Goal: Submit feedback/report problem: Submit feedback/report problem

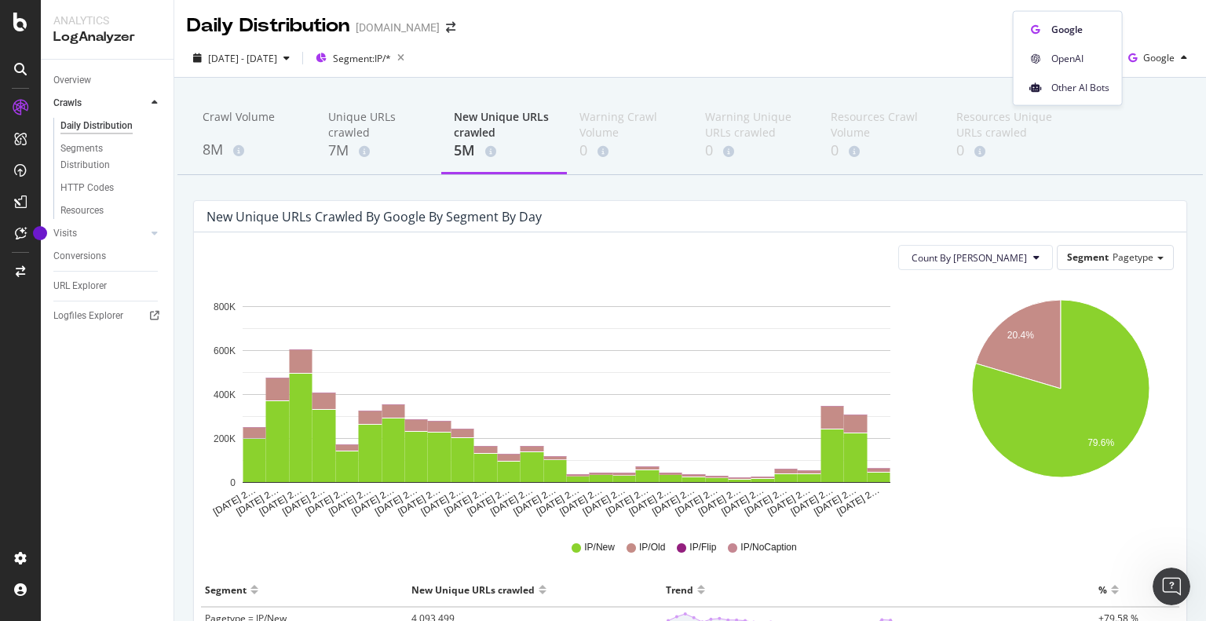
scroll to position [1235, 0]
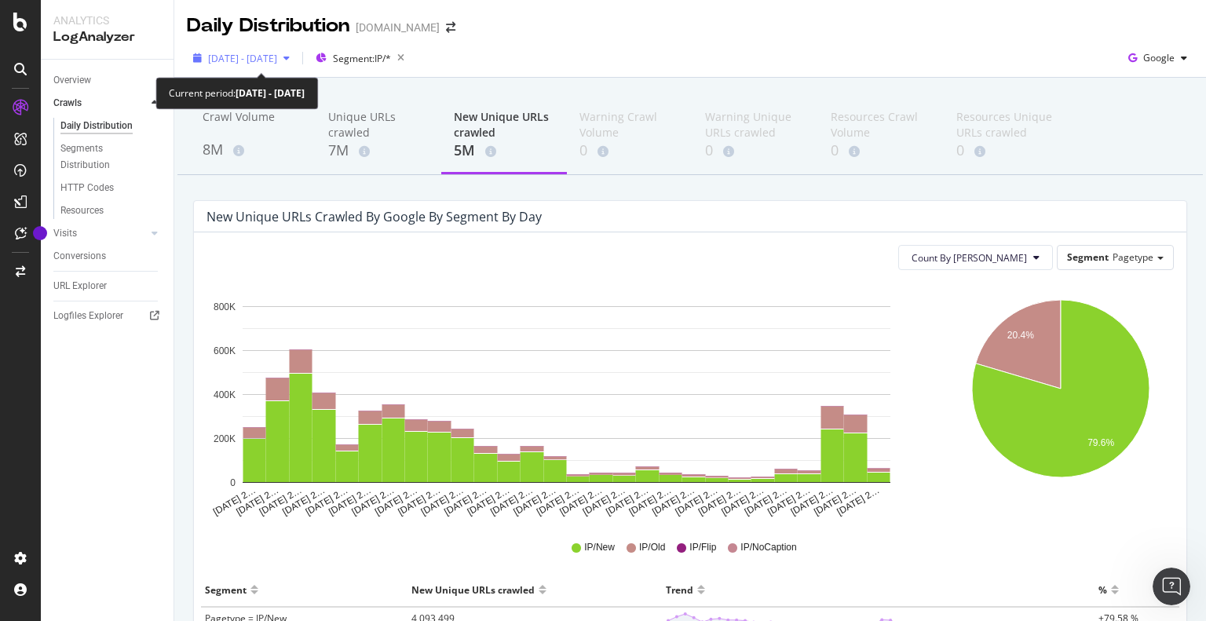
click at [277, 59] on span "2025 Aug. 3rd - Aug. 30th" at bounding box center [242, 58] width 69 height 13
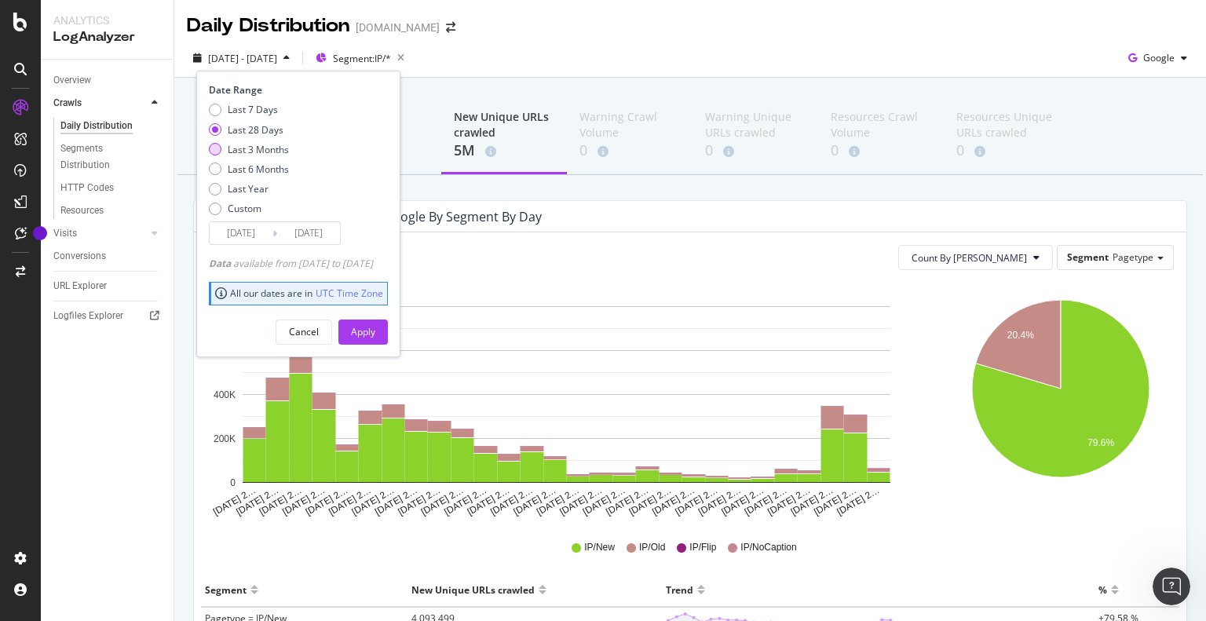
click at [250, 153] on div "Last 3 Months" at bounding box center [258, 149] width 61 height 13
type input "2025/05/31"
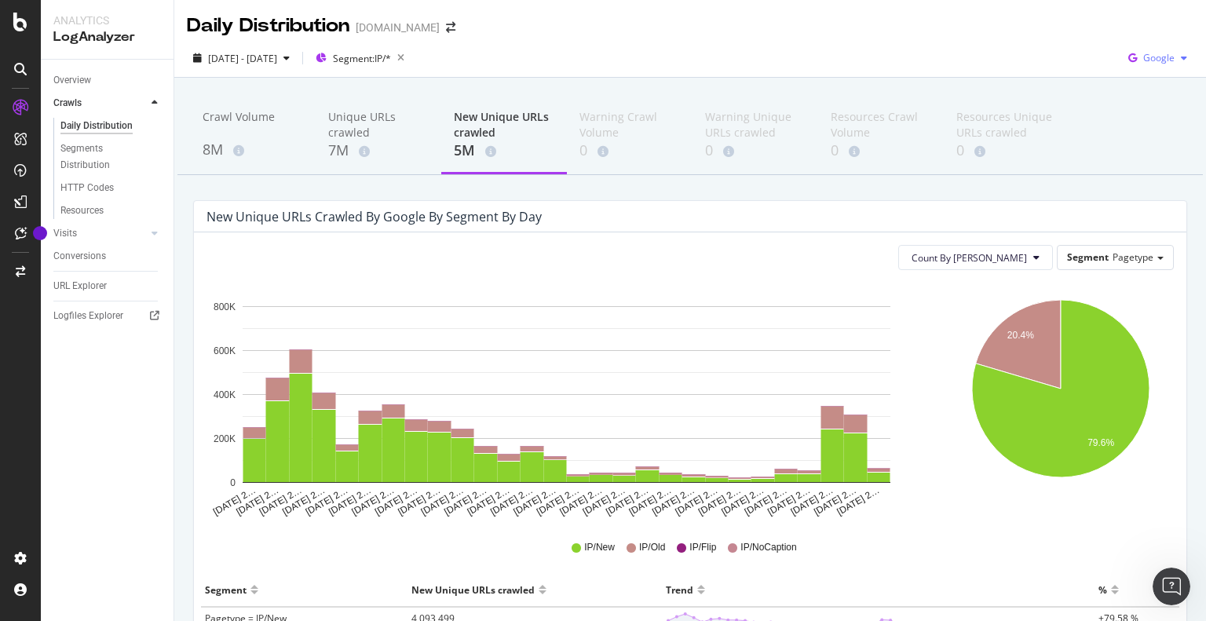
click at [1144, 57] on span "Google" at bounding box center [1158, 57] width 31 height 13
click at [277, 59] on span "2025 Aug. 3rd - Aug. 30th" at bounding box center [242, 58] width 69 height 13
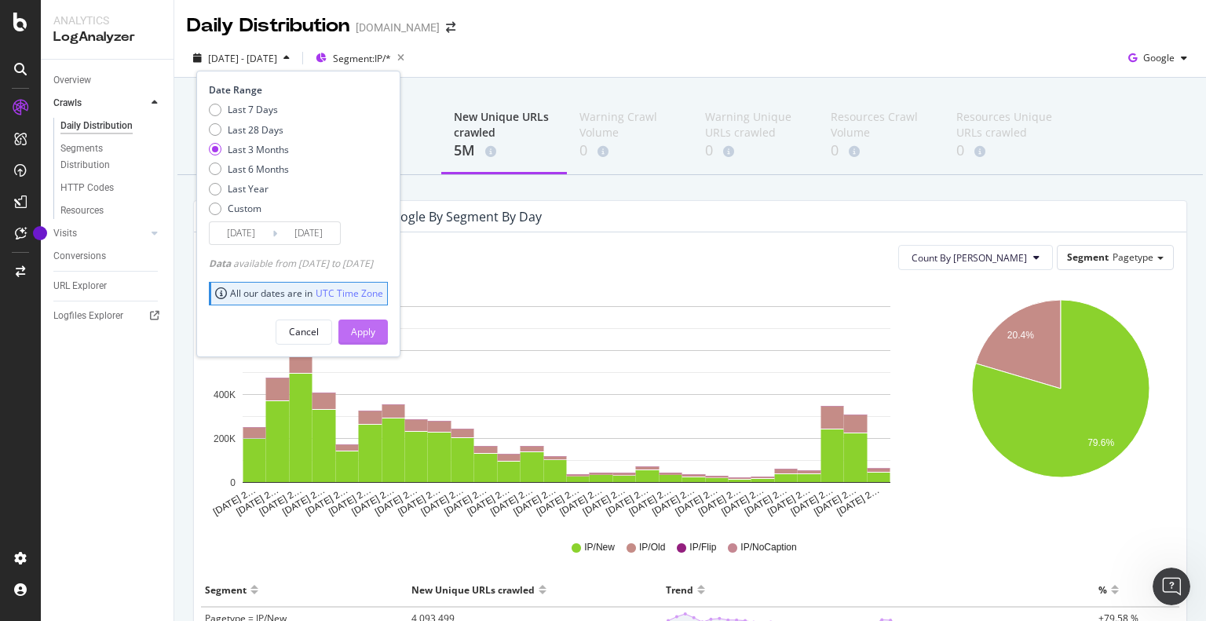
drag, startPoint x: 404, startPoint y: 327, endPoint x: 53, endPoint y: 141, distance: 397.2
click at [388, 327] on button "Apply" at bounding box center [362, 332] width 49 height 25
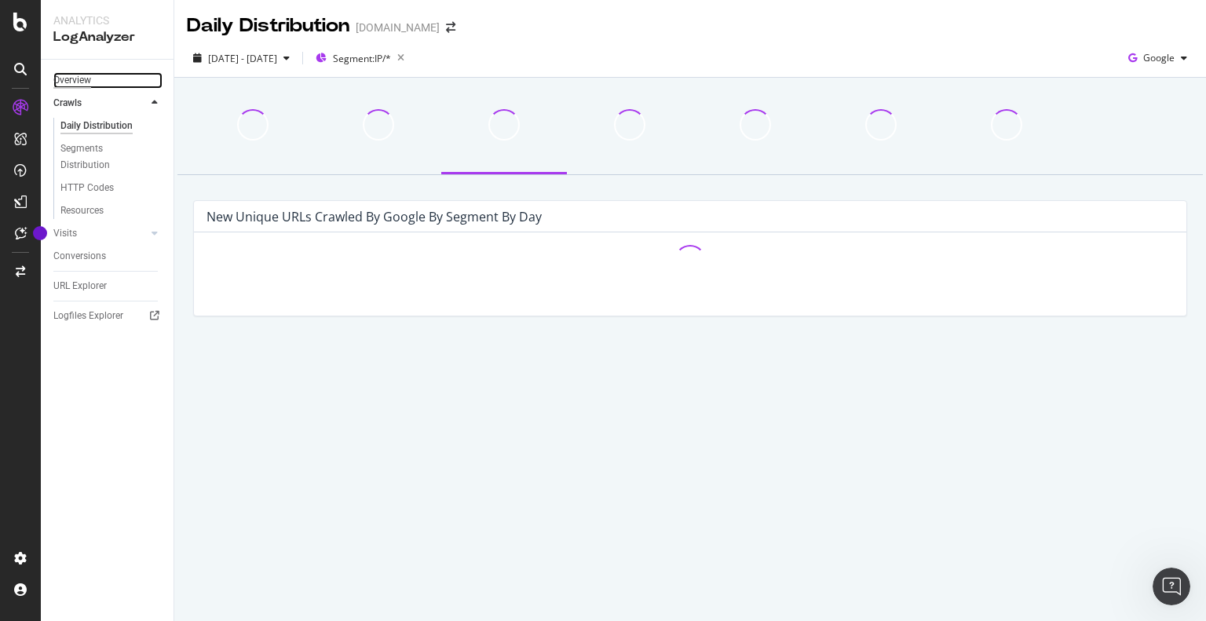
click at [79, 84] on div "Overview" at bounding box center [72, 80] width 38 height 16
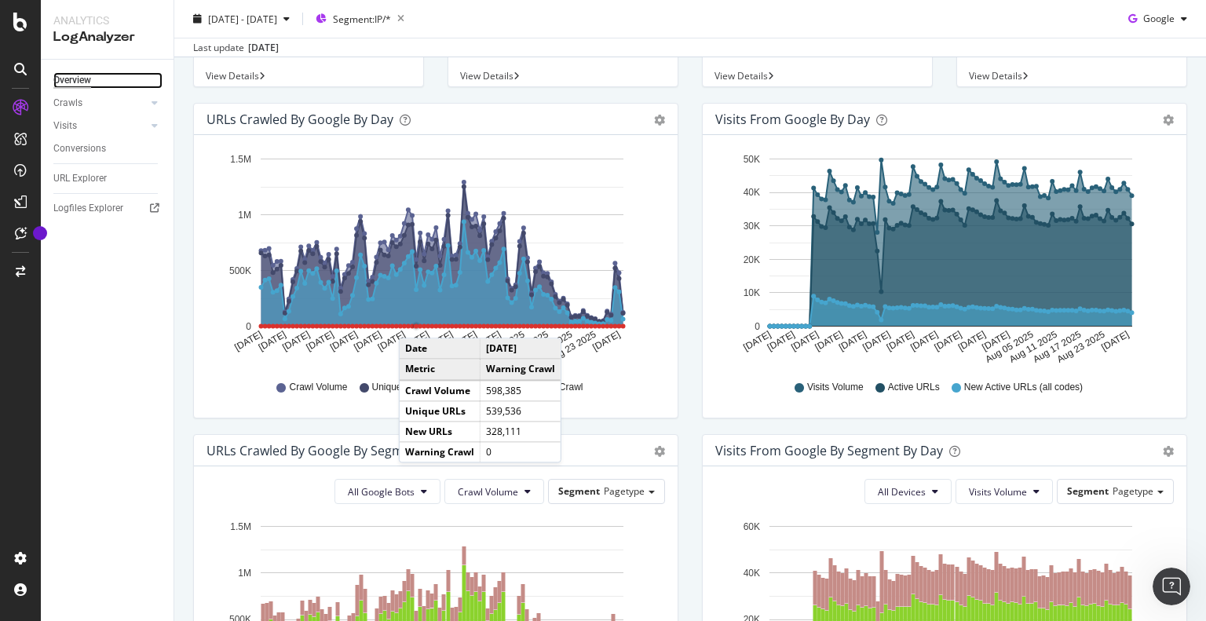
scroll to position [79, 0]
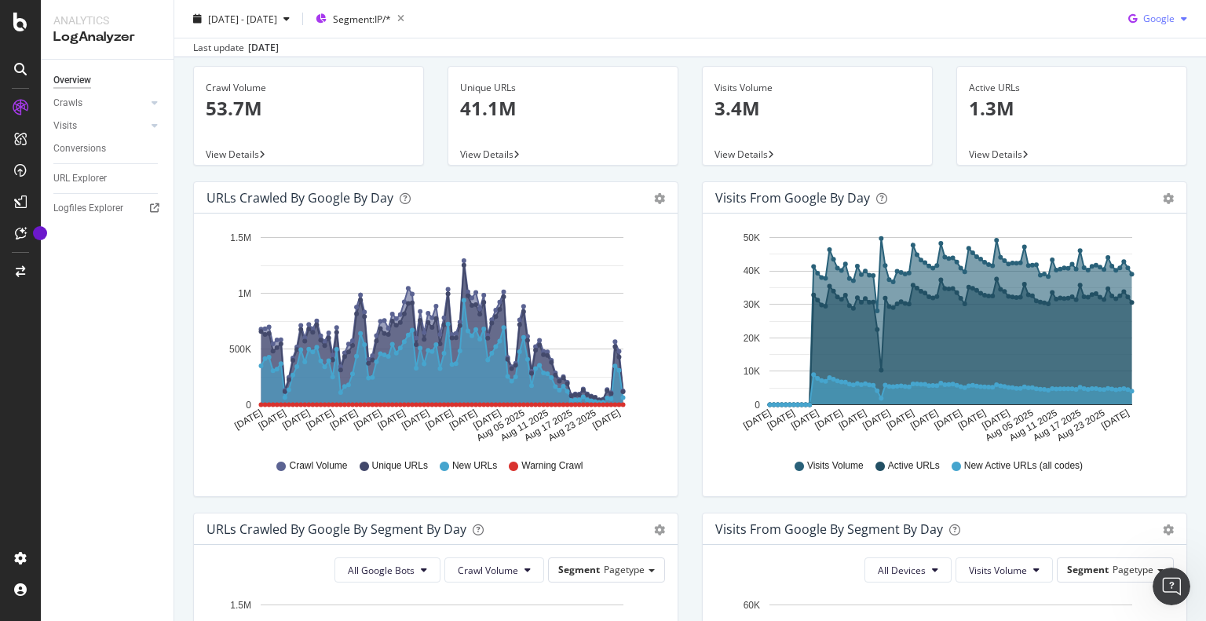
click at [1143, 14] on span "Google" at bounding box center [1158, 18] width 31 height 13
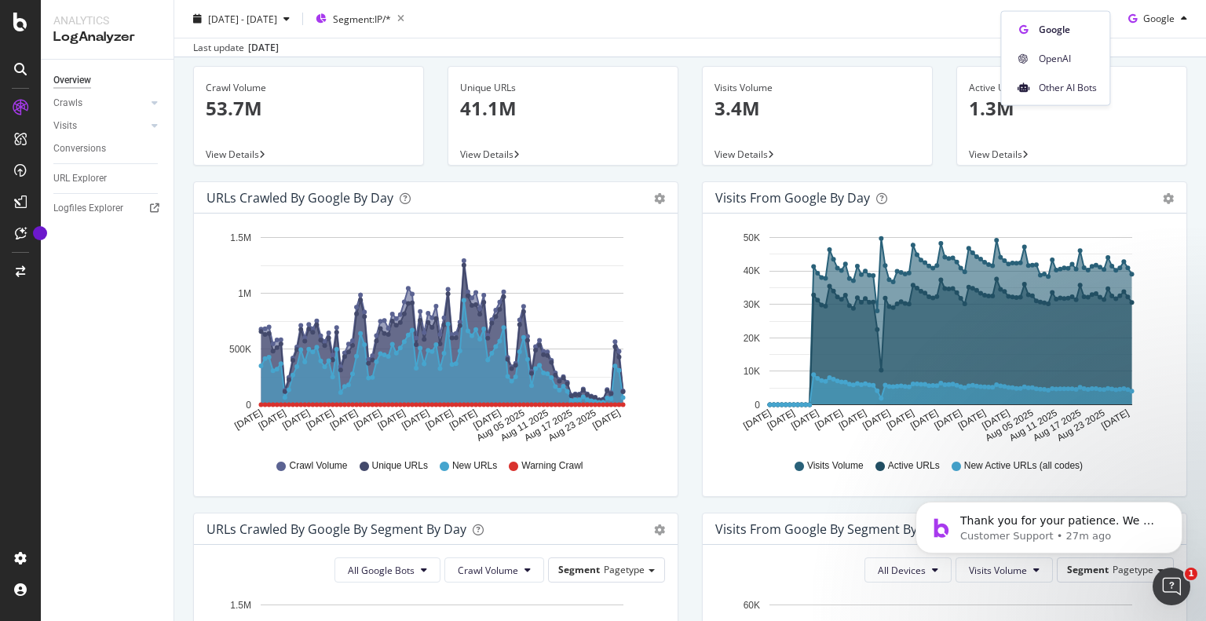
scroll to position [0, 0]
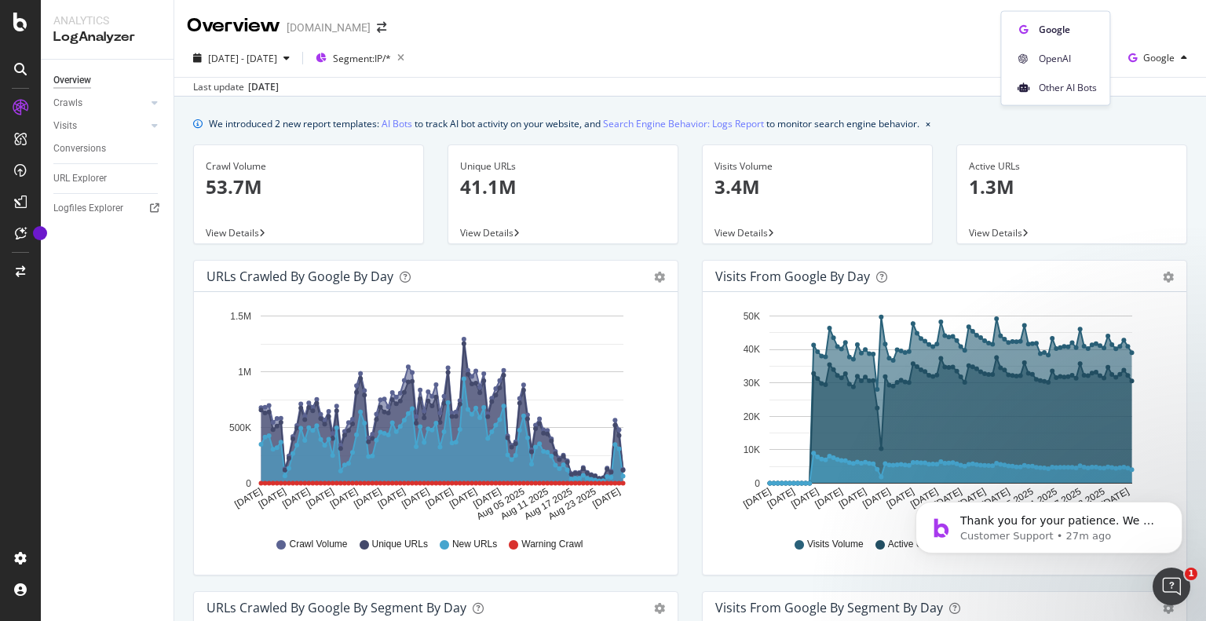
click at [1146, 87] on div "Last update Aug. 31, 2025" at bounding box center [690, 86] width 1032 height 19
click at [1148, 60] on span "Google" at bounding box center [1158, 57] width 31 height 13
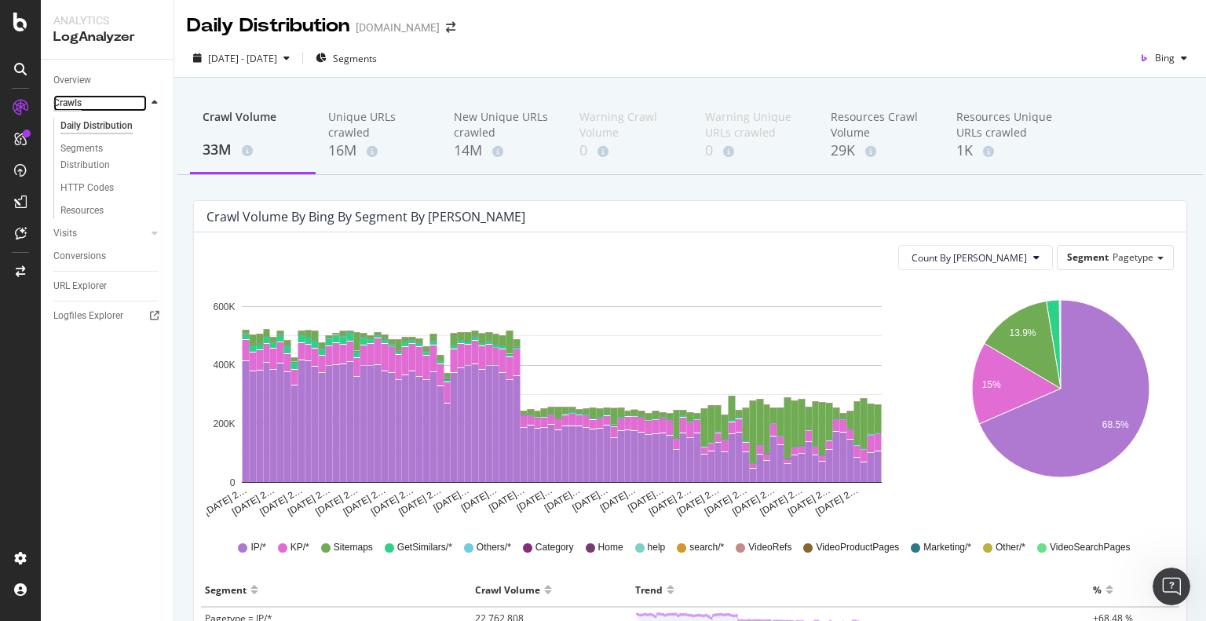
click at [78, 97] on div "Crawls" at bounding box center [67, 103] width 28 height 16
click at [63, 77] on div "Overview" at bounding box center [72, 80] width 38 height 16
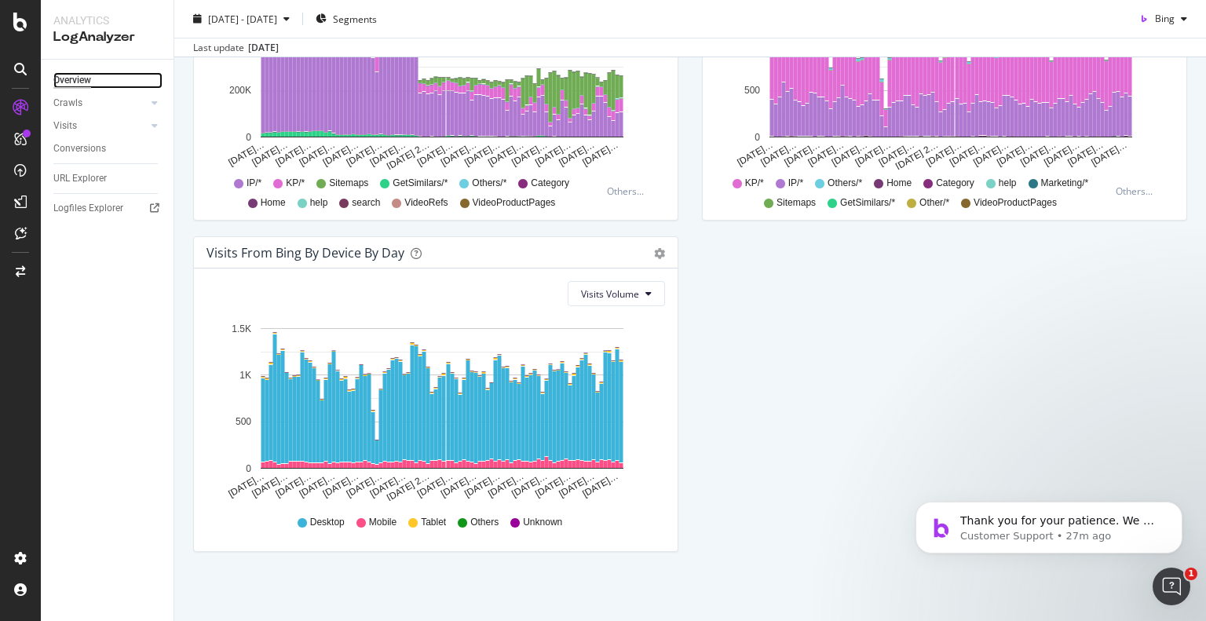
scroll to position [608, 0]
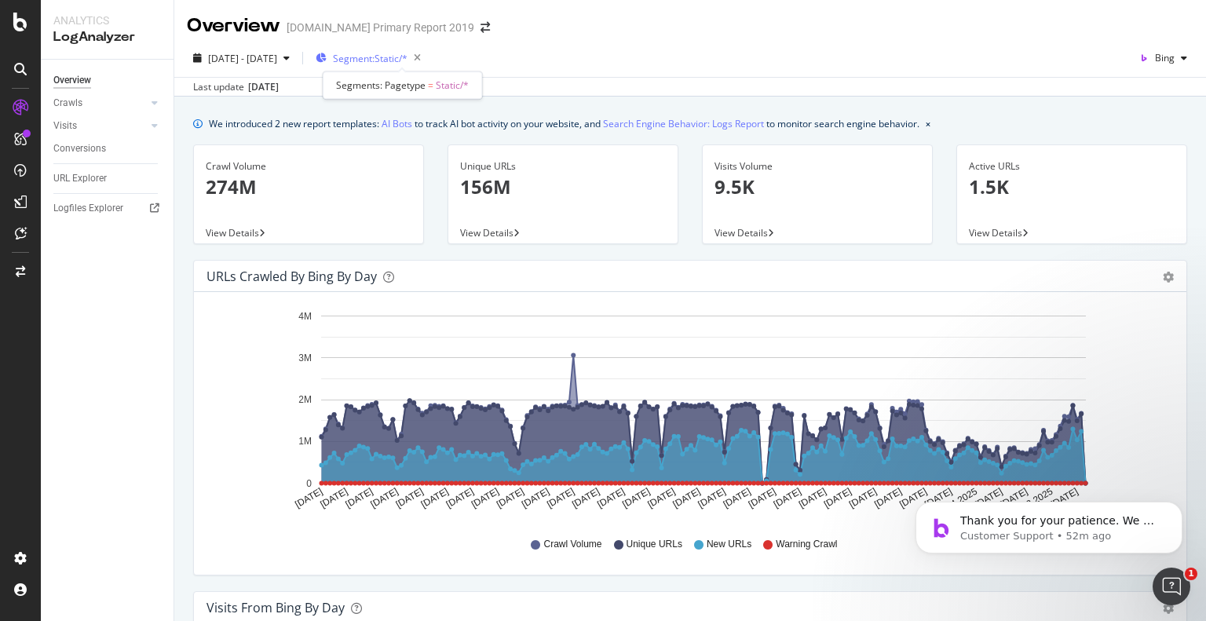
click at [405, 59] on span "Segment: Static/*" at bounding box center [370, 58] width 75 height 13
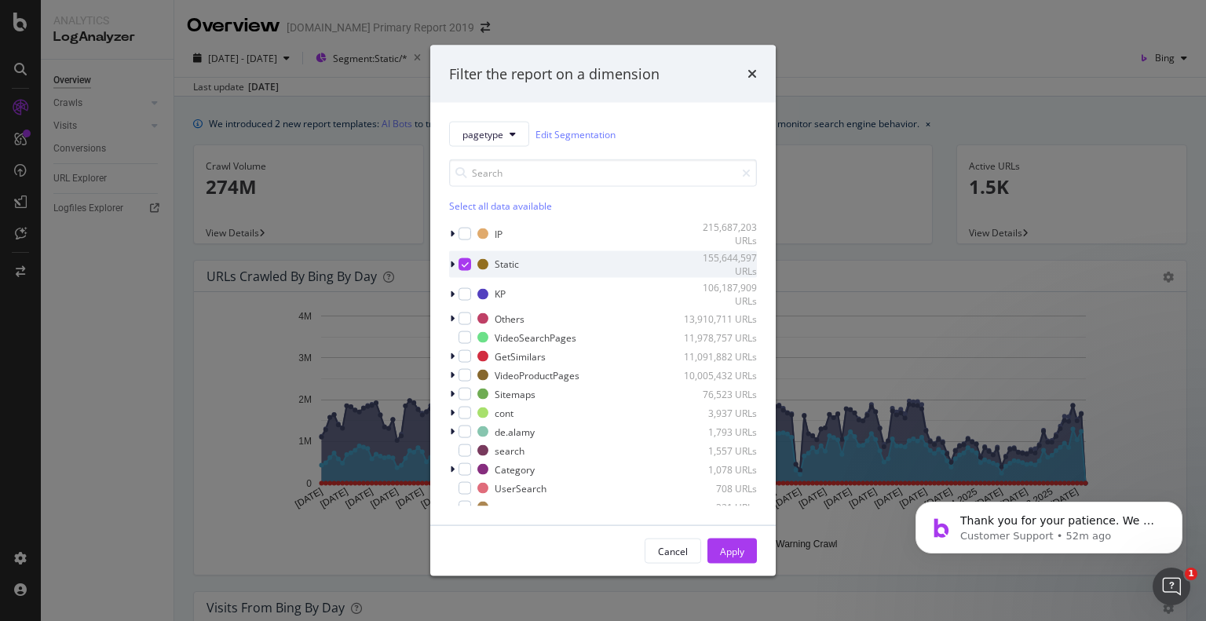
click at [465, 262] on icon "modal" at bounding box center [465, 264] width 7 height 8
click at [453, 354] on icon "modal" at bounding box center [452, 356] width 5 height 9
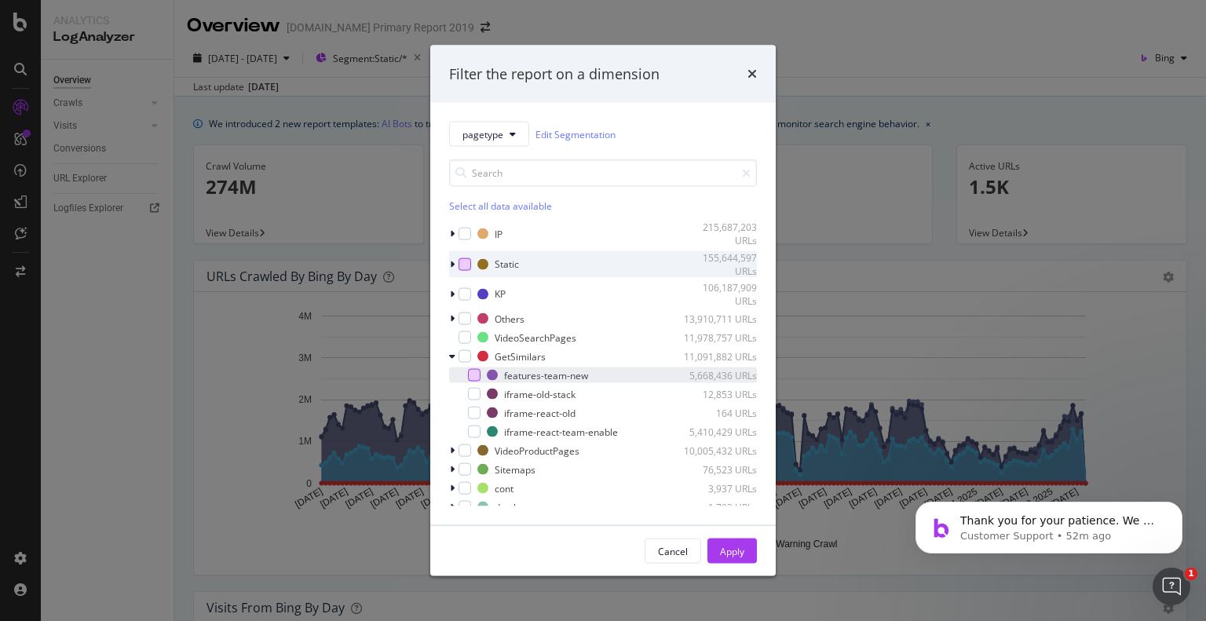
click at [477, 373] on div "modal" at bounding box center [474, 375] width 13 height 13
click at [729, 546] on div "Apply" at bounding box center [732, 550] width 24 height 13
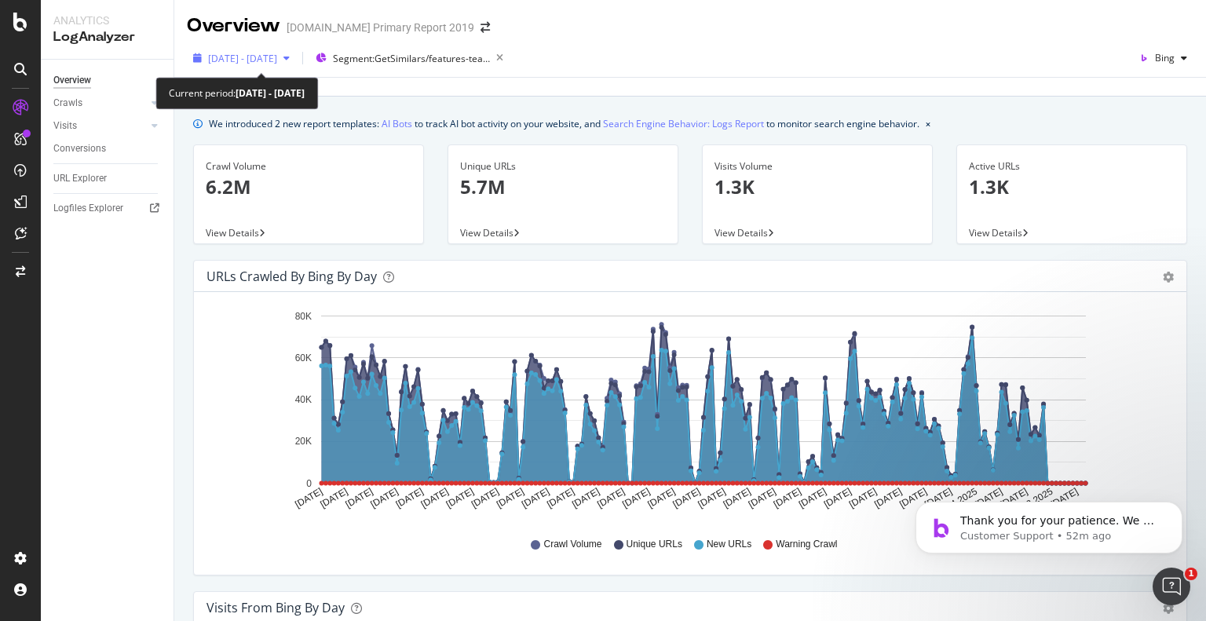
click at [274, 53] on span "2025 Mar. 1st - Aug. 30th" at bounding box center [242, 58] width 69 height 13
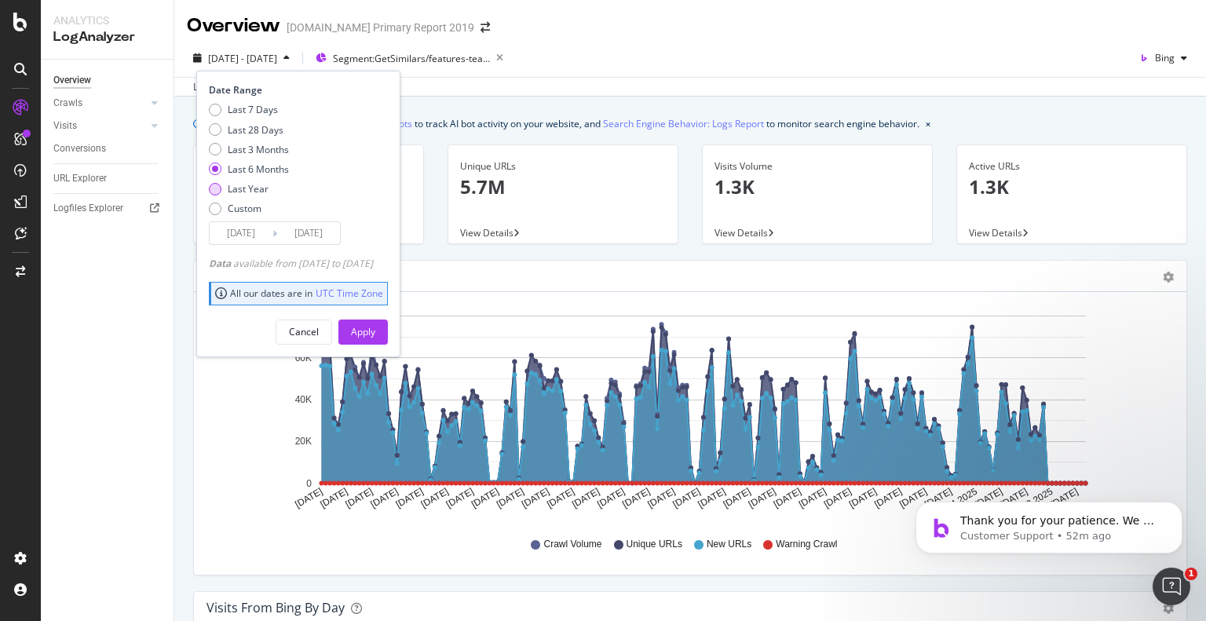
click at [243, 186] on div "Last Year" at bounding box center [248, 188] width 41 height 13
type input "2024/08/31"
click at [375, 327] on div "Apply" at bounding box center [363, 331] width 24 height 13
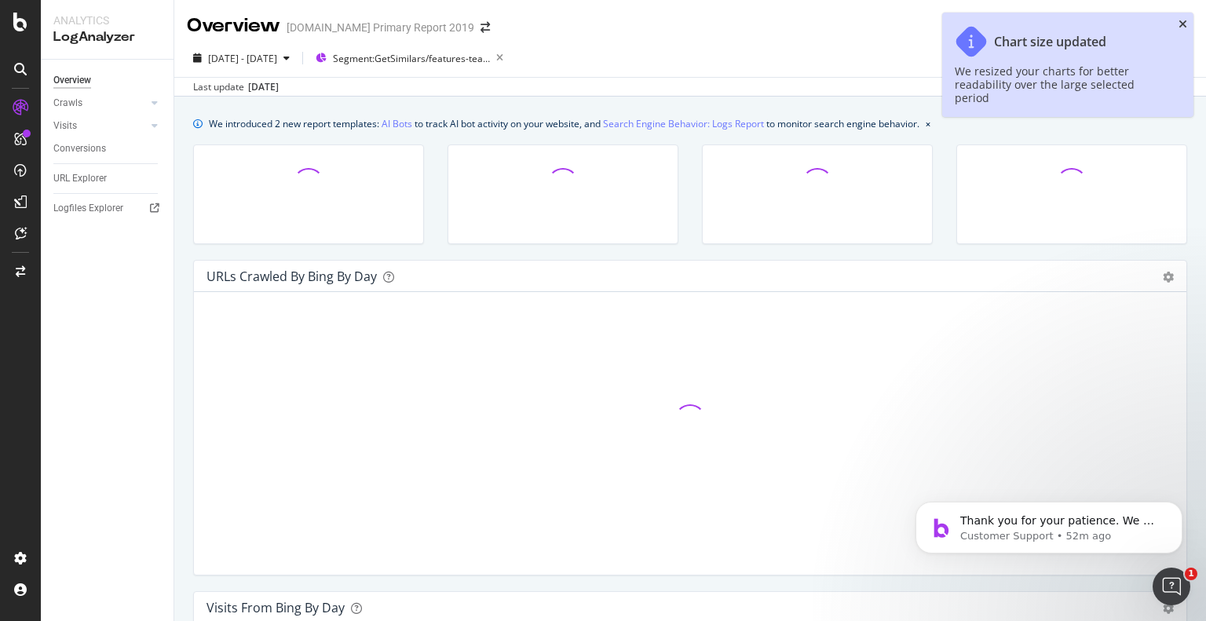
click at [1181, 24] on icon "close toast" at bounding box center [1182, 24] width 9 height 11
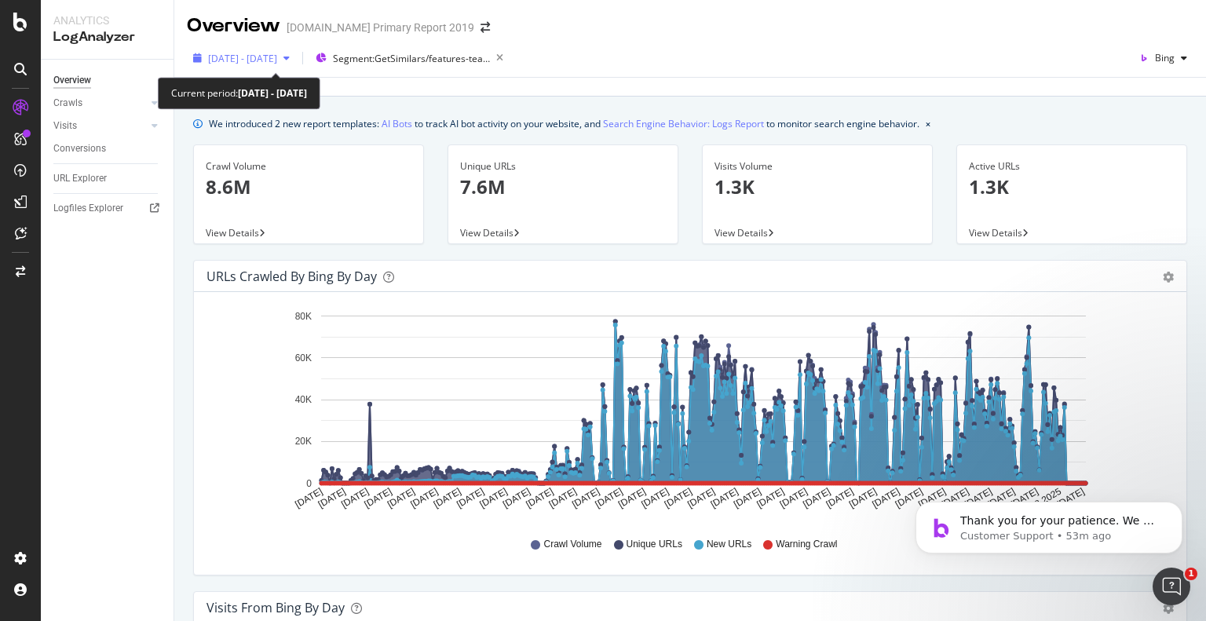
click at [266, 57] on span "2024 Aug. 31st - 2025 Aug. 30th" at bounding box center [242, 58] width 69 height 13
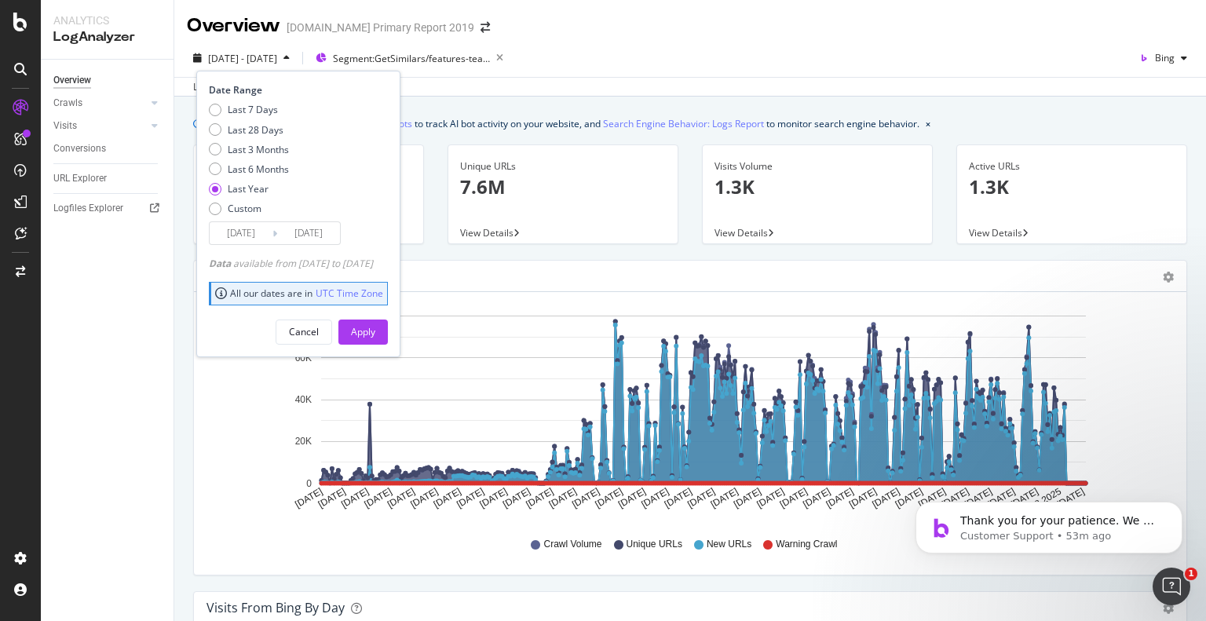
click at [253, 239] on input "2024/08/31" at bounding box center [241, 233] width 63 height 22
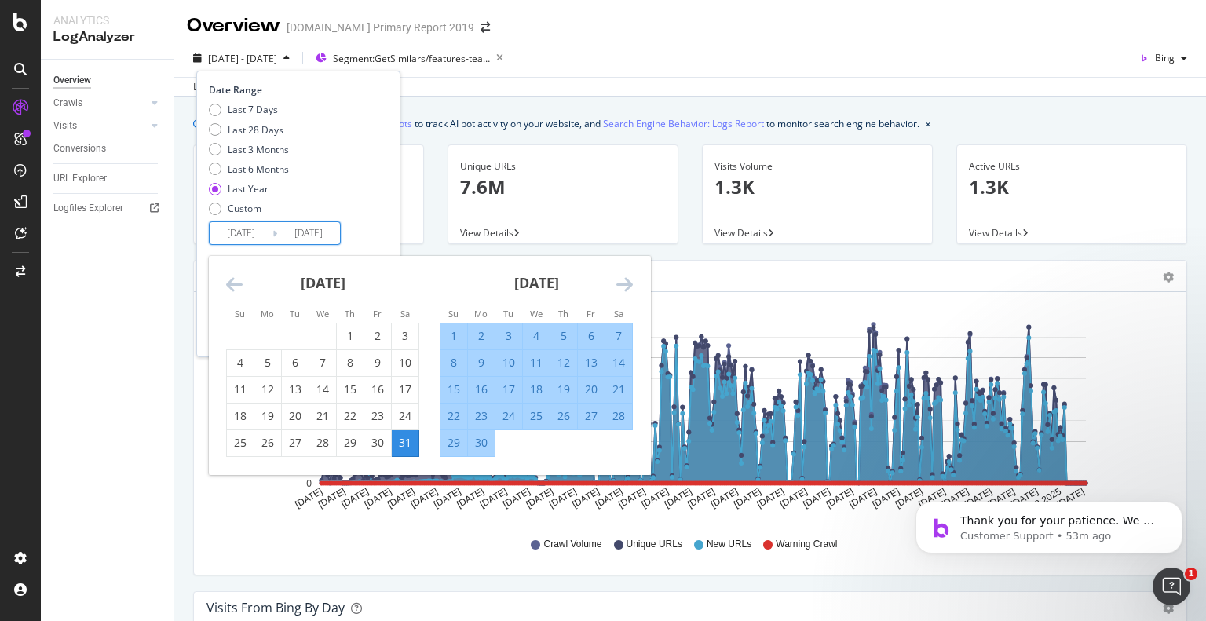
click at [239, 288] on icon "Move backward to switch to the previous month." at bounding box center [234, 284] width 16 height 19
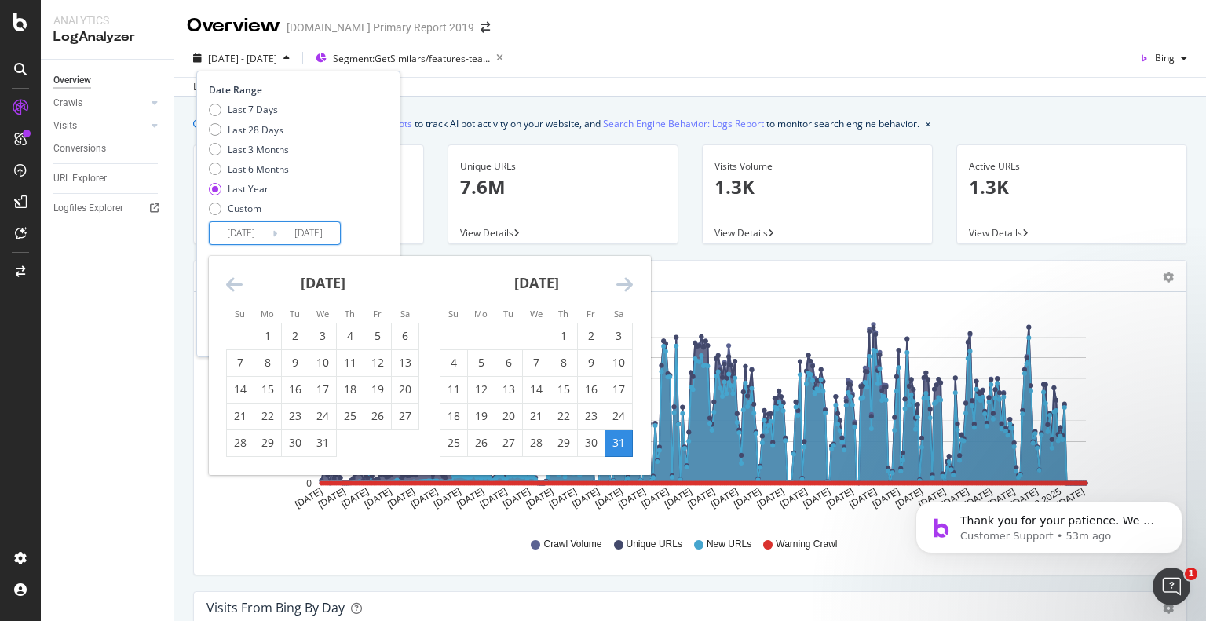
click at [241, 287] on icon "Move backward to switch to the previous month." at bounding box center [234, 284] width 16 height 19
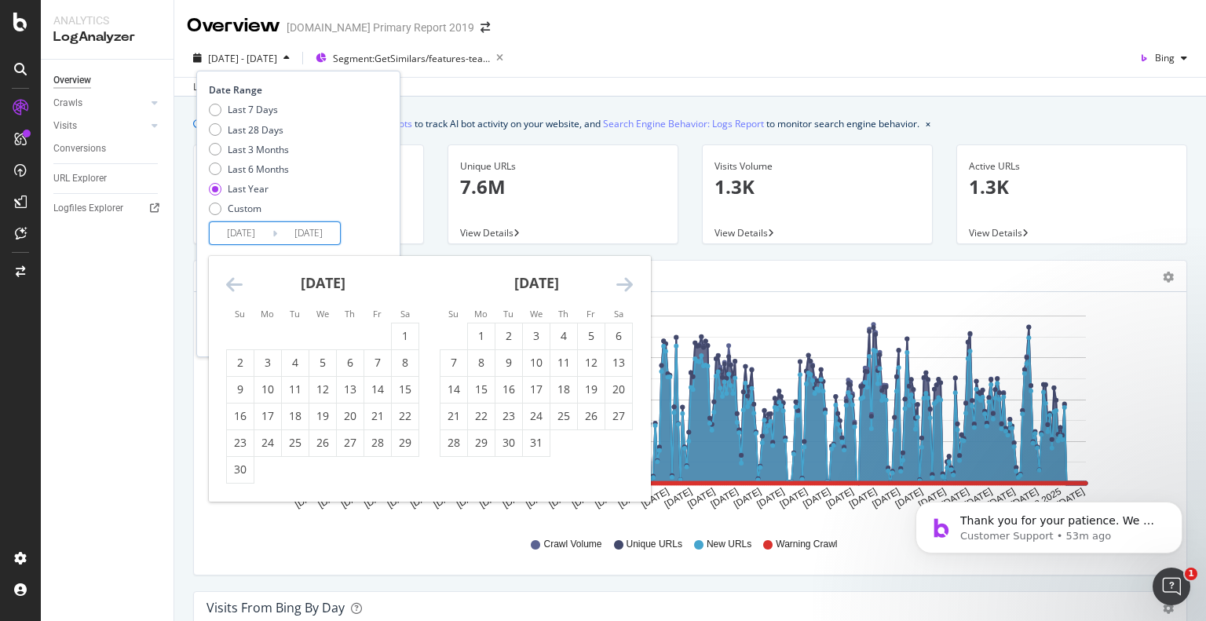
click at [242, 287] on icon "Move backward to switch to the previous month." at bounding box center [234, 284] width 16 height 19
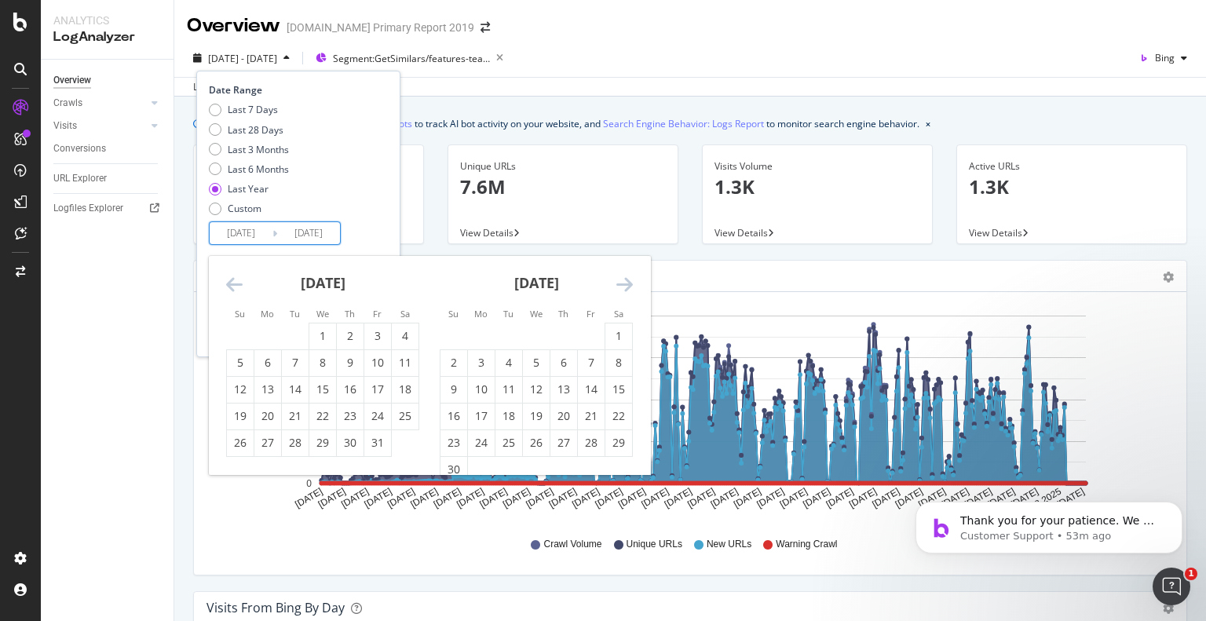
click at [242, 287] on icon "Move backward to switch to the previous month." at bounding box center [234, 284] width 16 height 19
click at [243, 287] on div "March 2024 1 2 3 4 5 6 7 8 9 10 11 12 13 14 15 16 17 18 19 20 21 22 23 24 25 26…" at bounding box center [429, 365] width 441 height 219
click at [267, 338] on div "1" at bounding box center [267, 336] width 27 height 16
type input "2024/04/01"
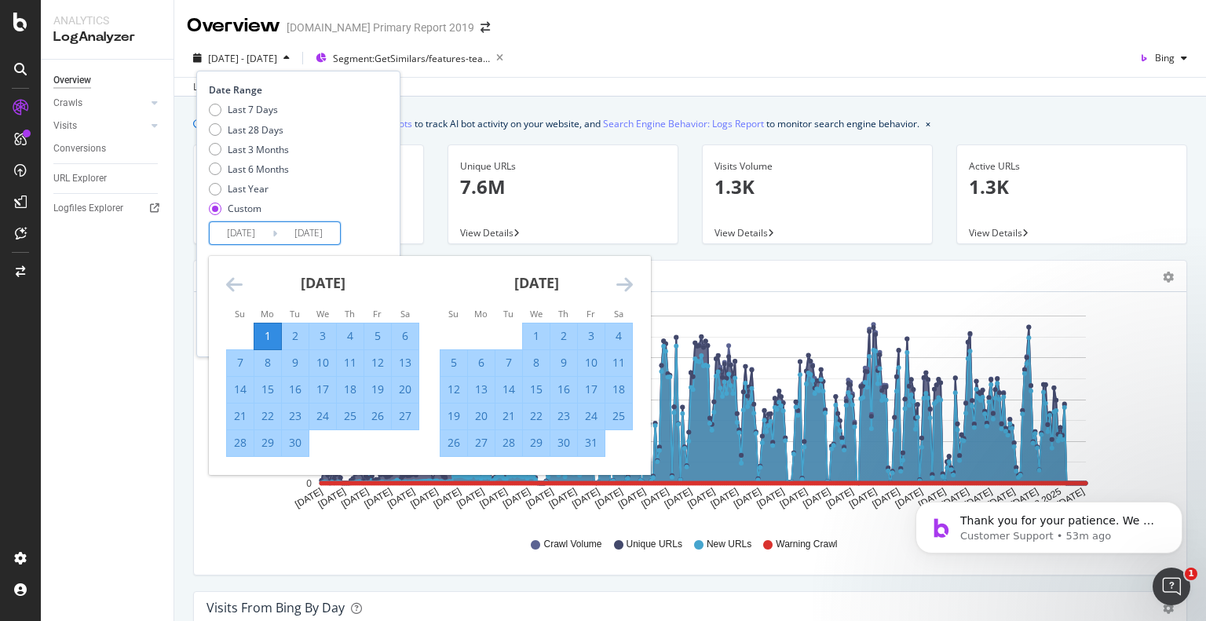
click at [579, 271] on div "May 2024" at bounding box center [536, 289] width 193 height 67
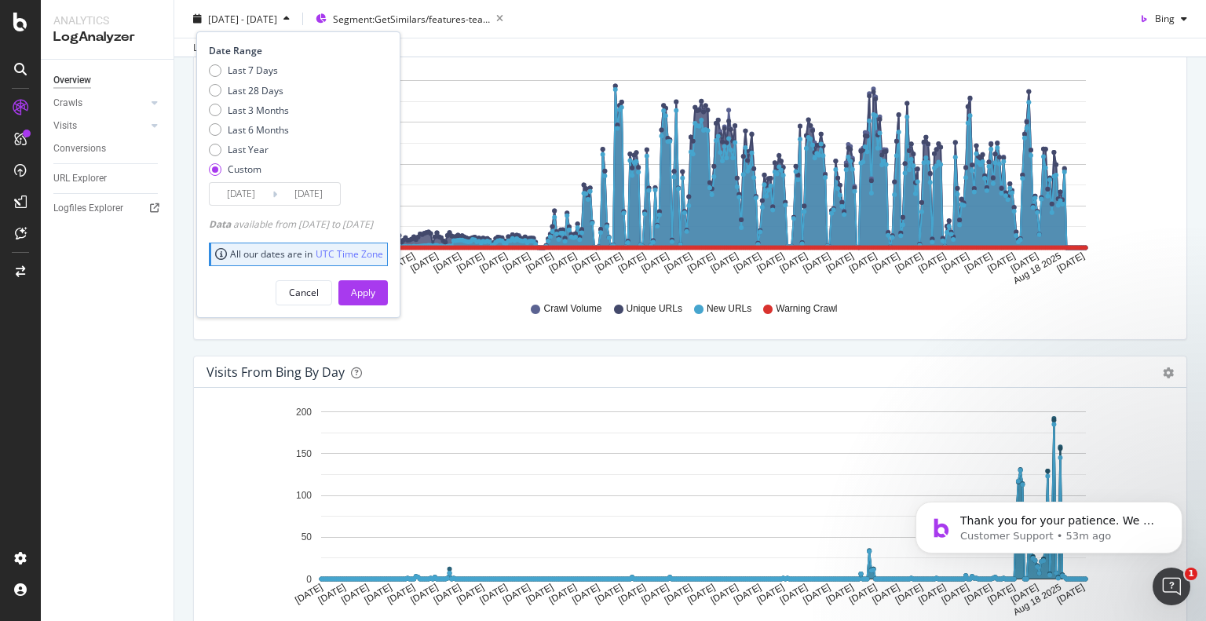
click at [358, 147] on div "Last 7 Days Last 28 Days Last 3 Months Last 6 Months Last Year Custom" at bounding box center [296, 123] width 175 height 119
click at [375, 297] on div "Apply" at bounding box center [363, 292] width 24 height 13
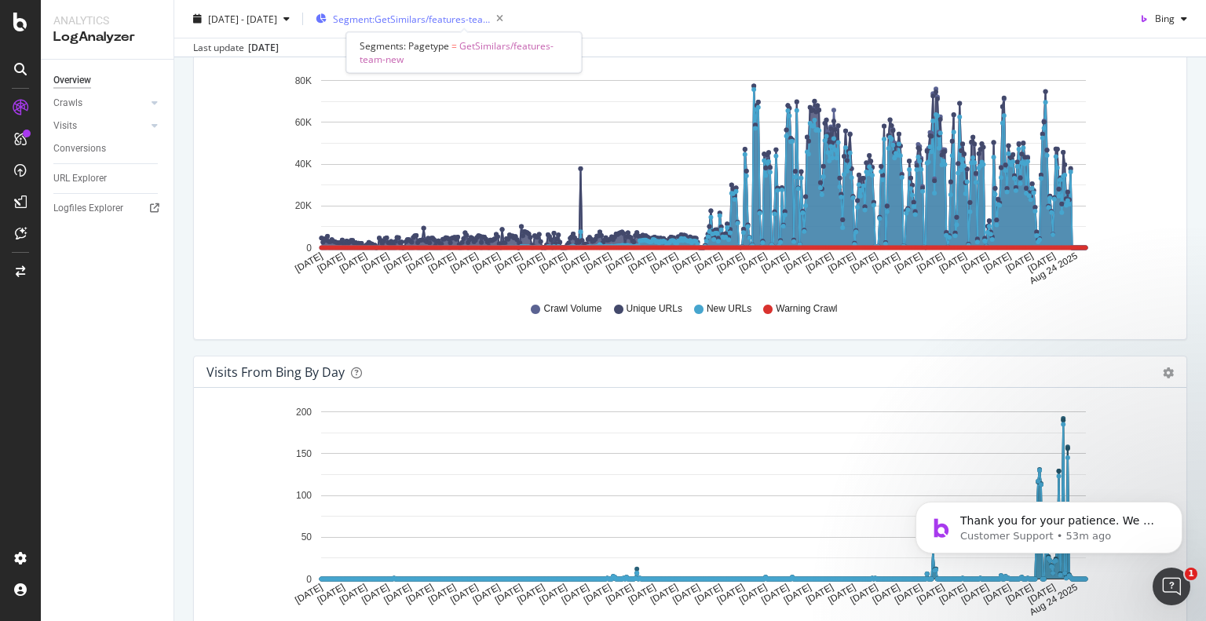
click at [466, 21] on span "Segment: GetSimilars/features-team-new" at bounding box center [411, 18] width 157 height 13
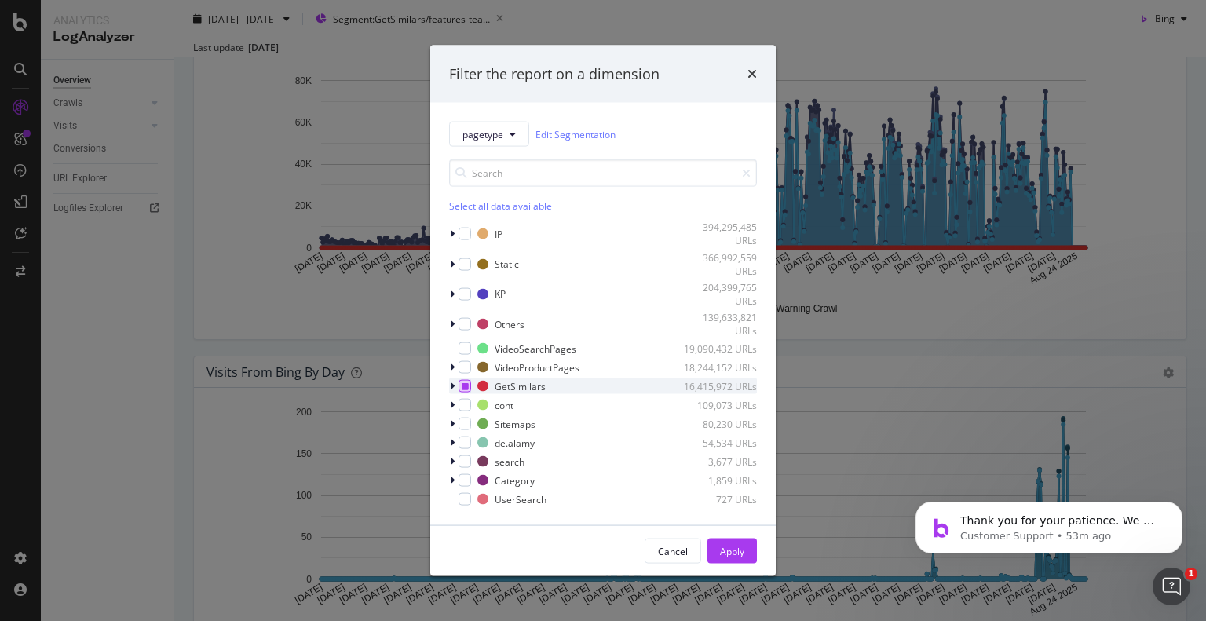
click at [466, 389] on icon "modal" at bounding box center [465, 386] width 7 height 8
click at [716, 546] on button "Apply" at bounding box center [731, 551] width 49 height 25
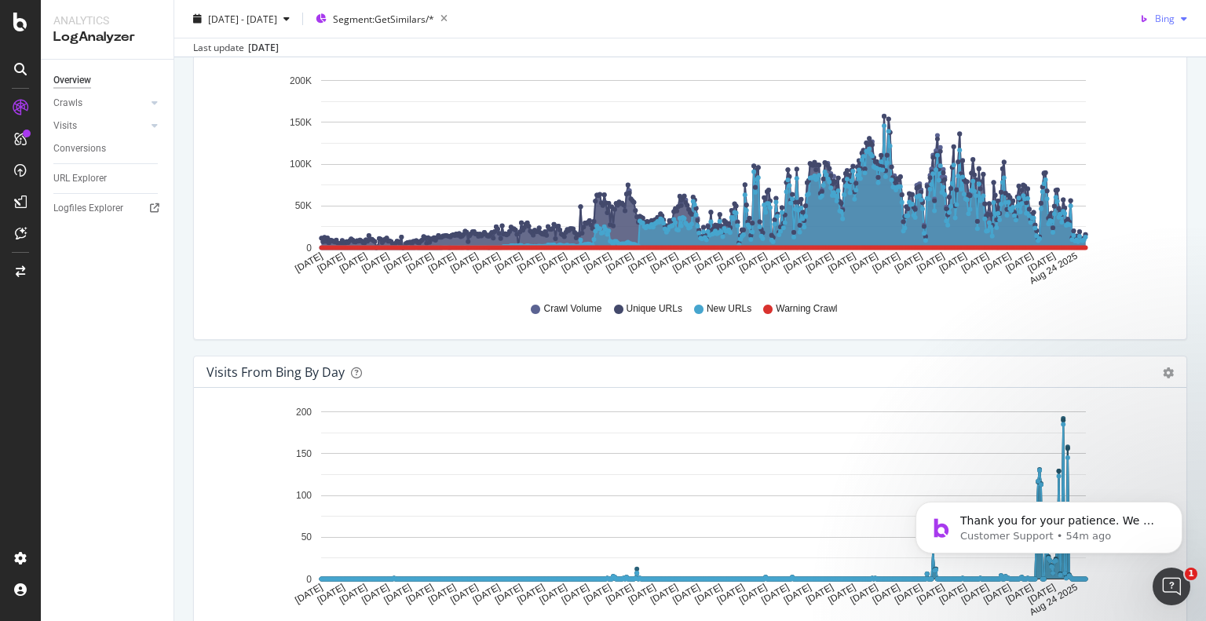
click at [1155, 24] on span "Bing" at bounding box center [1165, 18] width 20 height 13
click at [1138, 54] on span "Google" at bounding box center [1159, 50] width 58 height 14
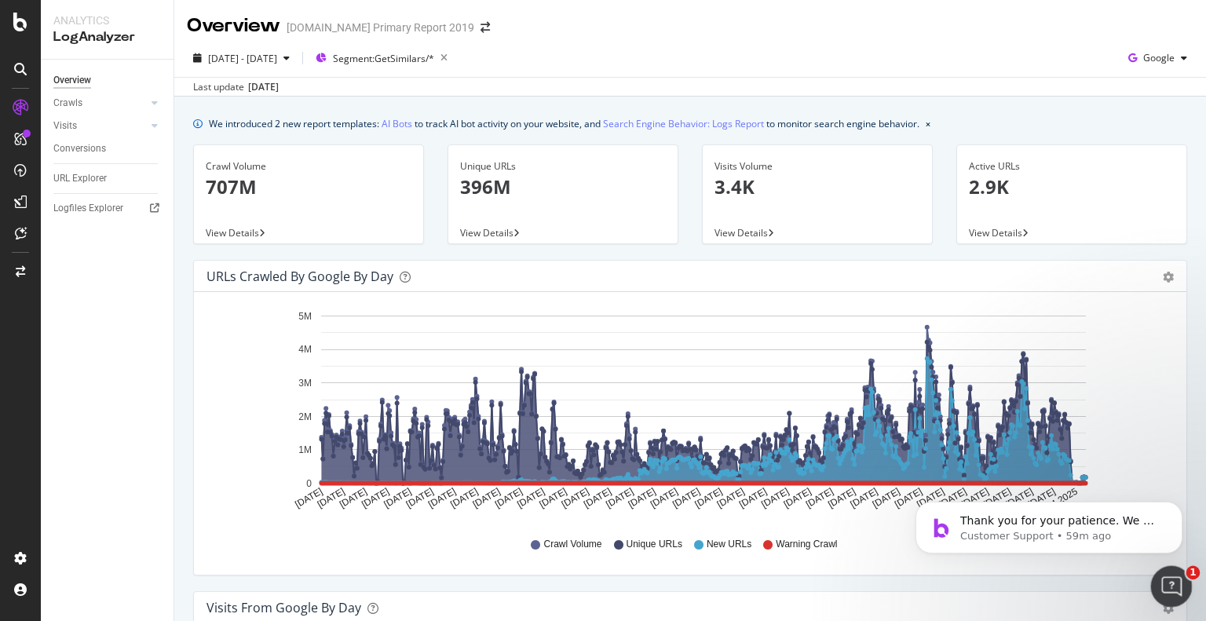
click at [1163, 586] on icon "Open Intercom Messenger" at bounding box center [1169, 585] width 26 height 26
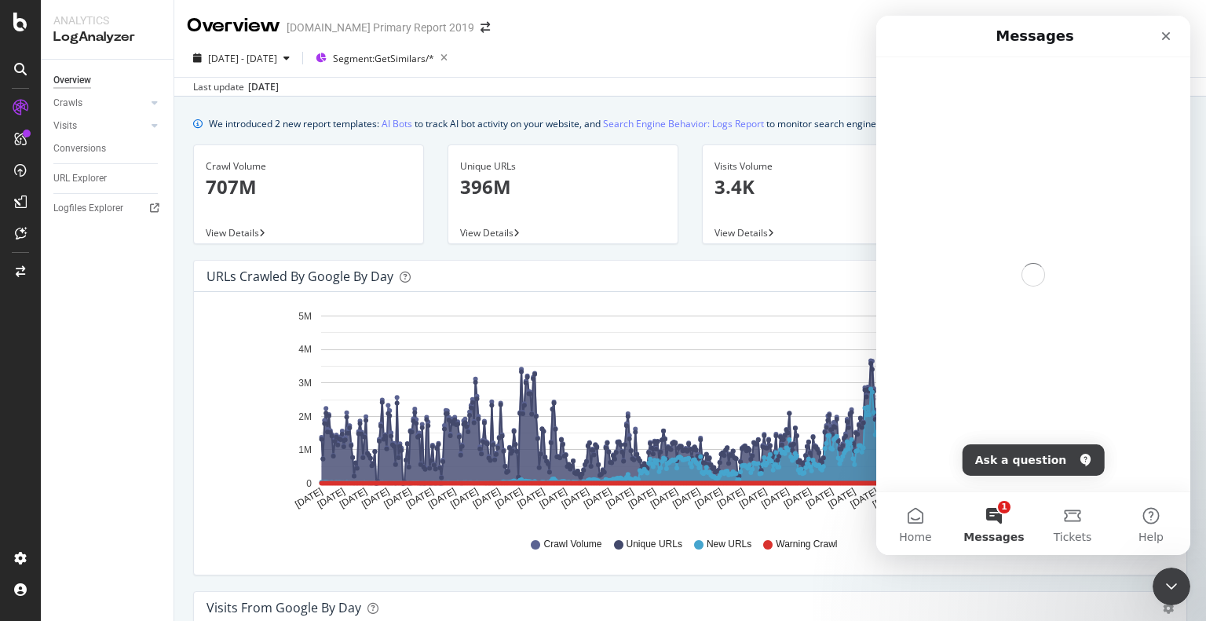
click at [999, 518] on button "1 Messages" at bounding box center [994, 523] width 79 height 63
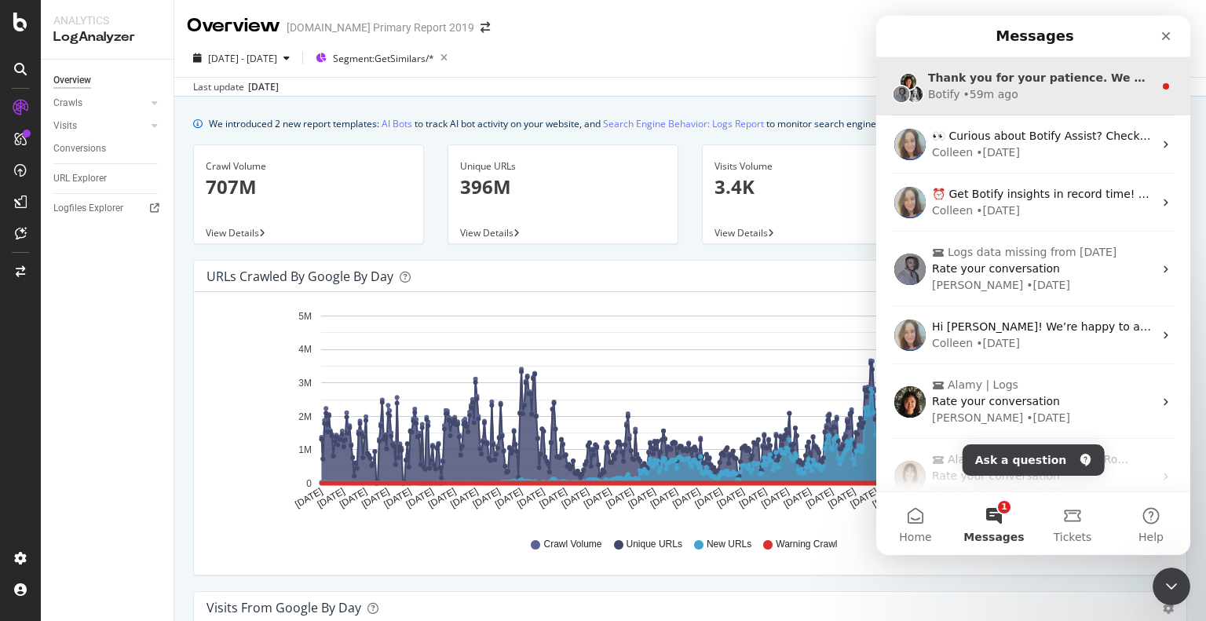
click at [1018, 85] on div "Thank you for your patience. We will try to get back to you as soon as possible." at bounding box center [1040, 78] width 225 height 16
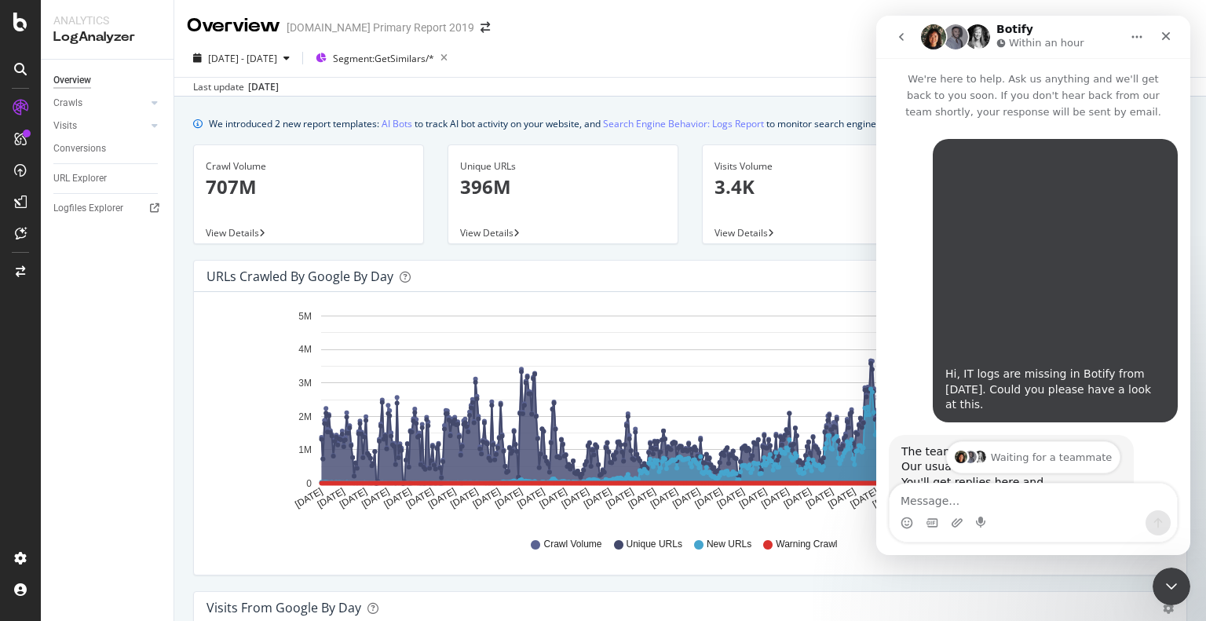
scroll to position [1346, 0]
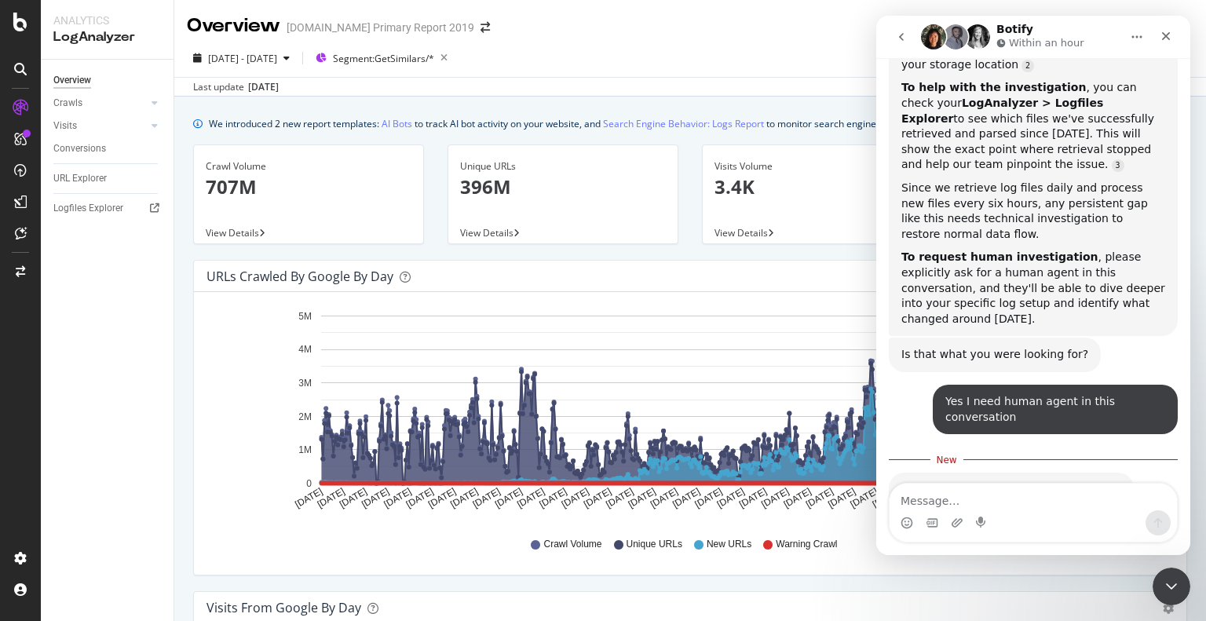
drag, startPoint x: 923, startPoint y: 371, endPoint x: 1079, endPoint y: 400, distance: 158.8
click at [1079, 473] on div "Thank you for your patience. We will try to get back to you as soon as possible…" at bounding box center [1011, 509] width 245 height 73
click at [979, 506] on div "We will try to get back to you as soon as possible." at bounding box center [1011, 521] width 220 height 31
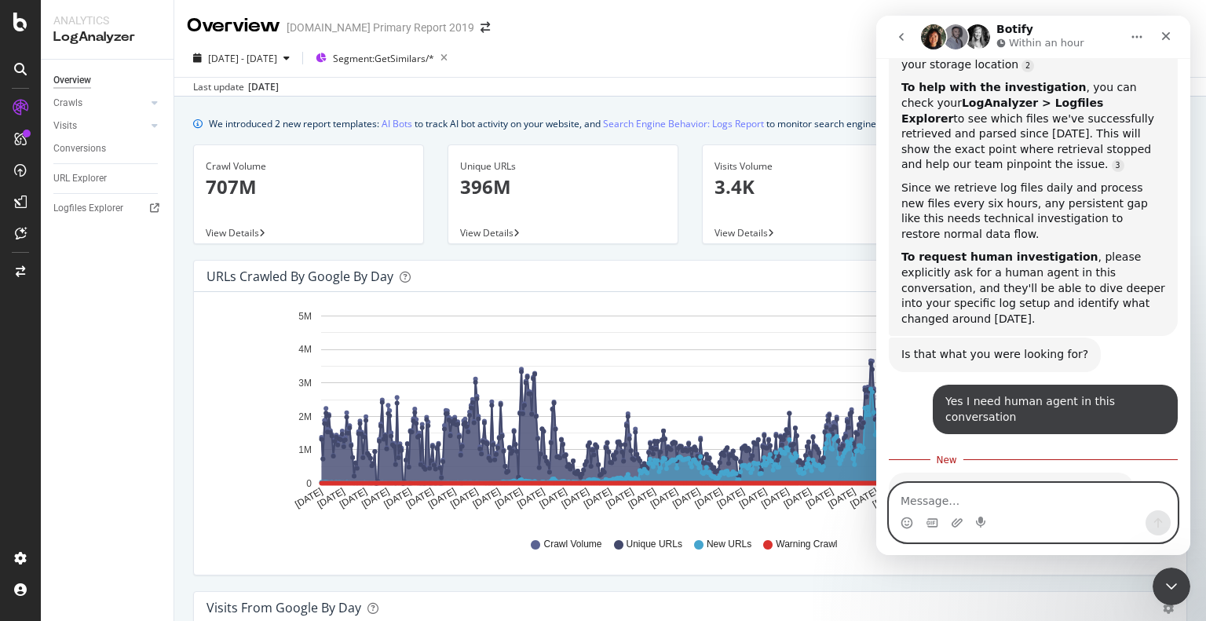
click at [948, 507] on textarea "Message…" at bounding box center [1032, 497] width 287 height 27
type textarea "thank you"
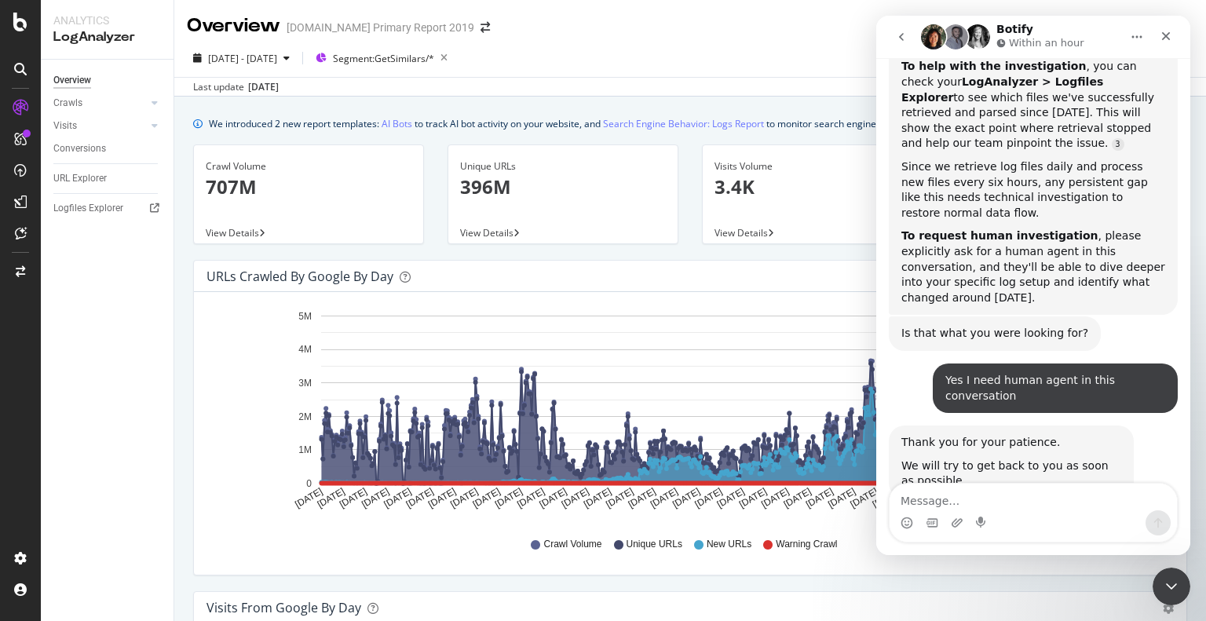
click at [210, 348] on icon "Apr 01 2024 Apr 16 2024 May 01 2024 May 16 2024 May 31 2024 Jun 15 2024 Jun 30 …" at bounding box center [683, 414] width 955 height 218
click at [1166, 586] on icon "Close Intercom Messenger" at bounding box center [1169, 584] width 19 height 19
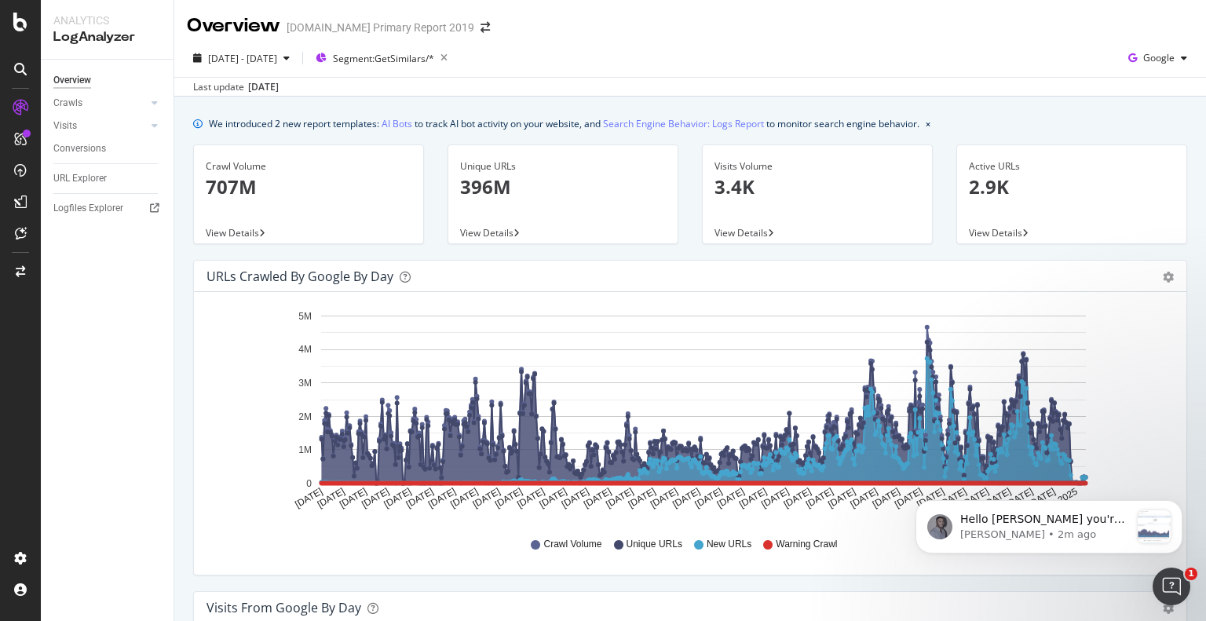
scroll to position [0, 0]
click at [64, 103] on div "Crawls" at bounding box center [67, 103] width 29 height 16
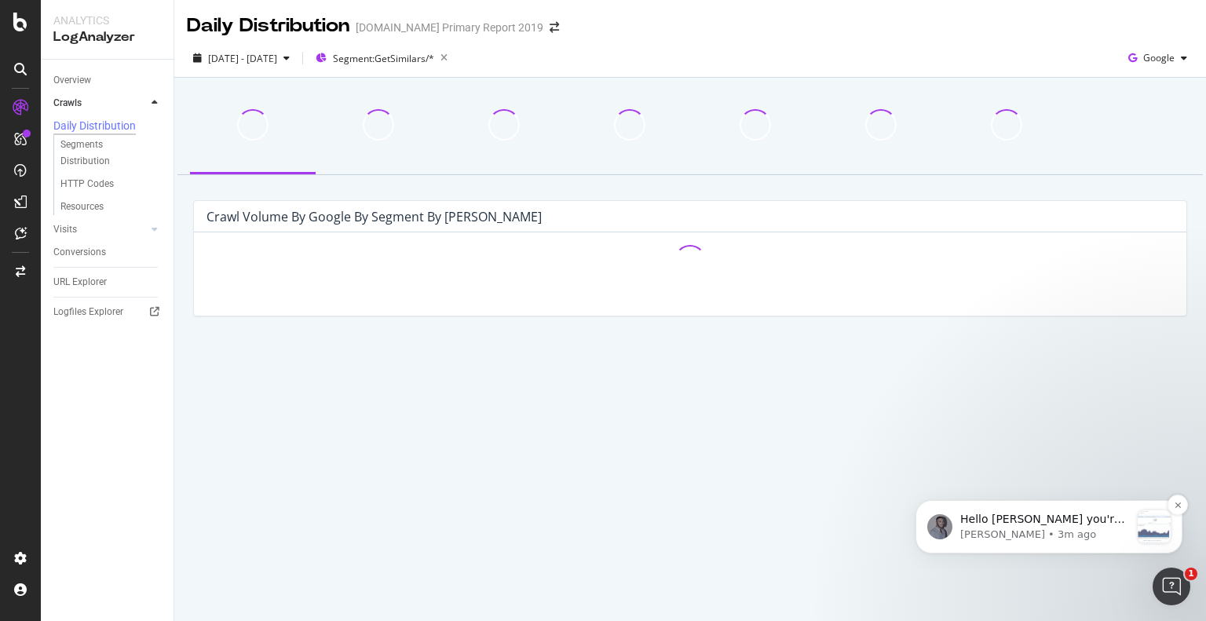
click at [1017, 529] on p "Renaud • 3m ago" at bounding box center [1045, 535] width 170 height 14
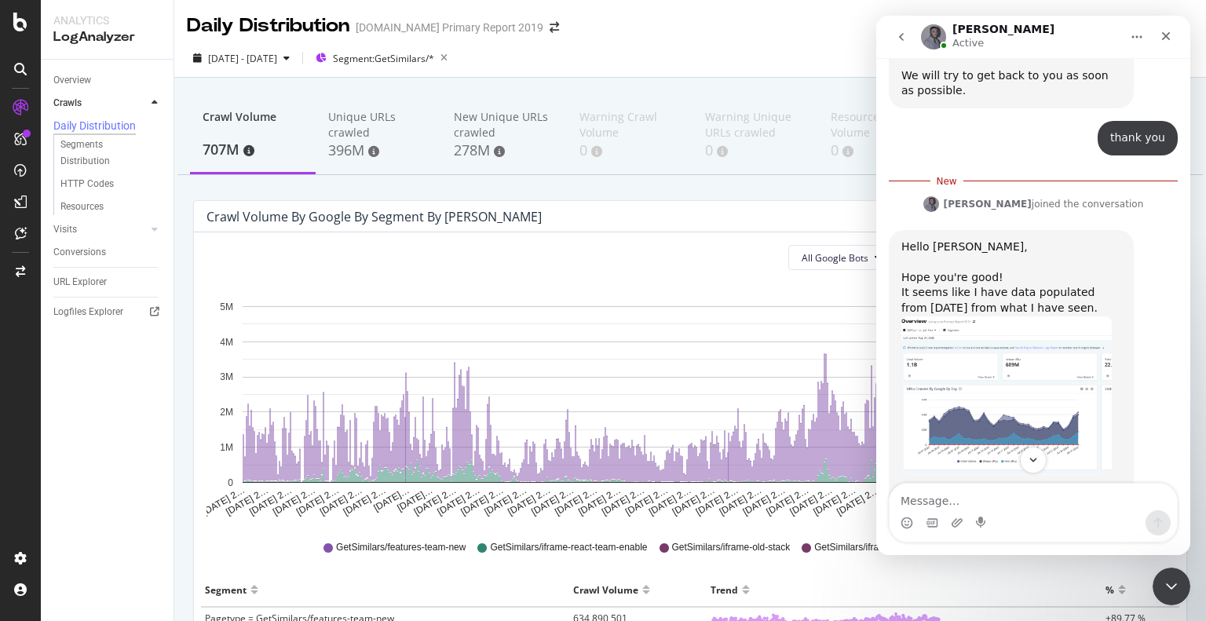
scroll to position [1599, 0]
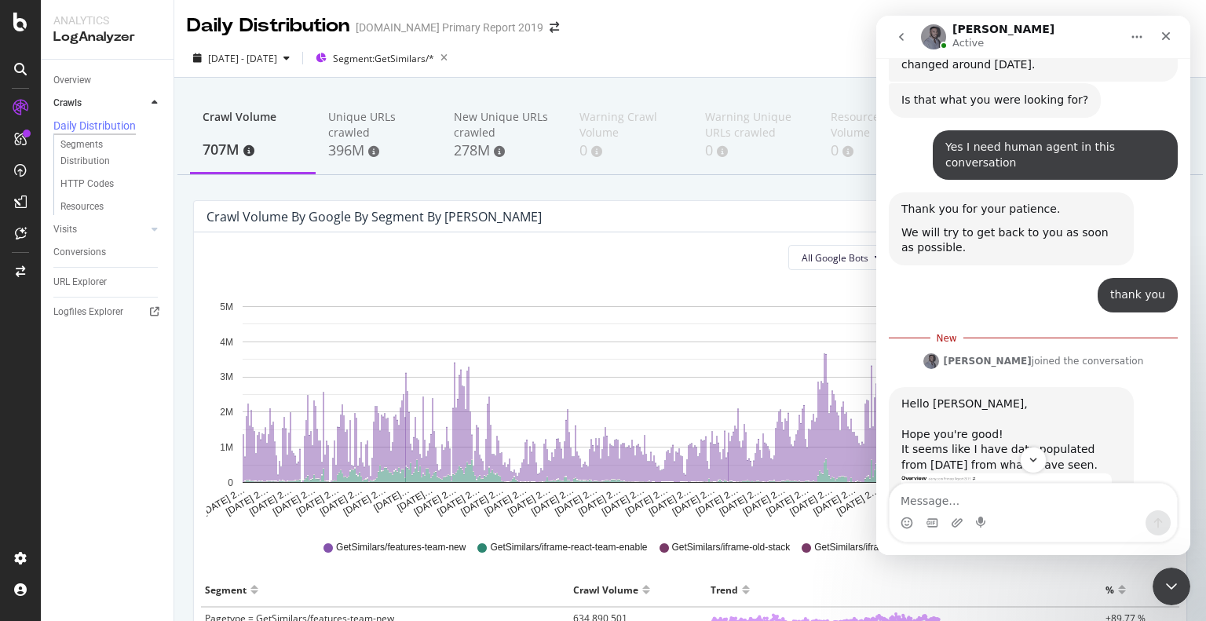
click at [957, 473] on img "Renaud says…" at bounding box center [1006, 552] width 210 height 159
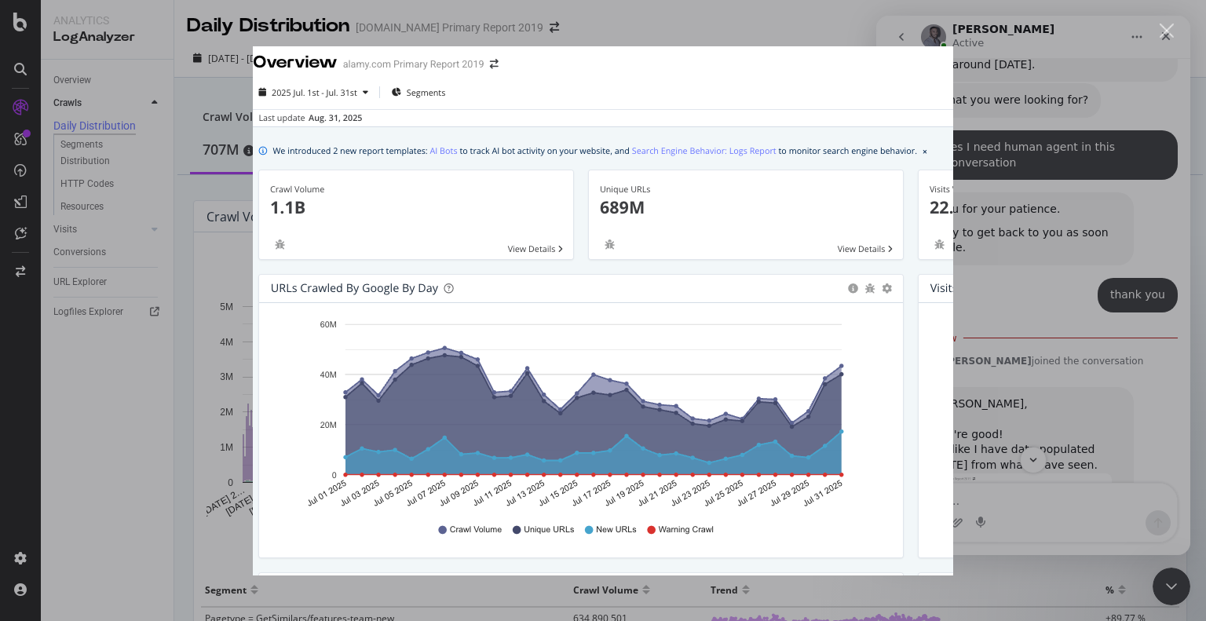
scroll to position [0, 0]
click at [982, 283] on div "Intercom messenger" at bounding box center [603, 310] width 1206 height 621
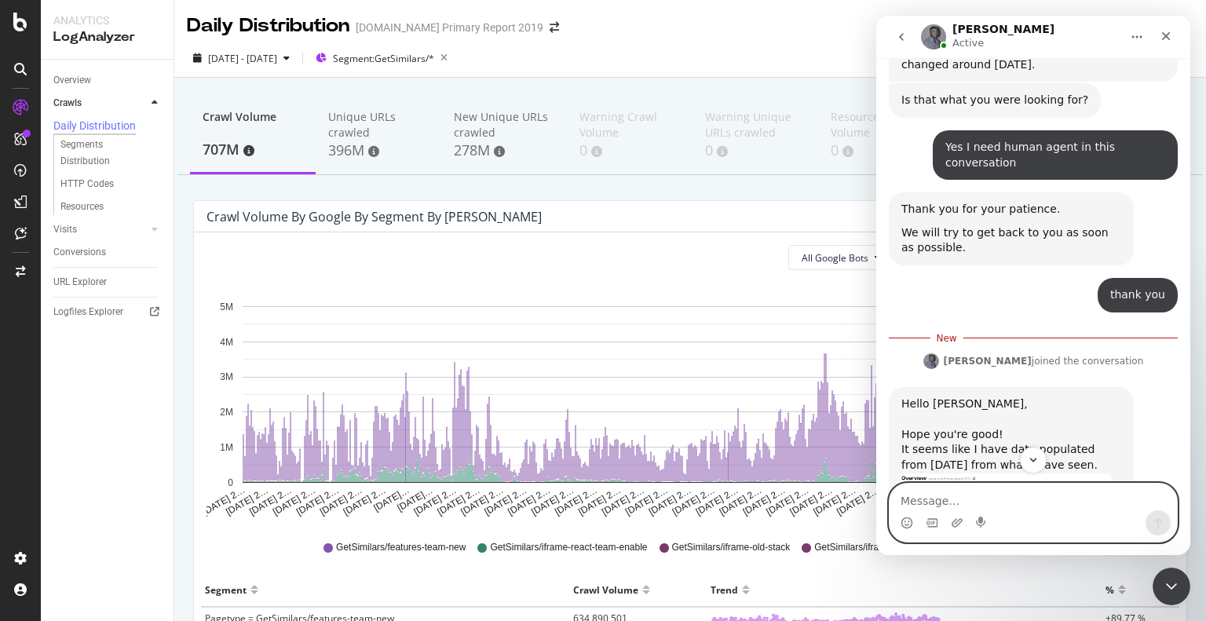
drag, startPoint x: 987, startPoint y: 504, endPoint x: 980, endPoint y: 486, distance: 19.4
click at [987, 504] on textarea "Message…" at bounding box center [1032, 497] width 287 height 27
paste textarea "[URL][DOMAIN_NAME][DOMAIN_NAME]"
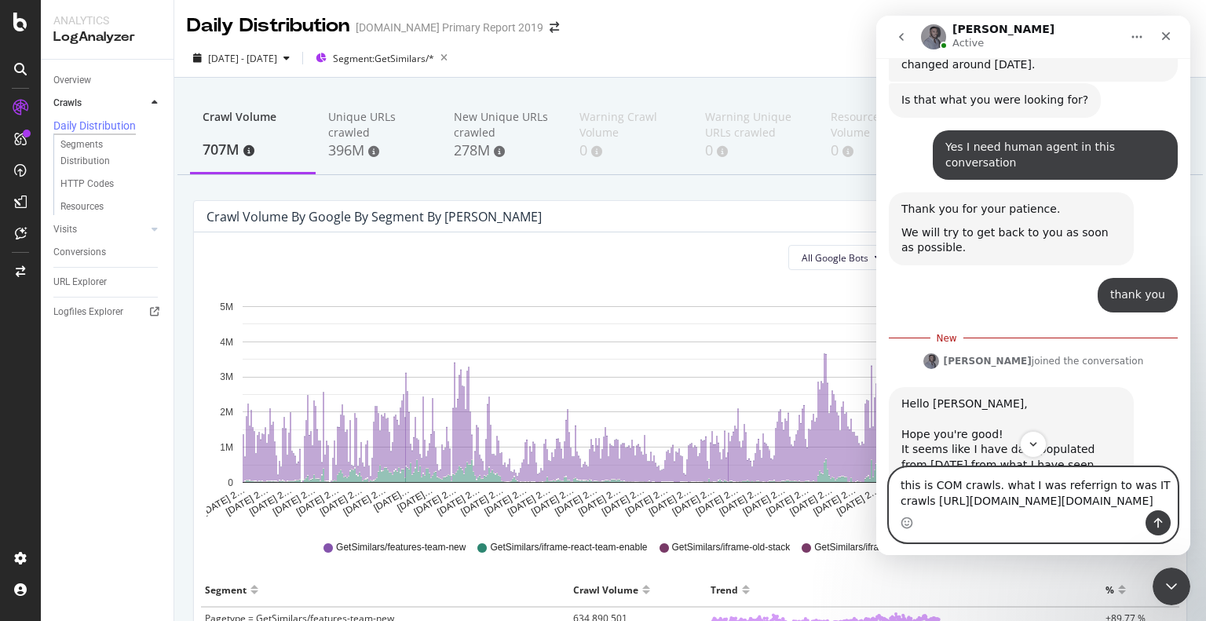
drag, startPoint x: 1165, startPoint y: 487, endPoint x: 835, endPoint y: 477, distance: 329.9
click html "Renaud Active We're here to help. Ask us anything and we'll get back to you soo…"
paste textarea "Hi, the crawls you're looking at are the COM crawls. What I was referring to ar…"
click at [911, 471] on textarea "Hi, the crawls you're looking at are the COM crawls. What I was referring to ar…" at bounding box center [1032, 481] width 287 height 58
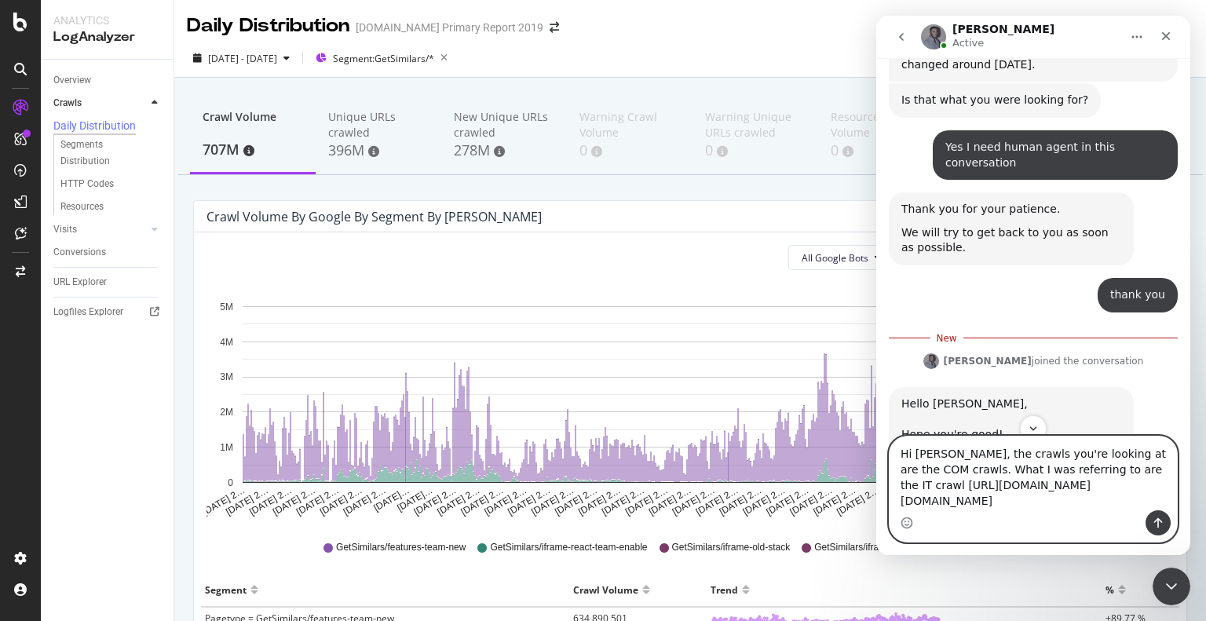
click at [1127, 505] on textarea "Hi Renaud, the crawls you're looking at are the COM crawls. What I was referrin…" at bounding box center [1032, 474] width 287 height 74
click at [1138, 484] on textarea "Hi Renaud, the crawls you're looking at are the COM crawls. What I was referrin…" at bounding box center [1032, 474] width 287 height 74
click at [1126, 486] on textarea "Hi Renaud, the crawls you're looking at are the COM crawls. What I was referrin…" at bounding box center [1032, 474] width 287 height 74
click at [1123, 485] on textarea "Hi Renaud, the crawls you're looking at are the COM crawls. What I was referrin…" at bounding box center [1032, 474] width 287 height 74
type textarea "Hi Renaud, the crawls you're looking at are the COM crawls. What I was referrin…"
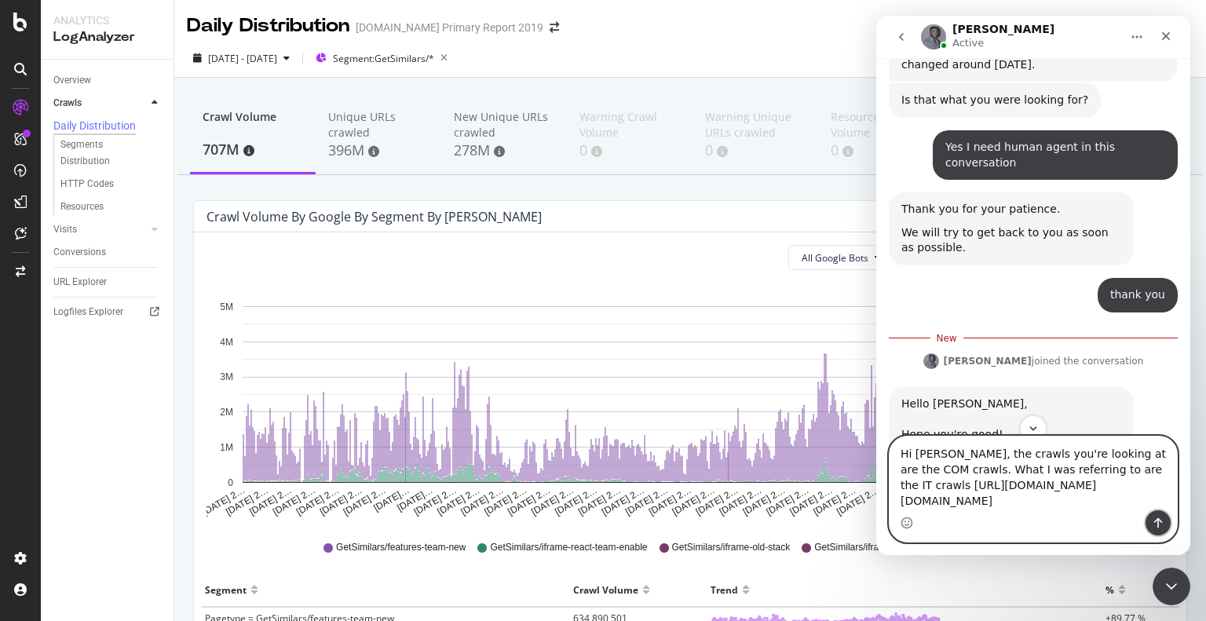
click at [1150, 514] on button "Send a message…" at bounding box center [1157, 522] width 25 height 25
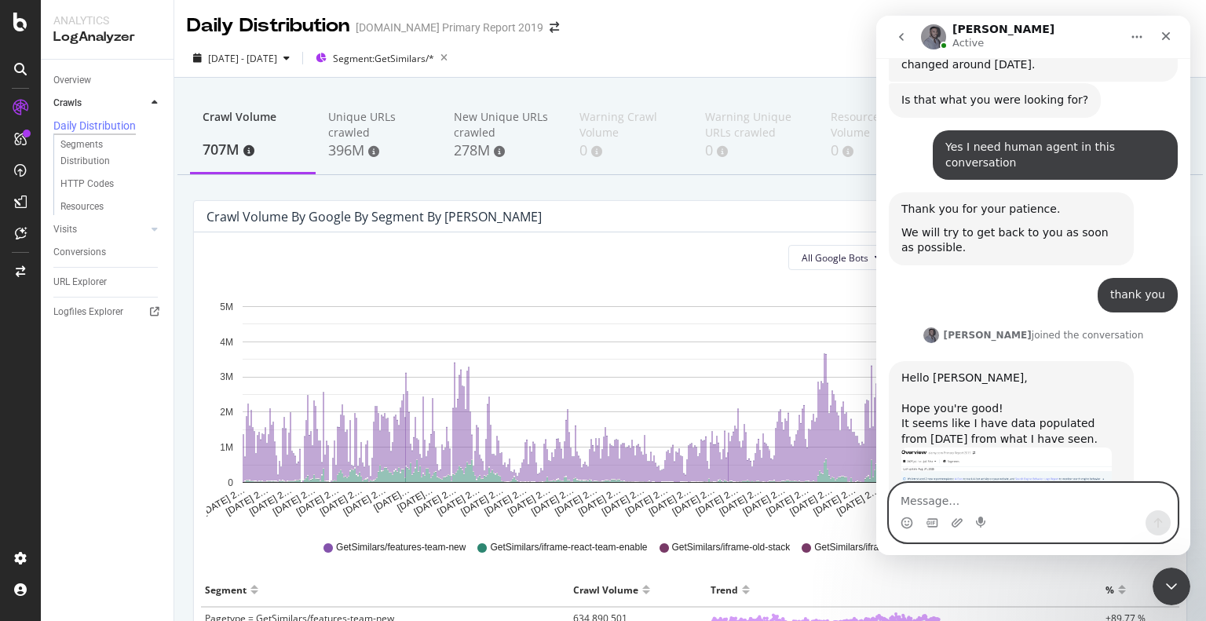
scroll to position [1981, 0]
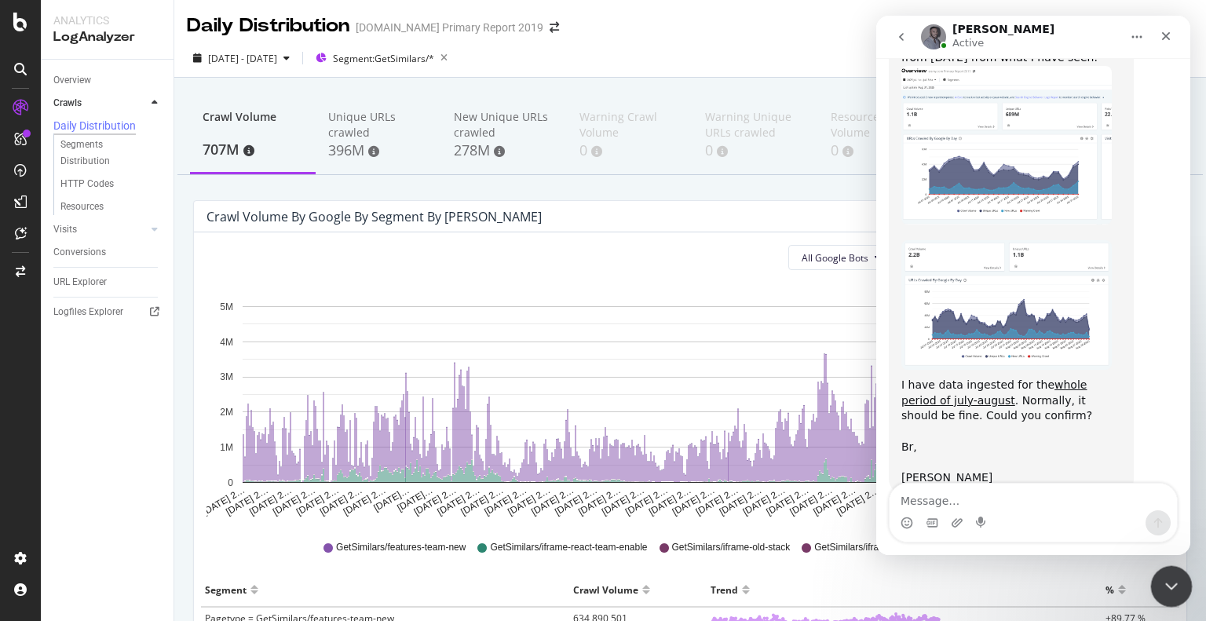
click at [1174, 586] on icon "Close Intercom Messenger" at bounding box center [1169, 584] width 19 height 19
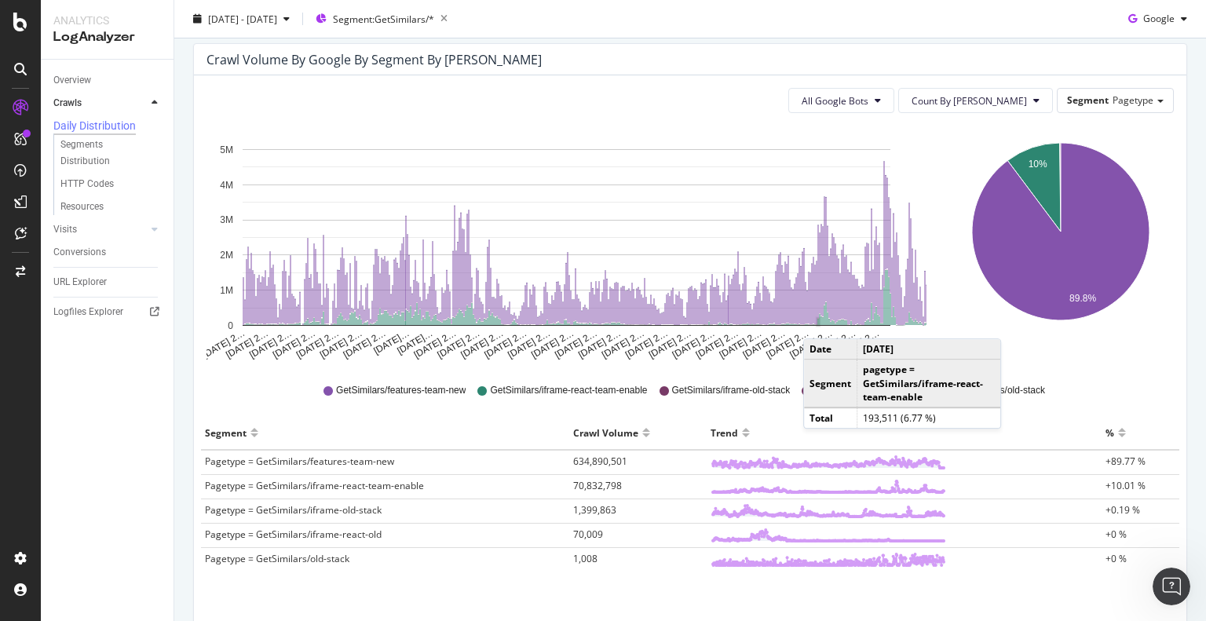
scroll to position [2041, 0]
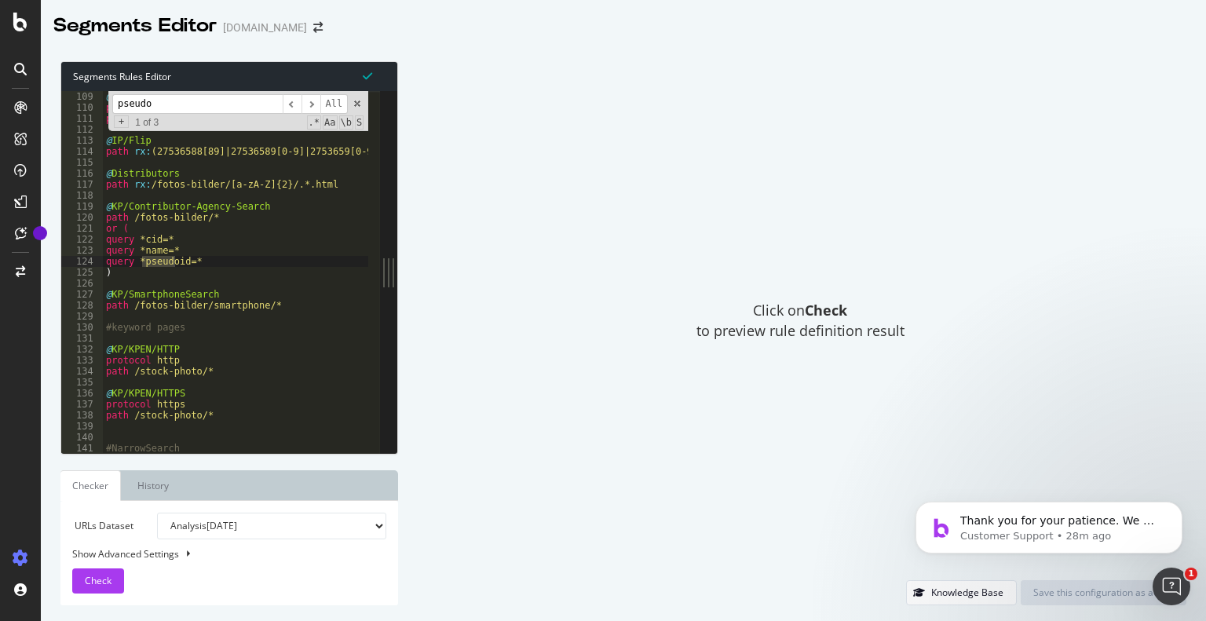
scroll to position [1187, 0]
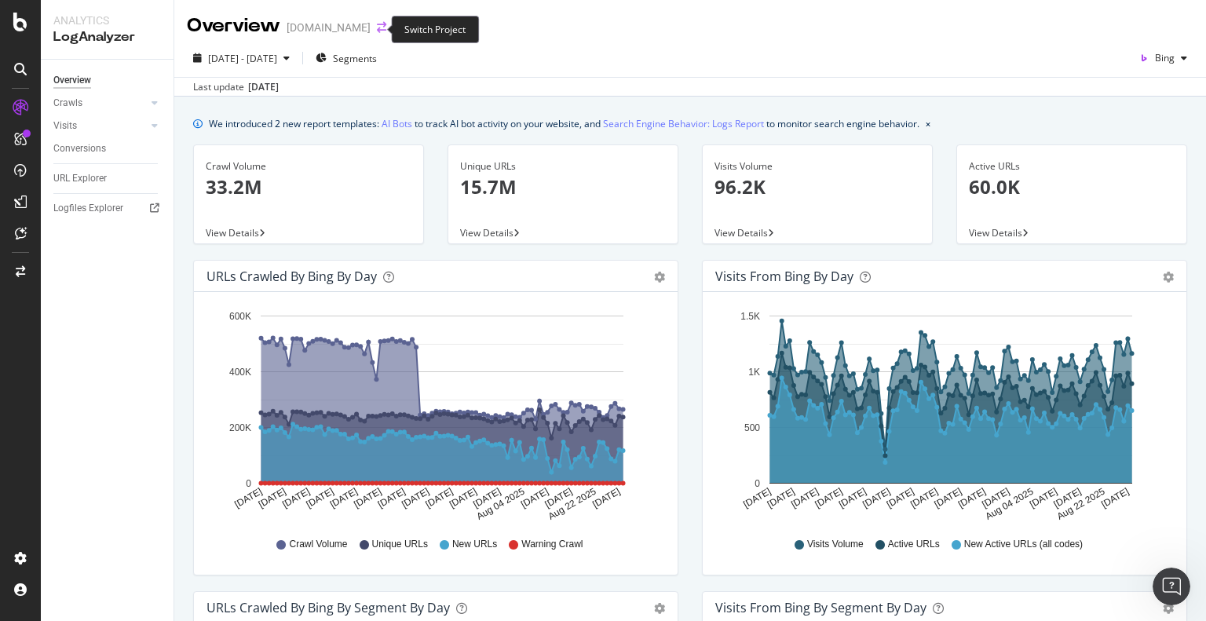
click at [377, 30] on icon "arrow-right-arrow-left" at bounding box center [381, 27] width 9 height 11
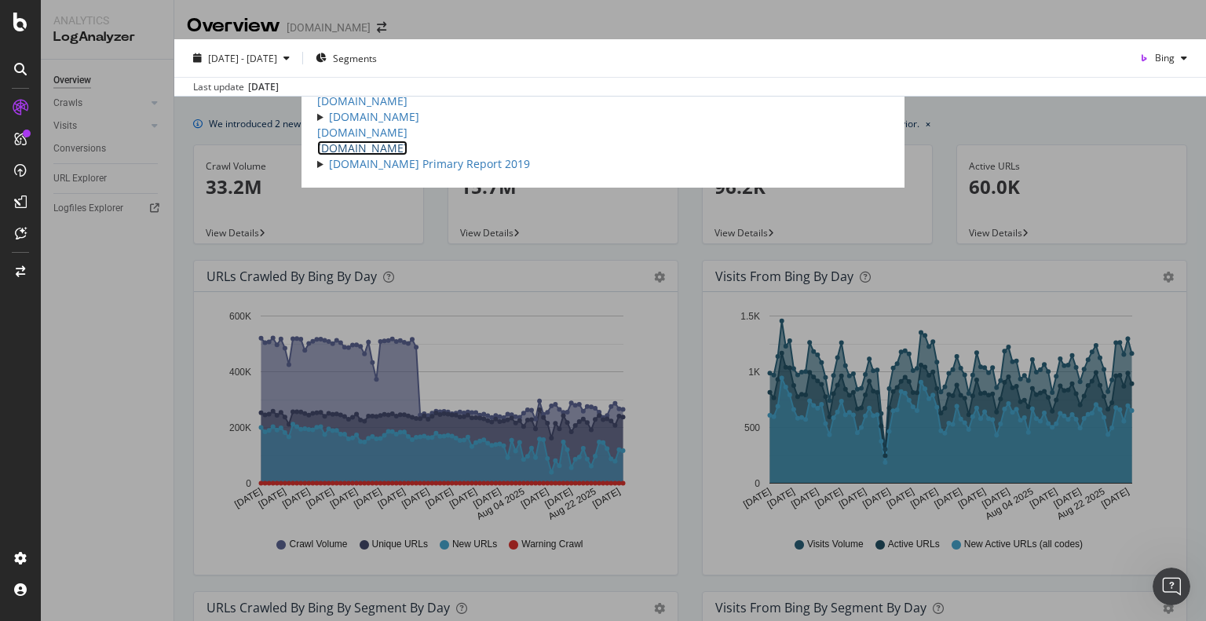
click at [317, 155] on link "alamy.it" at bounding box center [362, 148] width 90 height 15
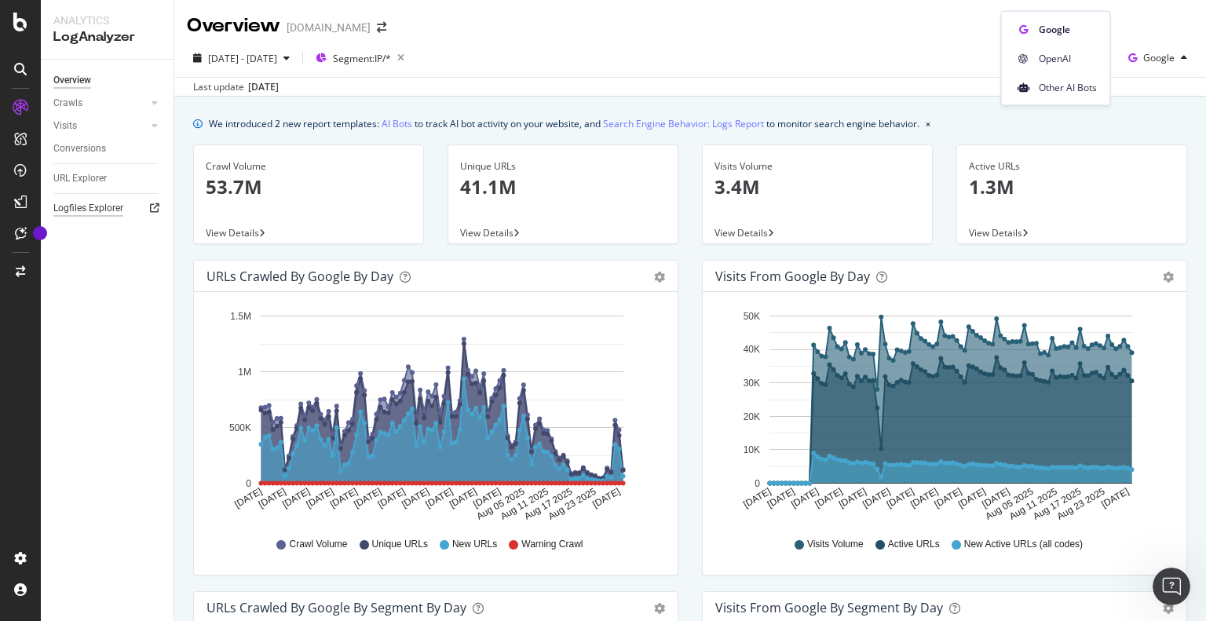
scroll to position [2729, 0]
click at [93, 205] on div "Logfiles Explorer" at bounding box center [88, 208] width 70 height 16
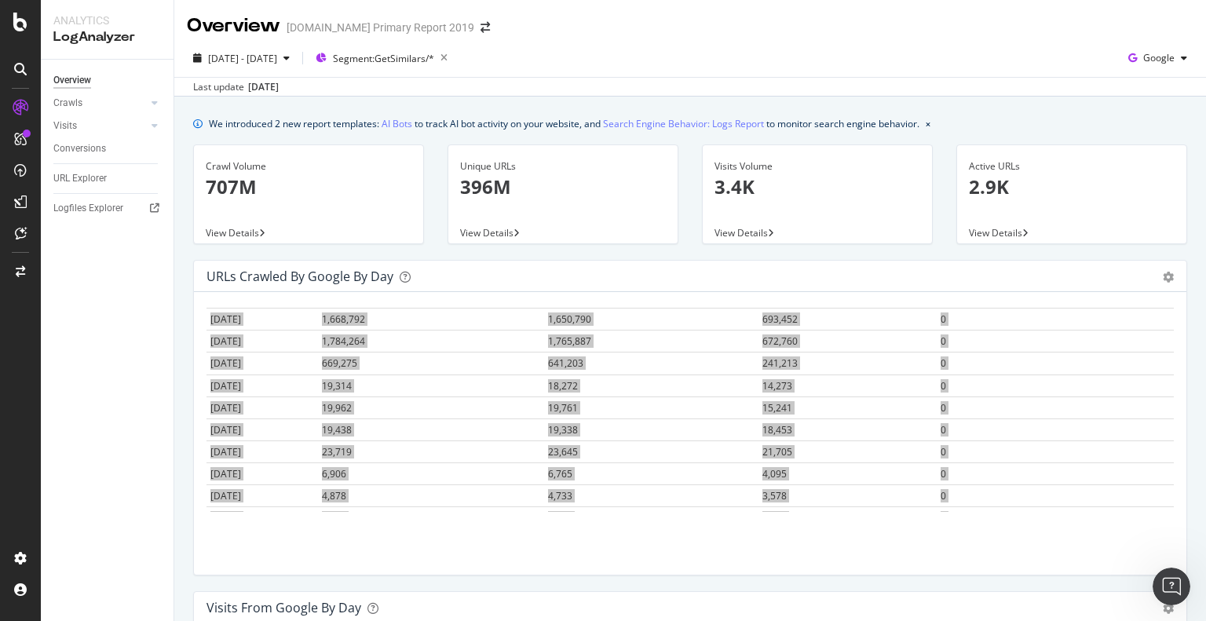
scroll to position [2, 0]
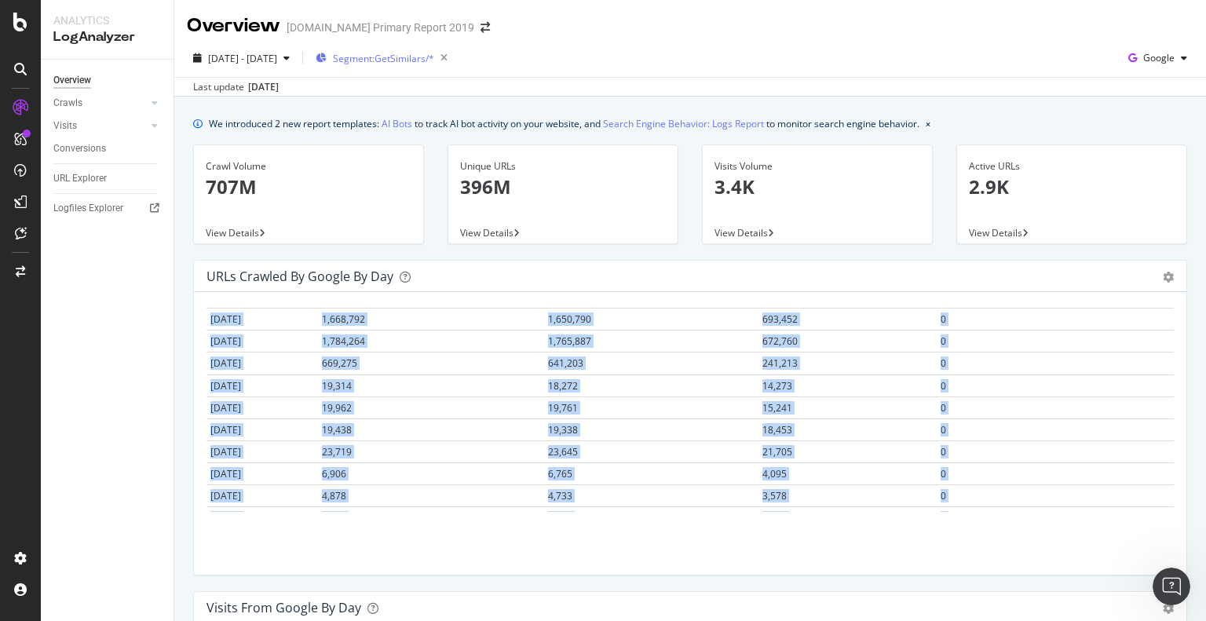
click at [434, 62] on span "Segment: GetSimilars/*" at bounding box center [383, 58] width 101 height 13
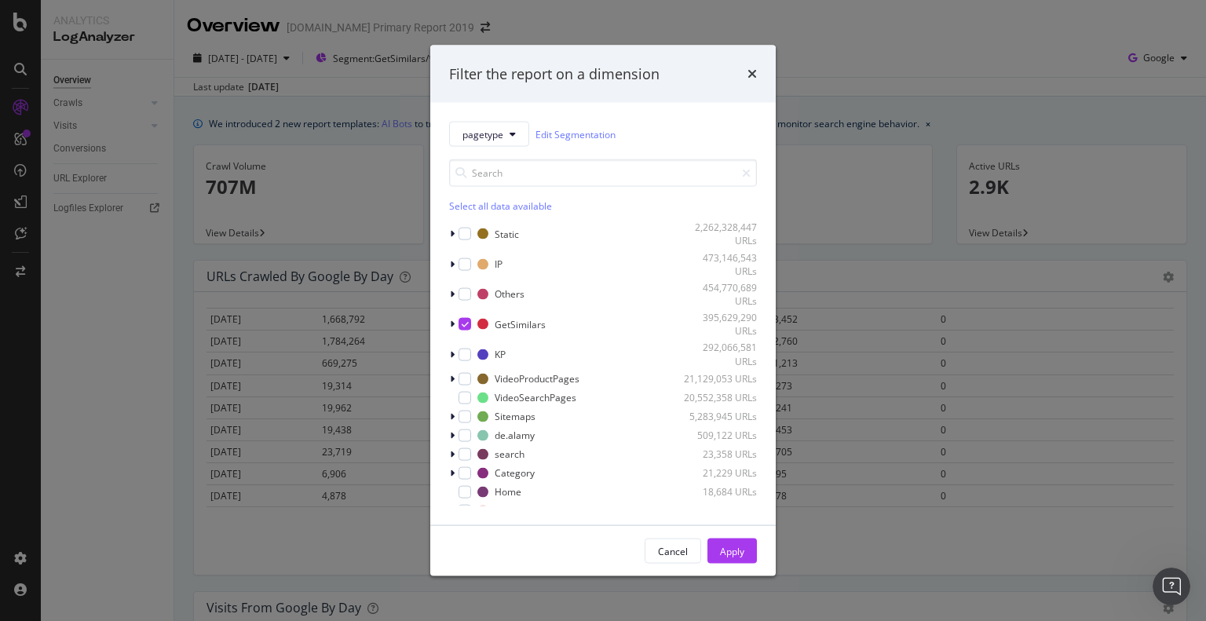
scroll to position [1981, 0]
click at [466, 260] on div "modal" at bounding box center [464, 264] width 13 height 13
click at [462, 327] on icon "modal" at bounding box center [465, 324] width 7 height 8
click at [740, 550] on div "Apply" at bounding box center [732, 550] width 24 height 13
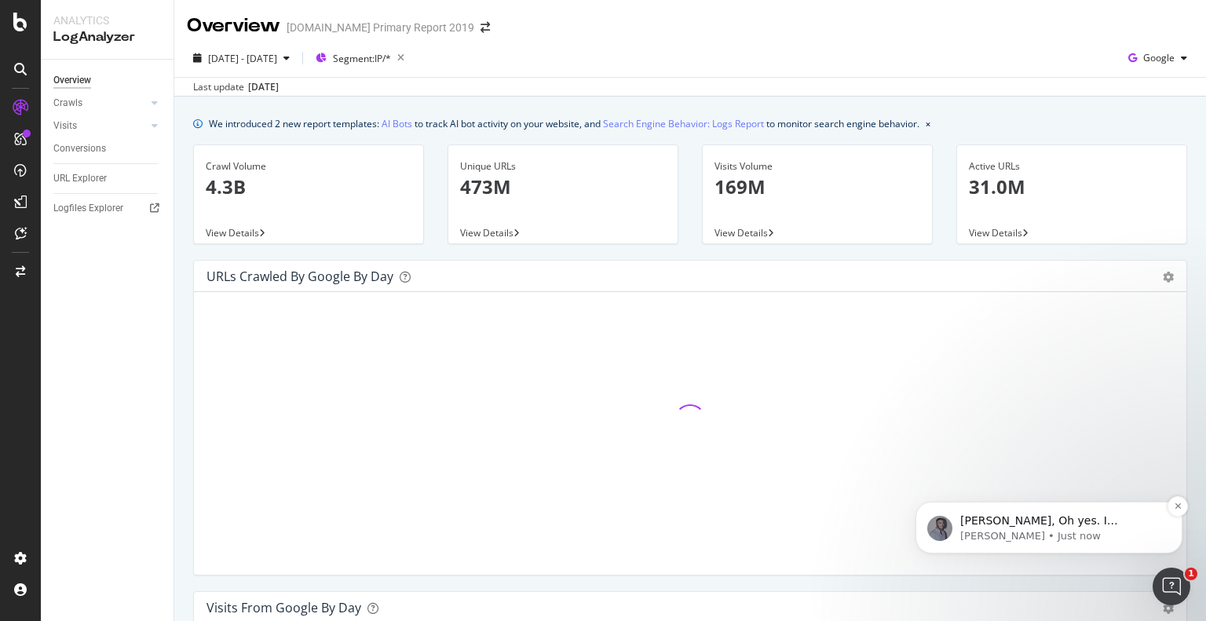
click at [1041, 529] on p "Rini, Oh yes. I understand. let me have a look. I'll come back to you Thanks" at bounding box center [1061, 521] width 203 height 16
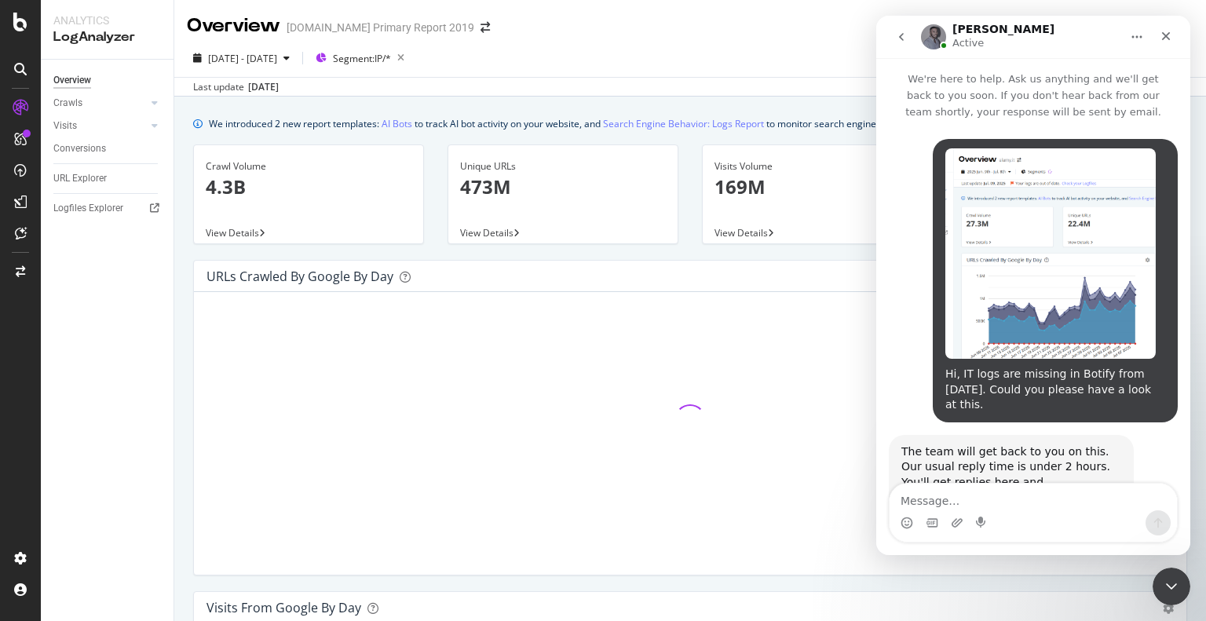
scroll to position [2130, 0]
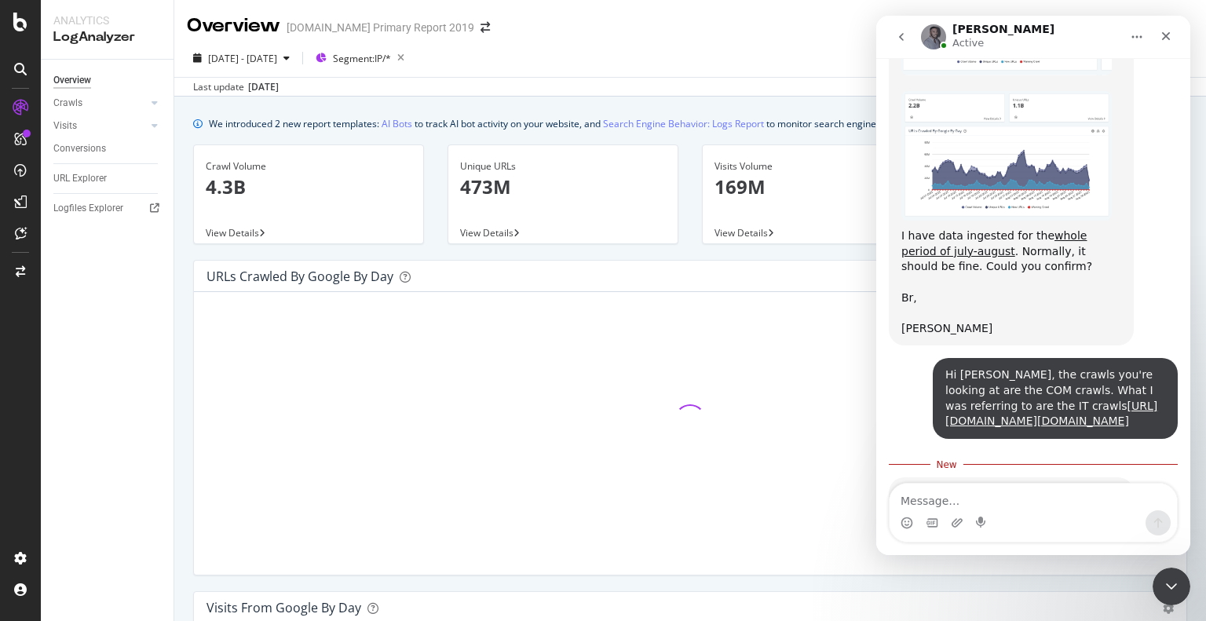
click at [958, 499] on textarea "Message…" at bounding box center [1032, 497] width 287 height 27
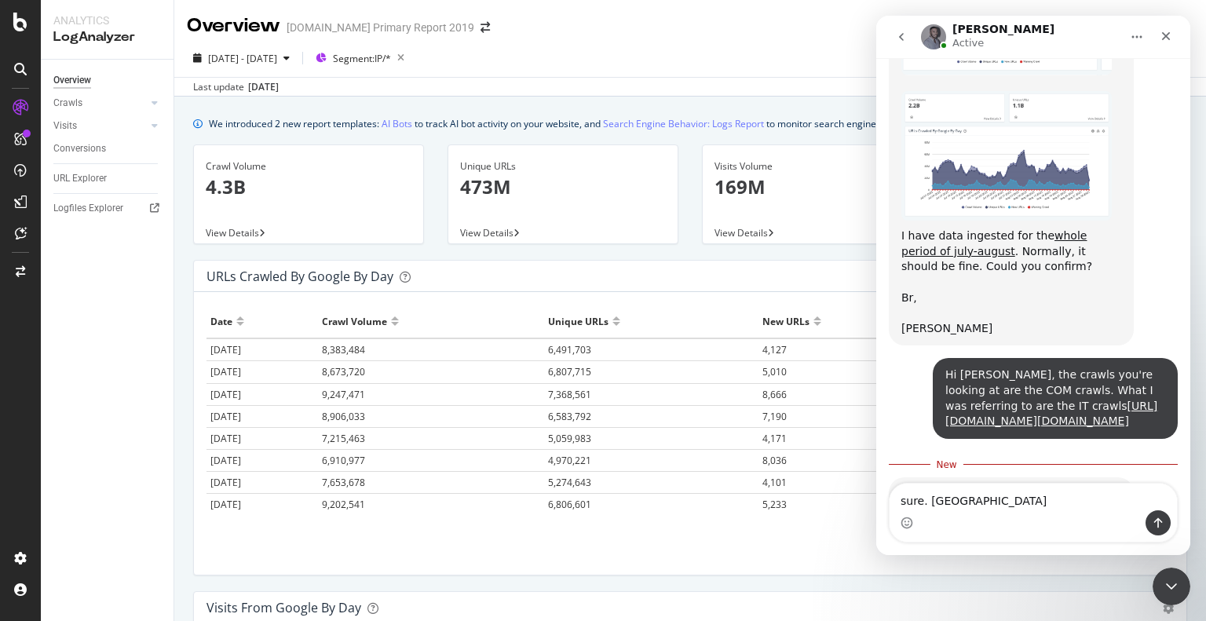
type textarea "sure. [GEOGRAPHIC_DATA]"
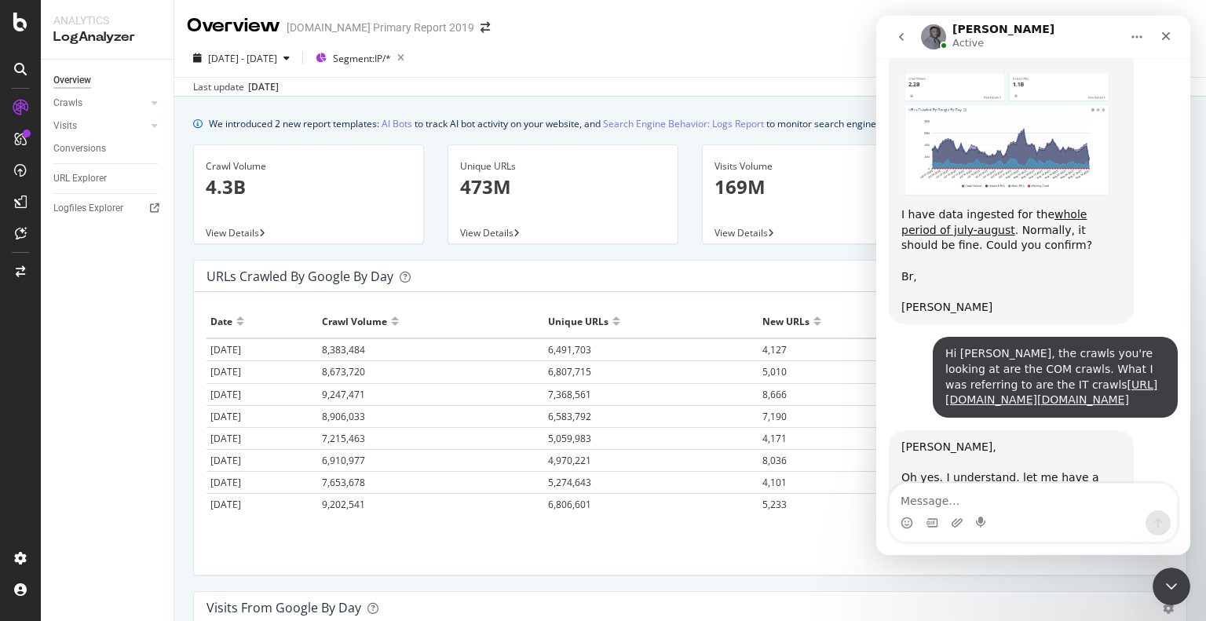
drag, startPoint x: 148, startPoint y: 379, endPoint x: 219, endPoint y: 327, distance: 88.3
click at [148, 378] on div "Overview Crawls Daily Distribution Segments Distribution HTTP Codes Resources V…" at bounding box center [107, 340] width 133 height 561
click at [1179, 586] on div "Close Intercom Messenger" at bounding box center [1169, 584] width 38 height 38
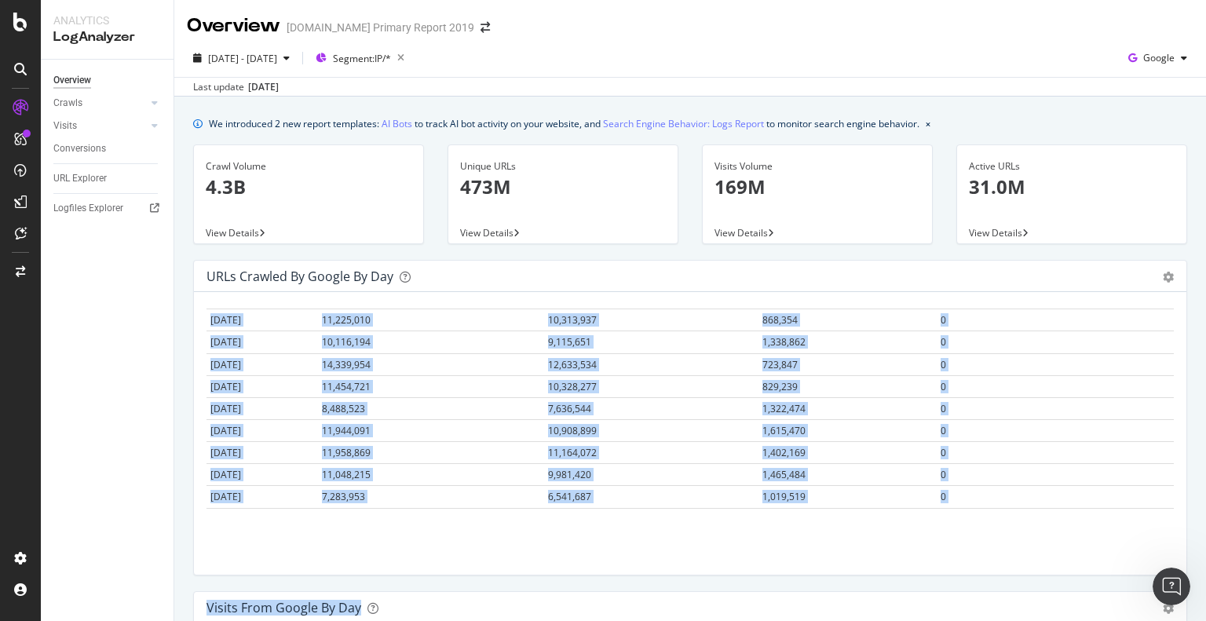
scroll to position [11165, 0]
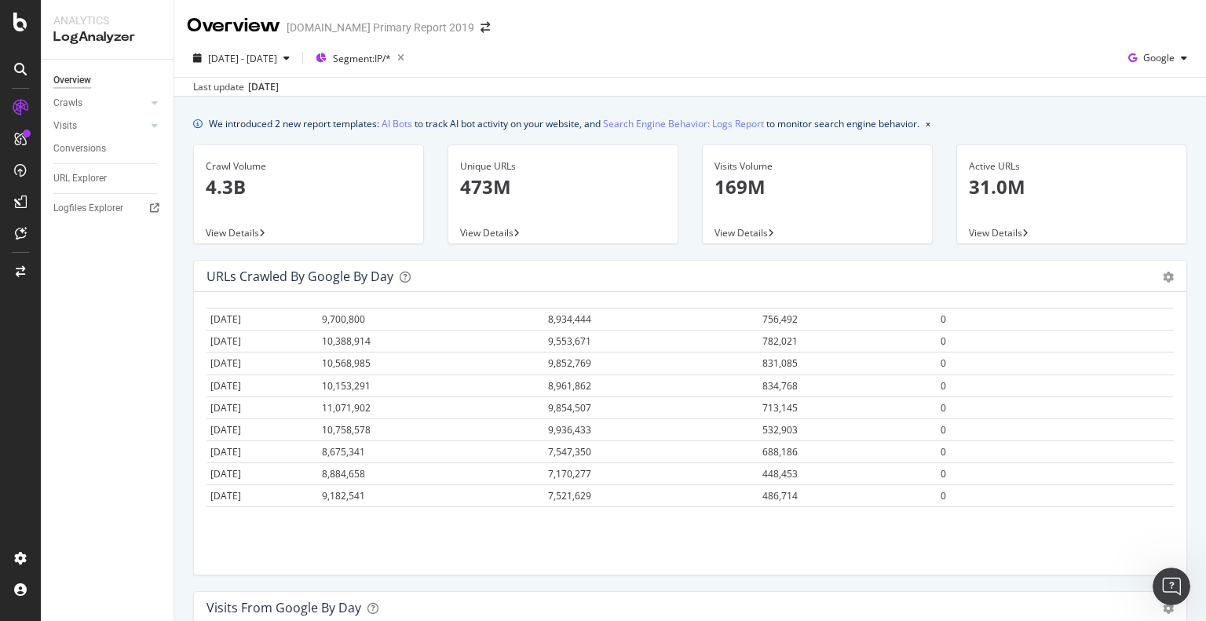
drag, startPoint x: 210, startPoint y: 318, endPoint x: 1127, endPoint y: 512, distance: 938.0
click at [1130, 512] on div "Hold CTRL while clicking to filter the report. Date Crawl Volume Unique URLs Ne…" at bounding box center [690, 433] width 992 height 283
copy thead
click at [1151, 60] on span "Google" at bounding box center [1158, 57] width 31 height 13
click at [1138, 115] on span "Bing" at bounding box center [1159, 118] width 58 height 14
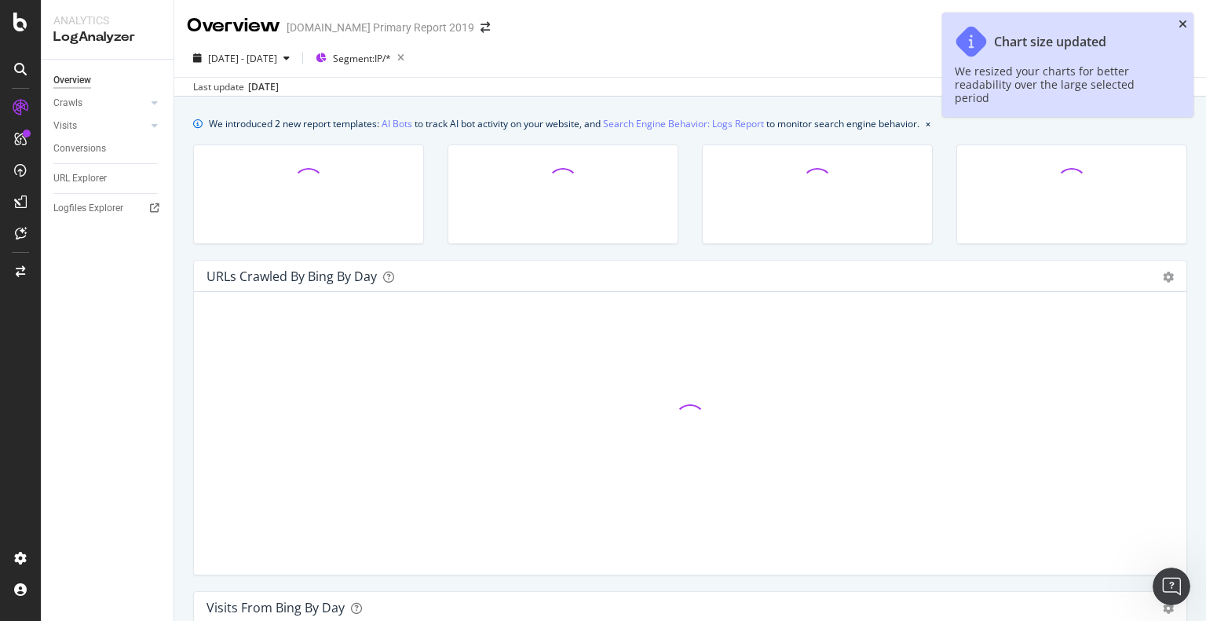
click at [1182, 23] on icon "close toast" at bounding box center [1182, 24] width 9 height 11
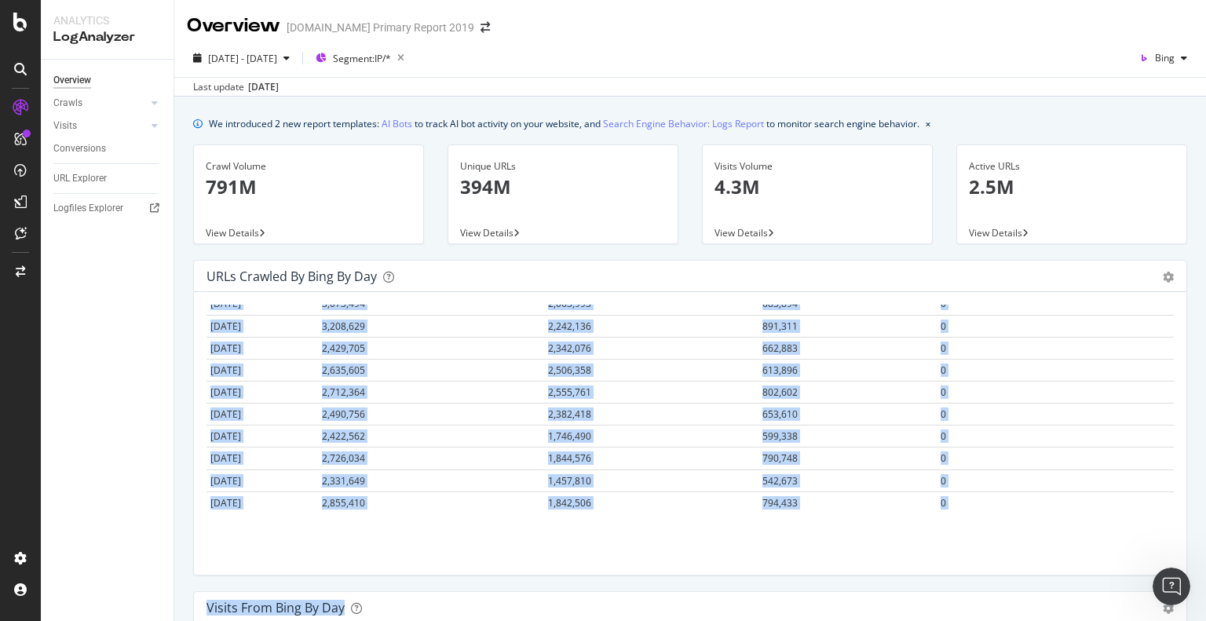
scroll to position [11165, 0]
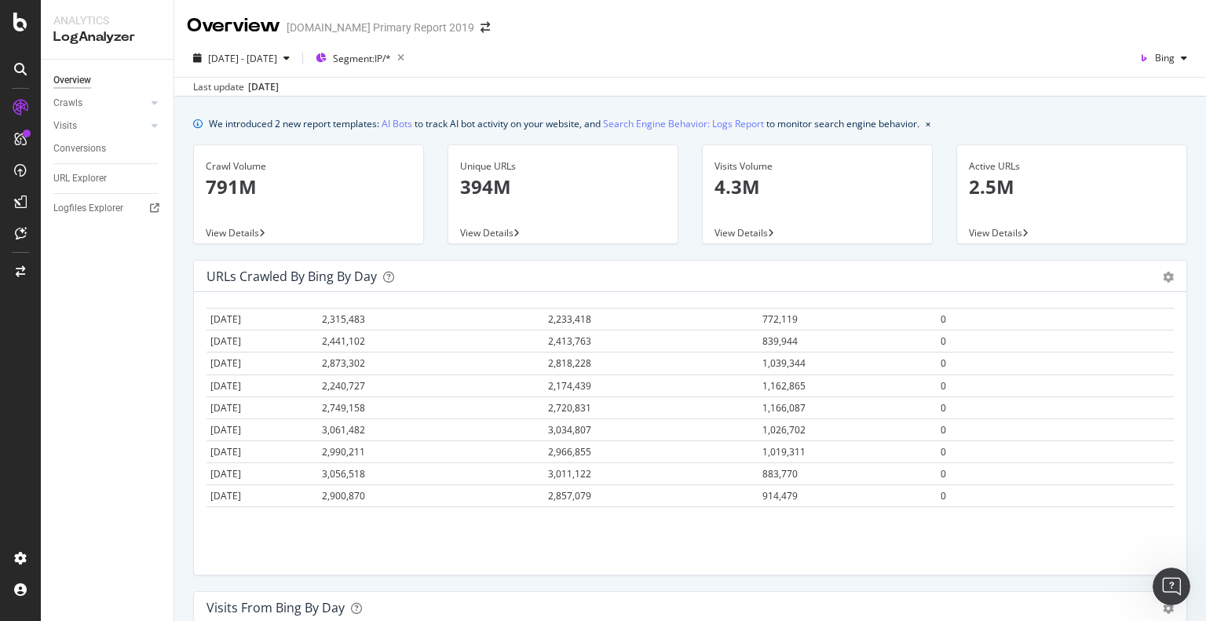
drag, startPoint x: 210, startPoint y: 316, endPoint x: 1005, endPoint y: 537, distance: 824.8
click at [1005, 537] on div "Hold CTRL while clicking to filter the report. Date Crawl Volume Unique URLs Ne…" at bounding box center [690, 433] width 992 height 283
copy thead
click at [391, 62] on span "Segment: IP/*" at bounding box center [362, 58] width 58 height 13
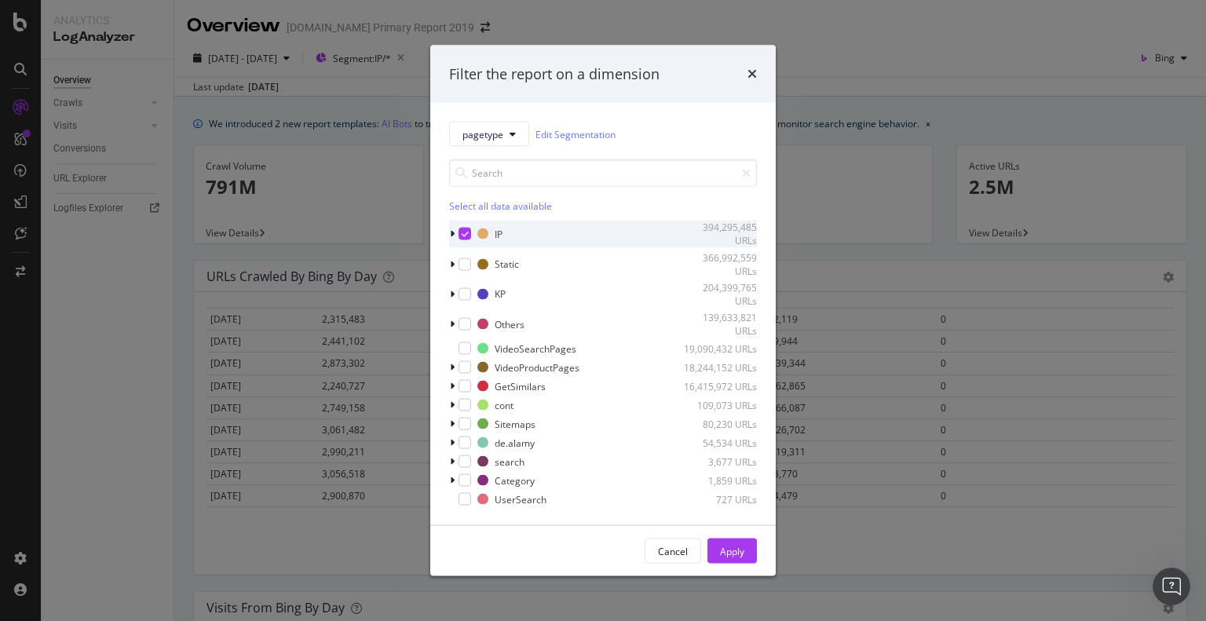
click at [452, 232] on icon "modal" at bounding box center [452, 233] width 5 height 9
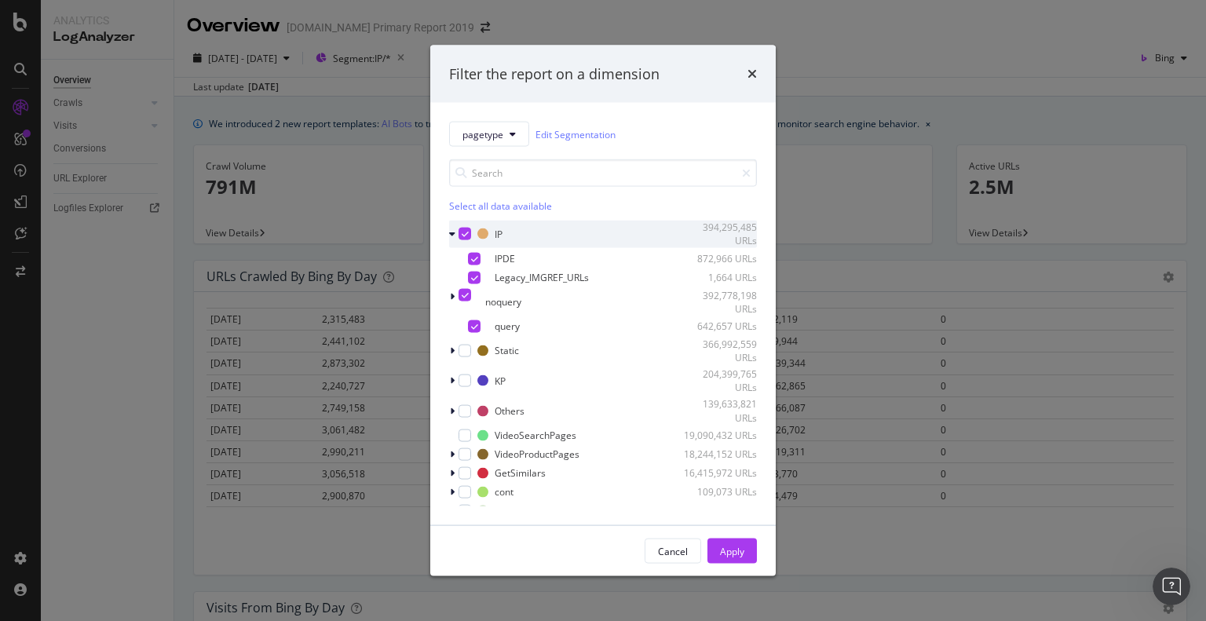
click at [462, 235] on icon "modal" at bounding box center [465, 234] width 7 height 8
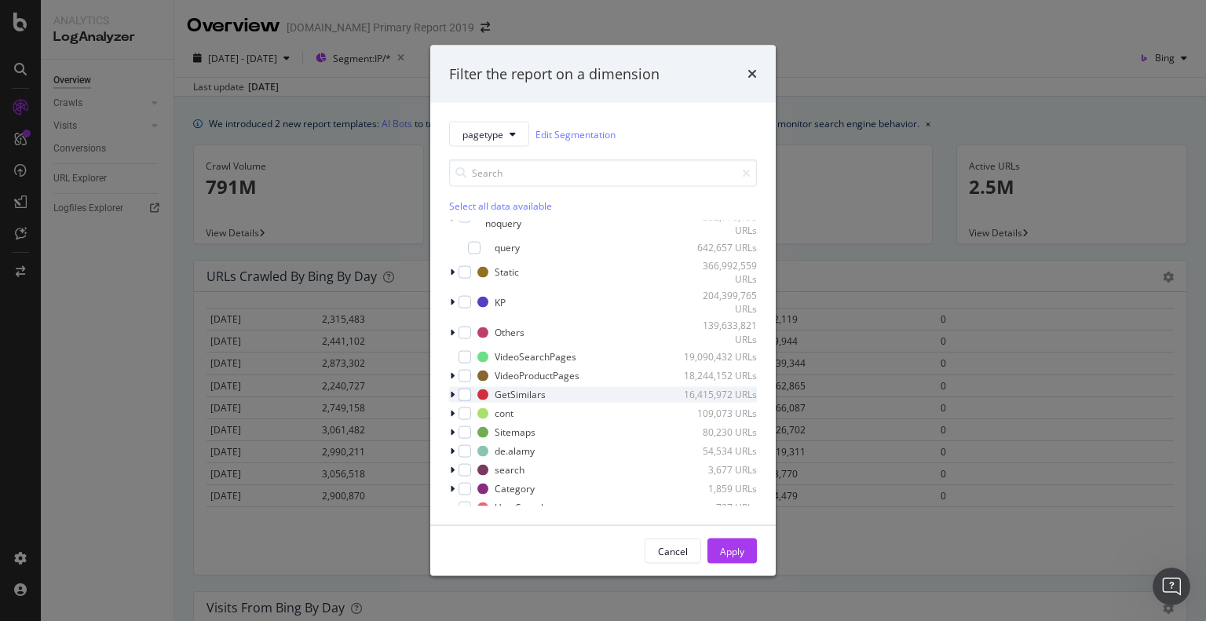
click at [451, 393] on icon "modal" at bounding box center [452, 393] width 5 height 9
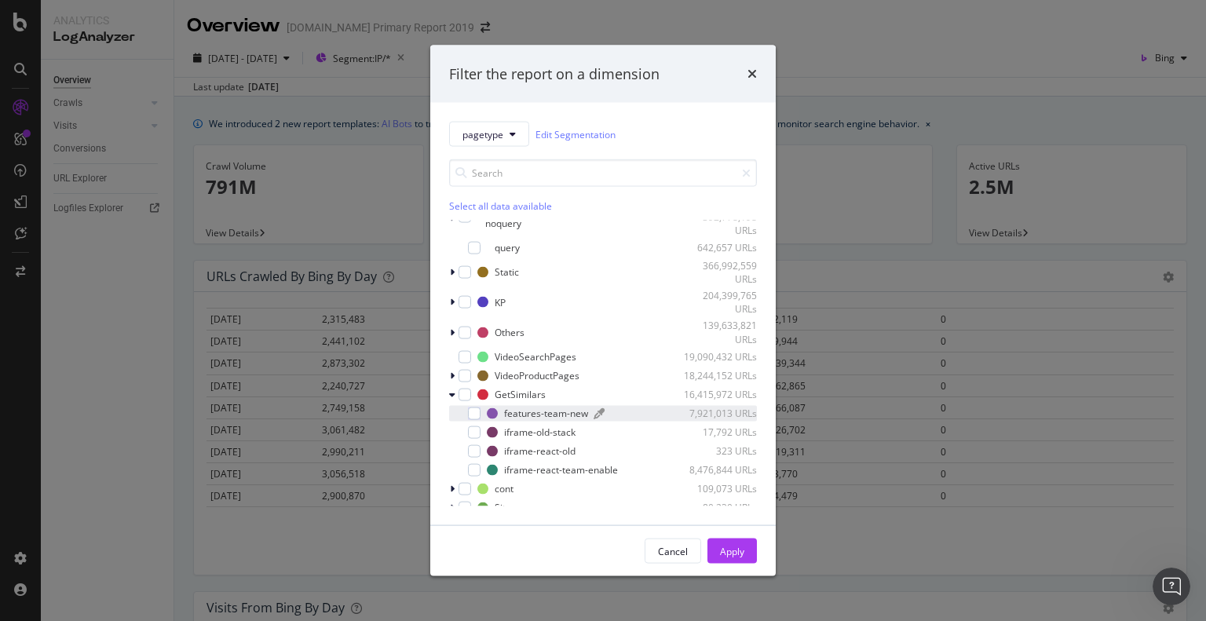
click at [498, 411] on div "features-team-new 7,921,013 URLs" at bounding box center [622, 413] width 270 height 13
click at [726, 548] on div "Apply" at bounding box center [732, 550] width 24 height 13
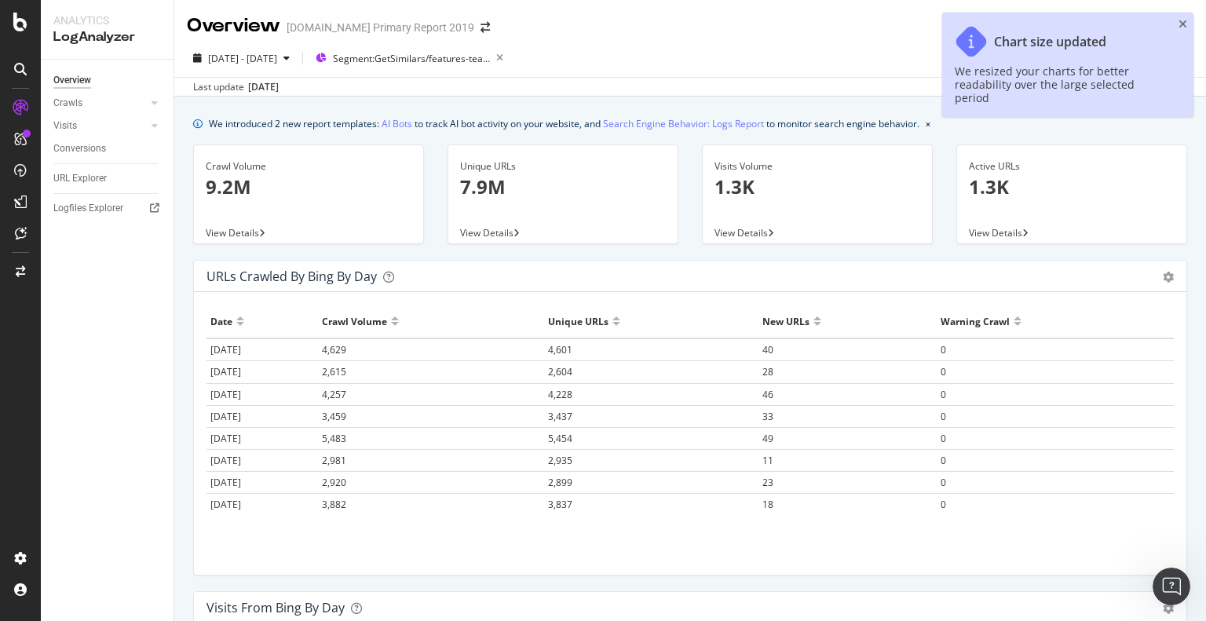
drag, startPoint x: 1180, startPoint y: 20, endPoint x: 1095, endPoint y: 54, distance: 91.3
click at [1181, 20] on icon "close toast" at bounding box center [1182, 24] width 9 height 11
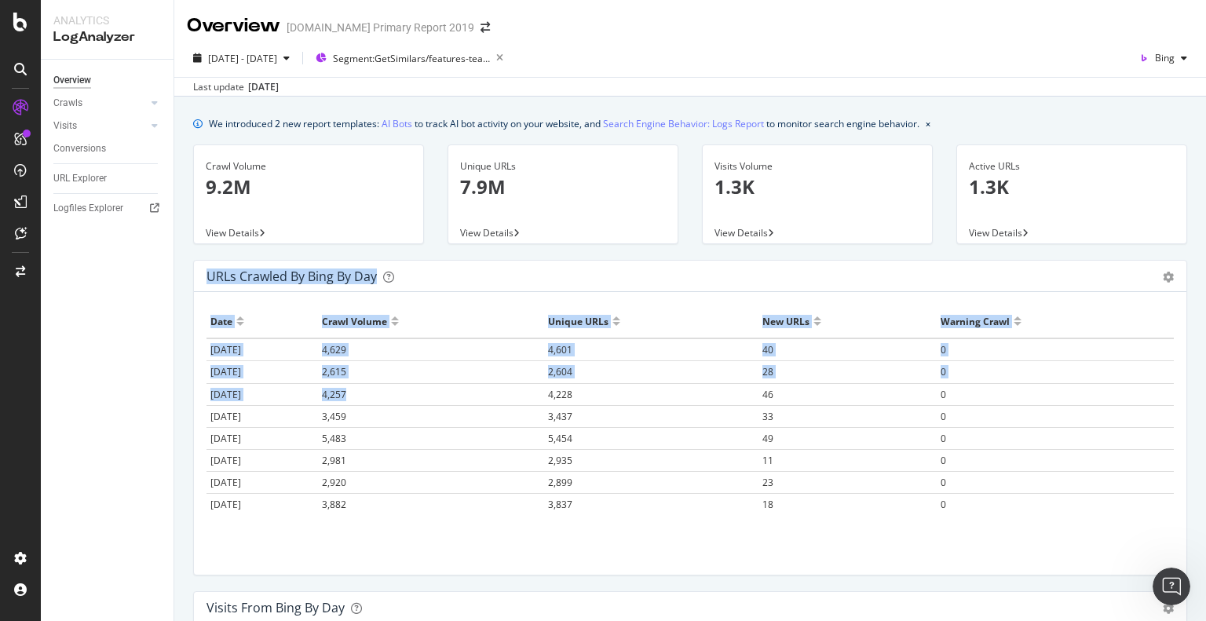
drag, startPoint x: 210, startPoint y: 274, endPoint x: 288, endPoint y: 349, distance: 108.8
click at [427, 384] on div "URLs Crawled by Bing by day Area Table Hold CTRL while clicking to filter the r…" at bounding box center [690, 418] width 994 height 316
click at [215, 320] on div "Date" at bounding box center [221, 321] width 22 height 25
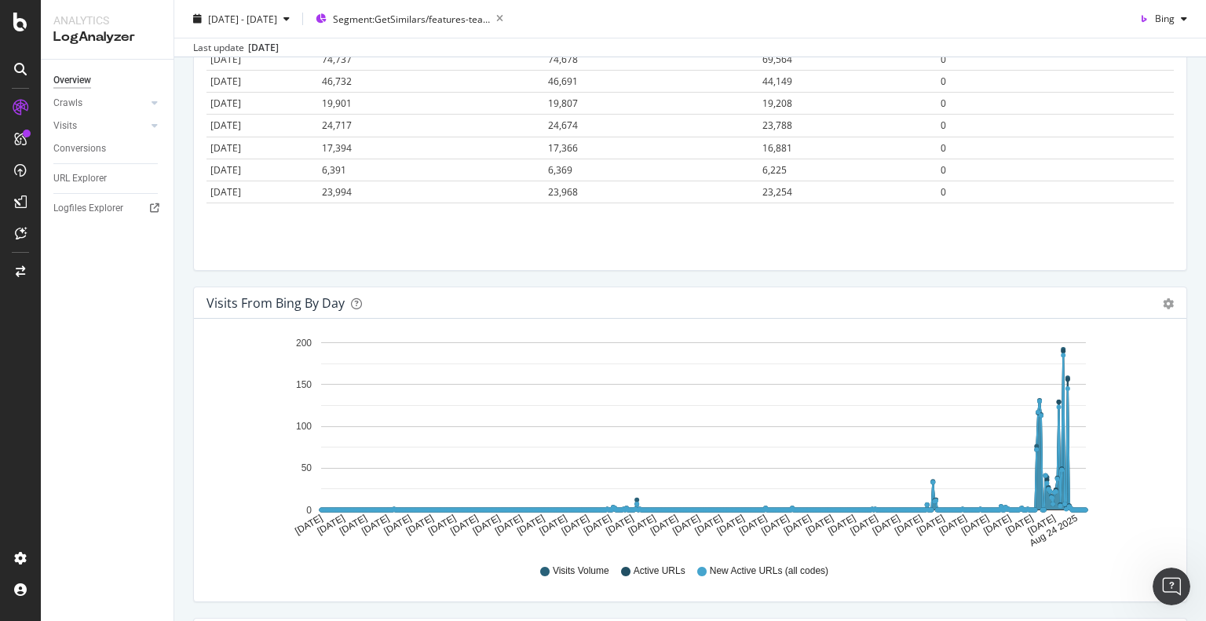
scroll to position [11165, 0]
drag, startPoint x: 209, startPoint y: 323, endPoint x: 1074, endPoint y: 208, distance: 872.7
click at [1074, 208] on div "Hold CTRL while clicking to filter the report. Date Crawl Volume Unique URLs Ne…" at bounding box center [690, 128] width 992 height 283
copy thead
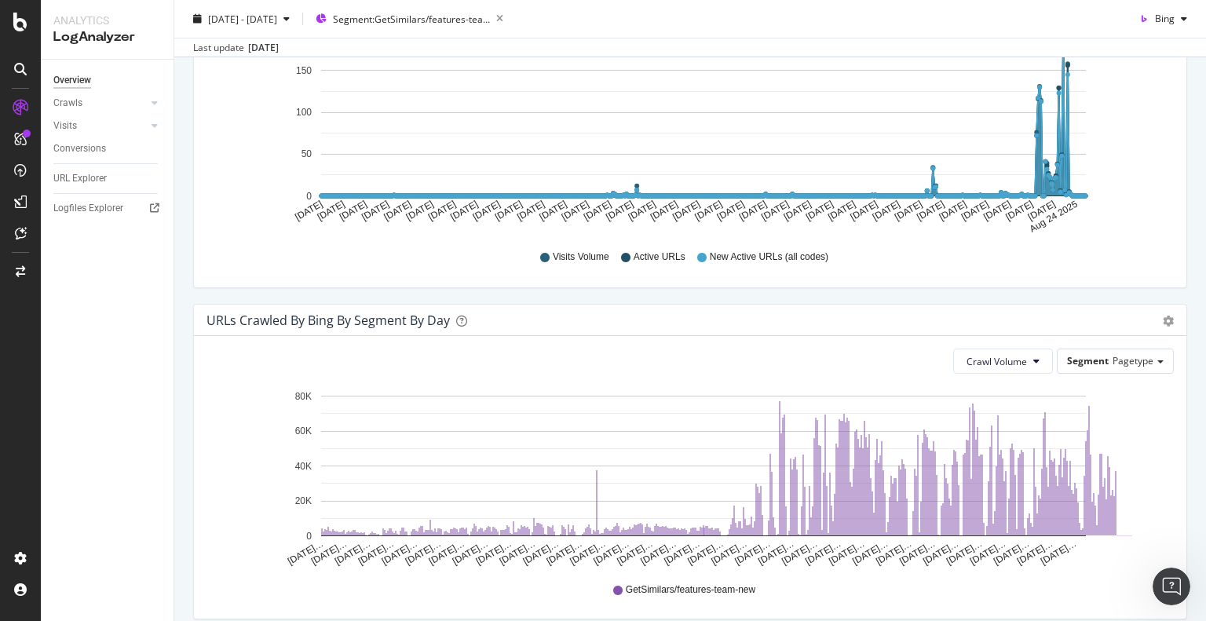
scroll to position [383, 0]
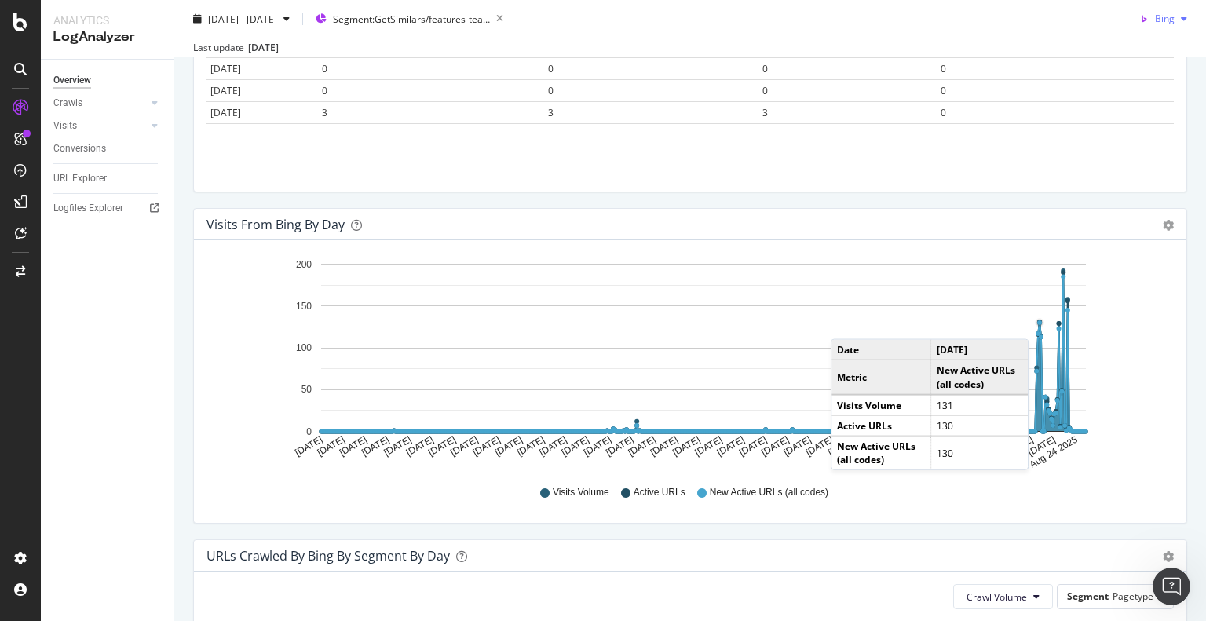
click at [1181, 18] on icon "button" at bounding box center [1184, 18] width 6 height 9
click at [1146, 45] on span "Google" at bounding box center [1159, 50] width 58 height 14
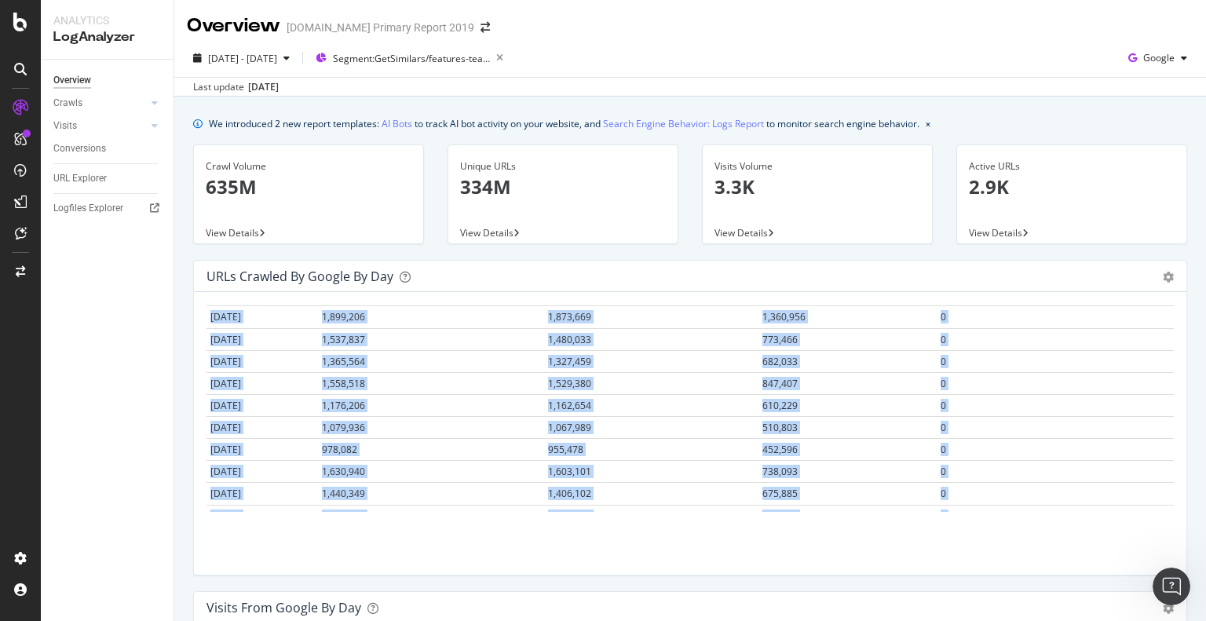
scroll to position [11165, 0]
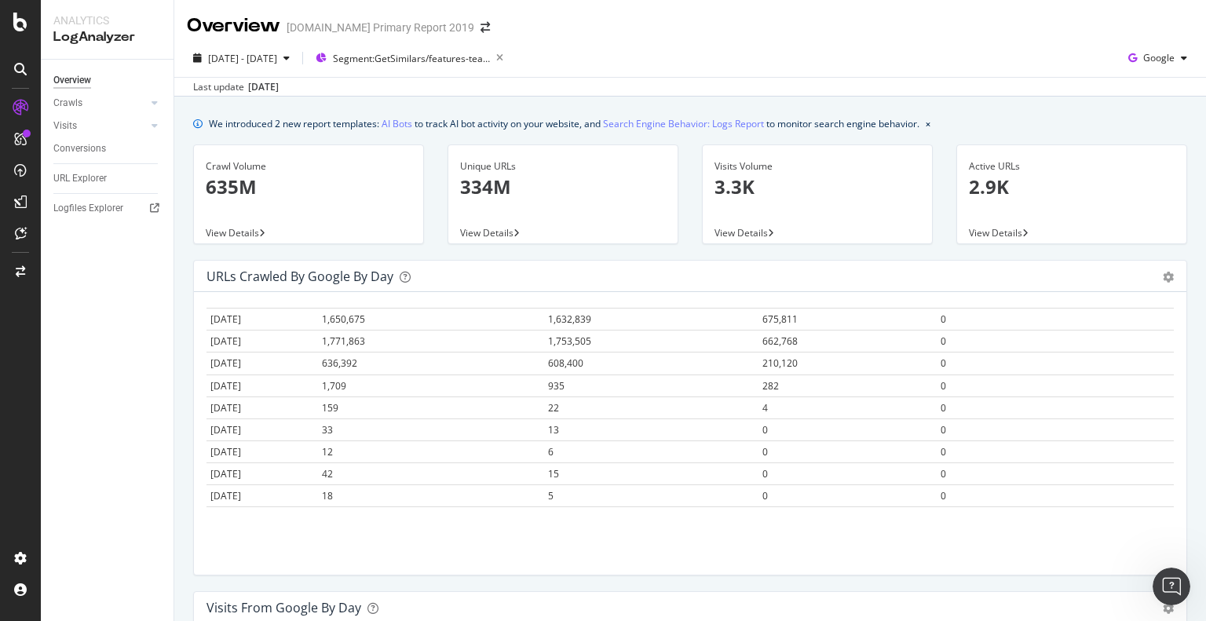
drag, startPoint x: 210, startPoint y: 319, endPoint x: 726, endPoint y: 580, distance: 578.3
click at [726, 580] on div "URLs Crawled by Google by day Area Table Hold CTRL while clicking to filter the…" at bounding box center [689, 425] width 1017 height 331
copy thead
click at [1163, 276] on icon "gear" at bounding box center [1168, 277] width 11 height 11
click at [1102, 308] on span "Area" at bounding box center [1123, 310] width 124 height 24
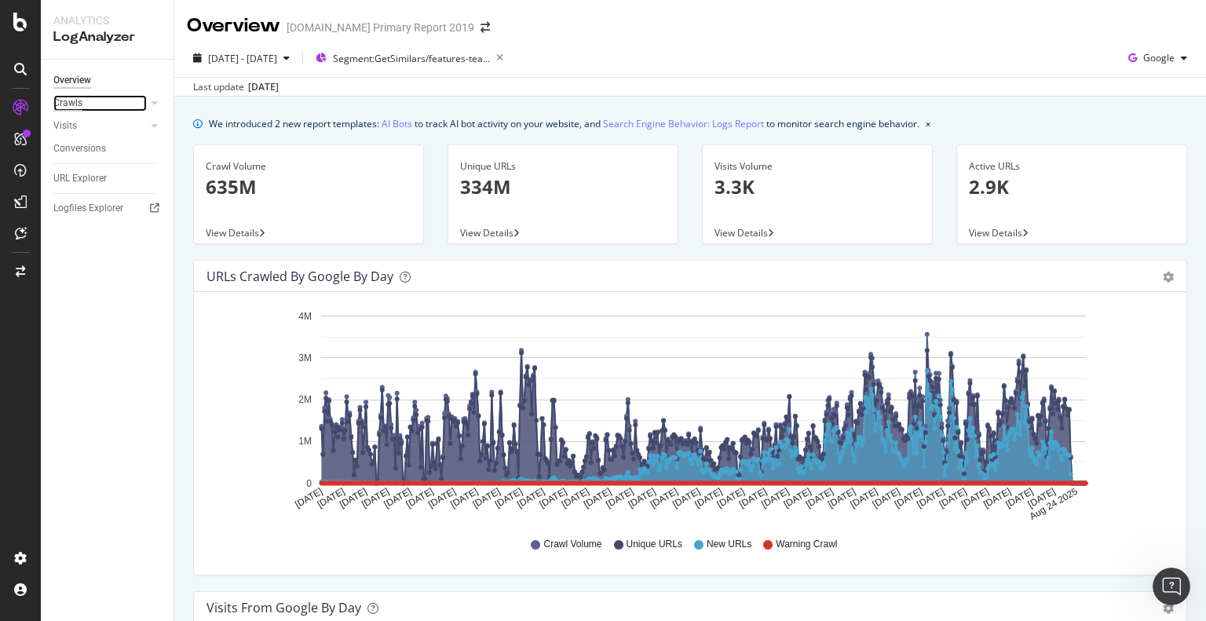
click at [72, 103] on div "Crawls" at bounding box center [67, 103] width 29 height 16
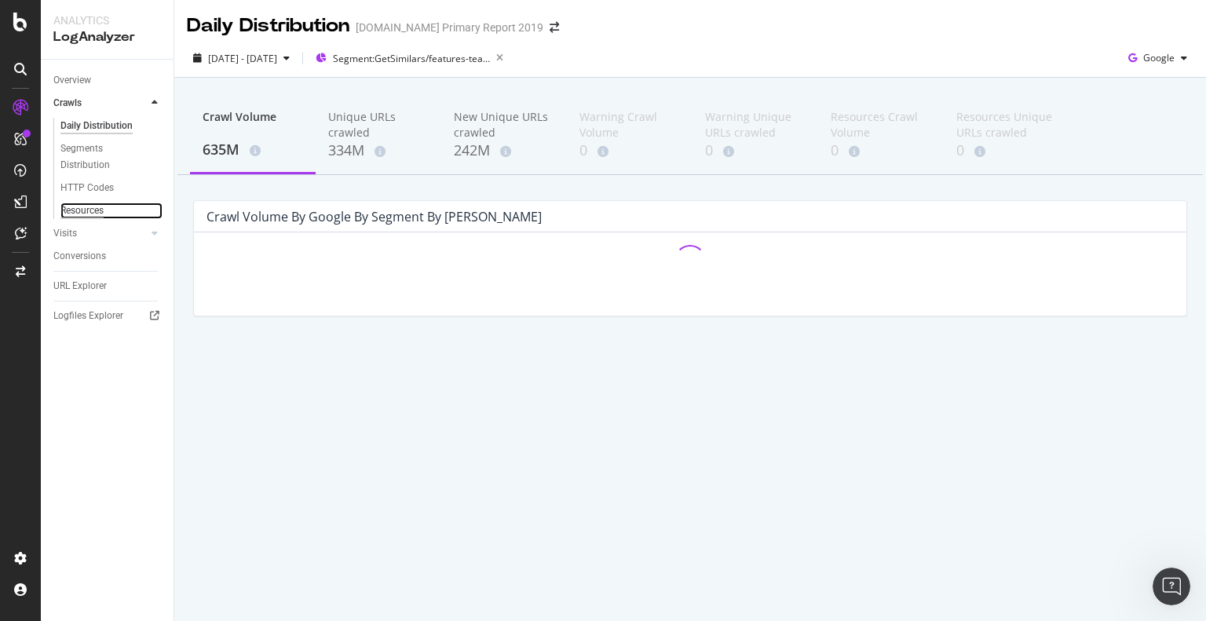
click at [85, 209] on div "Resources" at bounding box center [81, 211] width 43 height 16
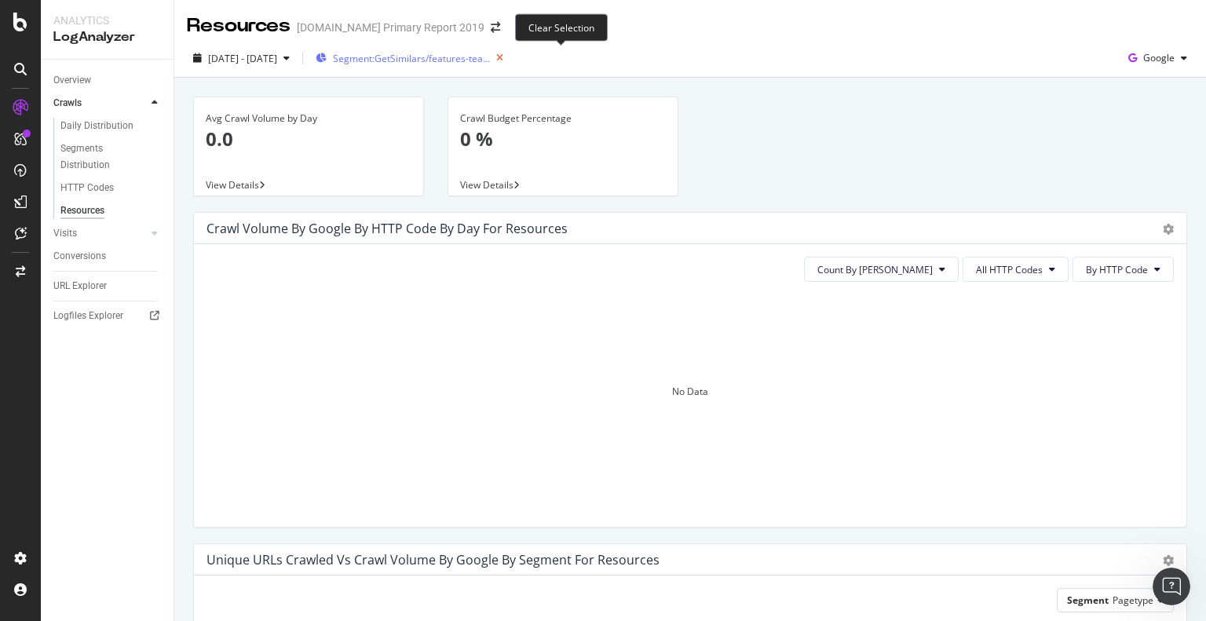
click at [510, 58] on icon "button" at bounding box center [500, 58] width 20 height 22
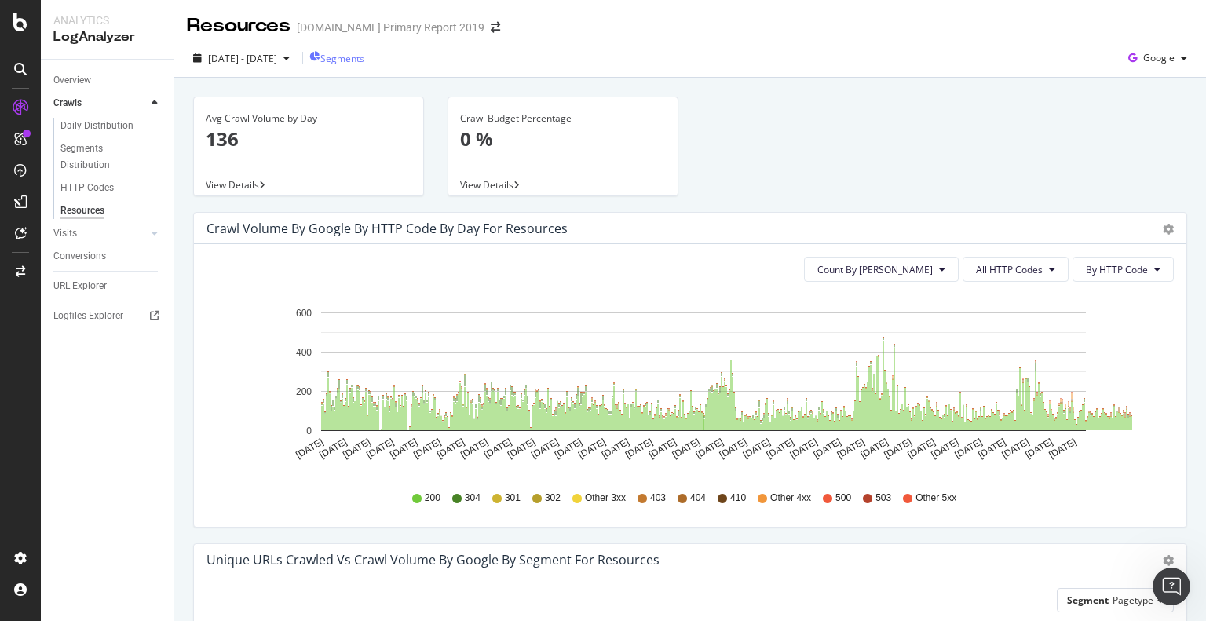
click at [1107, 282] on div "Count By Day All HTTP Codes By HTTP Code Hold CTRL while clicking to filter the…" at bounding box center [690, 385] width 992 height 283
click at [1108, 272] on span "By HTTP Code" at bounding box center [1117, 269] width 62 height 13
click at [1054, 201] on div "Avg Crawl Volume by Day 136 View Details Crawl Budget Percentage 0 % View Detai…" at bounding box center [689, 154] width 1017 height 115
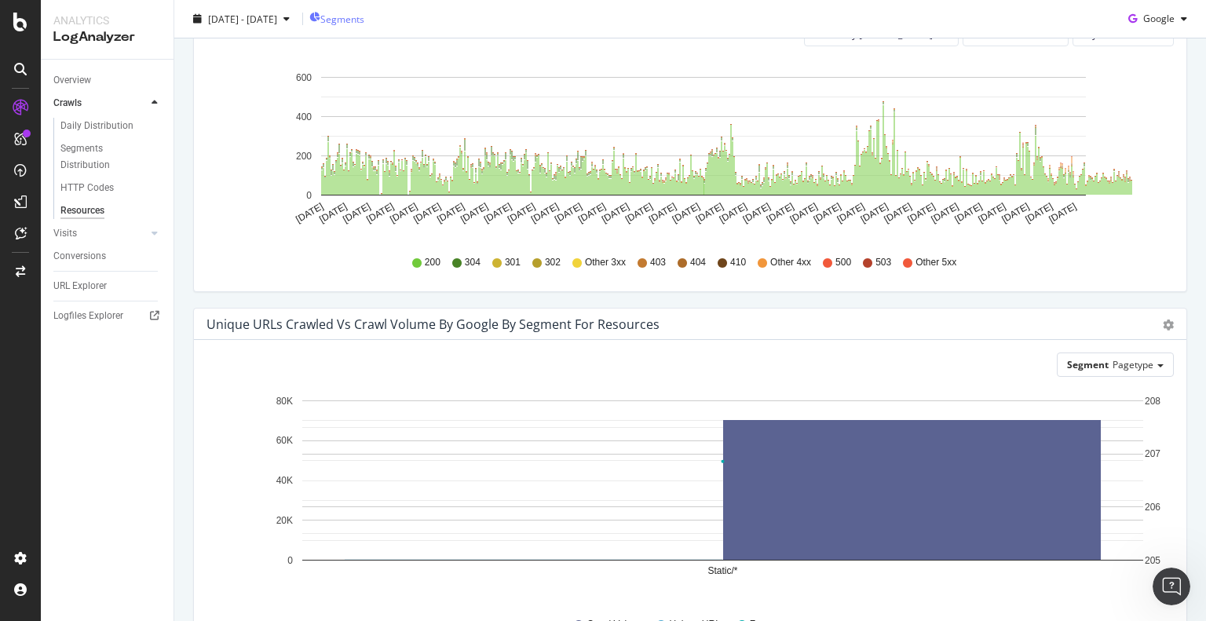
scroll to position [339, 0]
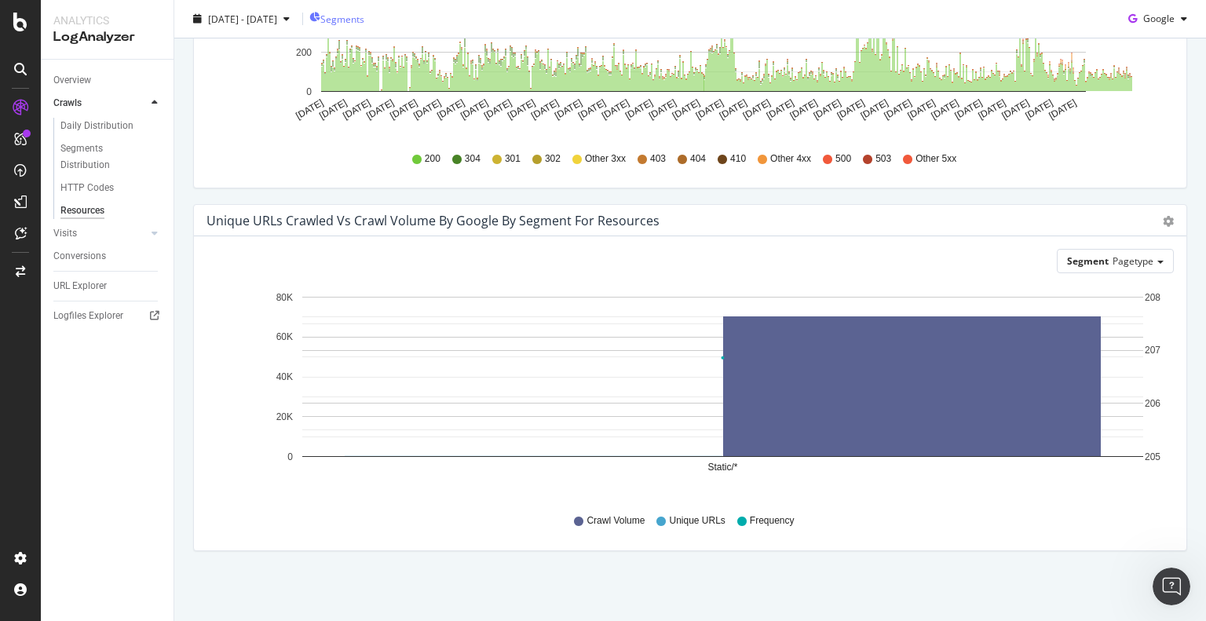
click at [364, 26] on div "Segments" at bounding box center [336, 19] width 55 height 24
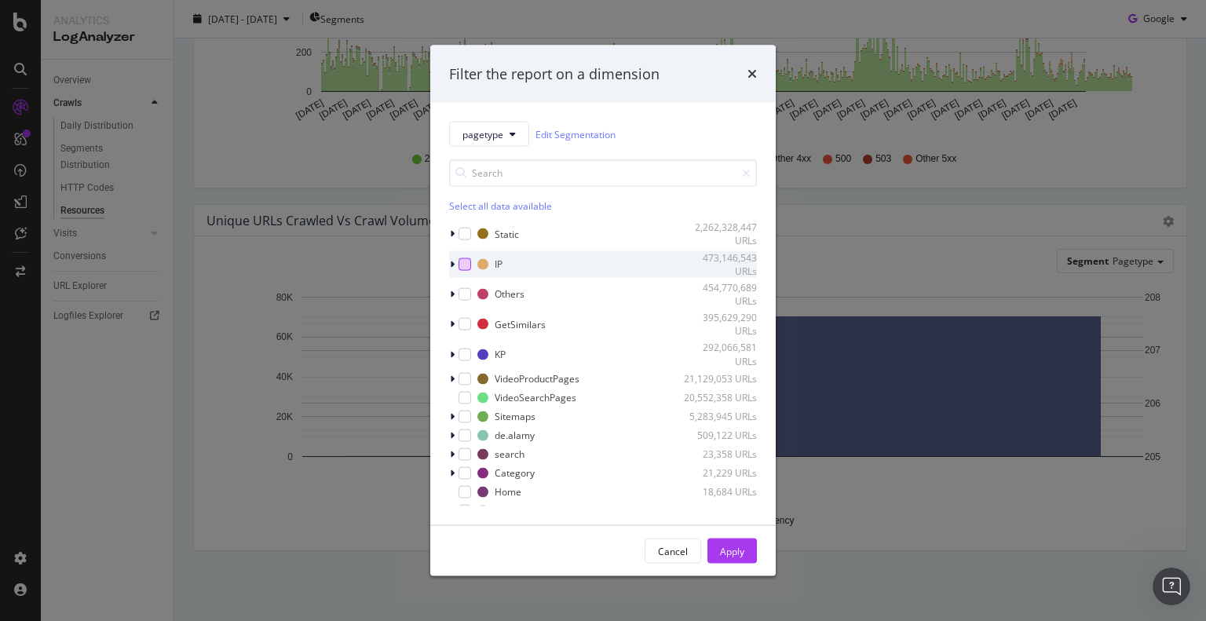
click at [462, 261] on div "modal" at bounding box center [464, 264] width 13 height 13
click at [729, 551] on div "Apply" at bounding box center [732, 550] width 24 height 13
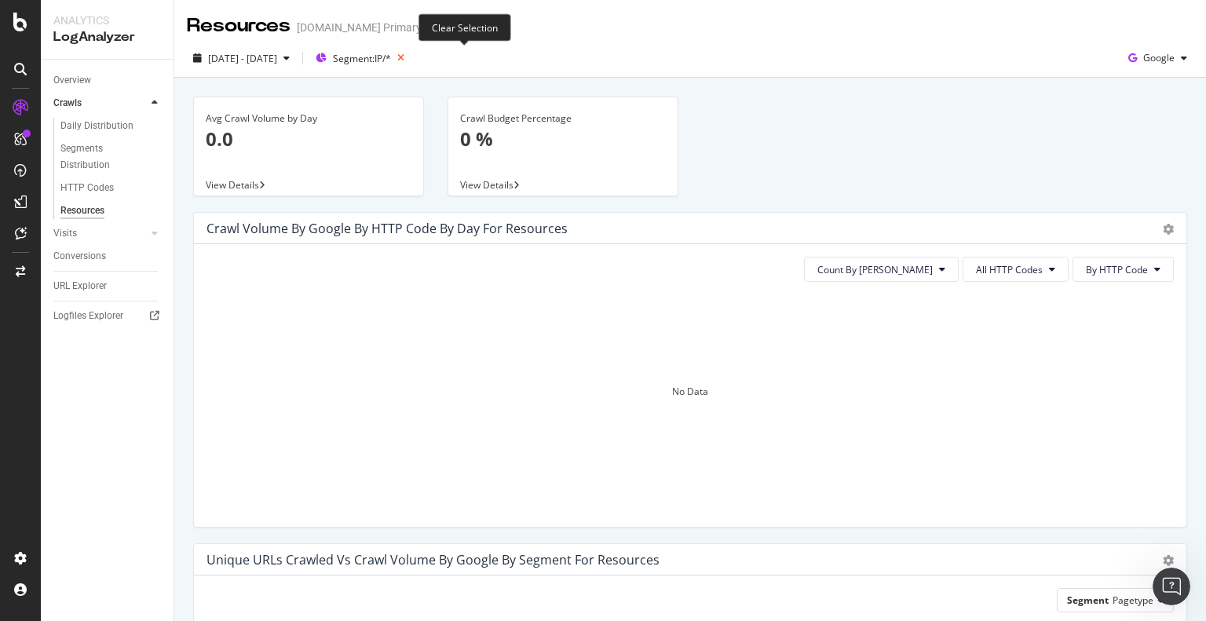
click at [411, 56] on icon "button" at bounding box center [401, 58] width 20 height 22
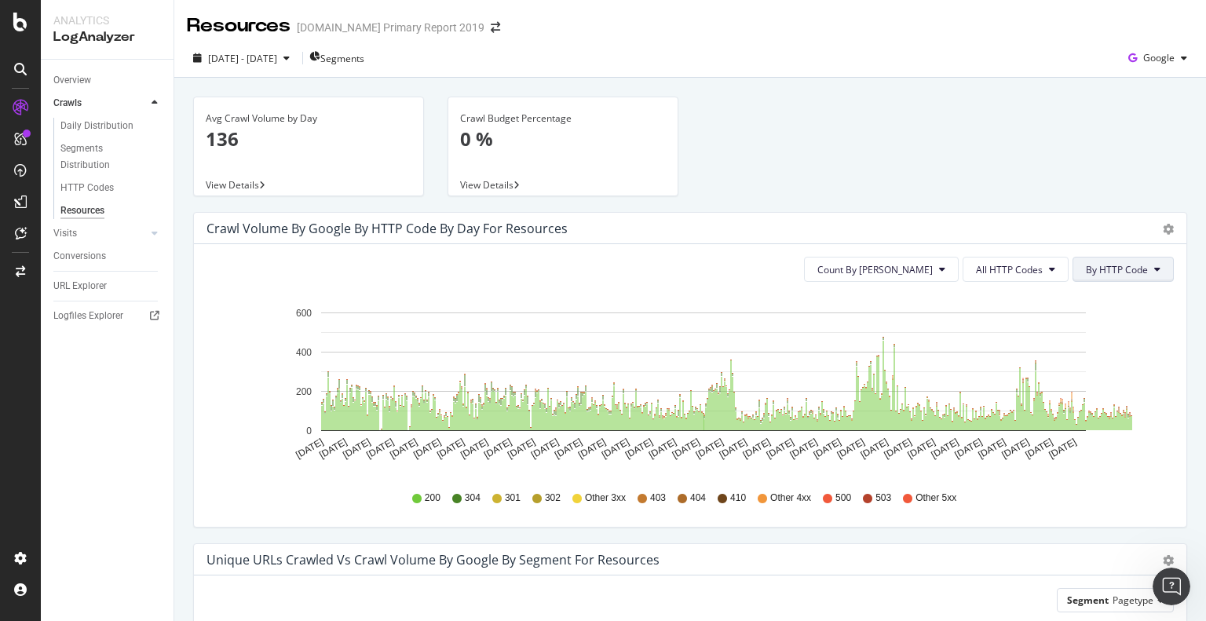
click at [1117, 268] on span "By HTTP Code" at bounding box center [1117, 269] width 62 height 13
click at [1018, 268] on span "All HTTP Codes" at bounding box center [1009, 269] width 67 height 13
click at [926, 266] on button "Count By Day" at bounding box center [881, 269] width 155 height 25
click at [91, 286] on div "URL Explorer" at bounding box center [79, 286] width 53 height 16
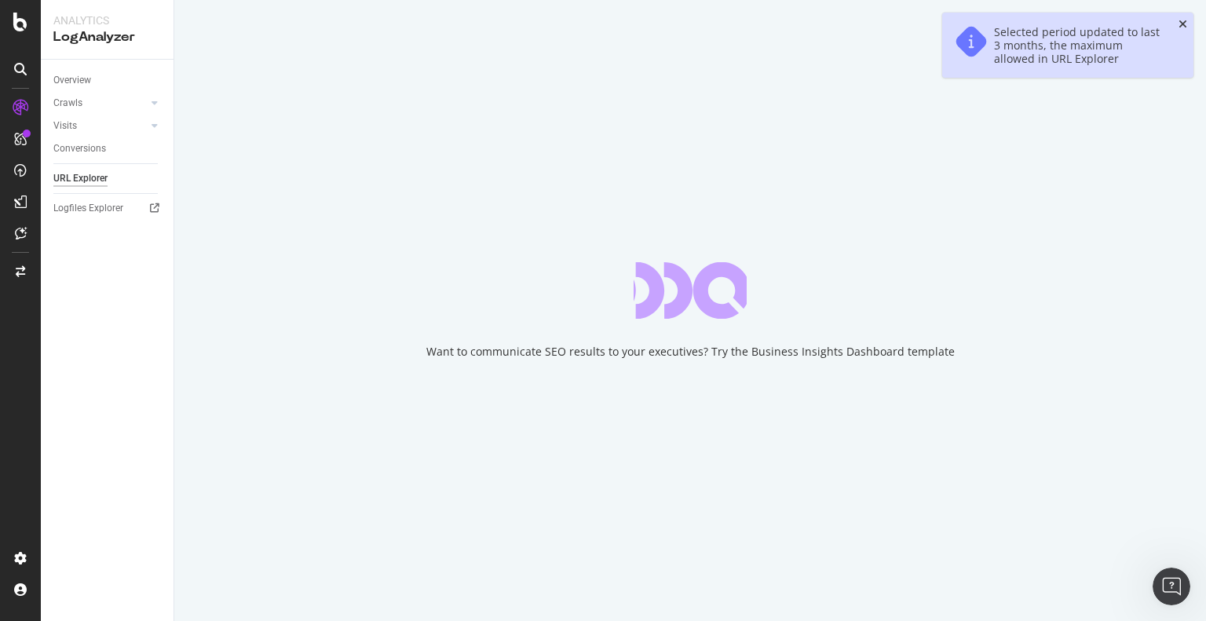
click at [1183, 24] on icon "close toast" at bounding box center [1182, 24] width 9 height 11
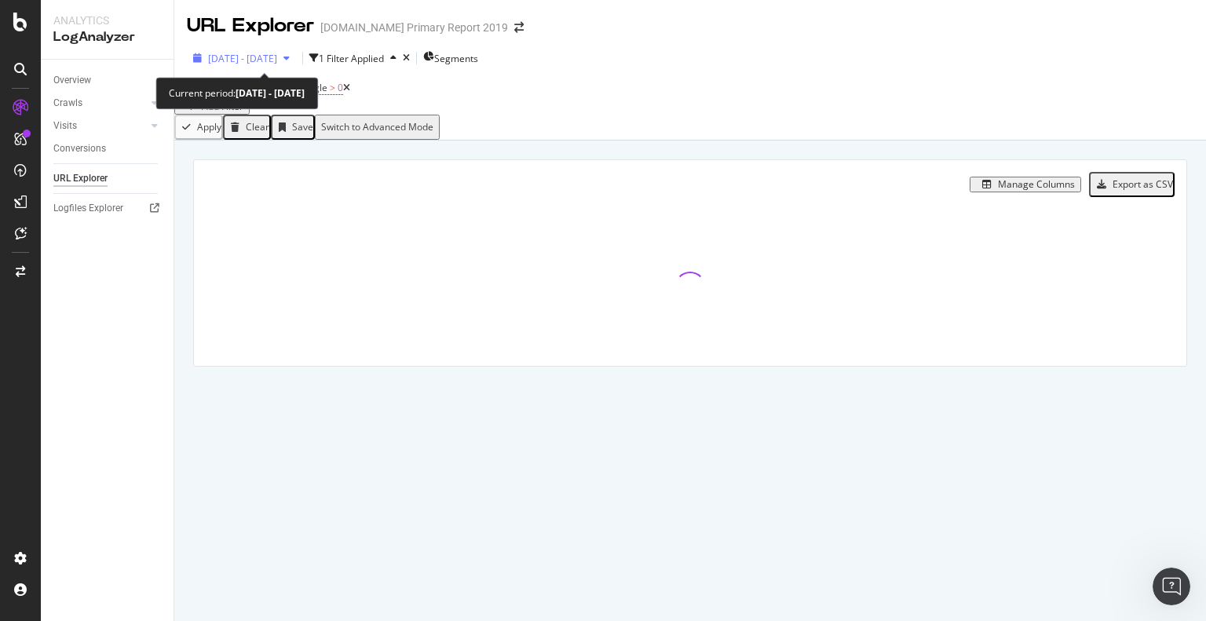
click at [272, 63] on span "[DATE] - [DATE]" at bounding box center [242, 58] width 69 height 13
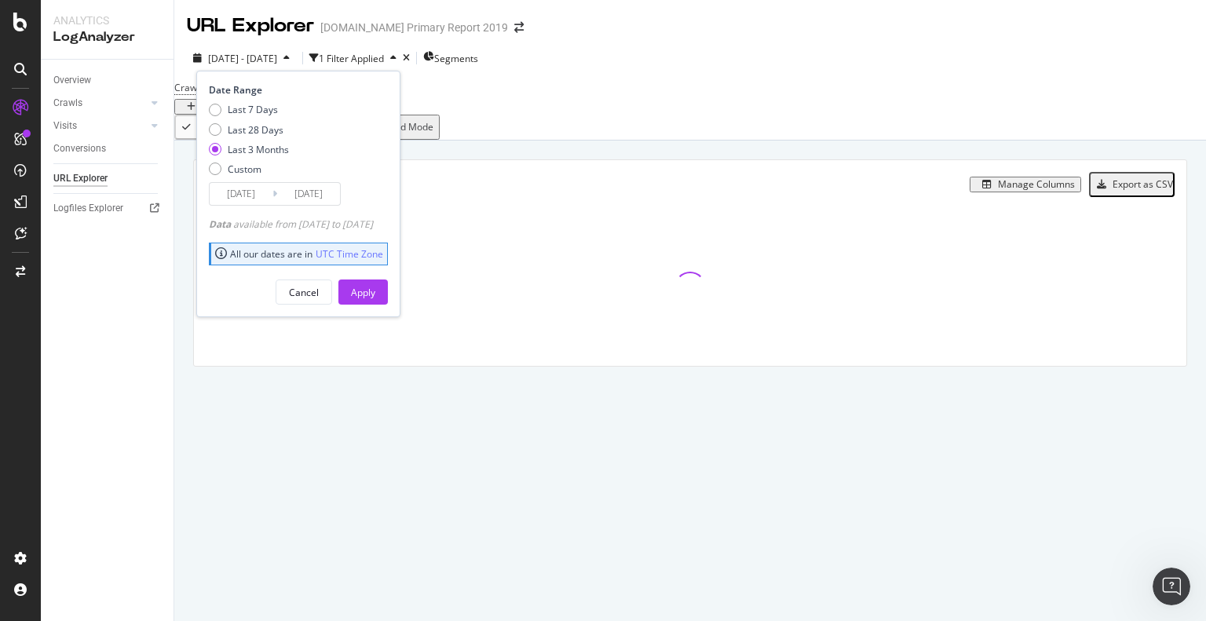
click at [625, 41] on div "2025 May. 31st - Aug. 30th 1 Filter Applied Segments Date Range Last 7 Days Las…" at bounding box center [690, 89] width 1032 height 101
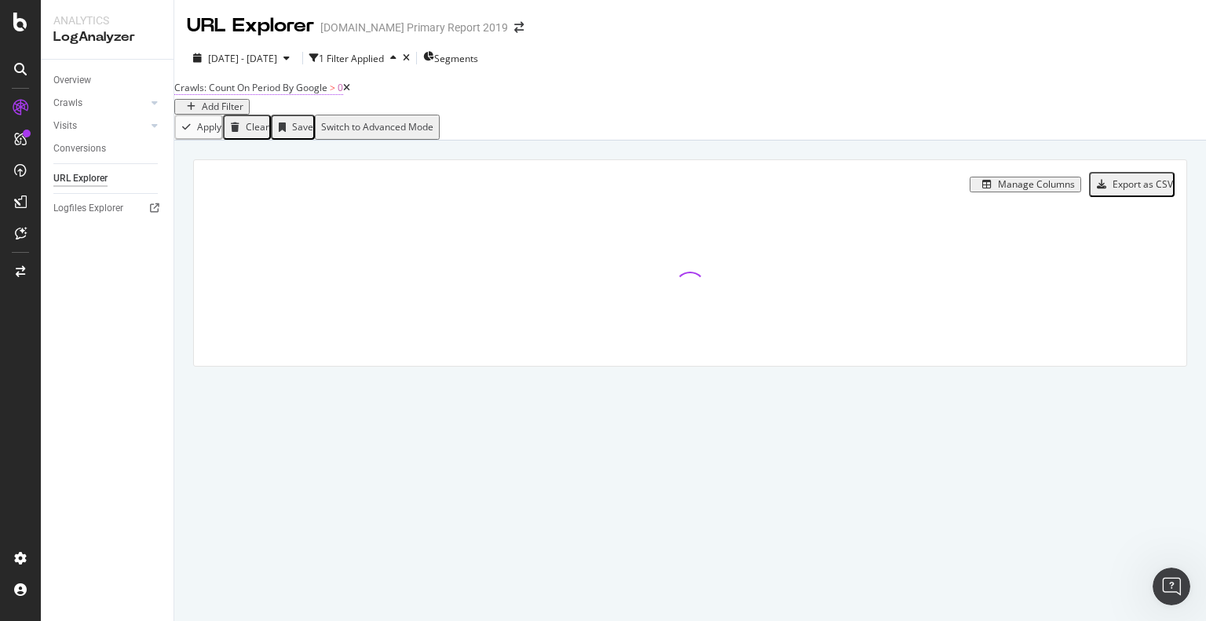
click at [320, 94] on span "Crawls: Count On Period By Google" at bounding box center [250, 87] width 153 height 13
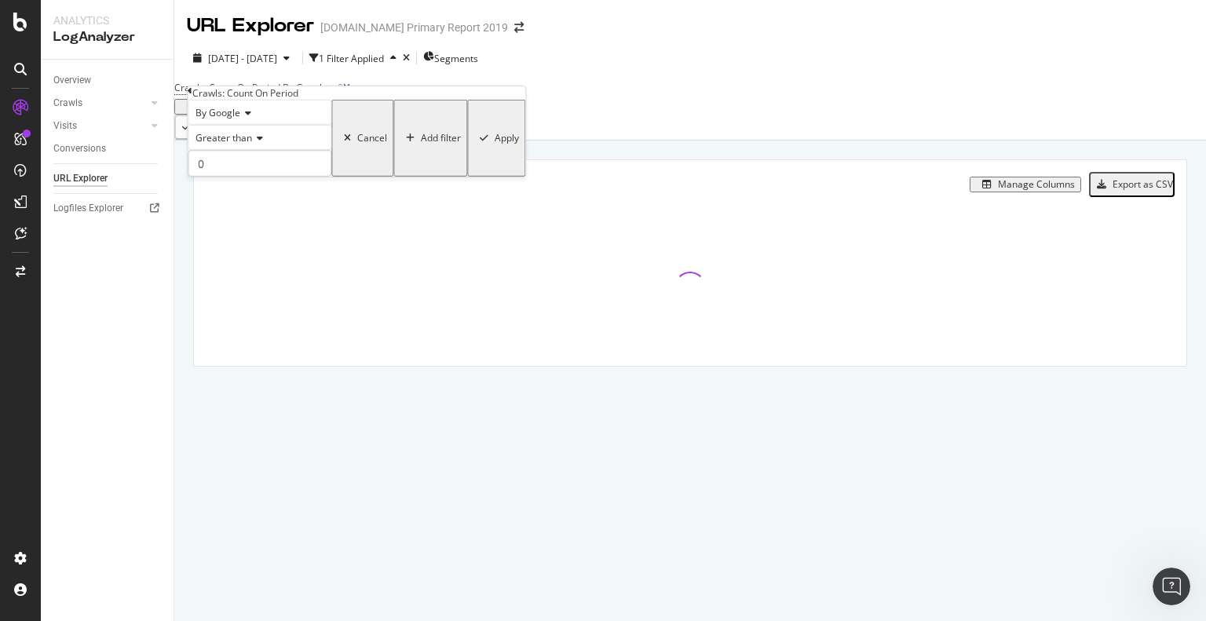
click at [232, 119] on span "By Google" at bounding box center [217, 112] width 45 height 13
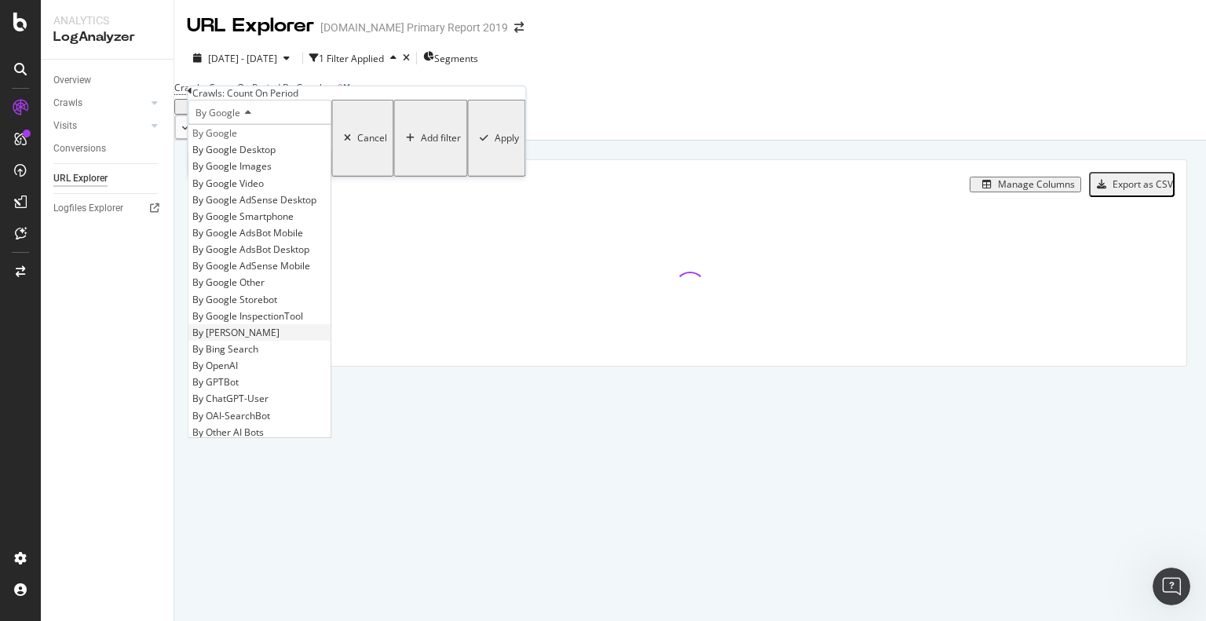
click at [254, 341] on div "By Bing" at bounding box center [259, 332] width 142 height 16
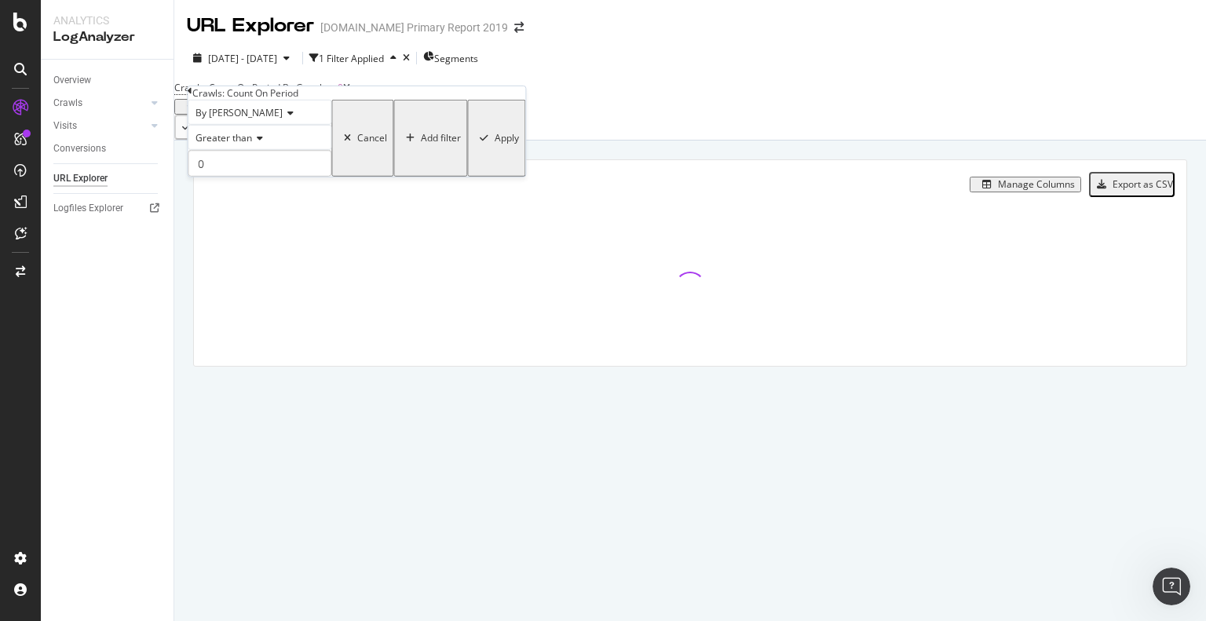
click at [495, 144] on div "Apply" at bounding box center [507, 138] width 24 height 11
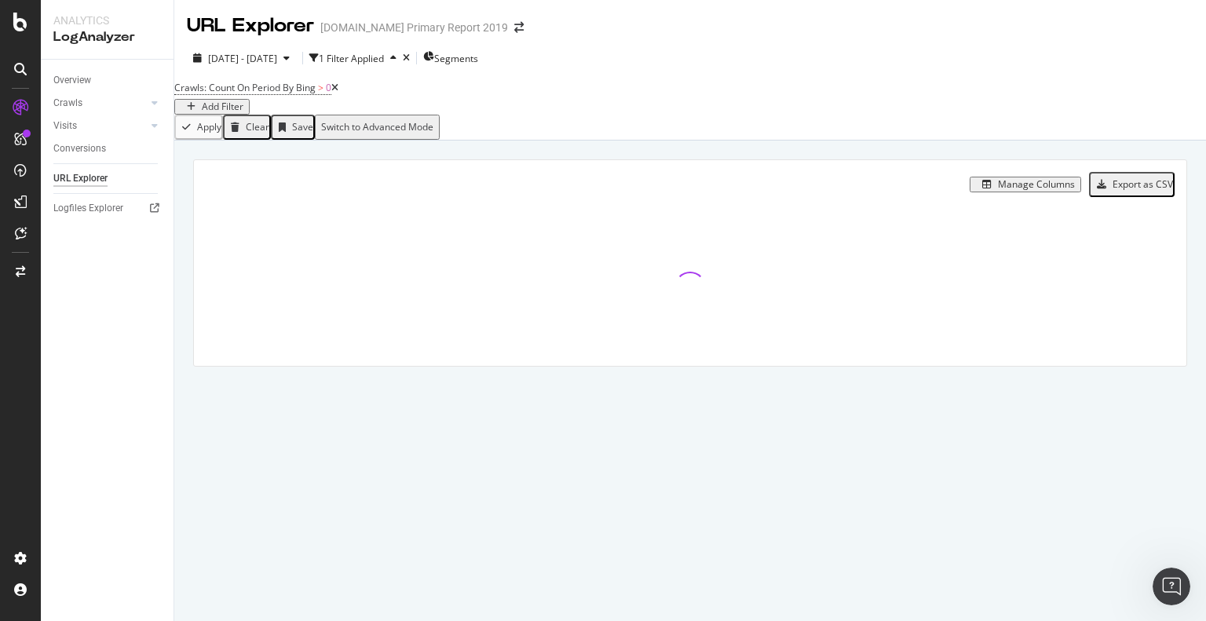
click at [338, 90] on div "Crawls: Count On Period By Bing > 0 Add Filter" at bounding box center [256, 96] width 164 height 38
click at [243, 101] on div "Add Filter" at bounding box center [223, 106] width 42 height 11
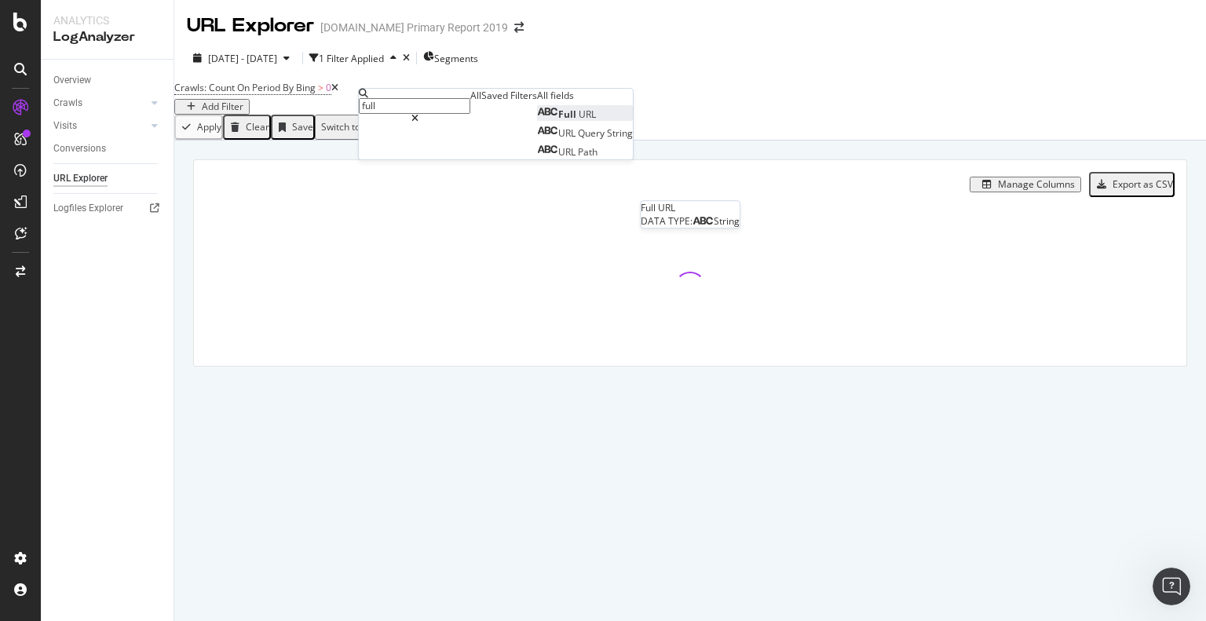
type input "full"
click at [558, 121] on span "Full" at bounding box center [568, 114] width 20 height 13
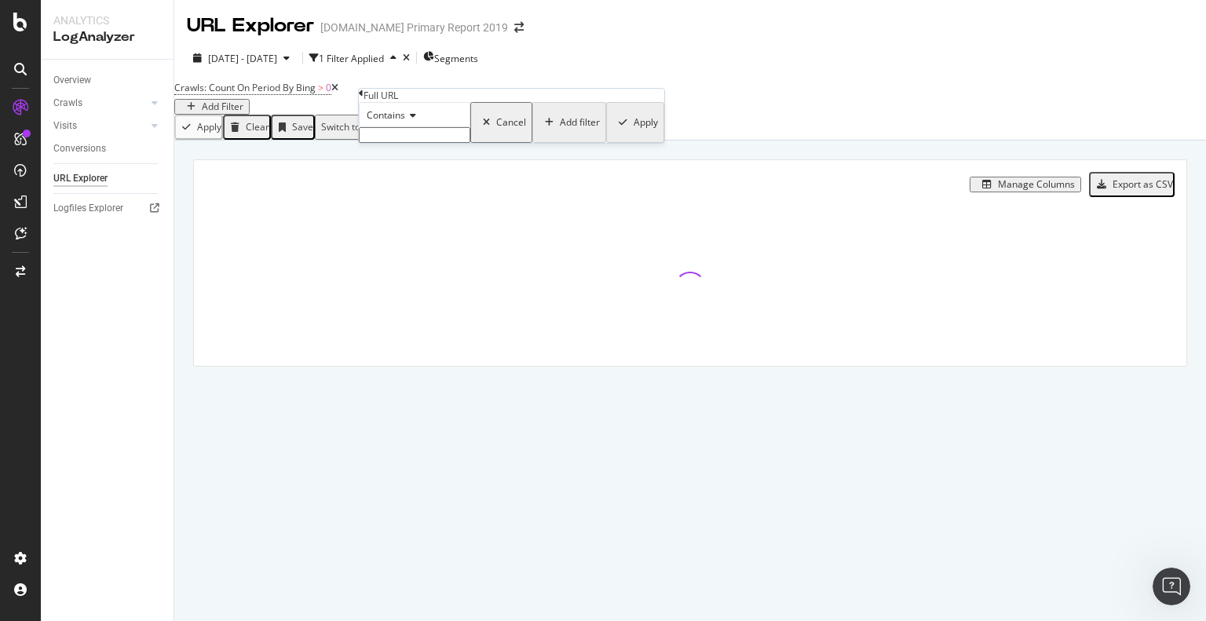
click at [389, 143] on input "text" at bounding box center [414, 135] width 111 height 16
paste input "414555766"
type input "414555766"
click at [634, 133] on div "Apply" at bounding box center [646, 127] width 24 height 11
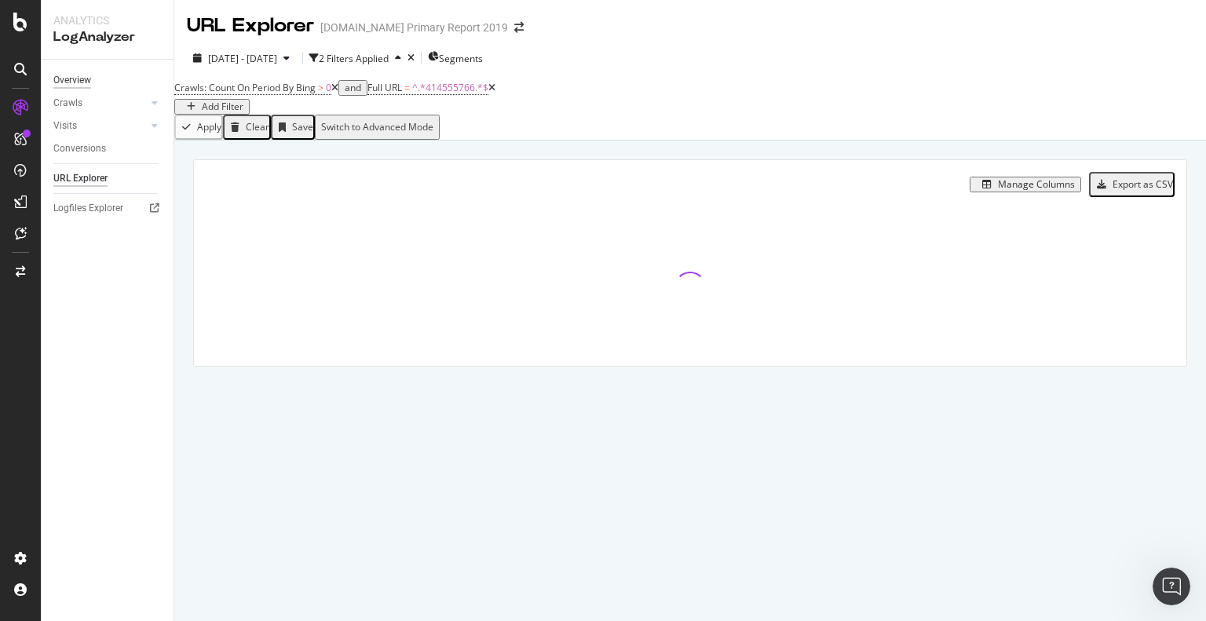
scroll to position [2151, 0]
click at [77, 77] on div "Overview" at bounding box center [72, 80] width 38 height 16
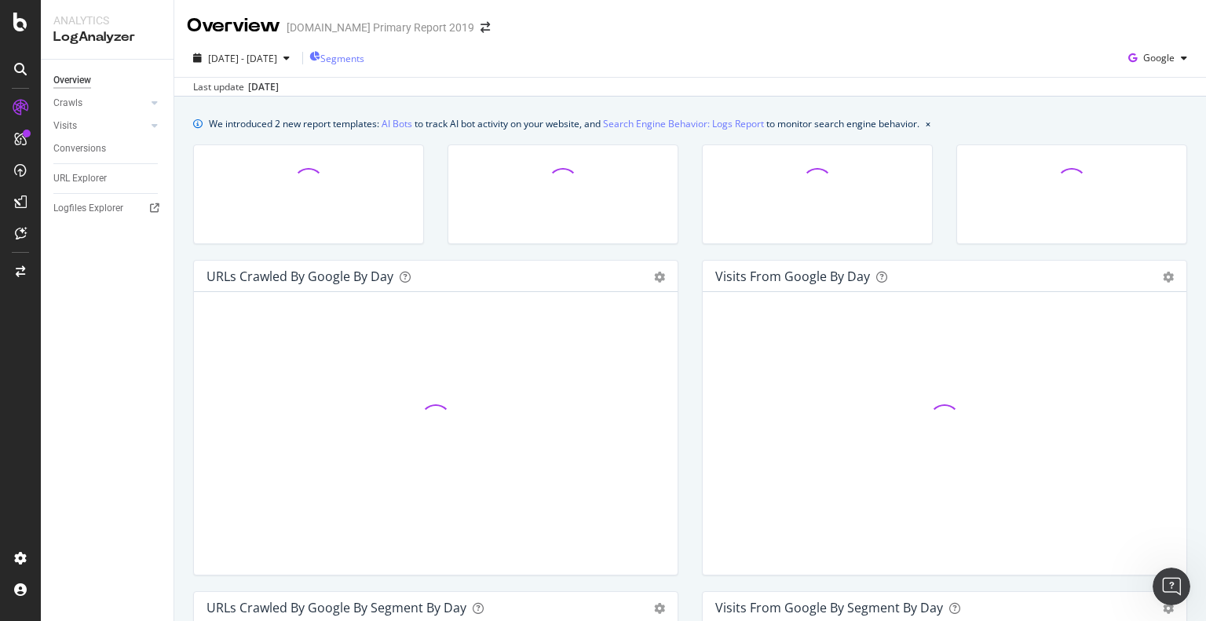
click at [364, 59] on span "Segments" at bounding box center [342, 58] width 44 height 13
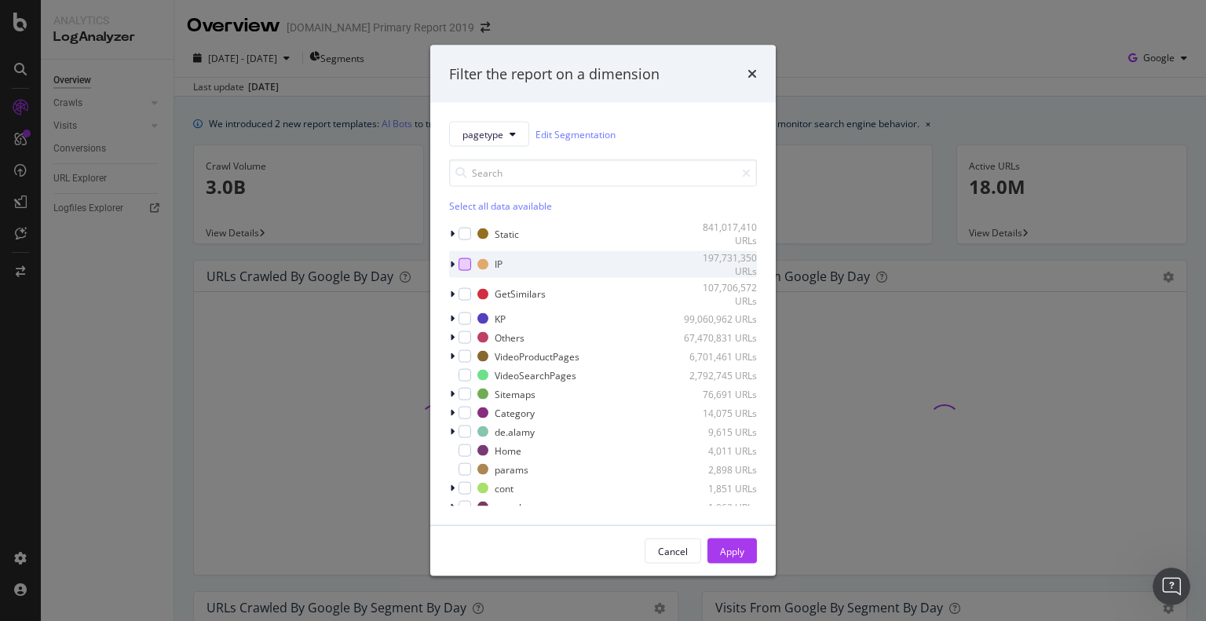
click at [462, 265] on div "modal" at bounding box center [464, 264] width 13 height 13
click at [728, 550] on div "Apply" at bounding box center [732, 550] width 24 height 13
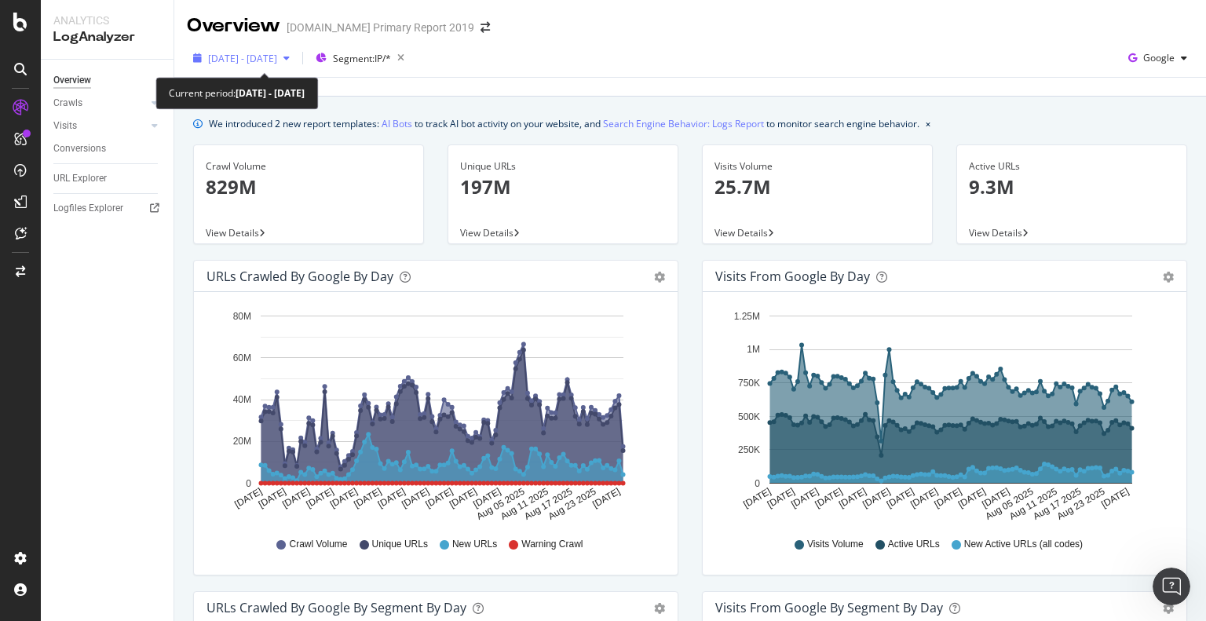
click at [286, 49] on div "[DATE] - [DATE]" at bounding box center [241, 58] width 109 height 24
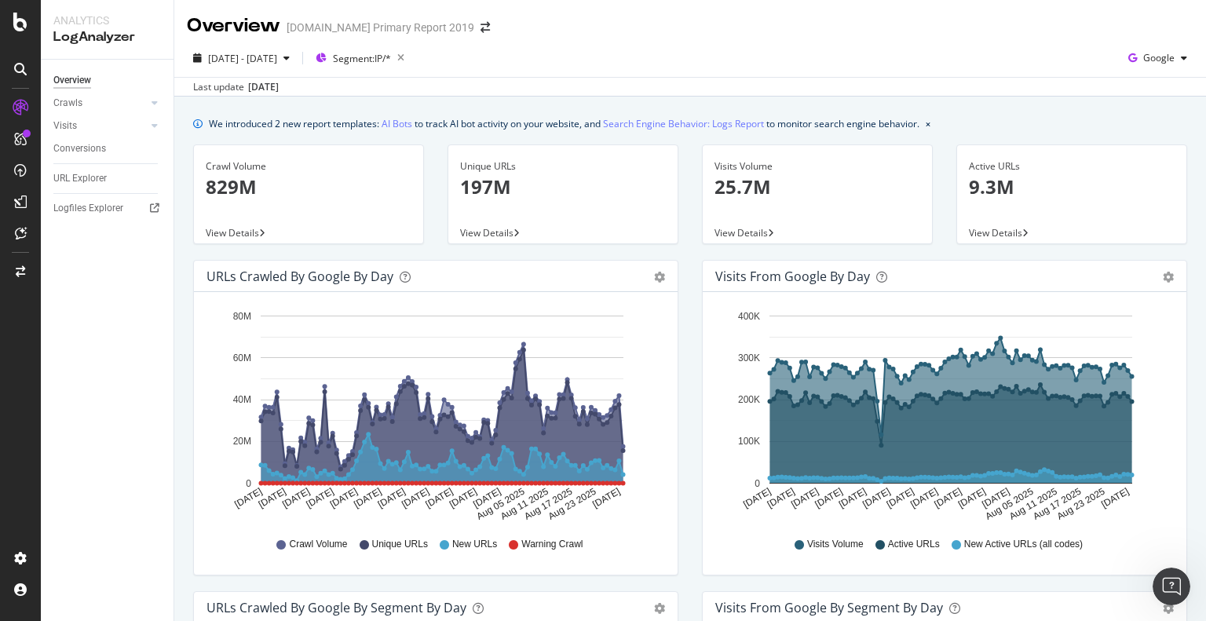
click at [551, 71] on div "2025 May. 31st - Aug. 30th Segment: IP/* Google" at bounding box center [690, 61] width 1032 height 31
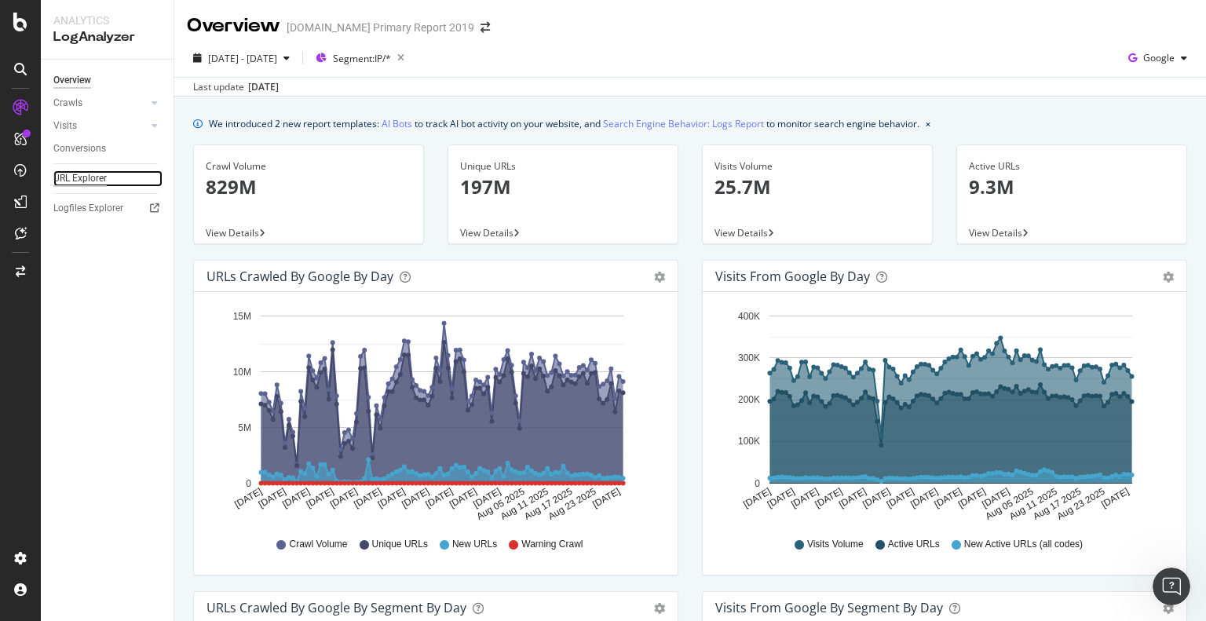
click at [79, 175] on div "URL Explorer" at bounding box center [79, 178] width 53 height 16
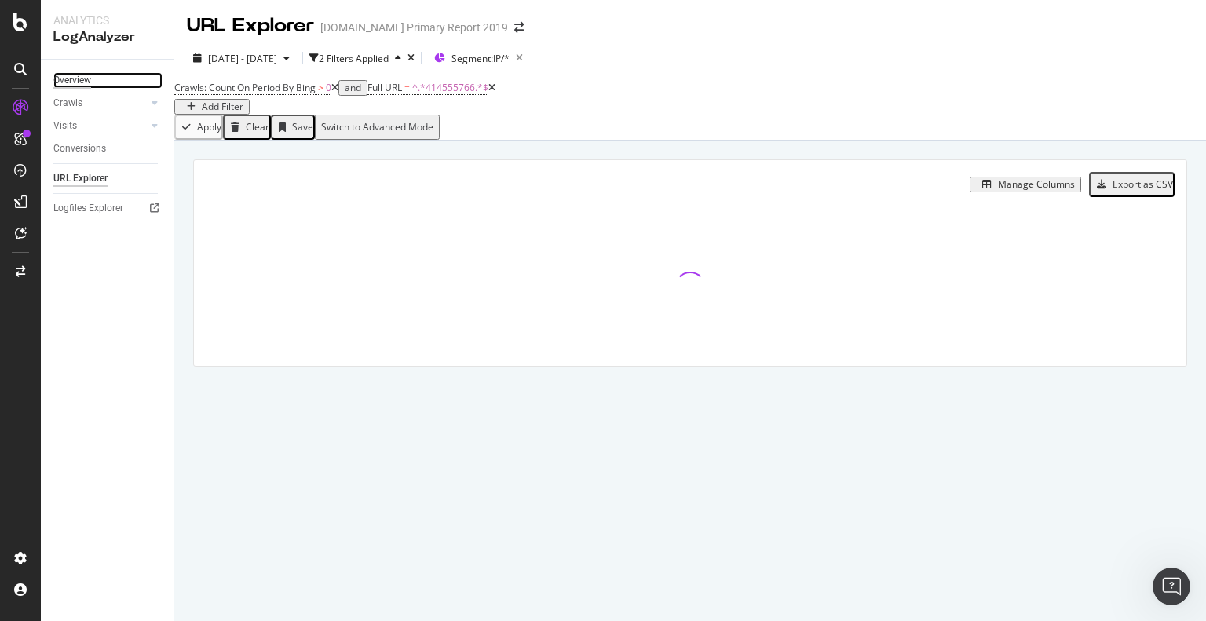
click at [75, 85] on div "Overview" at bounding box center [72, 80] width 38 height 16
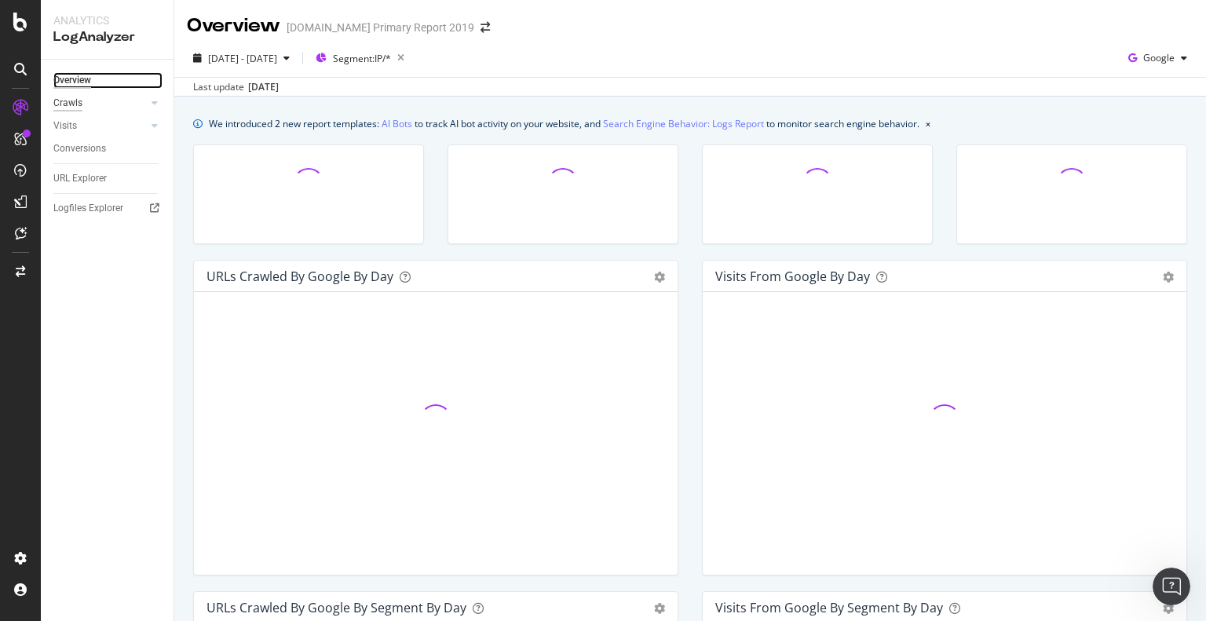
scroll to position [2212, 0]
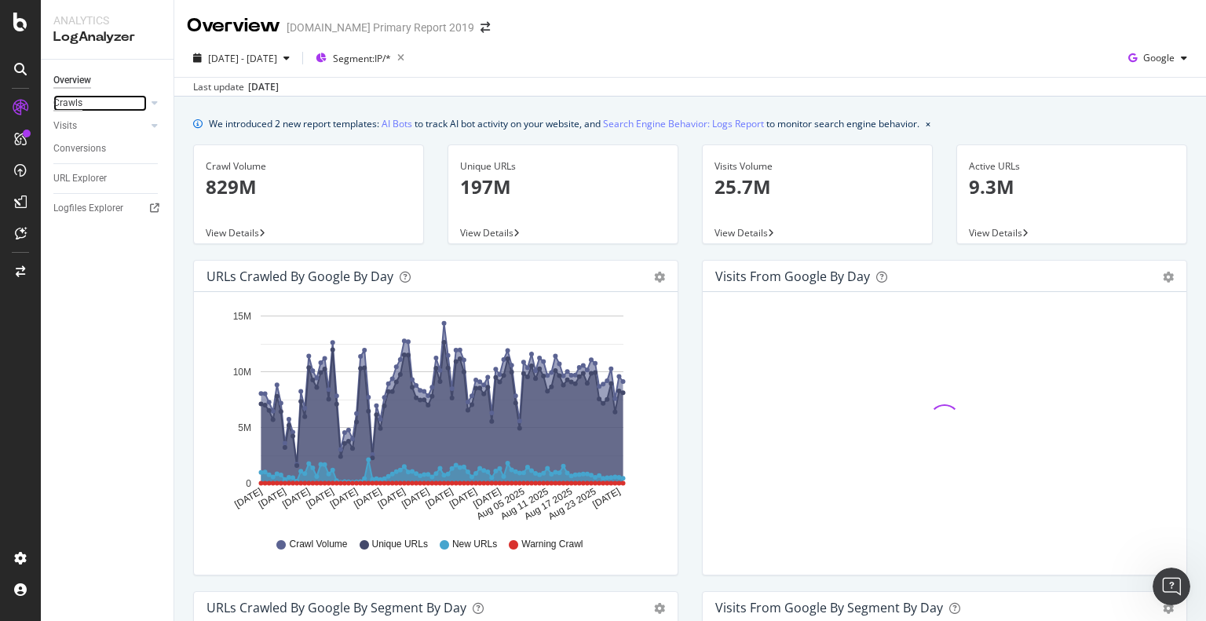
click at [69, 101] on div "Crawls" at bounding box center [67, 103] width 29 height 16
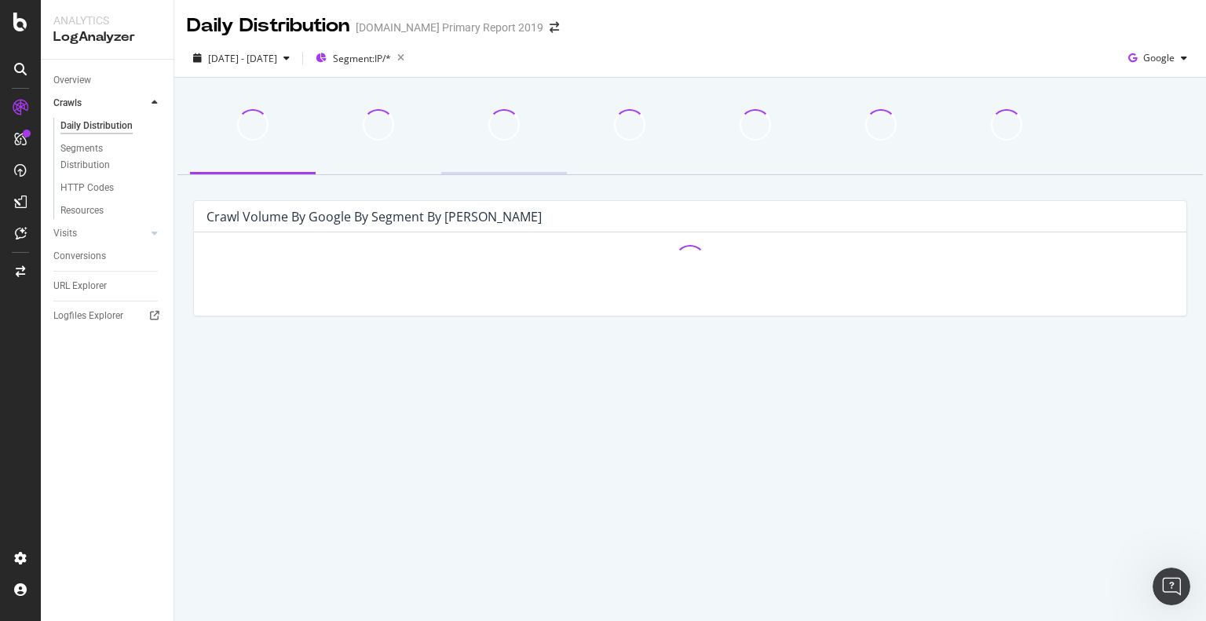
click at [513, 143] on div at bounding box center [504, 136] width 126 height 78
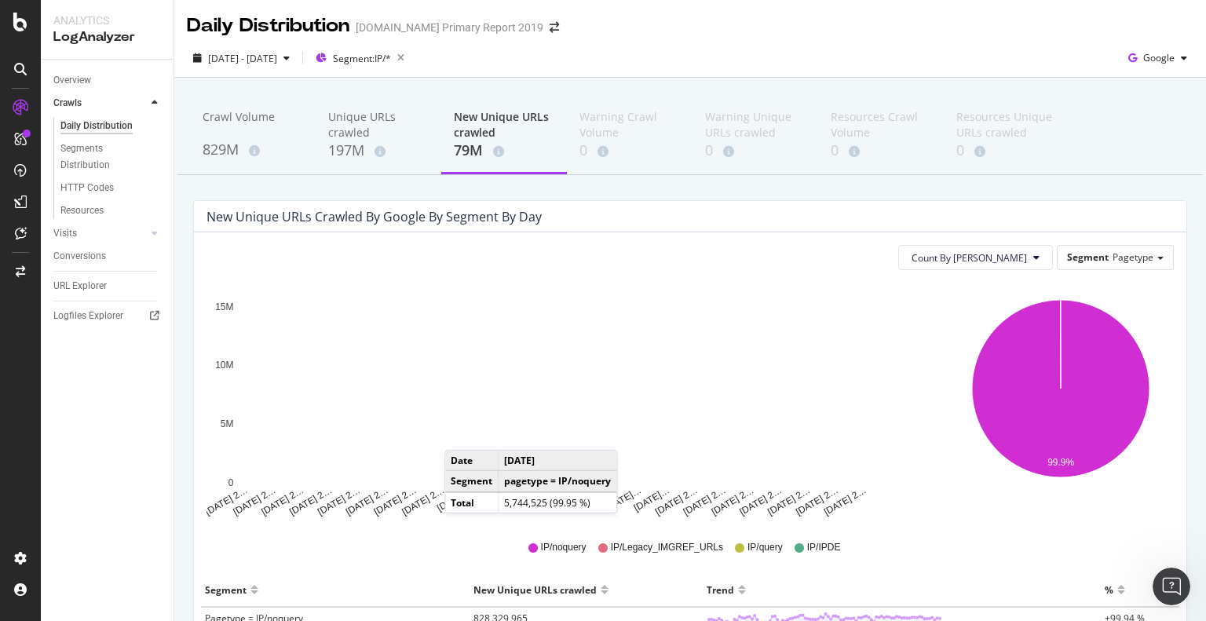
scroll to position [208, 0]
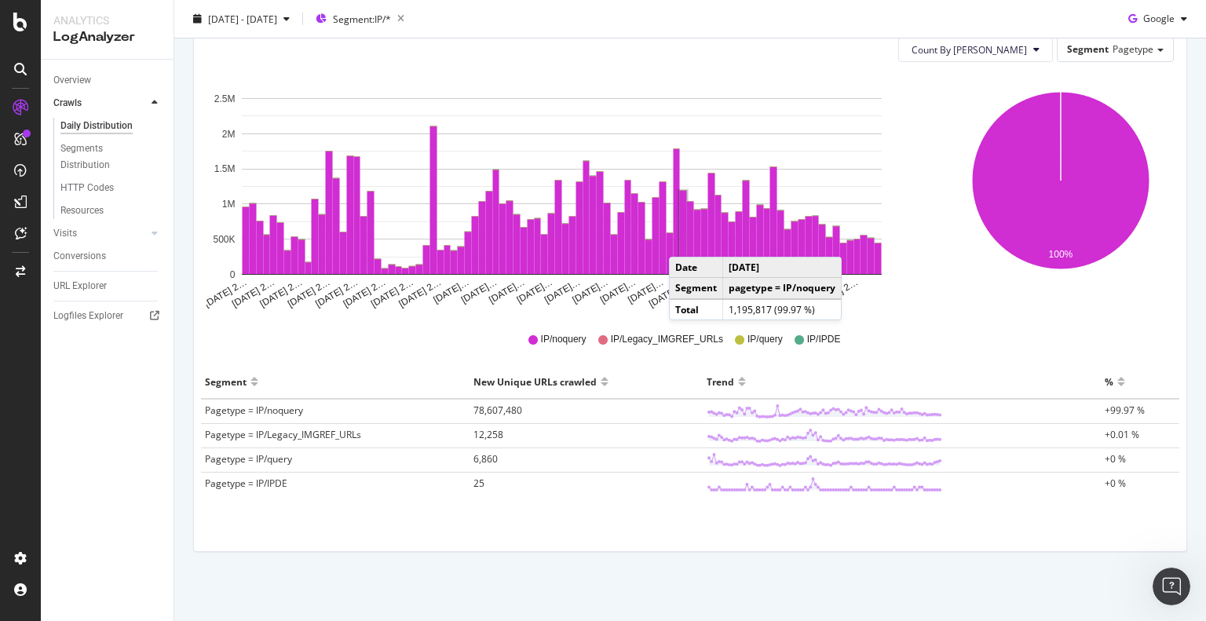
click at [685, 240] on rect "A chart." at bounding box center [683, 232] width 7 height 83
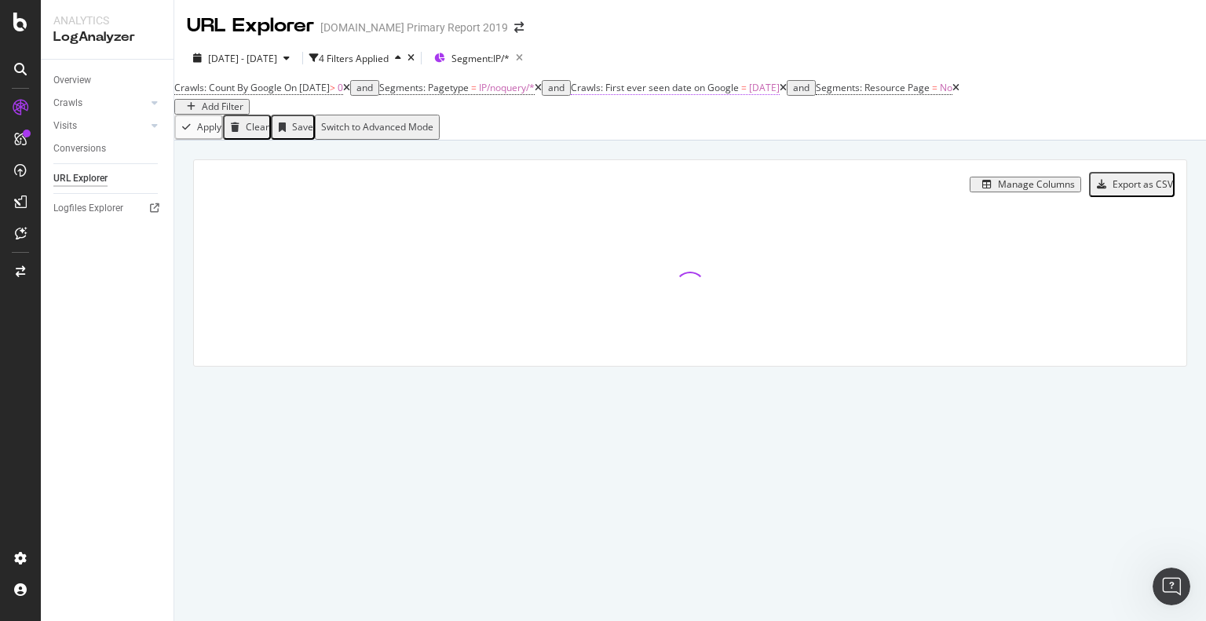
click at [780, 94] on span "2025-08-02" at bounding box center [764, 87] width 31 height 13
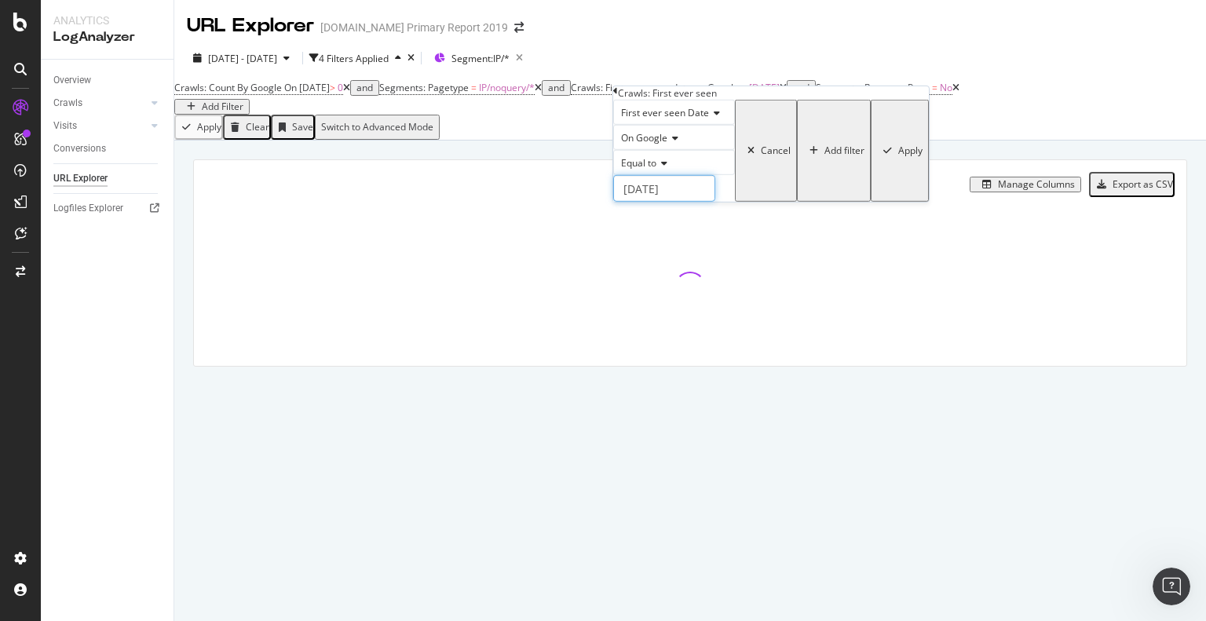
click at [658, 202] on input "2025-08-02" at bounding box center [664, 188] width 102 height 27
click at [674, 143] on icon at bounding box center [672, 137] width 11 height 9
click at [645, 181] on span "On Bing" at bounding box center [635, 174] width 35 height 13
click at [666, 202] on input "2025-08-02" at bounding box center [664, 188] width 102 height 27
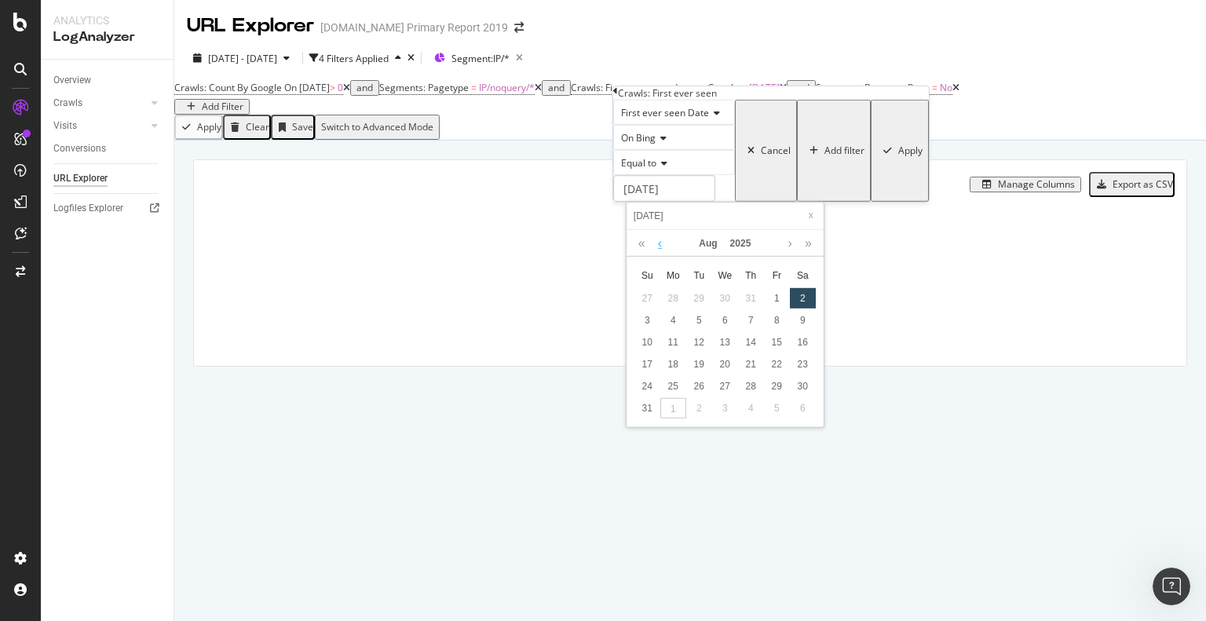
click at [663, 250] on link at bounding box center [660, 243] width 12 height 27
click at [696, 345] on div "15" at bounding box center [699, 342] width 26 height 20
type input "2025-07-15"
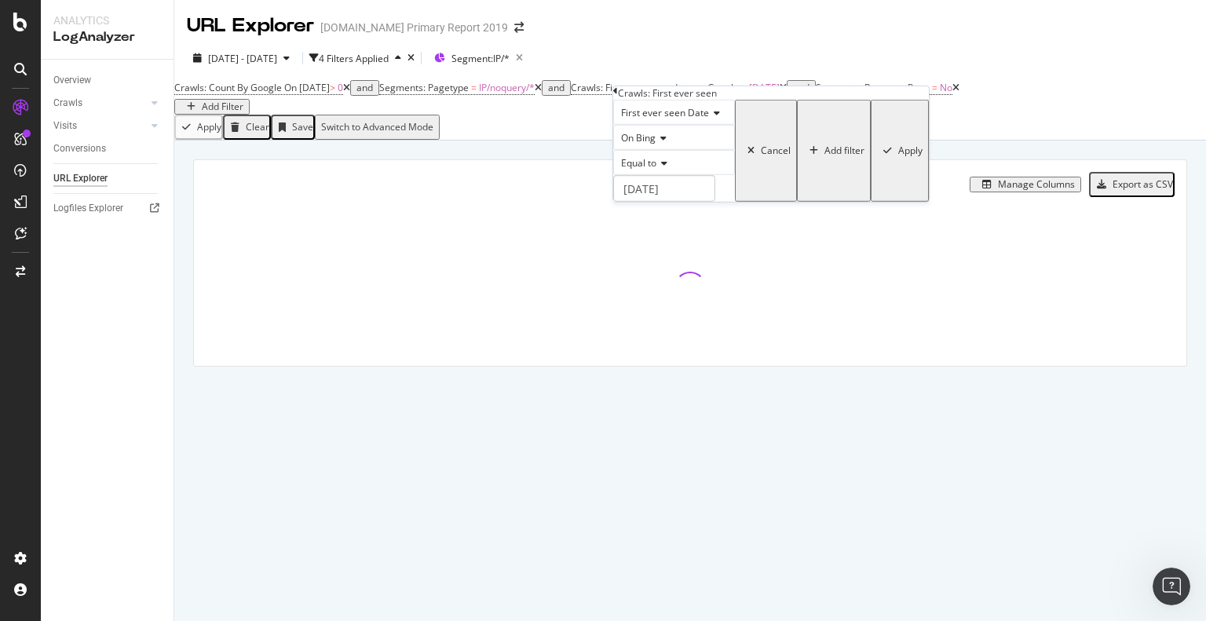
click at [898, 156] on div "Apply" at bounding box center [910, 150] width 24 height 11
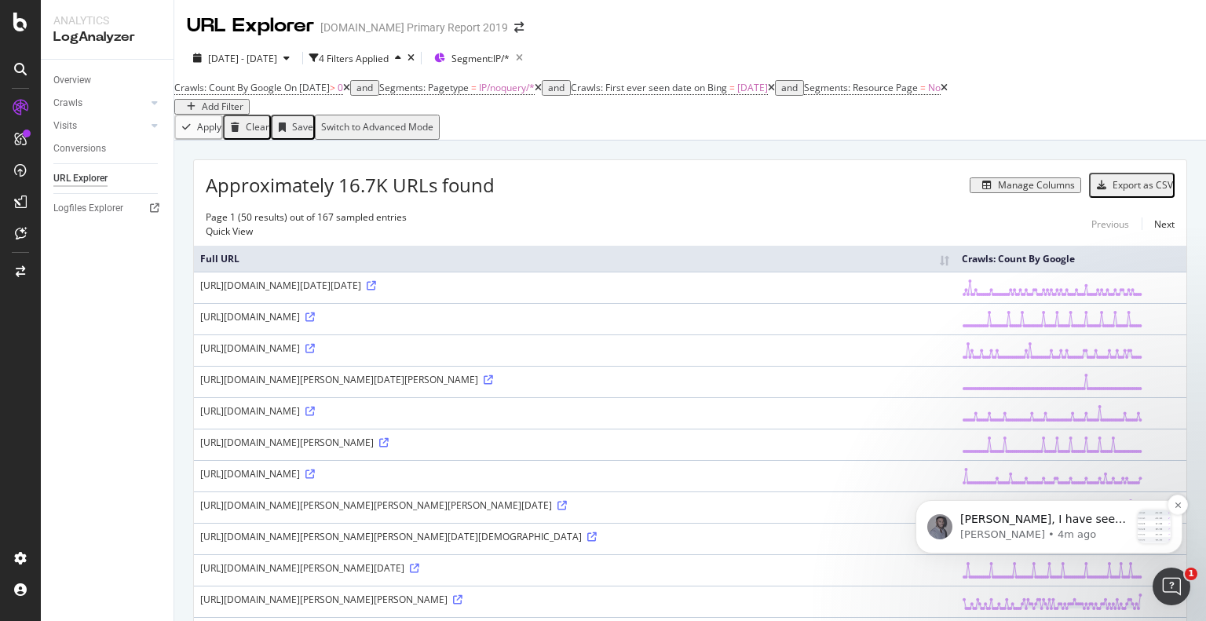
click at [1017, 521] on p "Rini, I have seen that we were getting logs when the filename was "elastic_xxxx…" at bounding box center [1045, 520] width 170 height 16
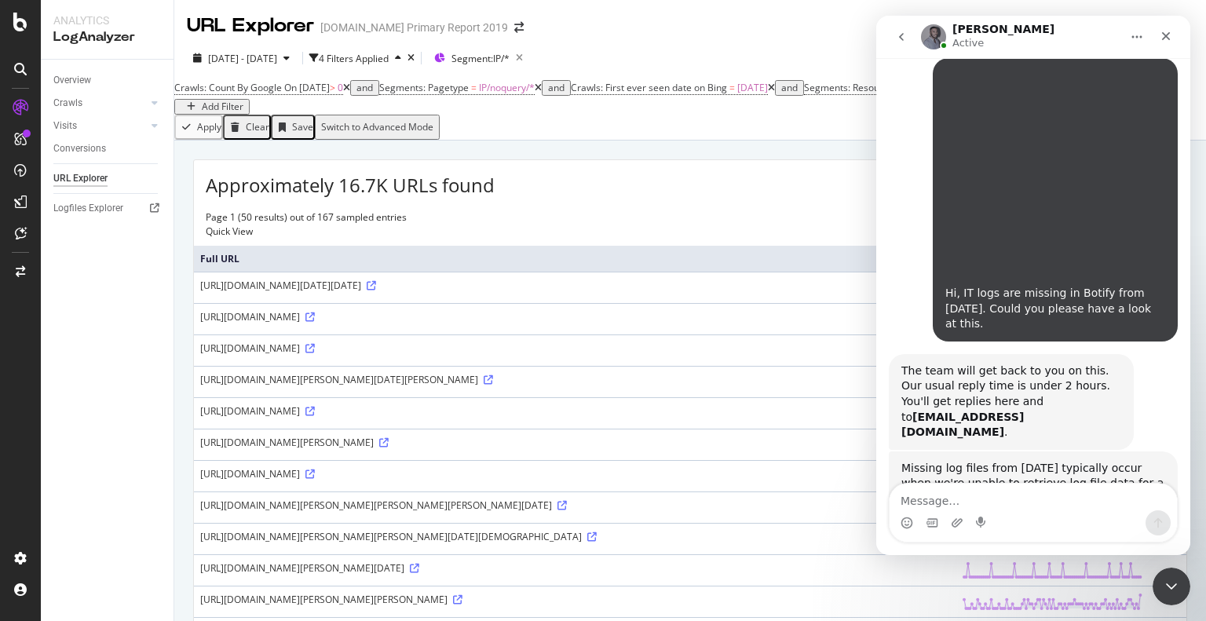
scroll to position [2563, 0]
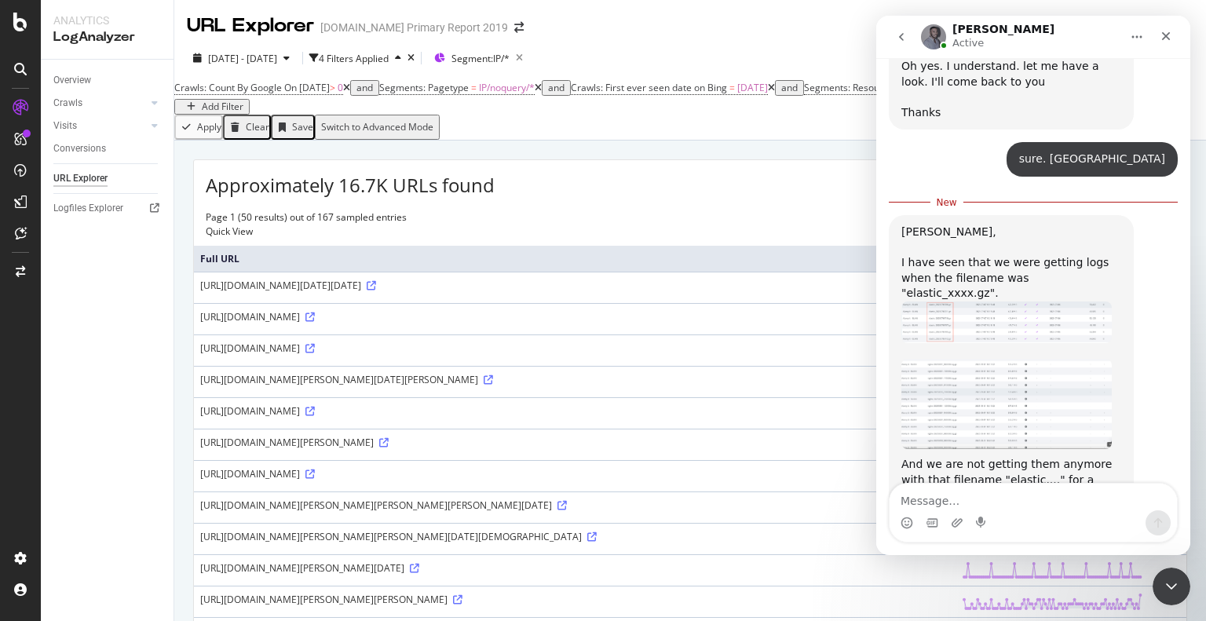
click at [903, 36] on icon "go back" at bounding box center [901, 37] width 13 height 13
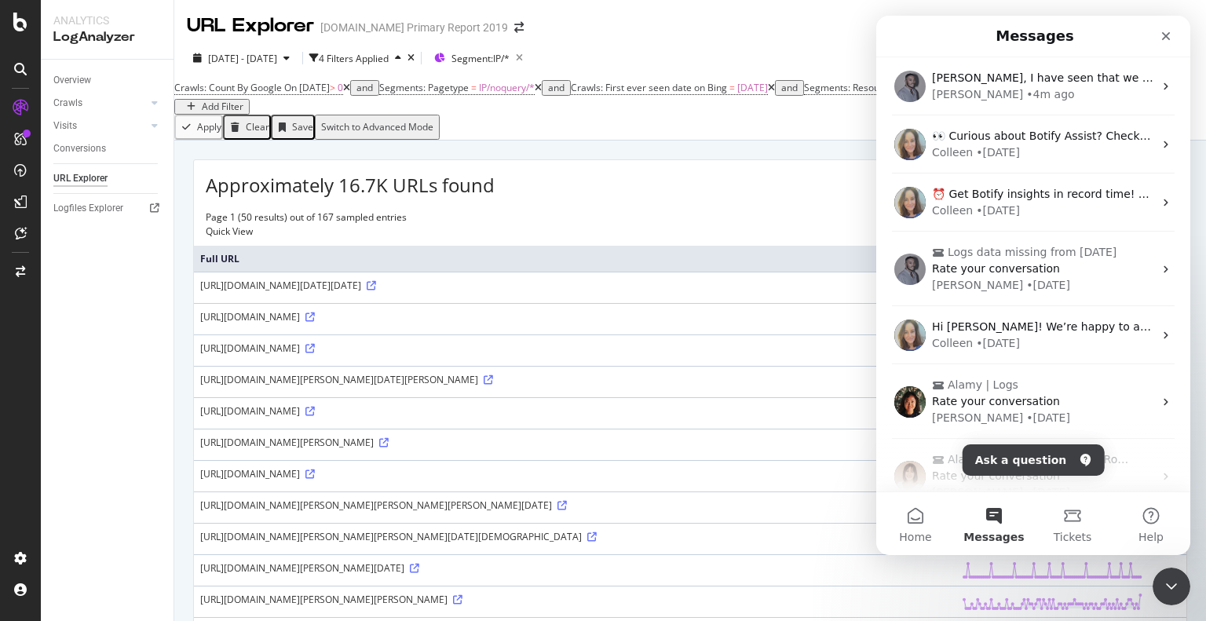
scroll to position [0, 0]
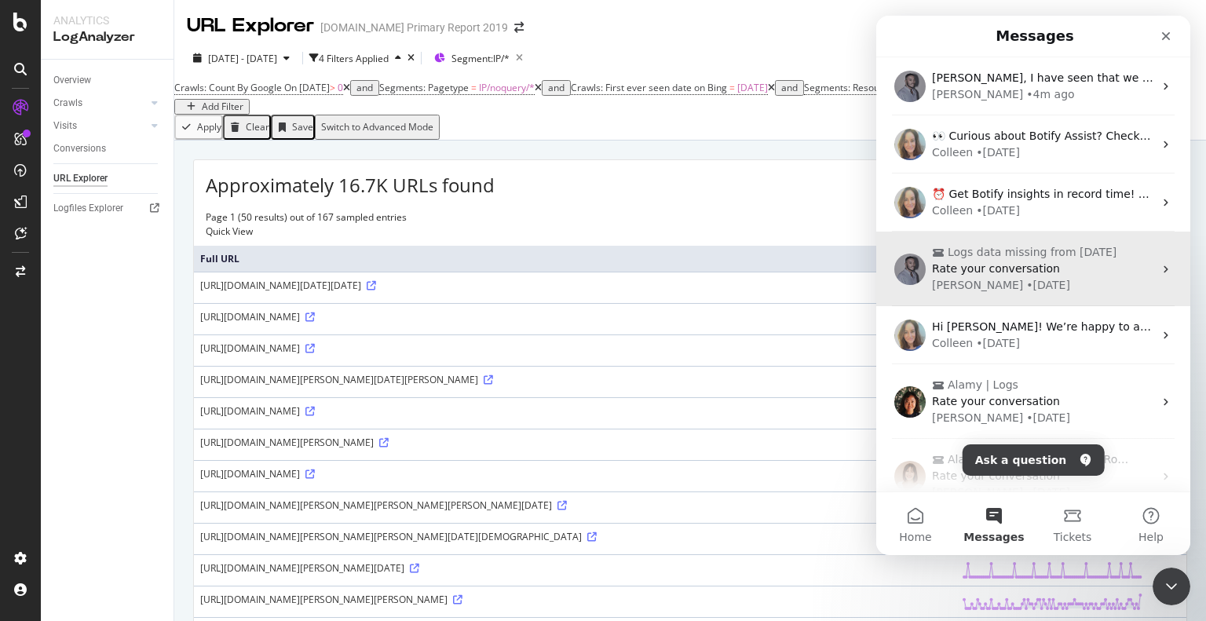
click at [984, 294] on div "Logs data missing from june 17th Rate your conversation Renaud • 7w ago" at bounding box center [1033, 269] width 314 height 75
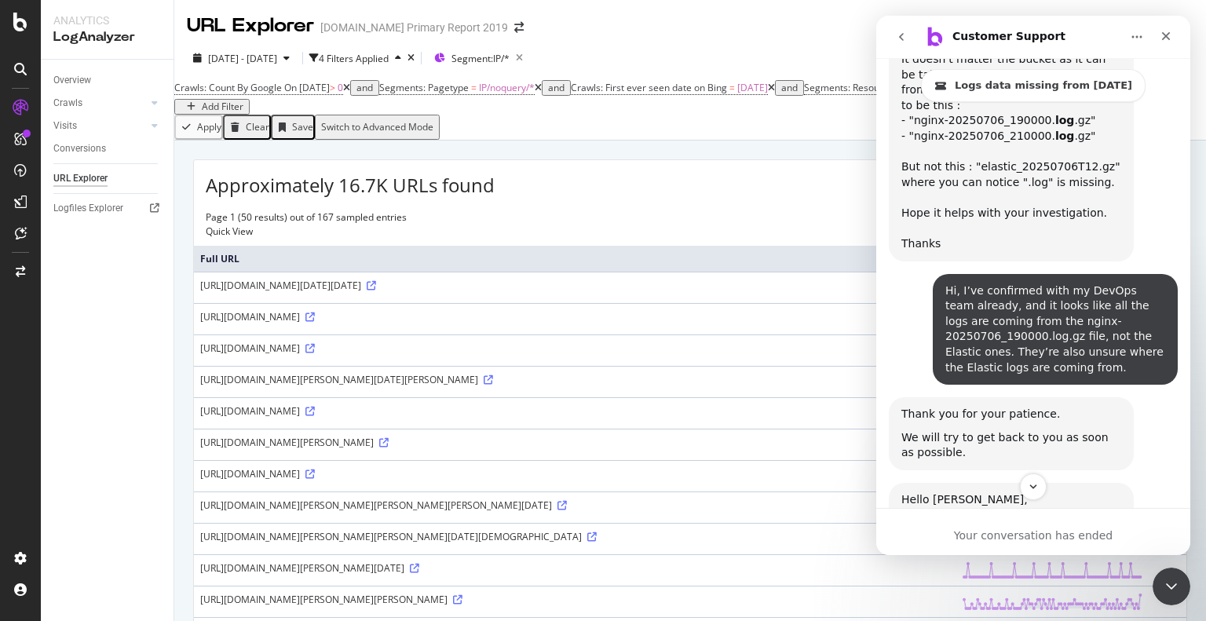
scroll to position [3348, 0]
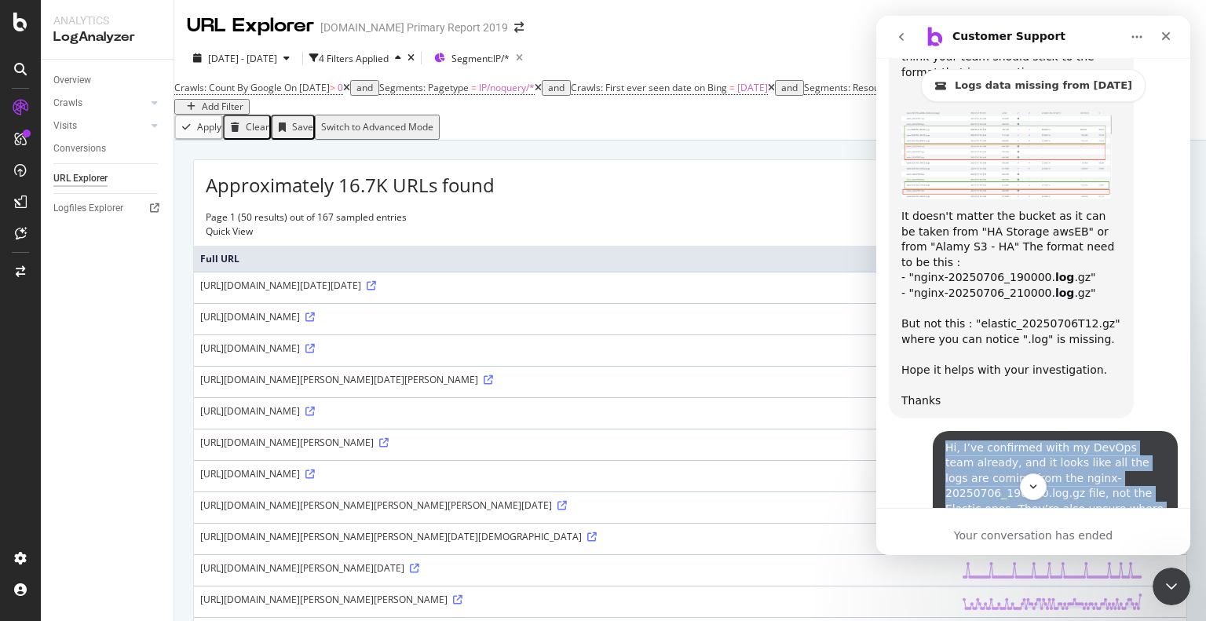
drag, startPoint x: 937, startPoint y: 218, endPoint x: 1064, endPoint y: 298, distance: 149.9
click at [1064, 440] on div "Hi, I’ve confirmed with my DevOps team already, and it looks like all the logs …" at bounding box center [1055, 486] width 220 height 93
copy div "Hi, I’ve confirmed with my DevOps team already, and it looks like all the logs …"
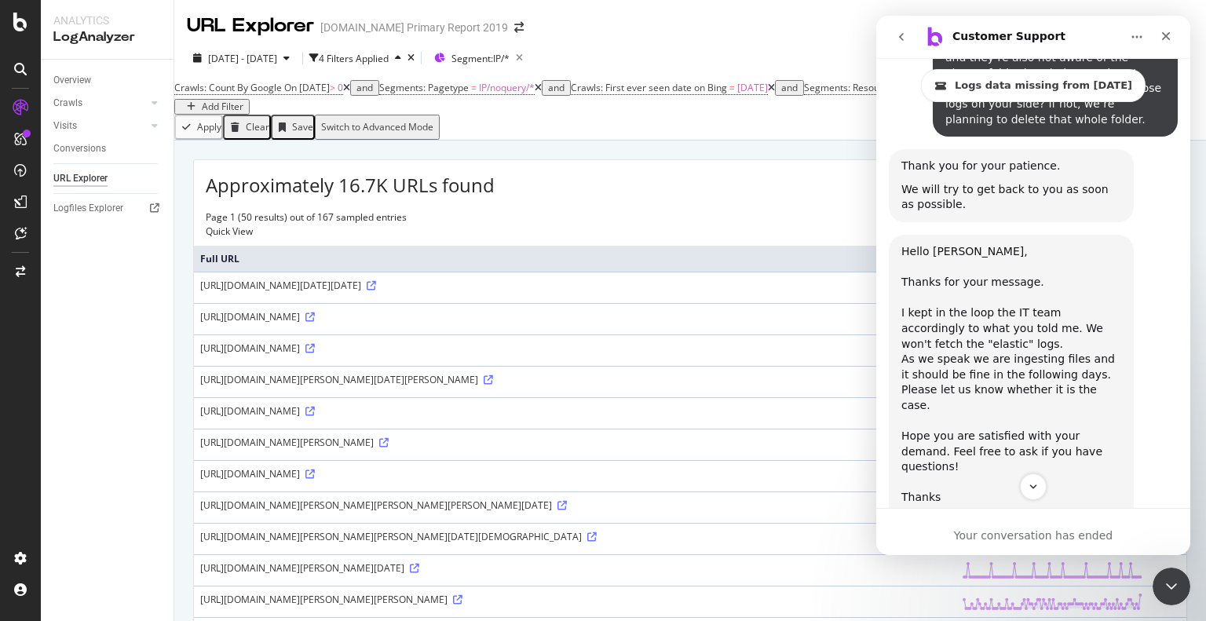
scroll to position [4525, 0]
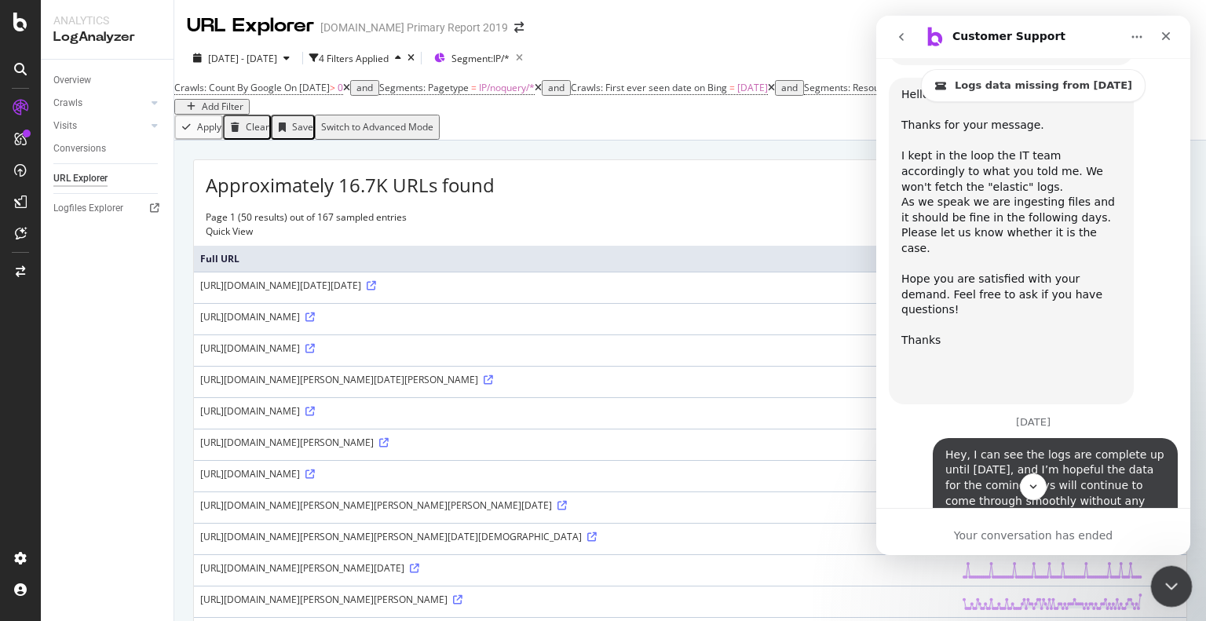
click at [1173, 588] on icon "Close Intercom Messenger" at bounding box center [1169, 584] width 19 height 19
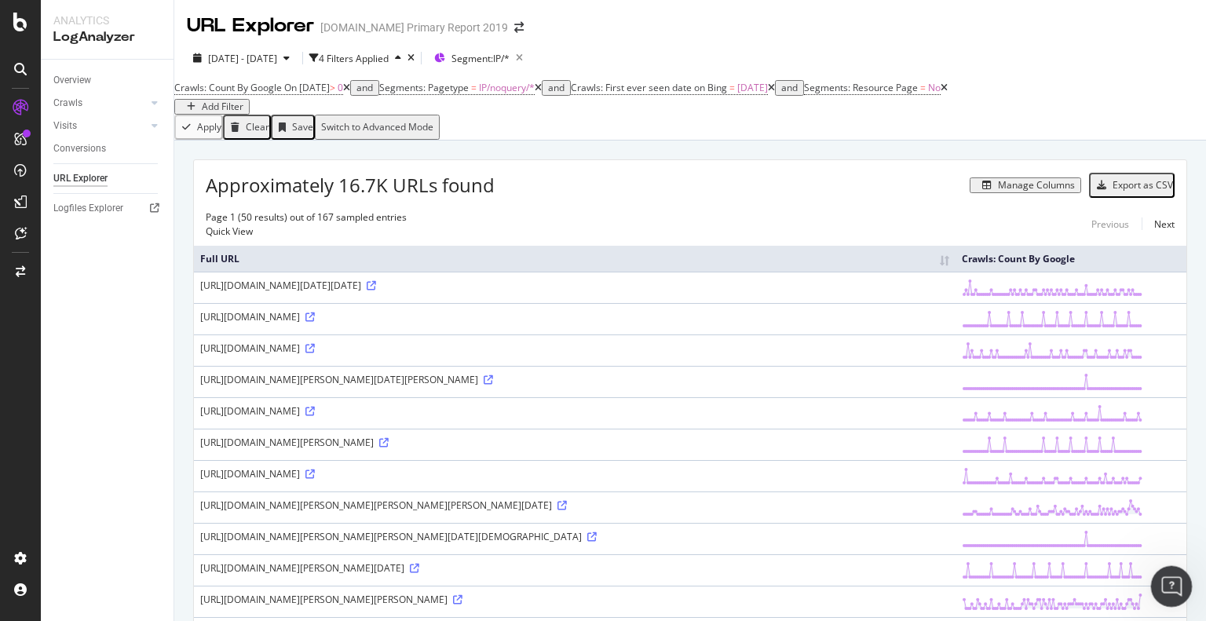
click at [1169, 587] on icon "Open Intercom Messenger" at bounding box center [1169, 585] width 26 height 26
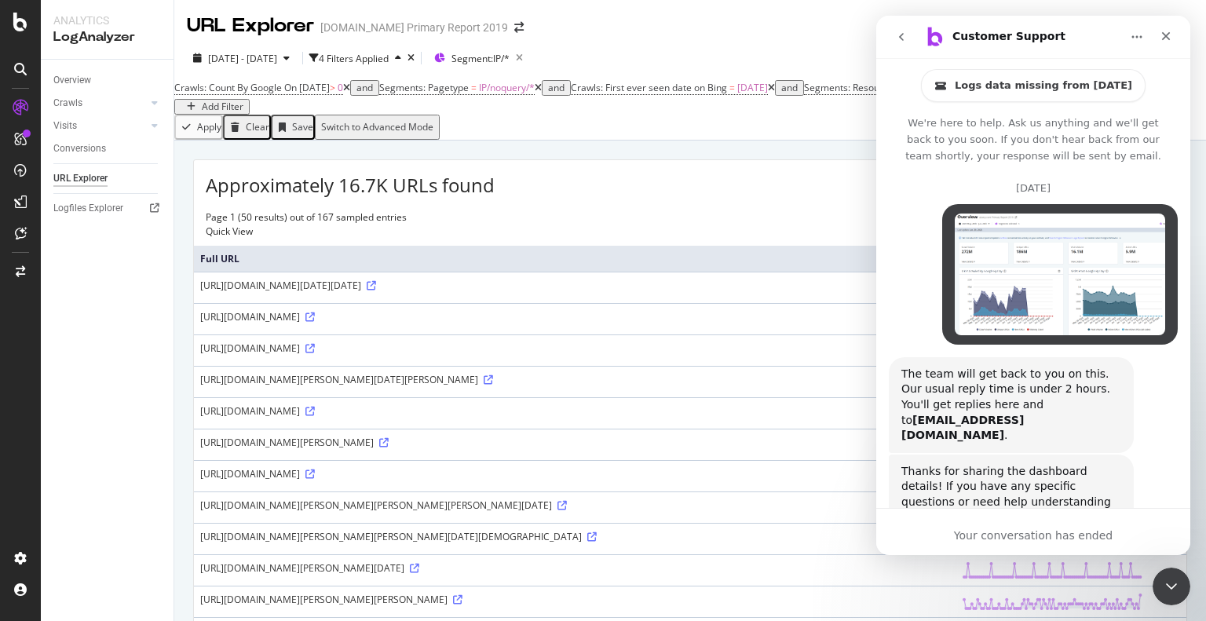
scroll to position [4604, 0]
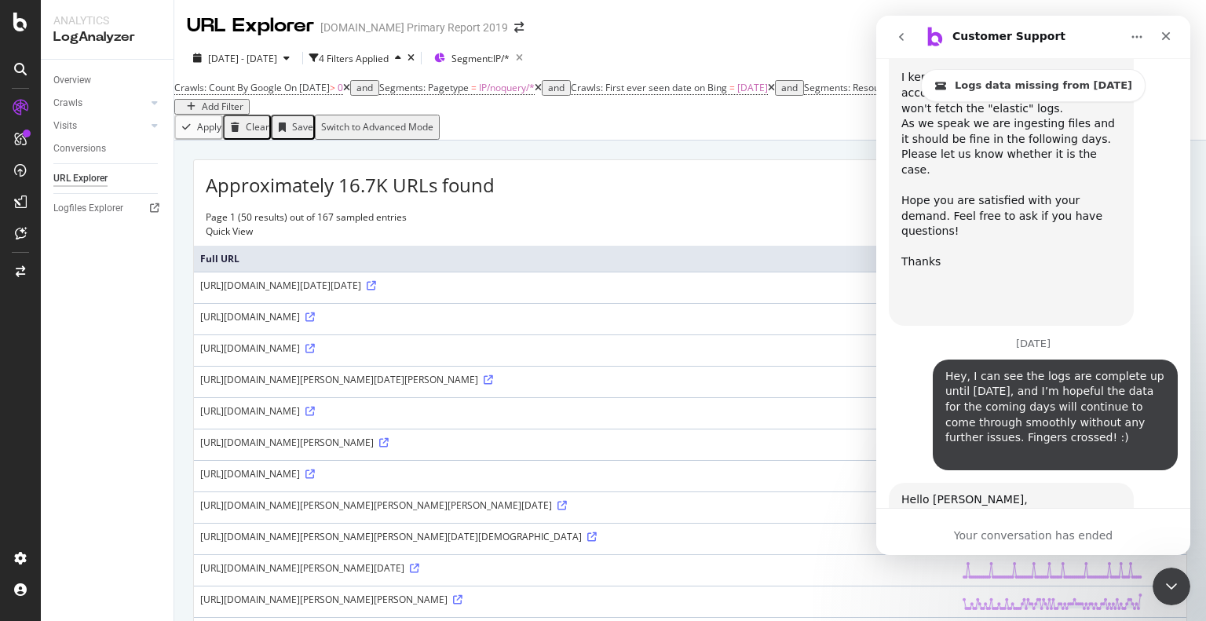
click at [904, 36] on icon "go back" at bounding box center [901, 37] width 13 height 13
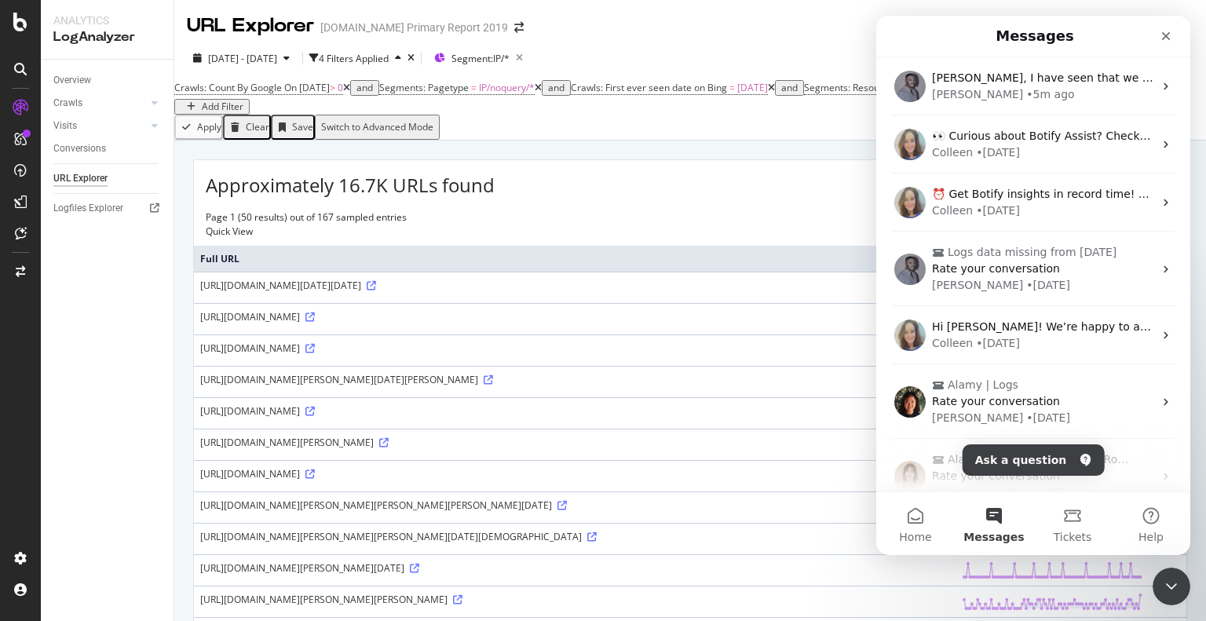
scroll to position [0, 0]
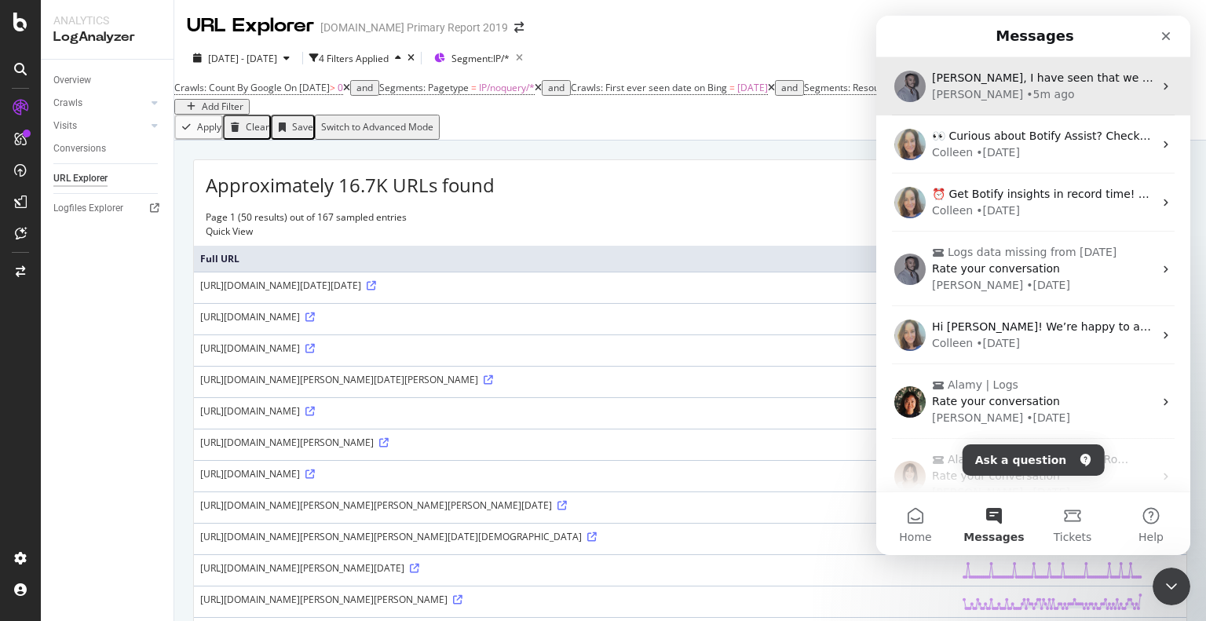
click at [1026, 91] on div "• 5m ago" at bounding box center [1050, 94] width 48 height 16
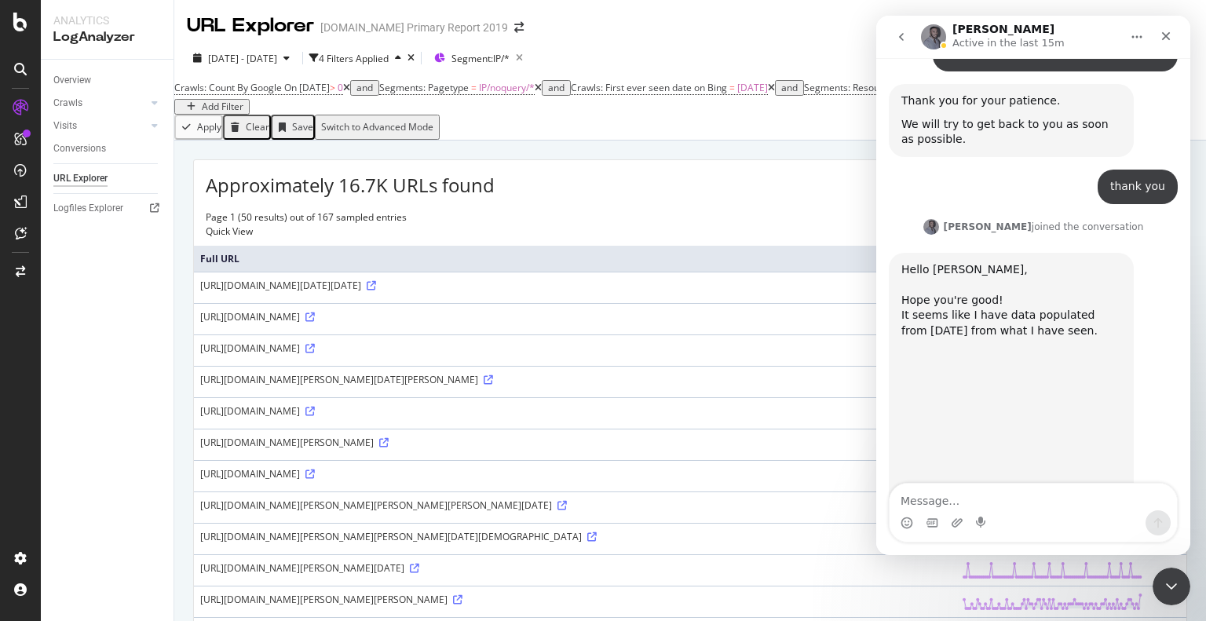
scroll to position [2538, 0]
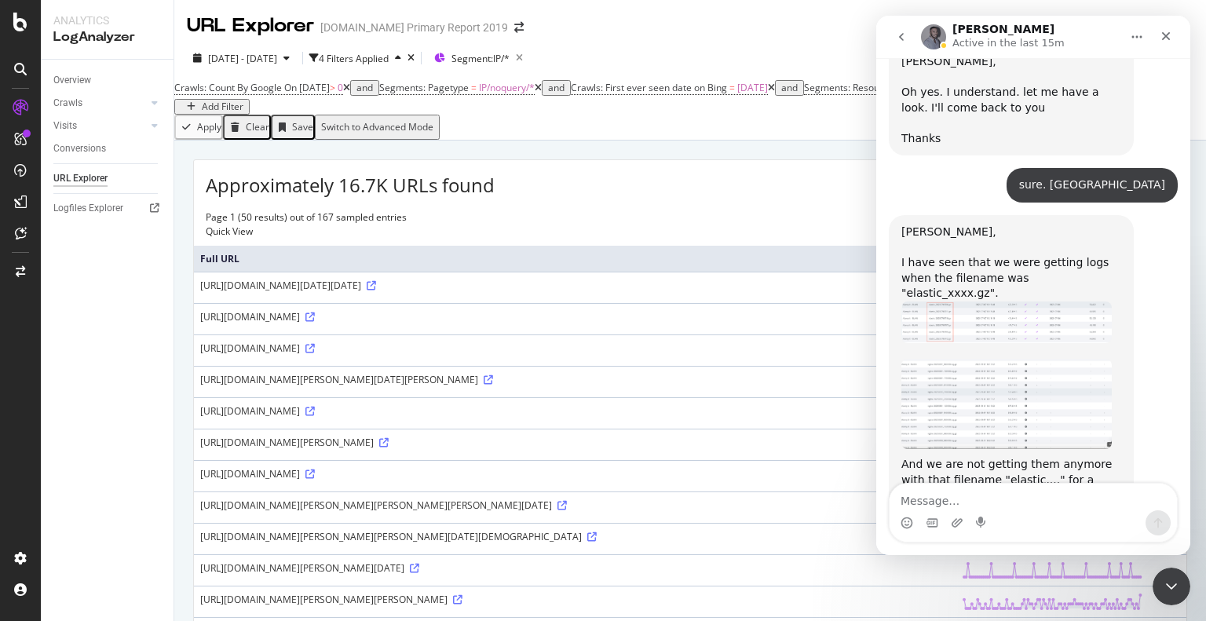
click at [923, 505] on textarea "Message…" at bounding box center [1032, 497] width 287 height 27
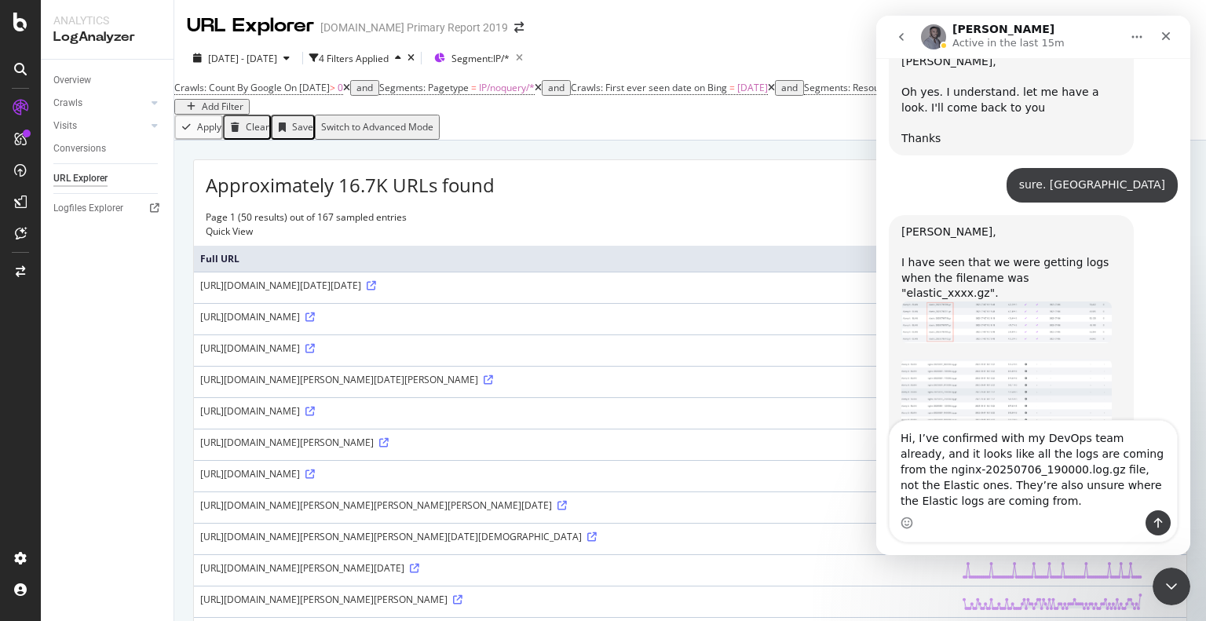
scroll to position [2601, 0]
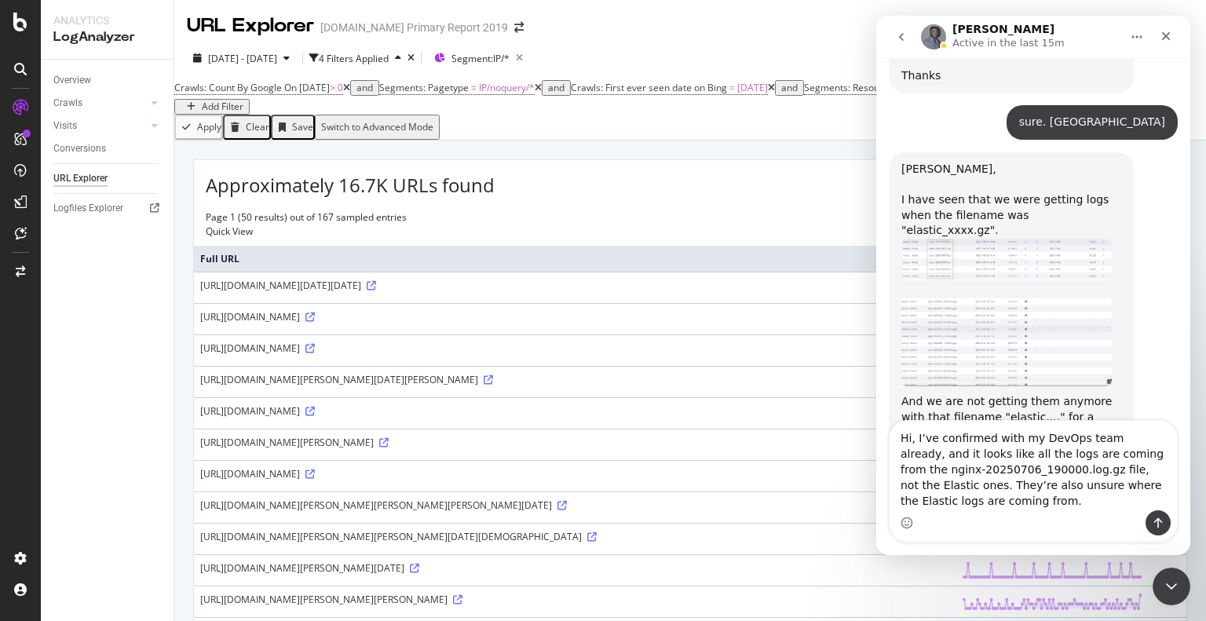
drag, startPoint x: 912, startPoint y: 440, endPoint x: 876, endPoint y: 436, distance: 36.4
click at [876, 436] on div "Hi, I’ve confirmed with my DevOps team already, and it looks like all the logs …" at bounding box center [1033, 481] width 314 height 122
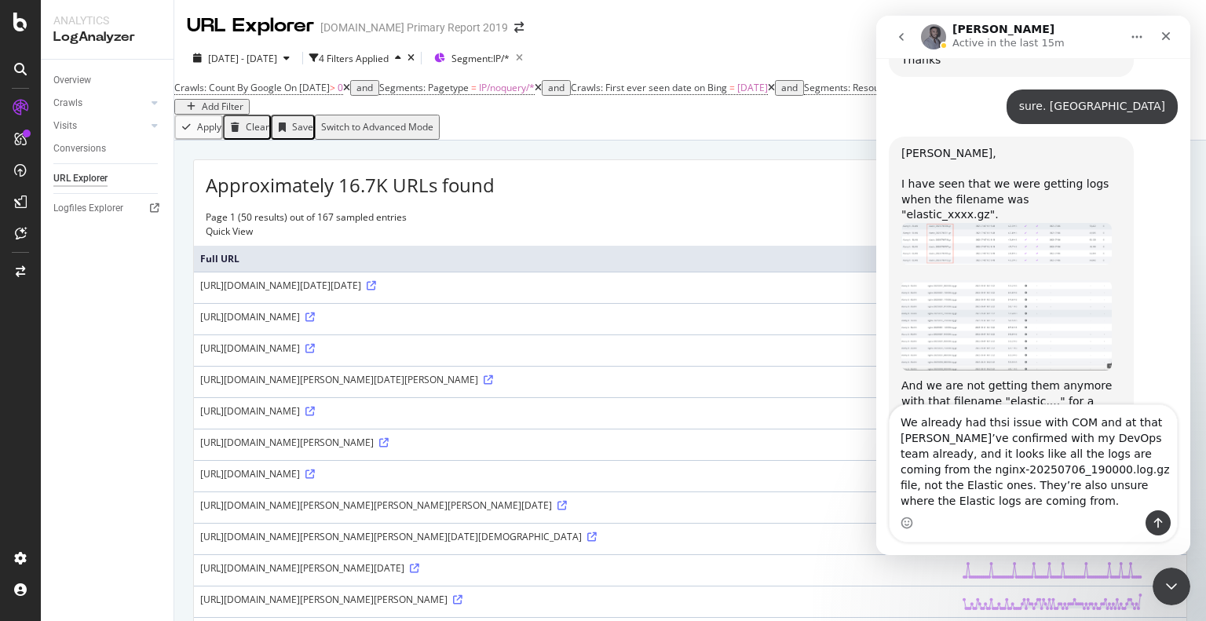
type textarea "We already had thsi issue with COM and at that time I’ve confirmed with my DevO…"
click at [947, 498] on textarea "We already had thsi issue with COM and at that time I’ve confirmed with my DevO…" at bounding box center [1032, 457] width 287 height 105
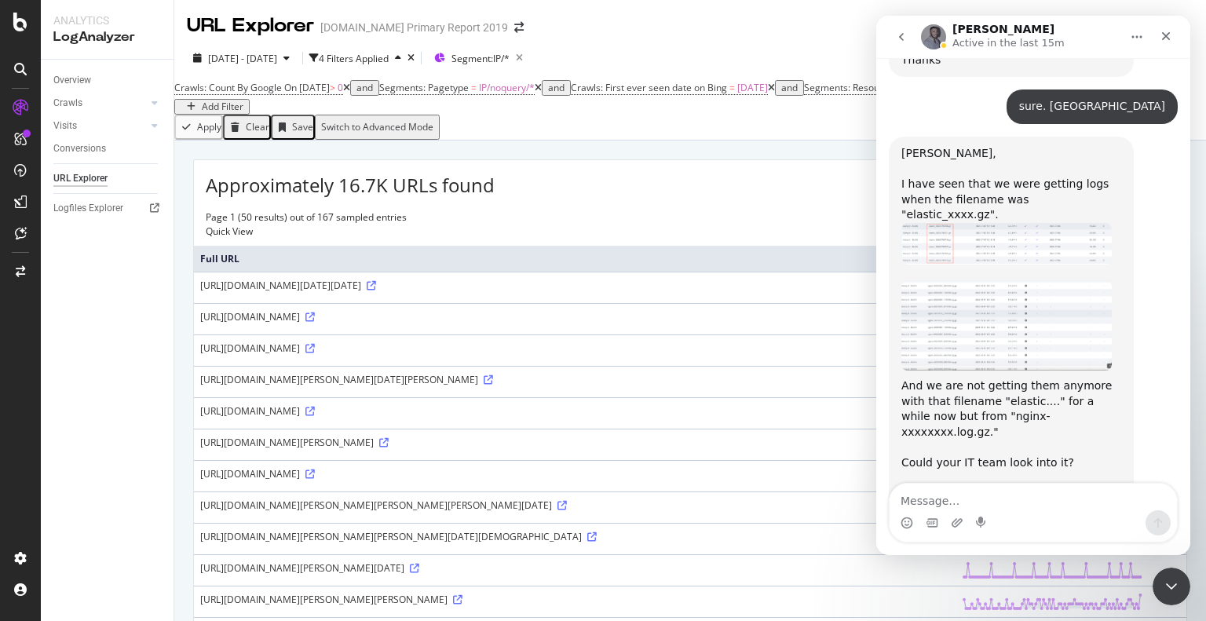
scroll to position [2678, 0]
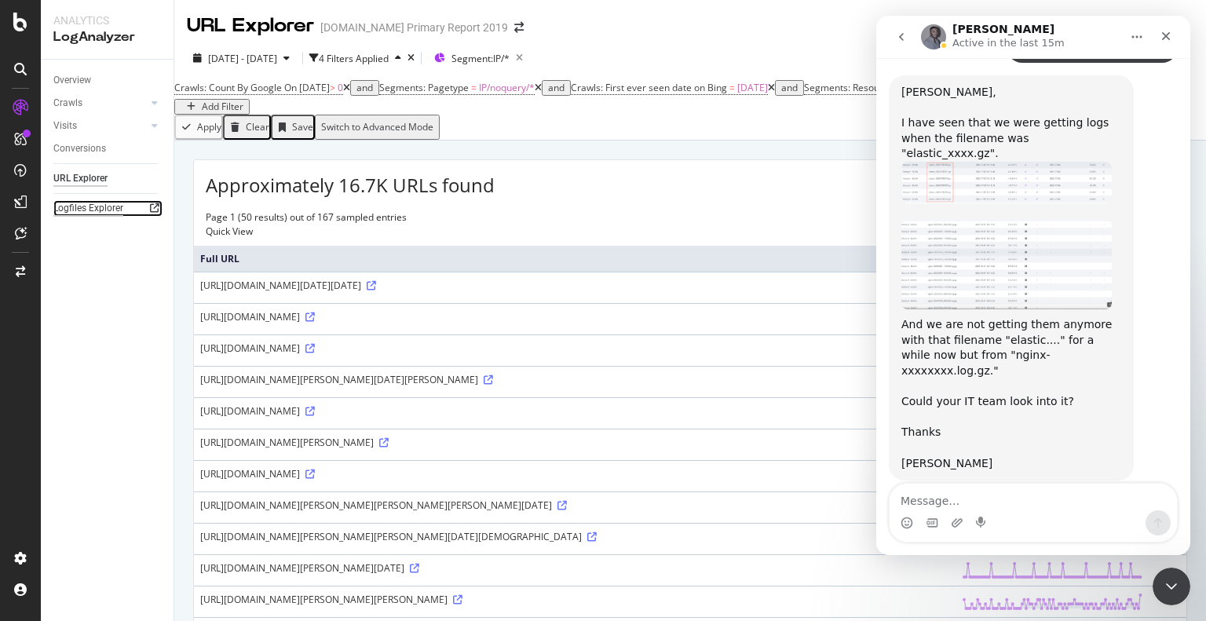
click at [114, 213] on div "Logfiles Explorer" at bounding box center [88, 208] width 70 height 16
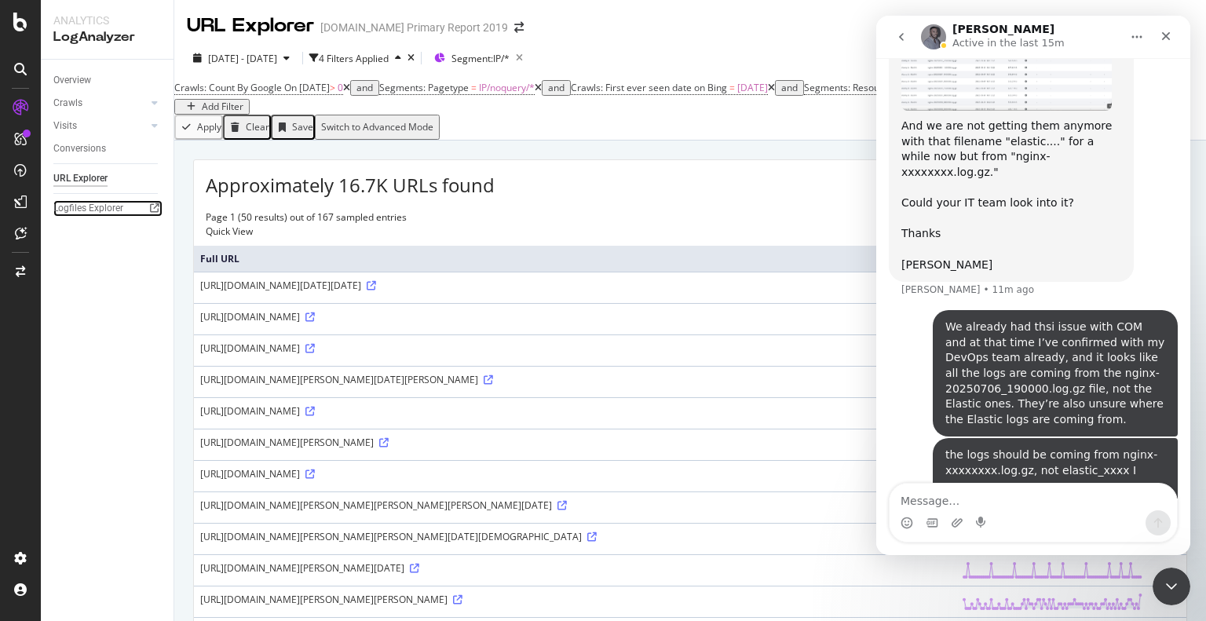
scroll to position [2898, 0]
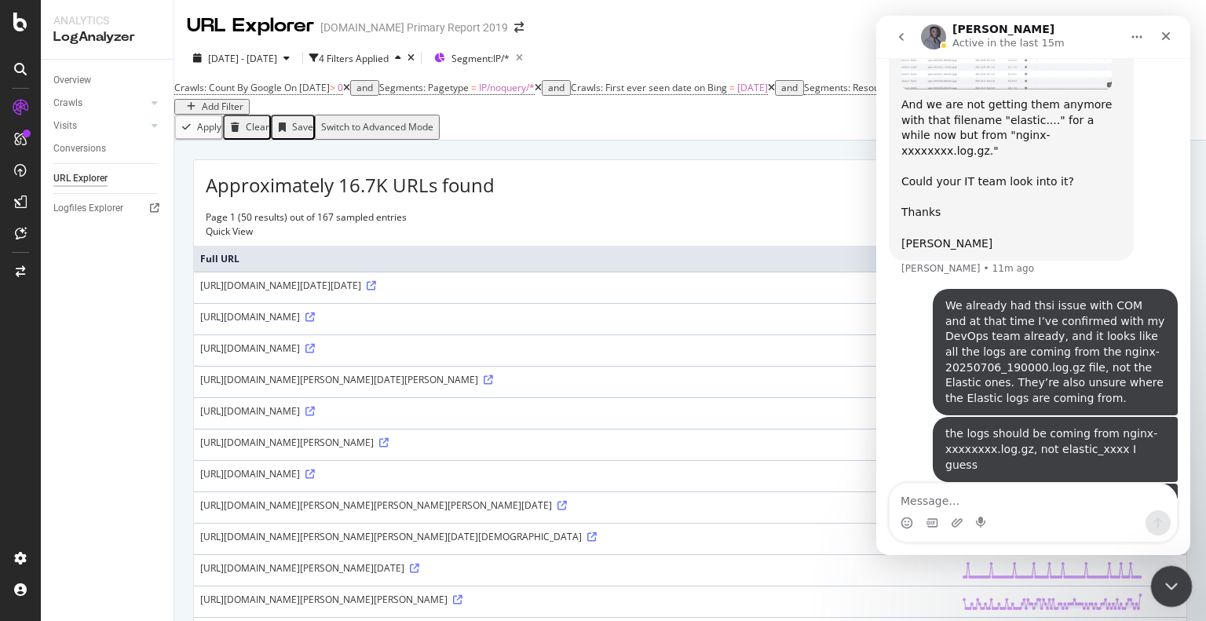
click at [1172, 583] on icon "Close Intercom Messenger" at bounding box center [1169, 584] width 19 height 19
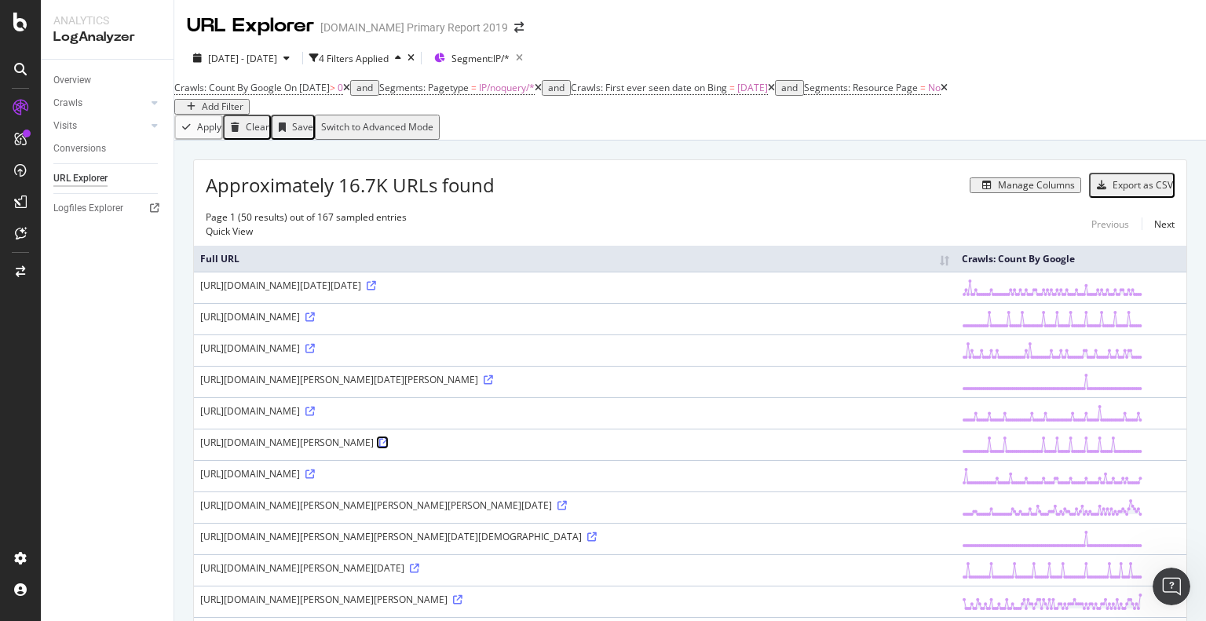
click at [389, 447] on icon at bounding box center [383, 442] width 9 height 9
click at [315, 479] on icon at bounding box center [309, 473] width 9 height 9
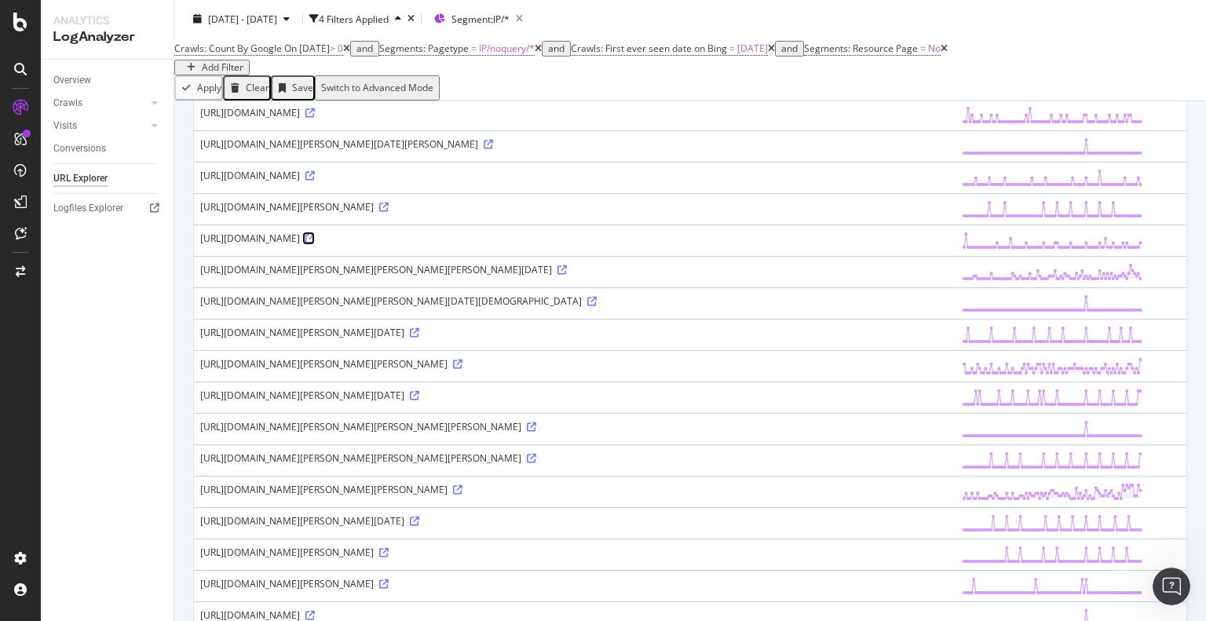
scroll to position [471, 0]
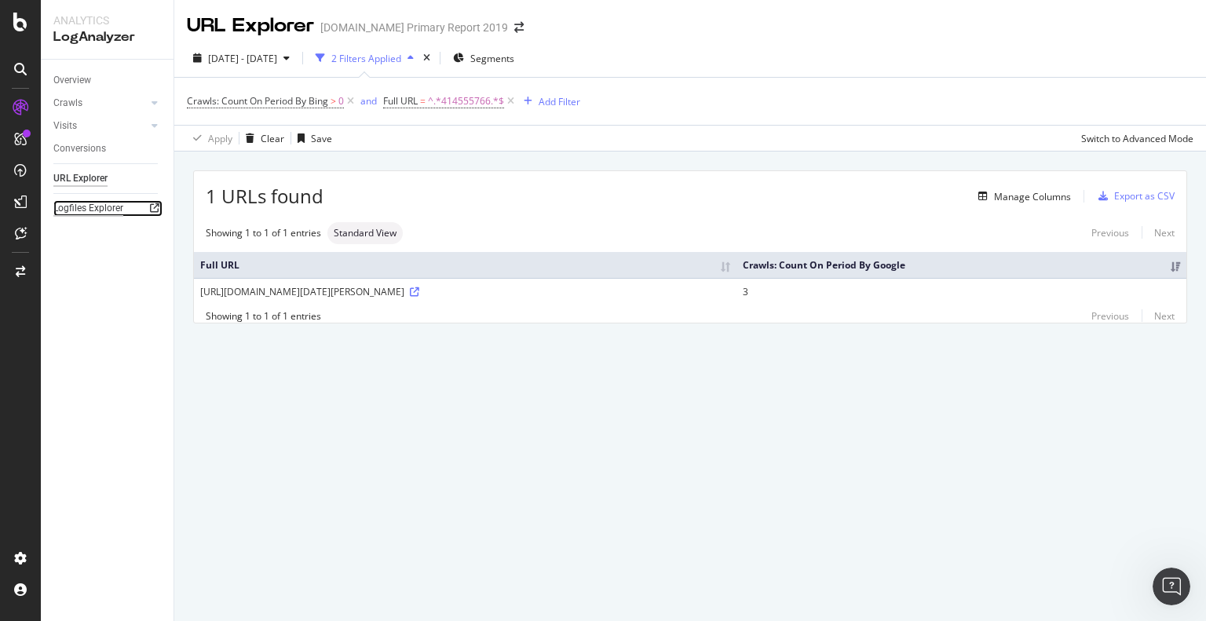
click at [89, 208] on div "Logfiles Explorer" at bounding box center [88, 208] width 70 height 16
click at [1024, 194] on div "Manage Columns" at bounding box center [1032, 196] width 77 height 13
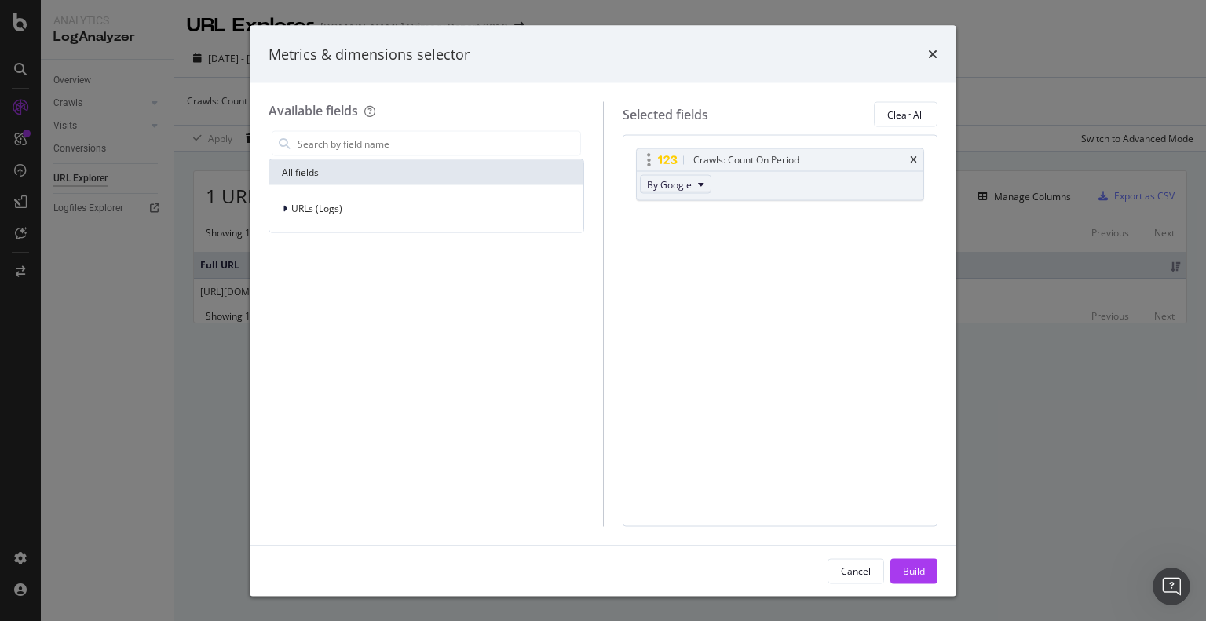
click at [698, 184] on icon "modal" at bounding box center [701, 184] width 6 height 9
click at [718, 250] on span "By [PERSON_NAME]" at bounding box center [714, 246] width 124 height 14
click at [920, 565] on div "Build" at bounding box center [914, 570] width 22 height 13
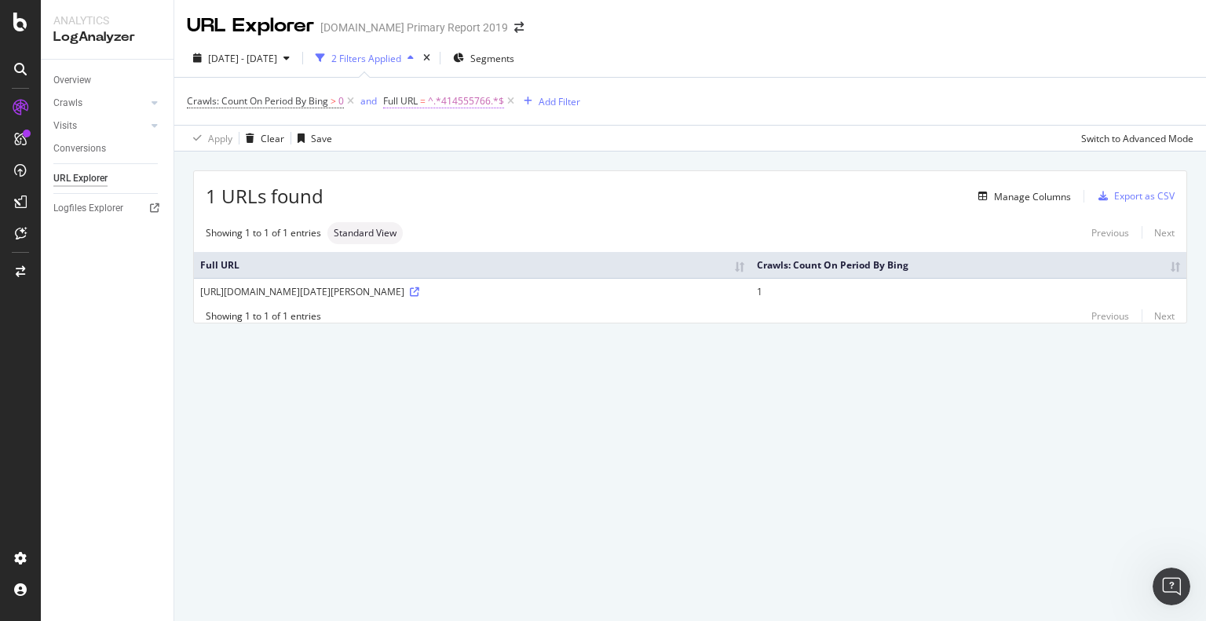
click at [453, 101] on span "^.*414555766.*$" at bounding box center [466, 101] width 76 height 22
click at [455, 164] on input "414555766" at bounding box center [473, 166] width 148 height 25
paste input "575500653"
type input "575500653"
click at [550, 196] on div "Apply" at bounding box center [558, 198] width 24 height 13
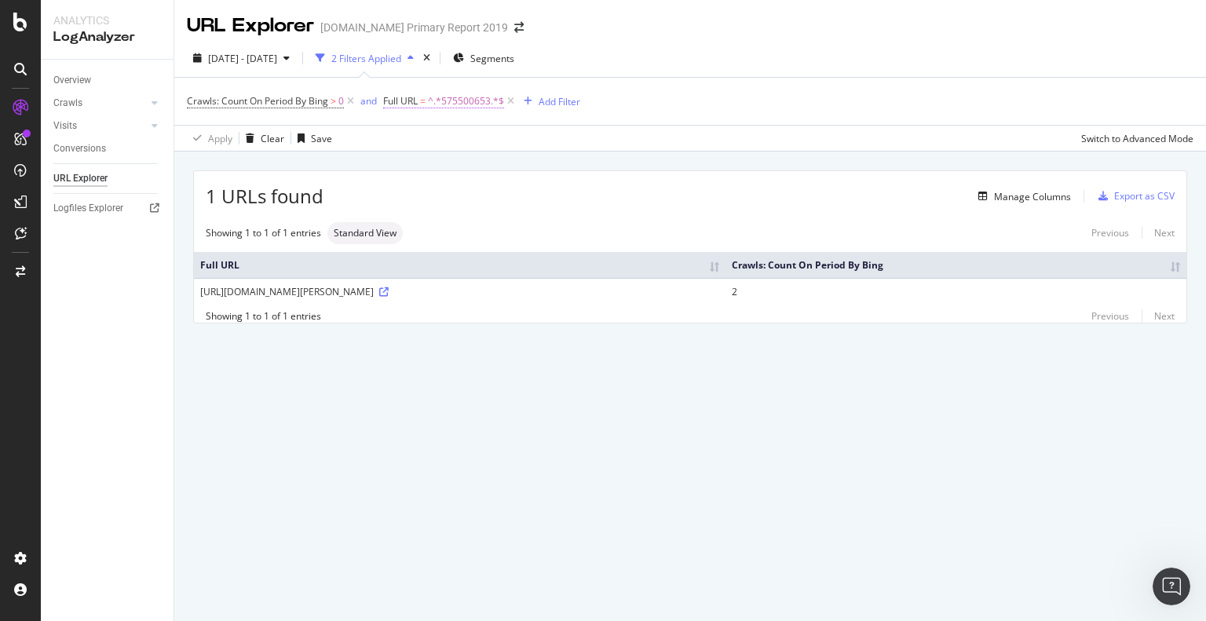
click at [438, 105] on span "^.*575500653.*$" at bounding box center [466, 101] width 76 height 22
click at [446, 164] on input "575500653" at bounding box center [473, 166] width 148 height 25
paste input "https://www.alamy.com/a-young-woman-builds-a-brick-wall-lays-a-brick-on-a-cemen…"
drag, startPoint x: 468, startPoint y: 165, endPoint x: 399, endPoint y: 163, distance: 69.1
click at [399, 163] on input "https://www.alamy.com/a-young-woman-builds-a-brick-wall-lays-a-brick-on-a-cemen…" at bounding box center [473, 166] width 148 height 25
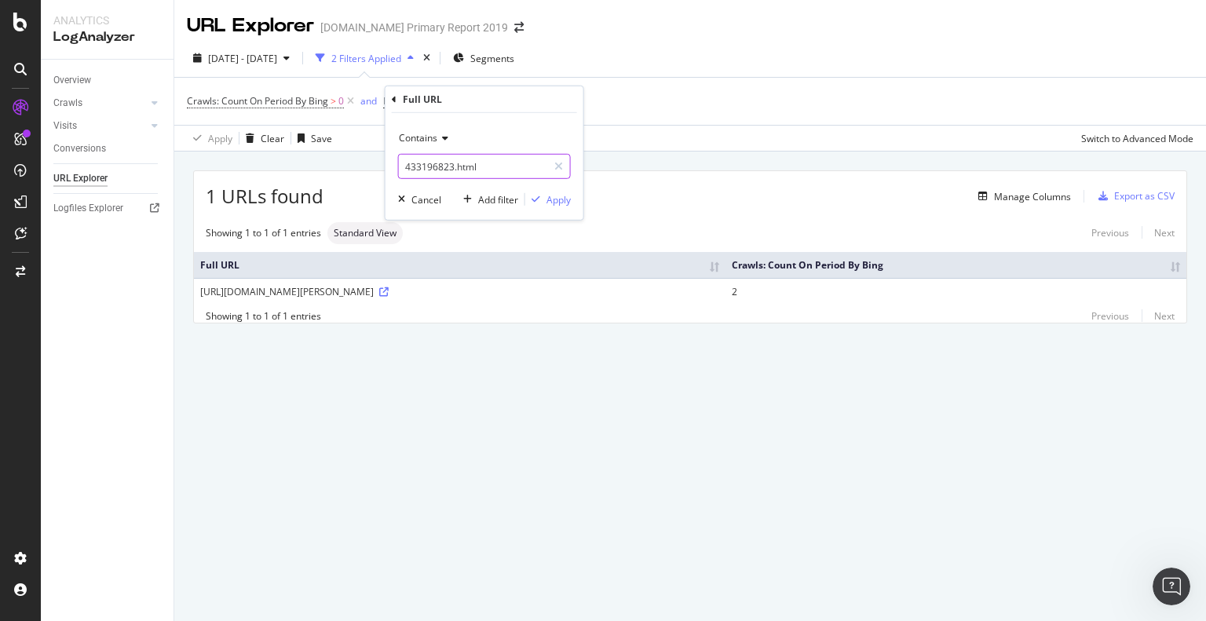
drag, startPoint x: 452, startPoint y: 165, endPoint x: 546, endPoint y: 164, distance: 94.2
click at [546, 164] on input "433196823.html" at bounding box center [473, 166] width 148 height 25
type input "433196823"
click at [555, 195] on div "Apply" at bounding box center [558, 198] width 24 height 13
click at [447, 104] on span "^.*433196823.*$" at bounding box center [466, 101] width 76 height 22
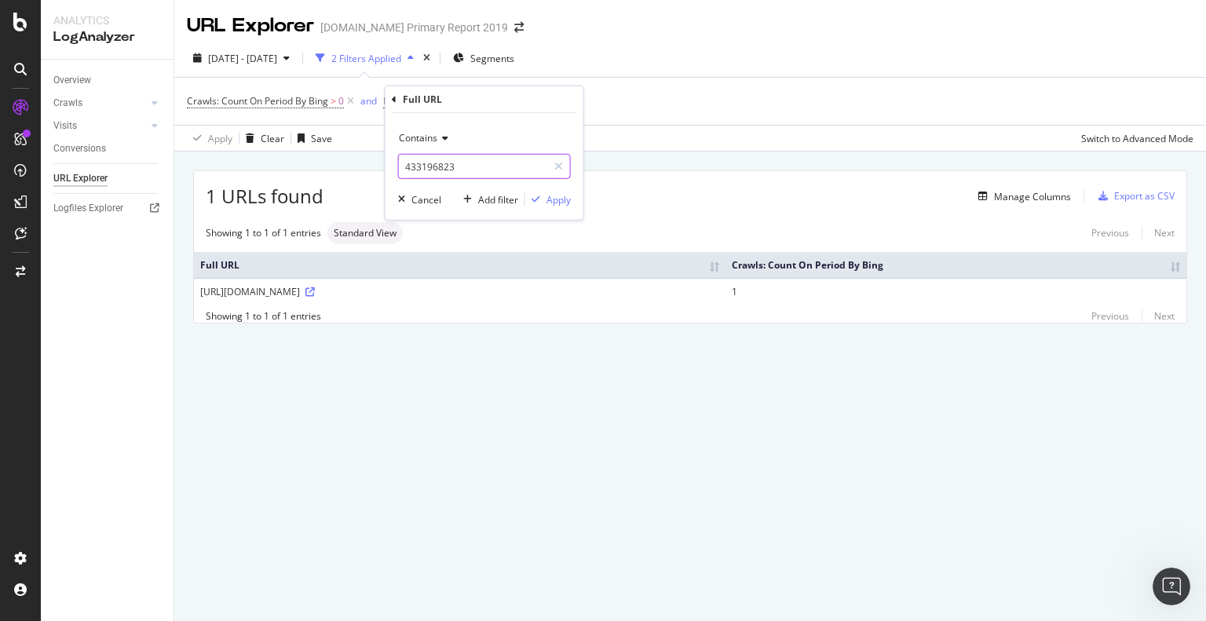
click at [451, 164] on input "433196823" at bounding box center [473, 166] width 148 height 25
paste input "https://www.alamy.com/shoppers-in-the-westgate-shopping-centre-oxford-england-i…"
drag, startPoint x: 470, startPoint y: 165, endPoint x: 406, endPoint y: 166, distance: 64.4
click at [406, 166] on input "https://www.alamy.com/shoppers-in-the-westgate-shopping-centre-oxford-england-i…" at bounding box center [473, 166] width 148 height 25
drag, startPoint x: 454, startPoint y: 164, endPoint x: 509, endPoint y: 172, distance: 55.5
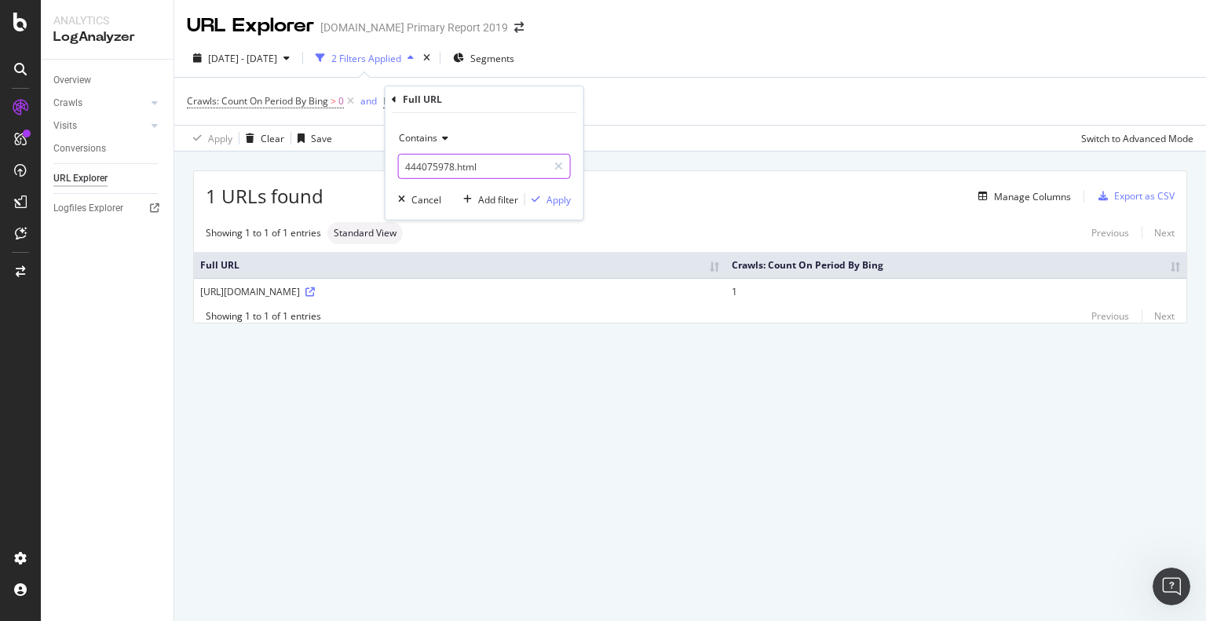
click at [509, 172] on input "444075978.html" at bounding box center [473, 166] width 148 height 25
type input "444075978"
click at [555, 195] on div "Apply" at bounding box center [558, 198] width 24 height 13
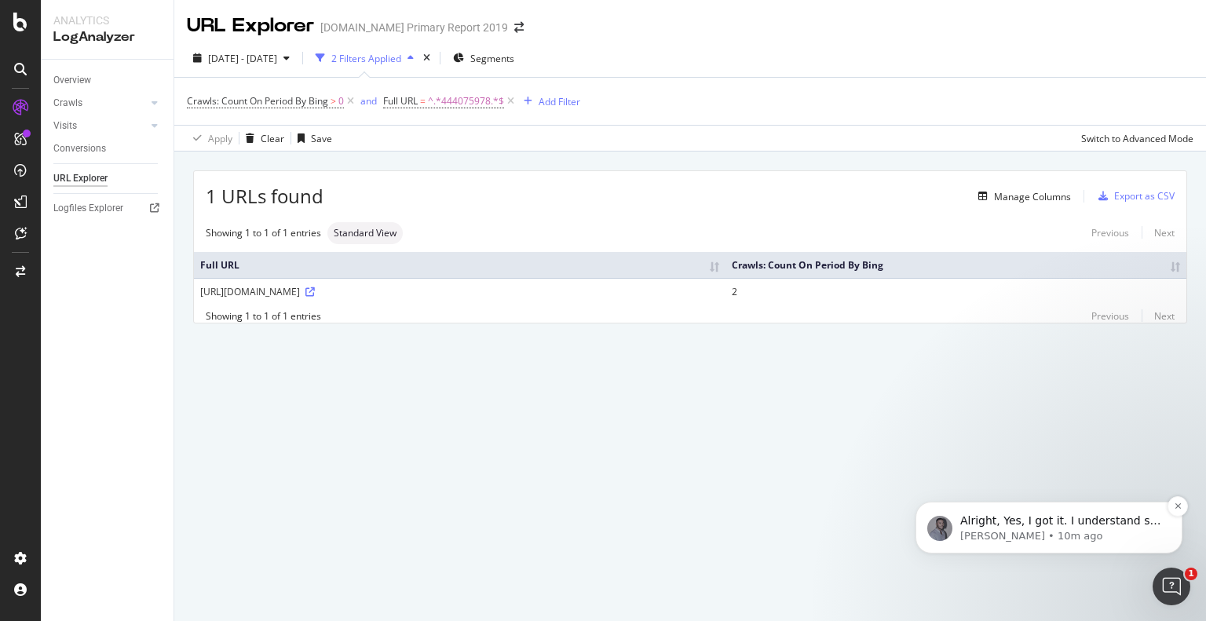
click at [1041, 533] on p "Renaud • 10m ago" at bounding box center [1061, 536] width 203 height 14
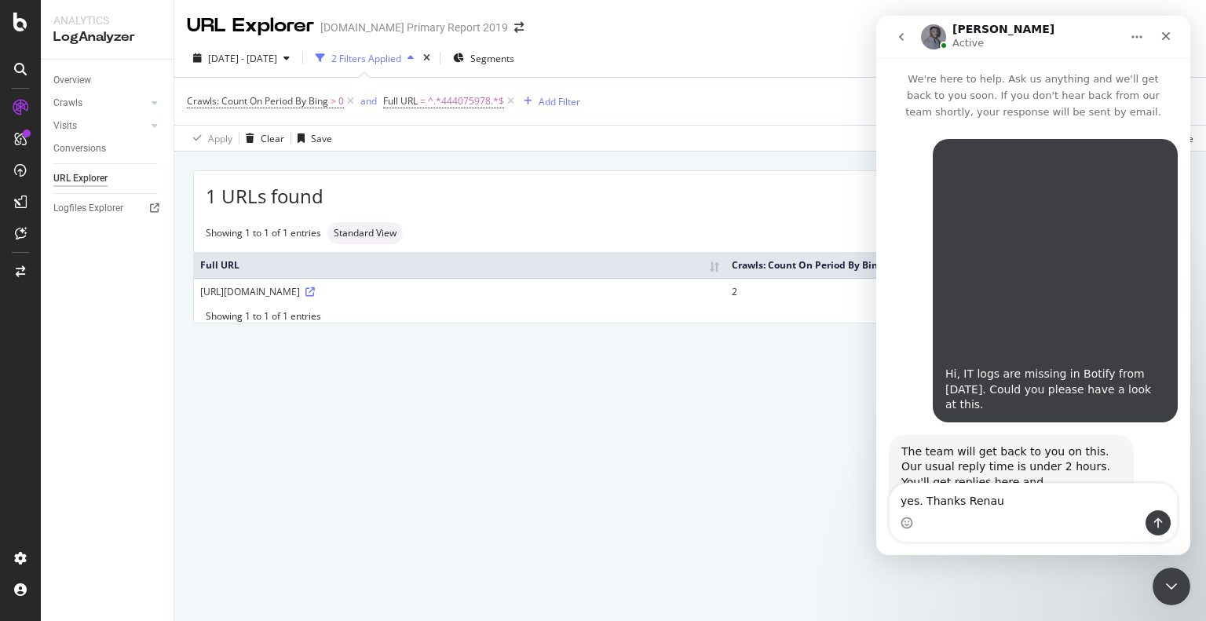
type textarea "yes. Thanks Renaud"
click at [1163, 587] on icon "Close Intercom Messenger" at bounding box center [1169, 584] width 19 height 19
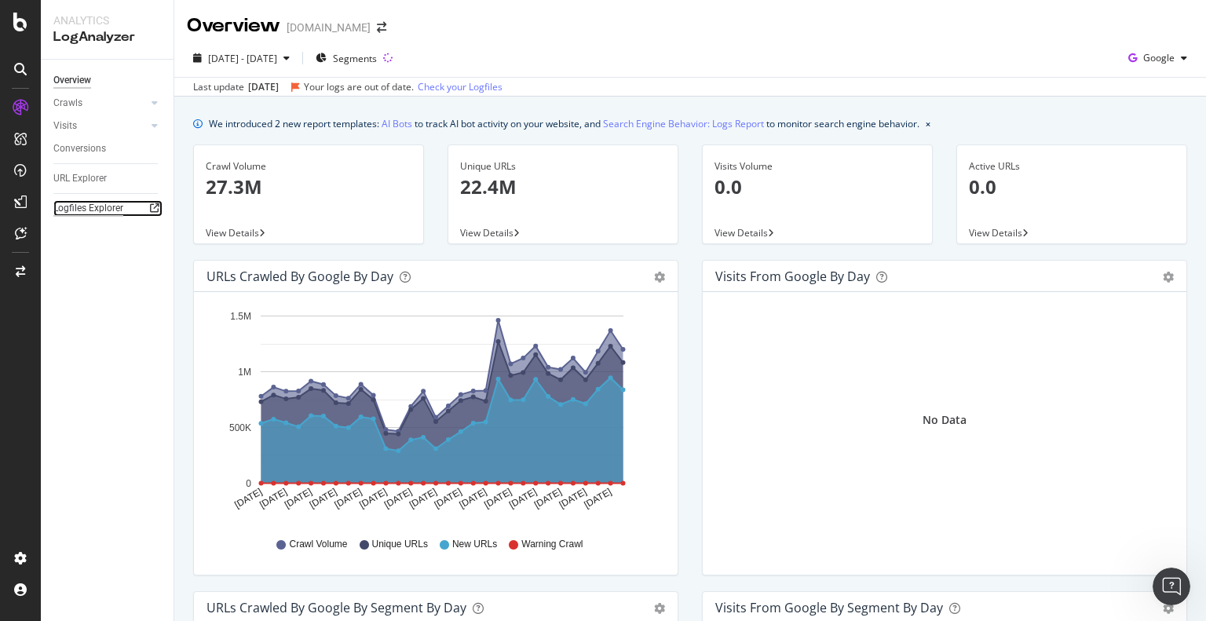
click at [94, 211] on div "Logfiles Explorer" at bounding box center [88, 208] width 70 height 16
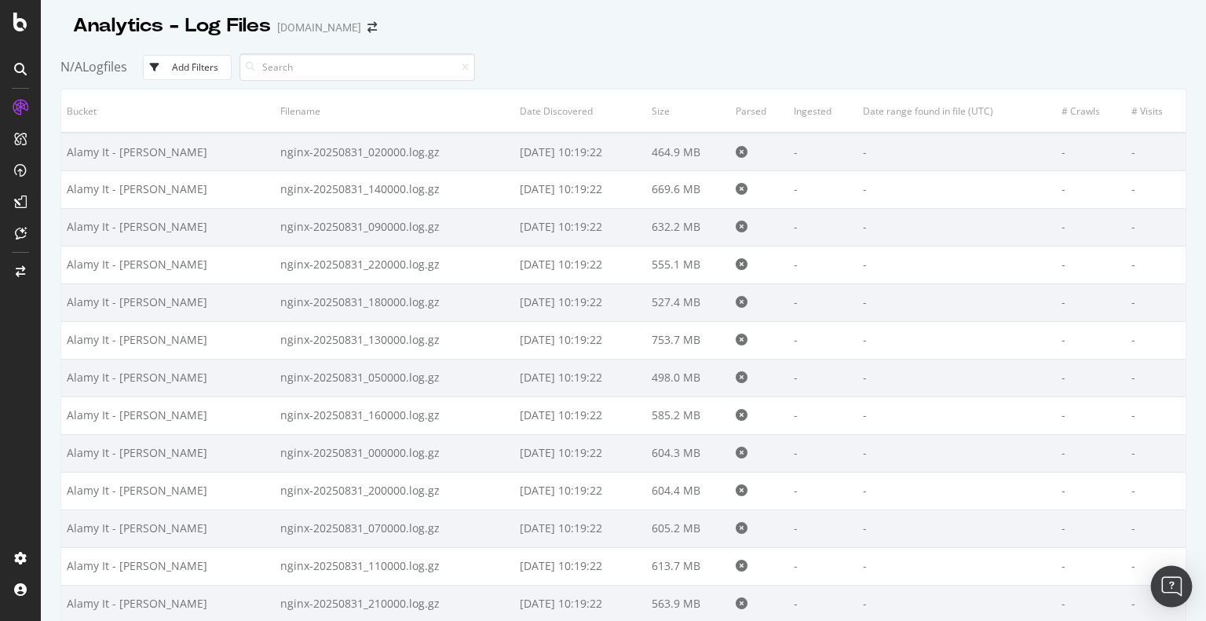
click at [1180, 589] on div "Open Intercom Messenger" at bounding box center [1172, 587] width 42 height 42
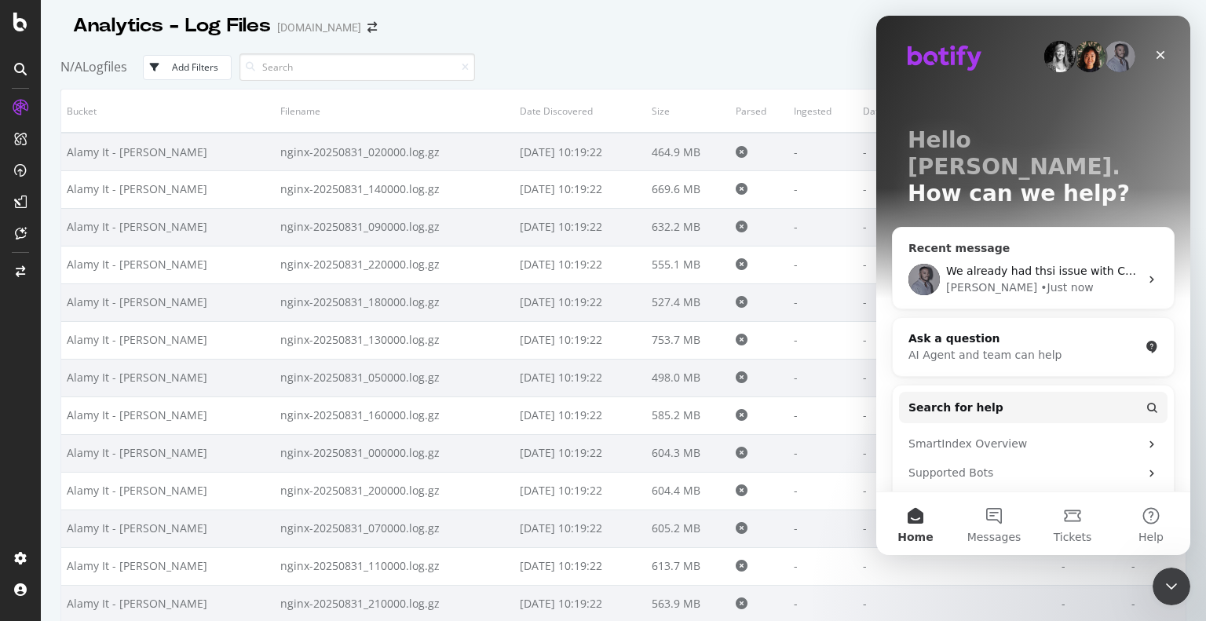
click at [1041, 263] on div "We already had thsi issue with COM and at that time I’ve confirmed with my DevO…" at bounding box center [1042, 271] width 193 height 16
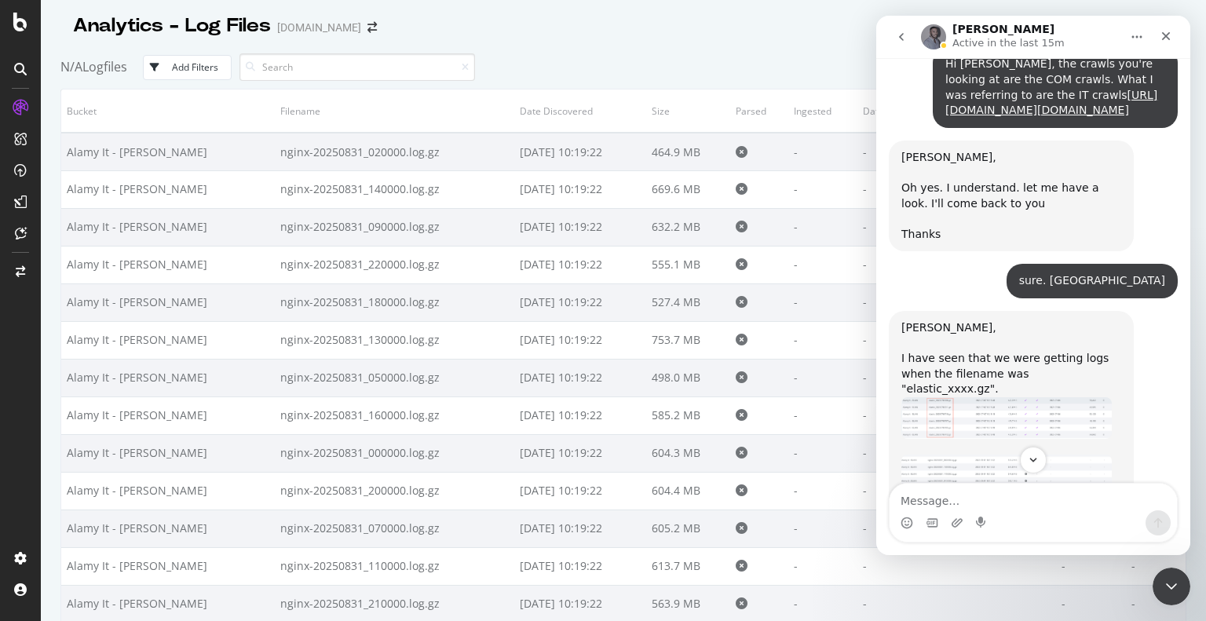
scroll to position [2521, 0]
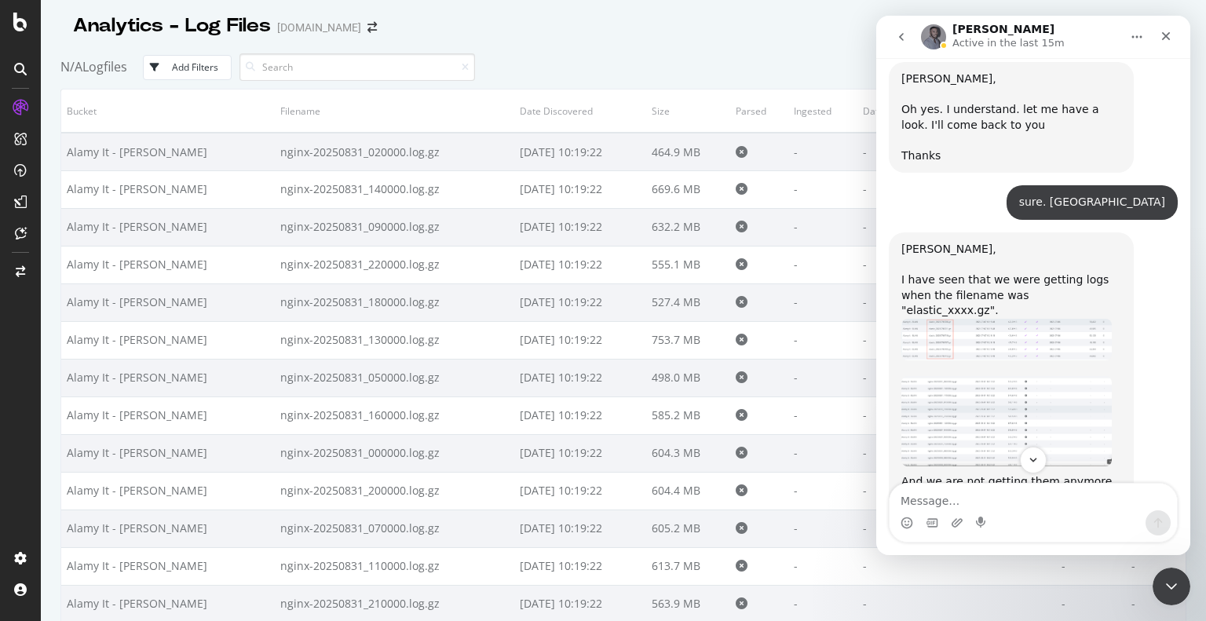
drag, startPoint x: 933, startPoint y: 362, endPoint x: 1058, endPoint y: 363, distance: 125.6
click at [1058, 474] on div "And we are not getting them anymore with that filename "elastic...." for a whil…" at bounding box center [1011, 551] width 220 height 154
click at [977, 474] on div "And we are not getting them anymore with that filename "elastic...." for a whil…" at bounding box center [1011, 551] width 220 height 154
drag, startPoint x: 910, startPoint y: 390, endPoint x: 1061, endPoint y: 384, distance: 150.9
click at [1061, 474] on div "And we are not getting them anymore with that filename "elastic...." for a whil…" at bounding box center [1011, 551] width 220 height 154
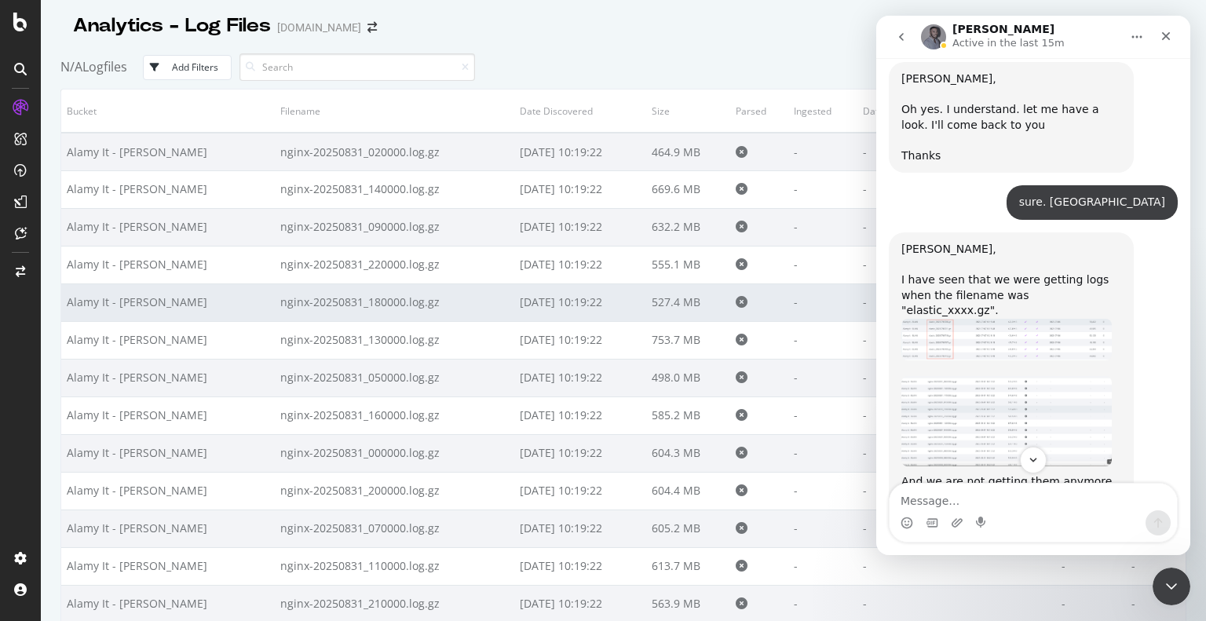
click at [287, 296] on td "nginx-20250831_180000.log.gz" at bounding box center [395, 302] width 240 height 38
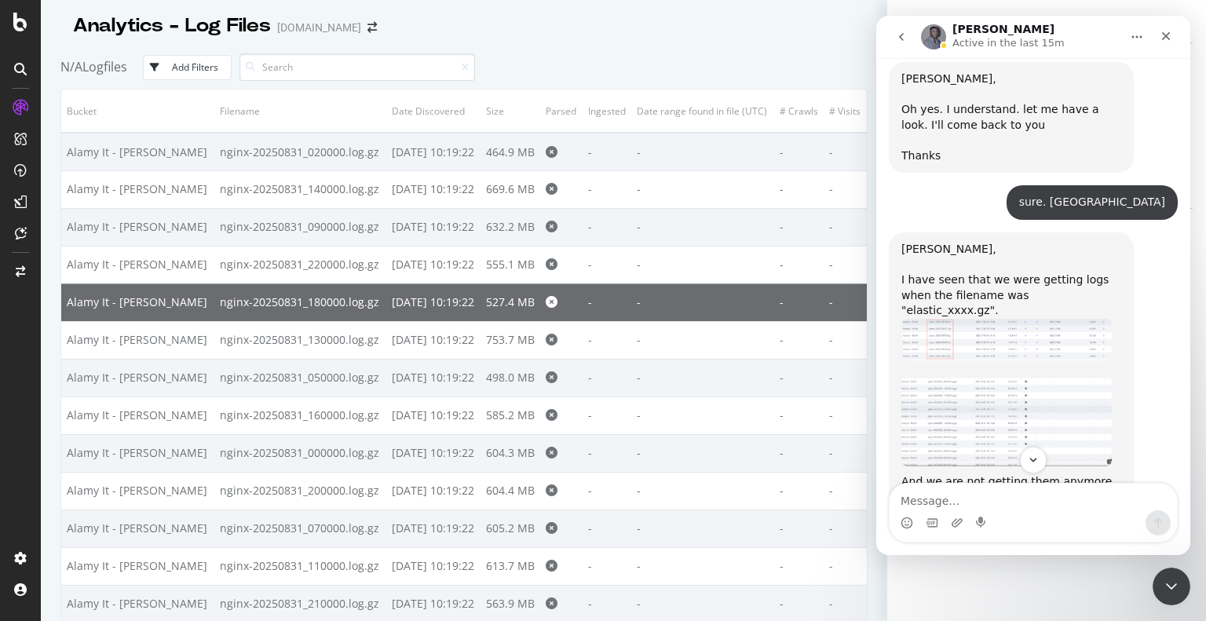
click at [287, 294] on td "nginx-20250831_180000.log.gz" at bounding box center [300, 302] width 172 height 38
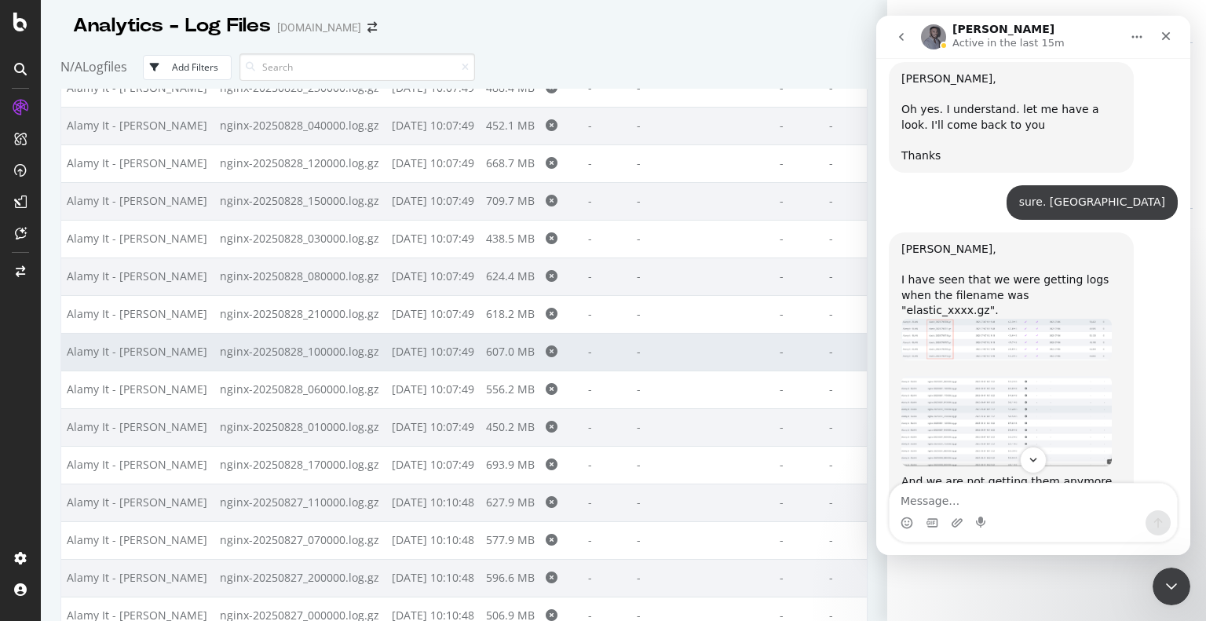
scroll to position [3502, 0]
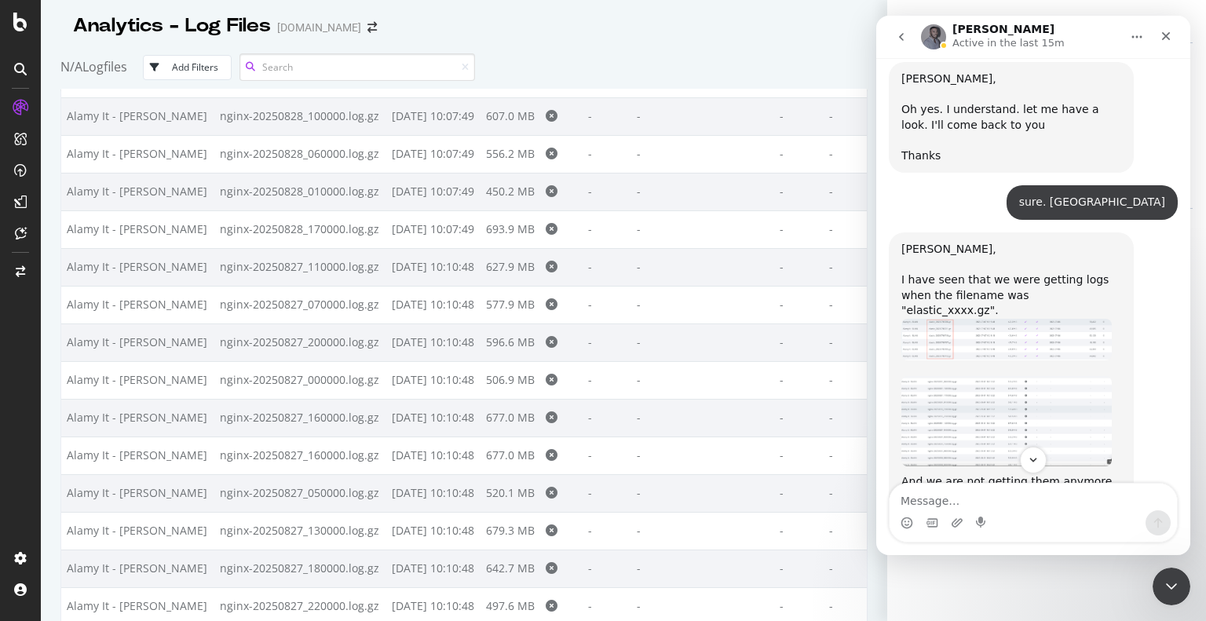
click at [276, 62] on input at bounding box center [357, 66] width 236 height 27
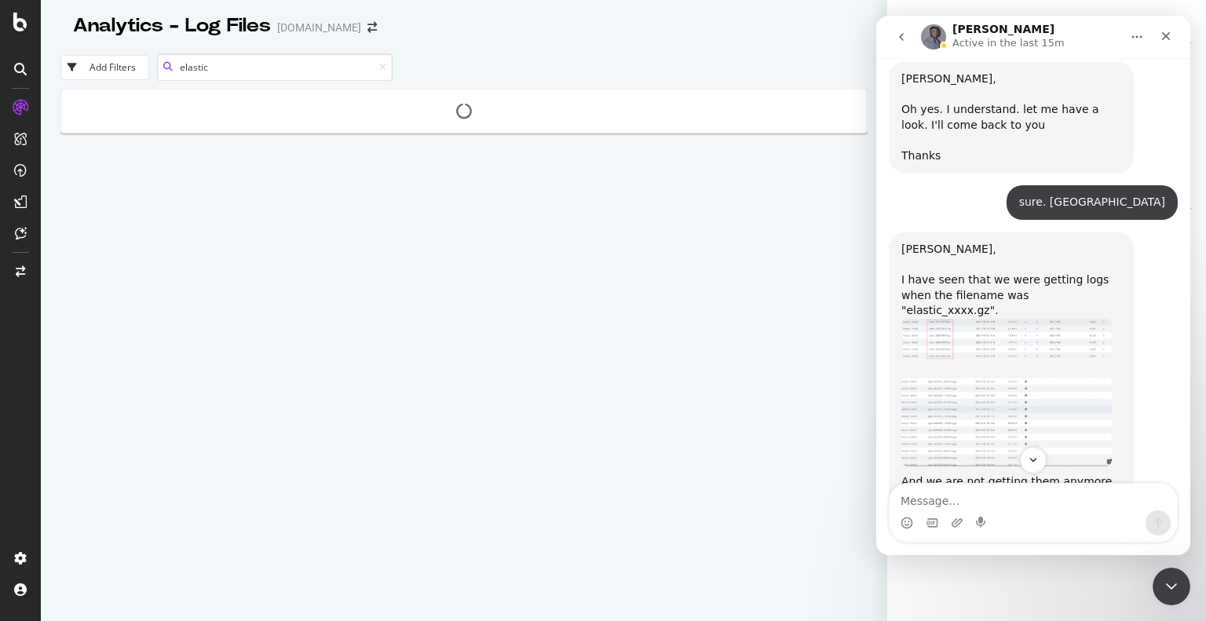
type input "elastic"
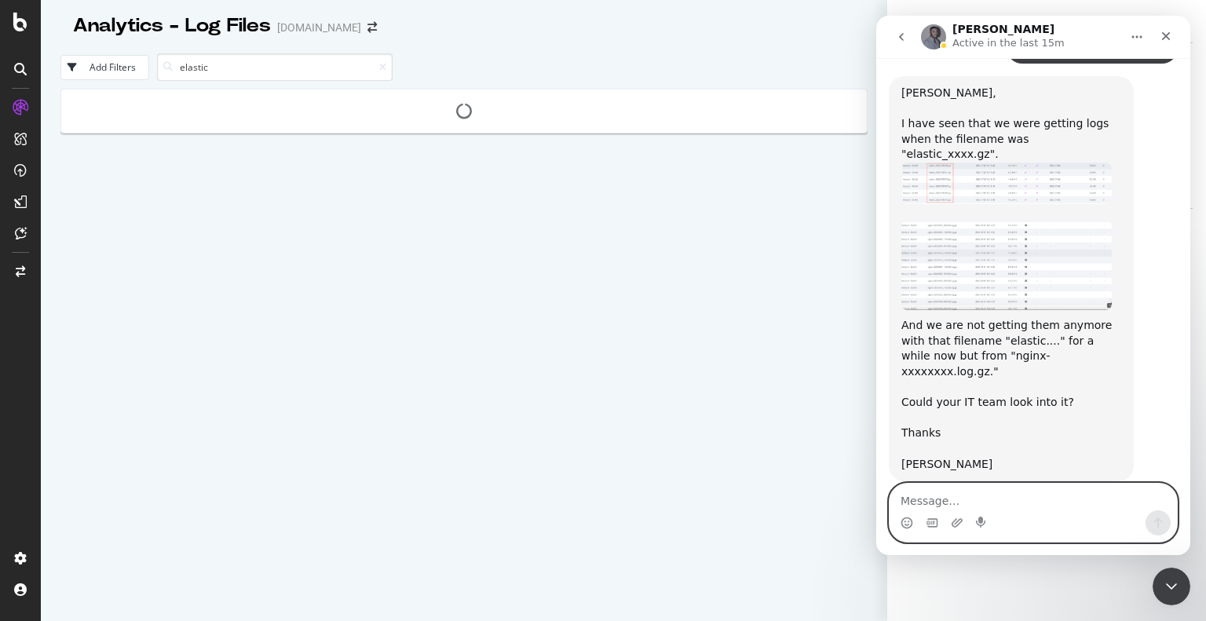
click at [937, 502] on textarea "Message…" at bounding box center [1032, 497] width 287 height 27
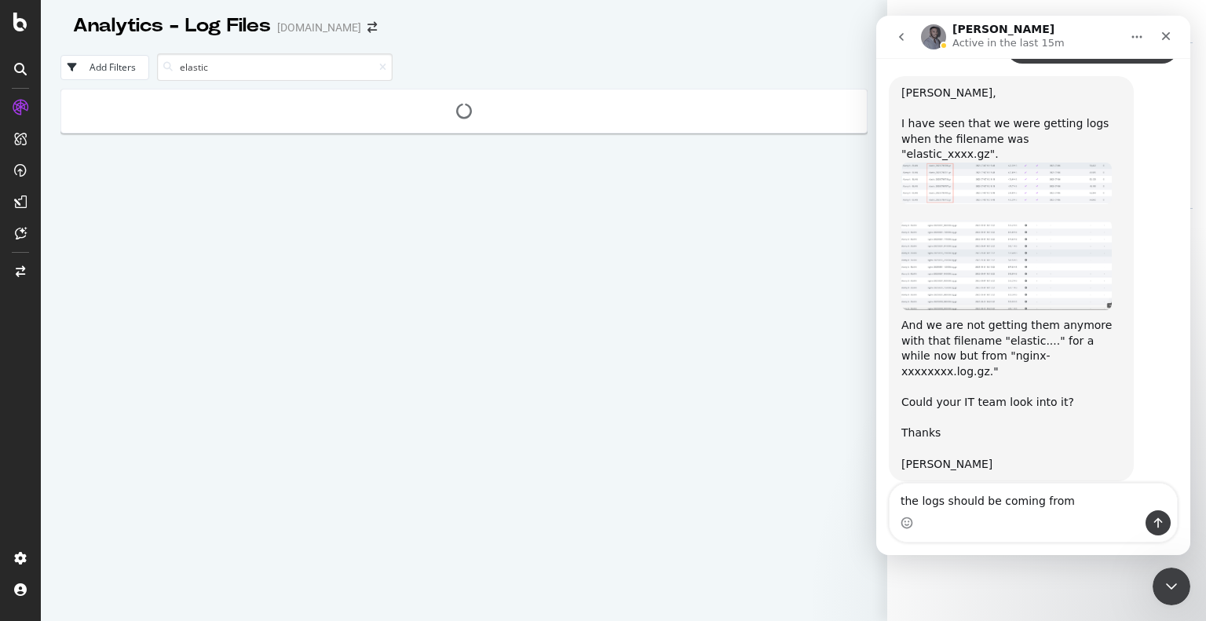
drag, startPoint x: 1021, startPoint y: 405, endPoint x: 967, endPoint y: 213, distance: 199.6
click at [1086, 519] on div "We already had thsi issue with COM and at that time I’ve confirmed with my DevO…" at bounding box center [1055, 573] width 220 height 108
drag, startPoint x: 932, startPoint y: 206, endPoint x: 1036, endPoint y: 204, distance: 104.4
click at [1036, 318] on div "And we are not getting them anymore with that filename "elastic...." for a whil…" at bounding box center [1011, 395] width 220 height 154
copy div "nginx-xxxxxxxx.log.gz."
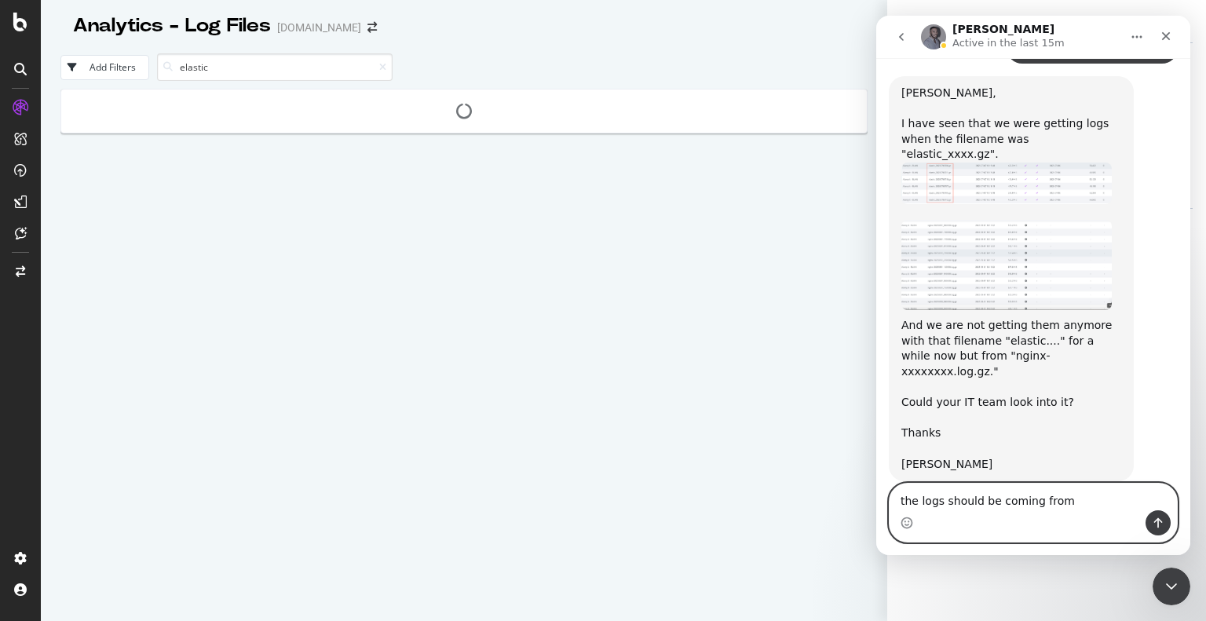
click at [1093, 503] on textarea "the logs should be coming from" at bounding box center [1032, 497] width 287 height 27
paste textarea "nginx-xxxxxxxx.log.gz."
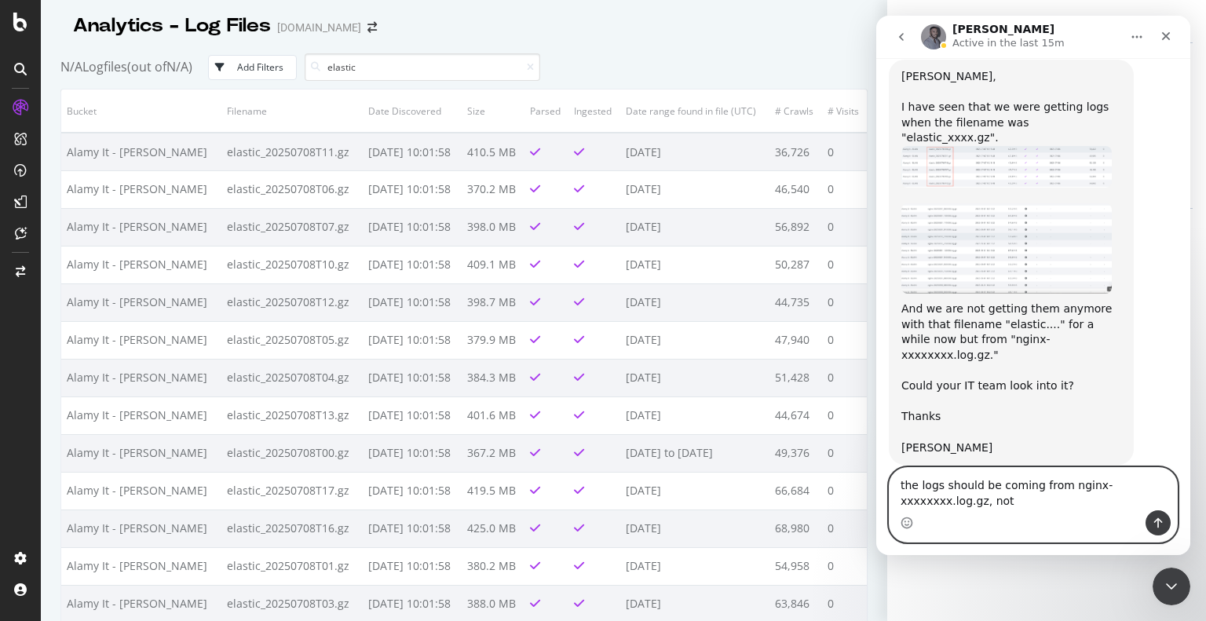
scroll to position [2458, 0]
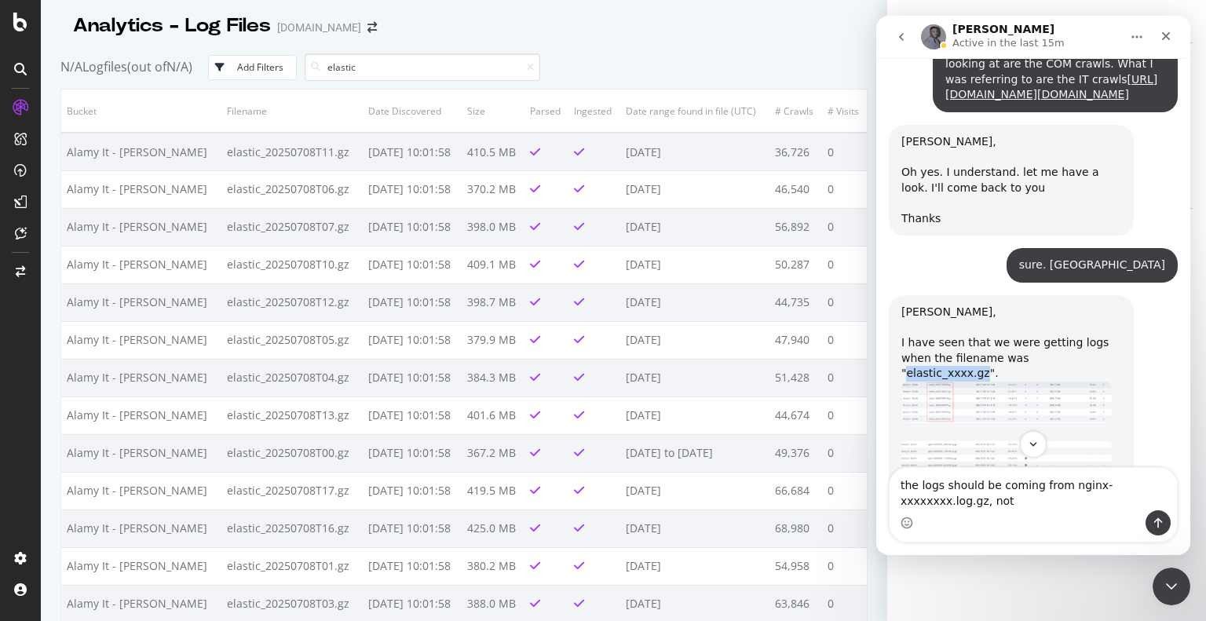
drag, startPoint x: 989, startPoint y: 217, endPoint x: 1041, endPoint y: 232, distance: 53.9
click at [1049, 305] on div "Rini, I have seen that we were getting logs when the filename was "elastic_xxxx…" at bounding box center [1011, 343] width 220 height 77
copy div "elastic_xxxx."
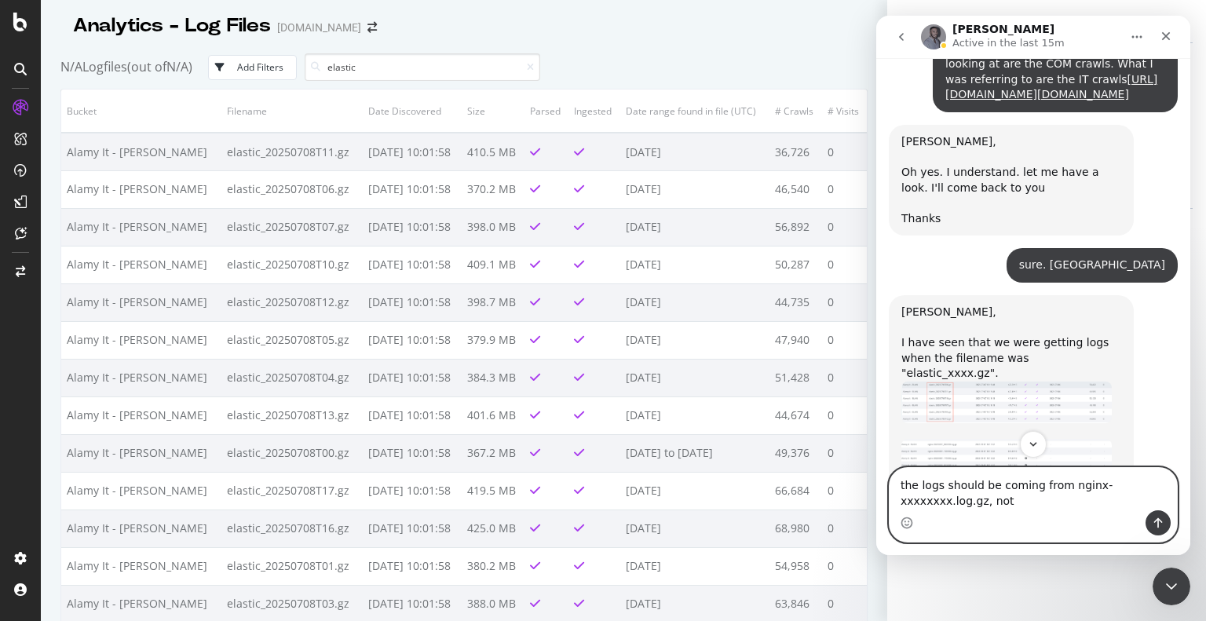
click at [959, 499] on textarea "the logs should be coming from nginx-xxxxxxxx.log.gz, not" at bounding box center [1032, 489] width 287 height 42
paste textarea "elastic_xxxx."
type textarea "the logs should be coming from nginx-xxxxxxxx.log.gz, not elastic_xxxx I guess"
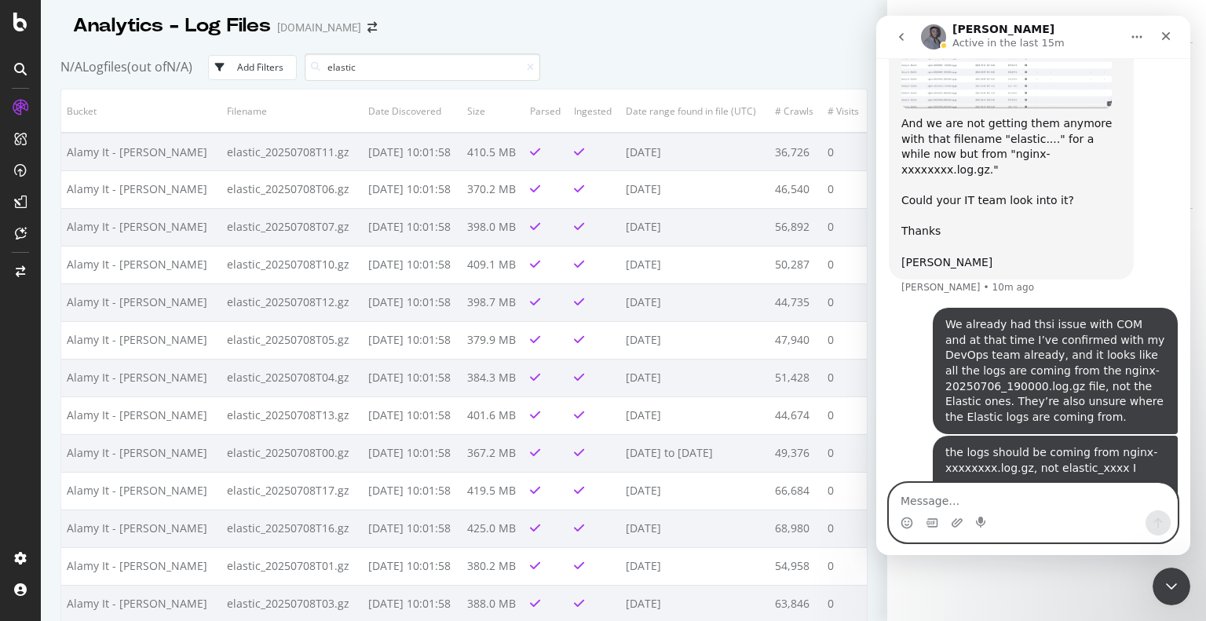
scroll to position [2898, 0]
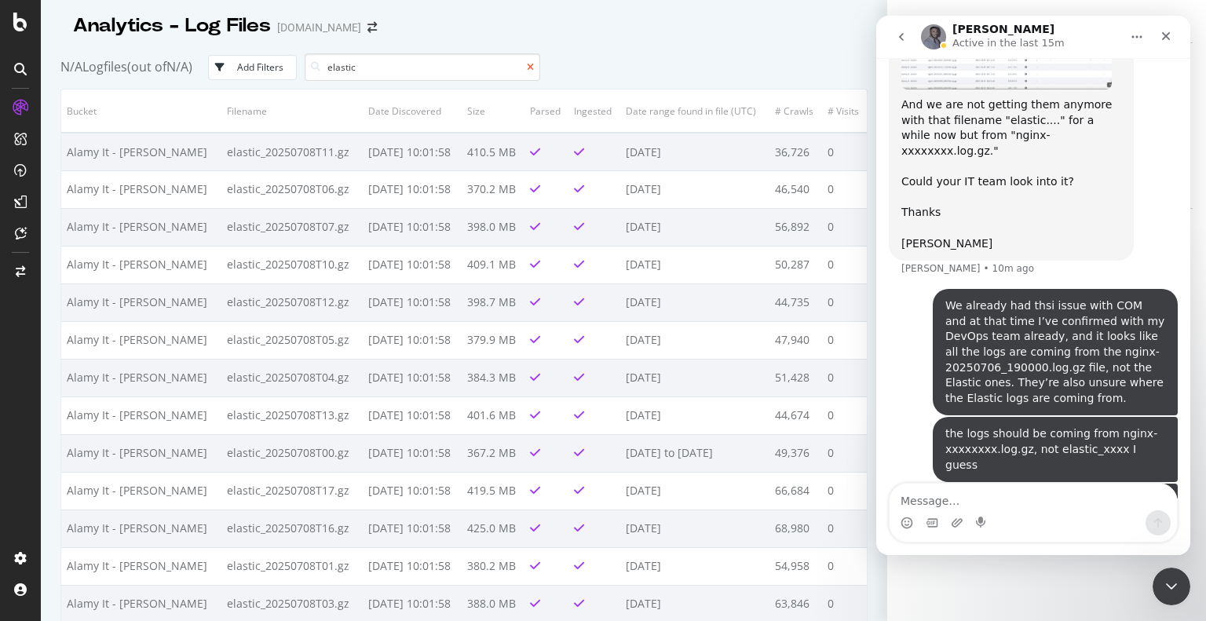
click at [534, 68] on icon at bounding box center [530, 67] width 7 height 9
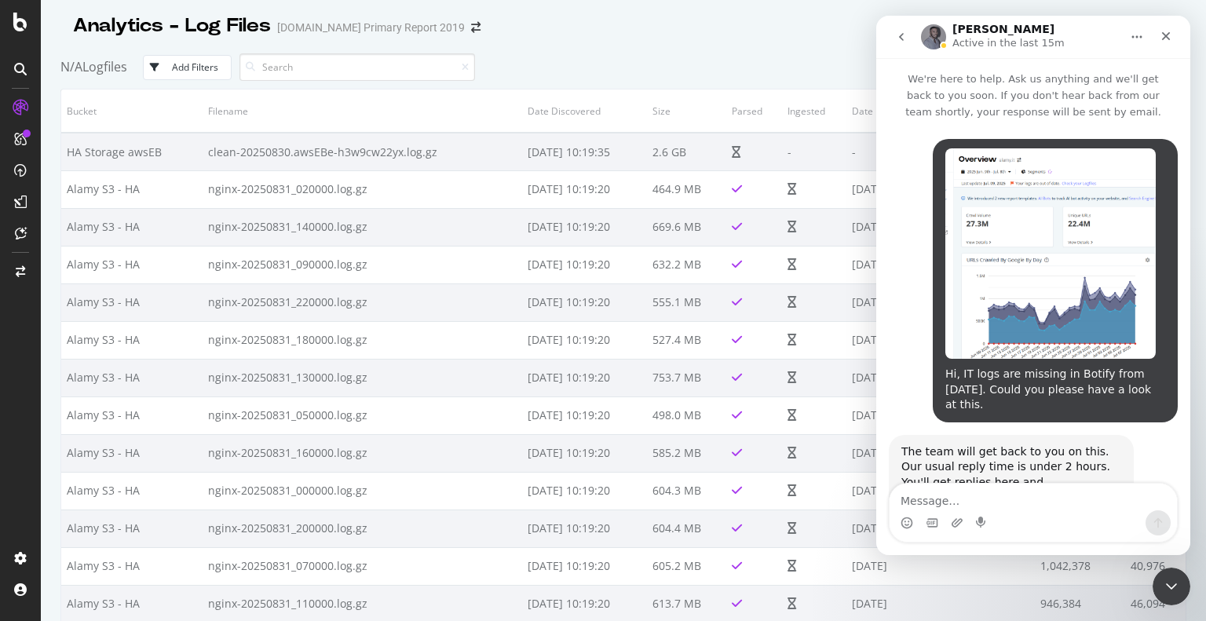
scroll to position [2678, 0]
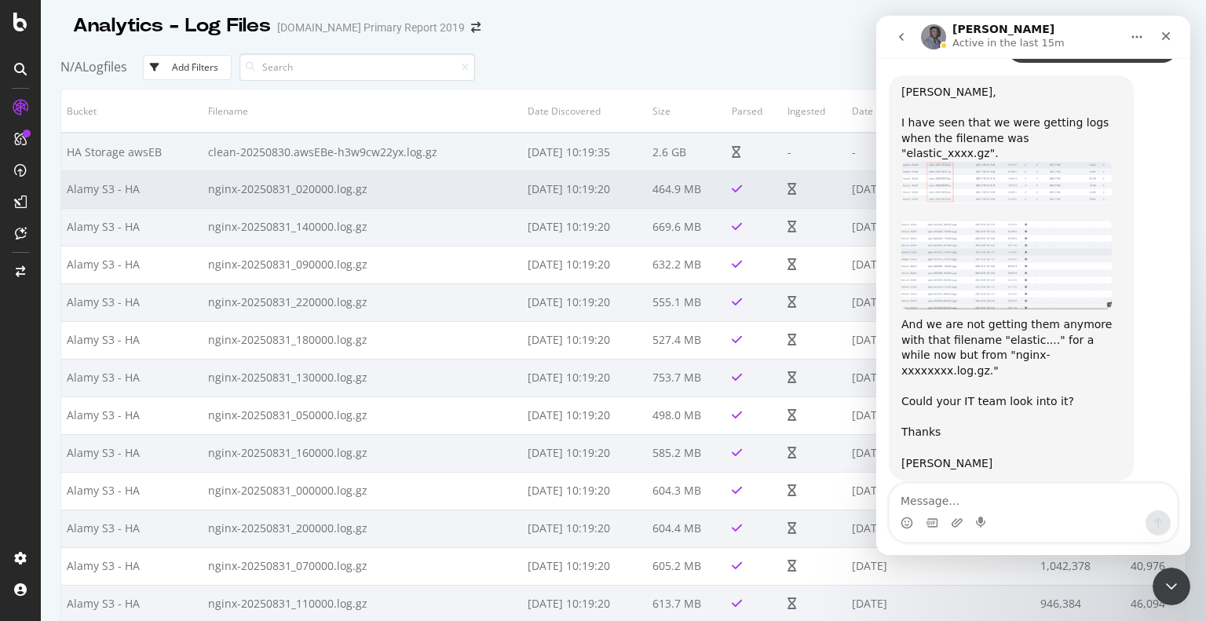
click at [272, 192] on td "nginx-20250831_020000.log.gz" at bounding box center [363, 189] width 320 height 38
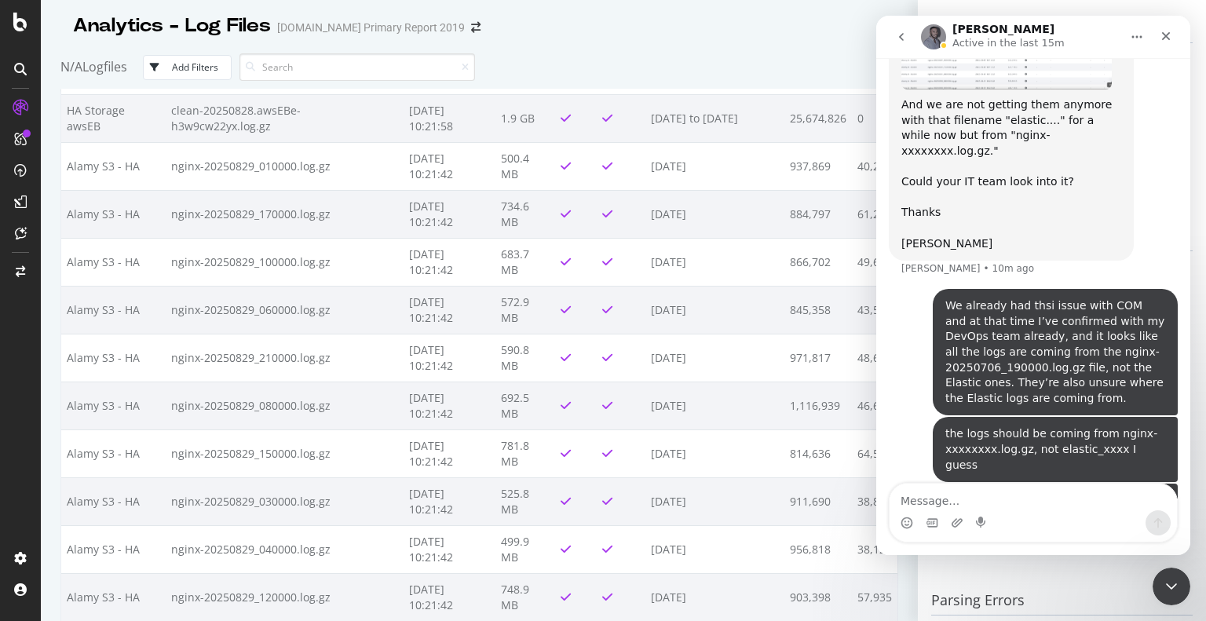
scroll to position [2669, 0]
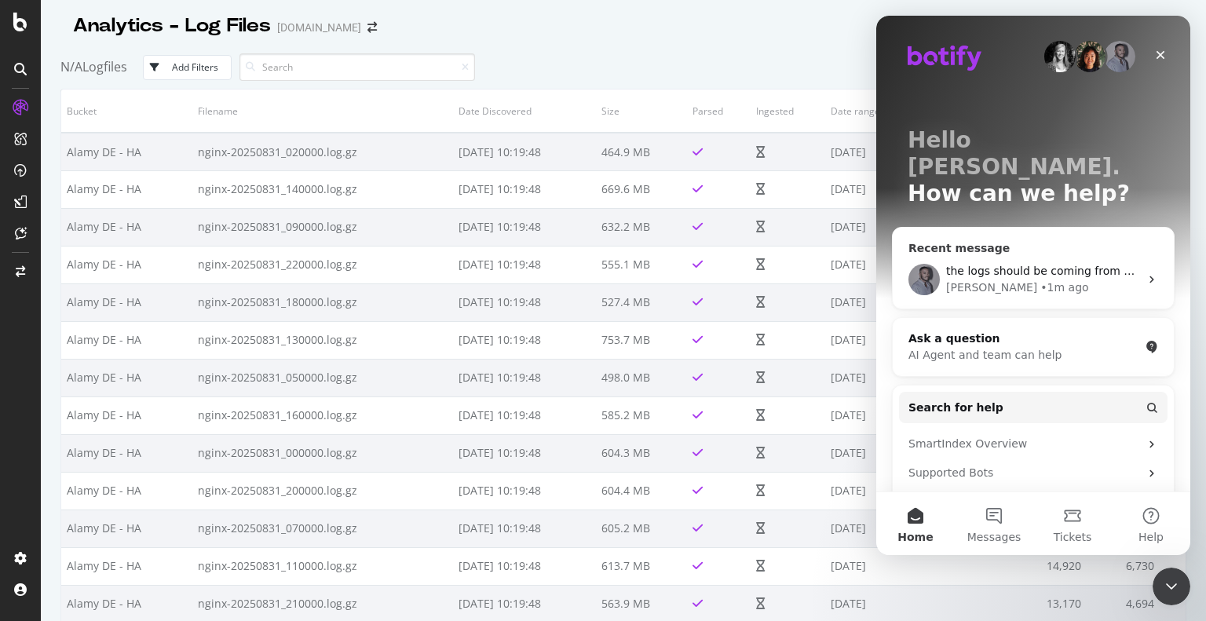
click at [1020, 265] on span "the logs should be coming from nginx-xxxxxxxx.log.gz, not elastic_xxxx I guess" at bounding box center [1165, 271] width 439 height 13
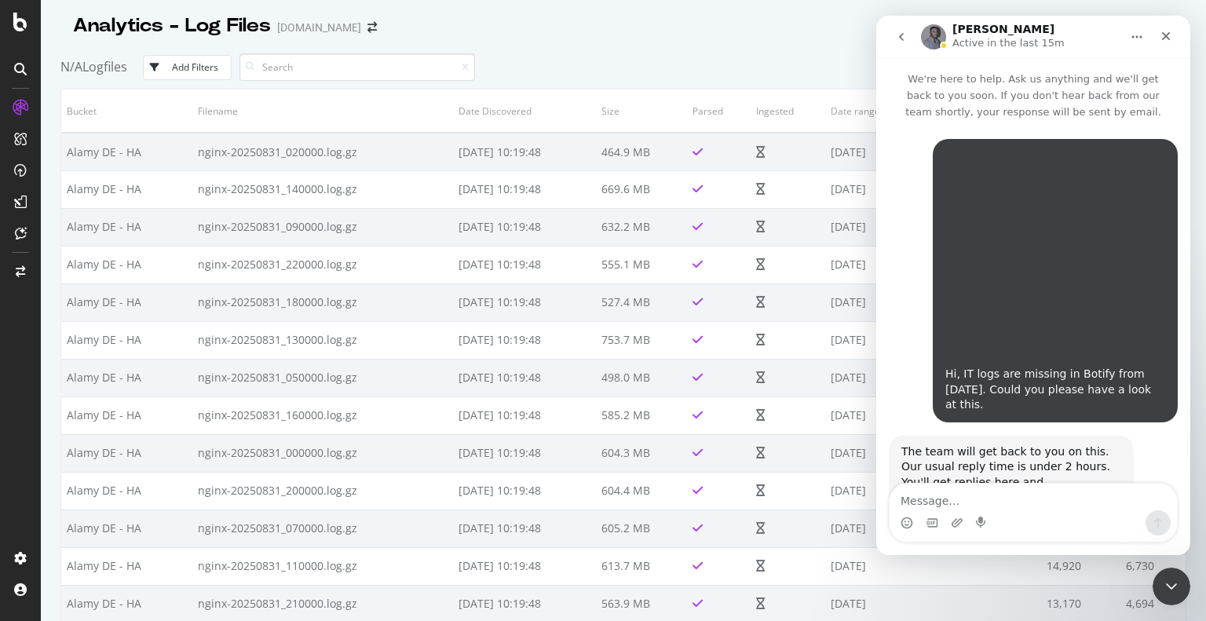
scroll to position [2729, 0]
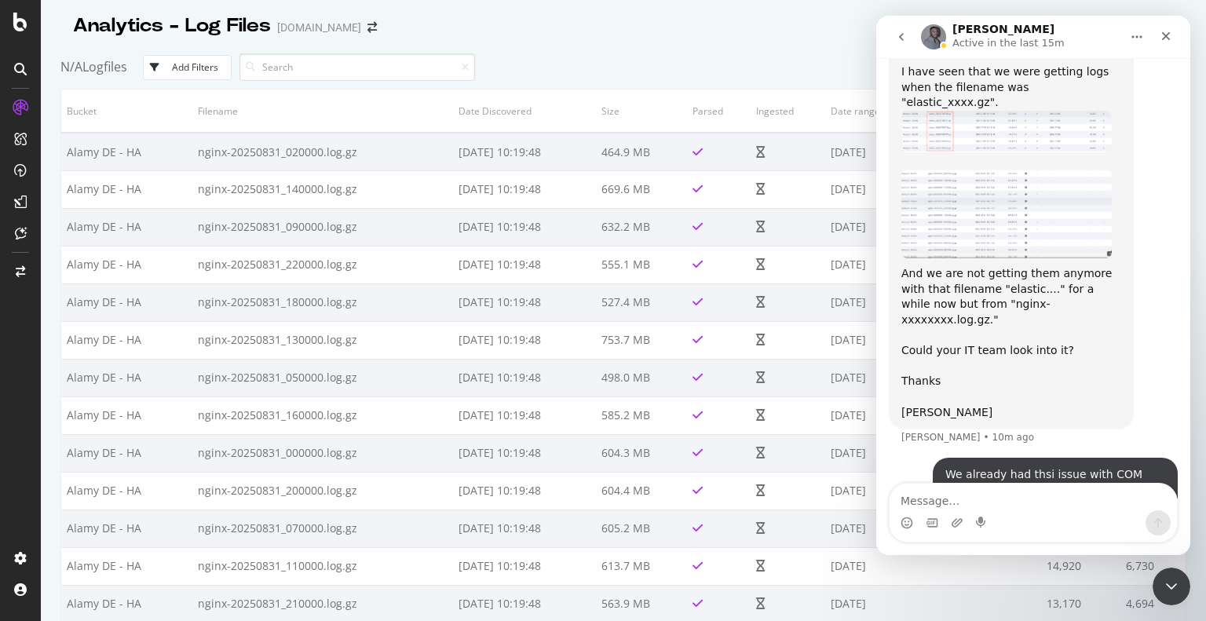
click at [942, 495] on textarea "Message…" at bounding box center [1032, 497] width 287 height 27
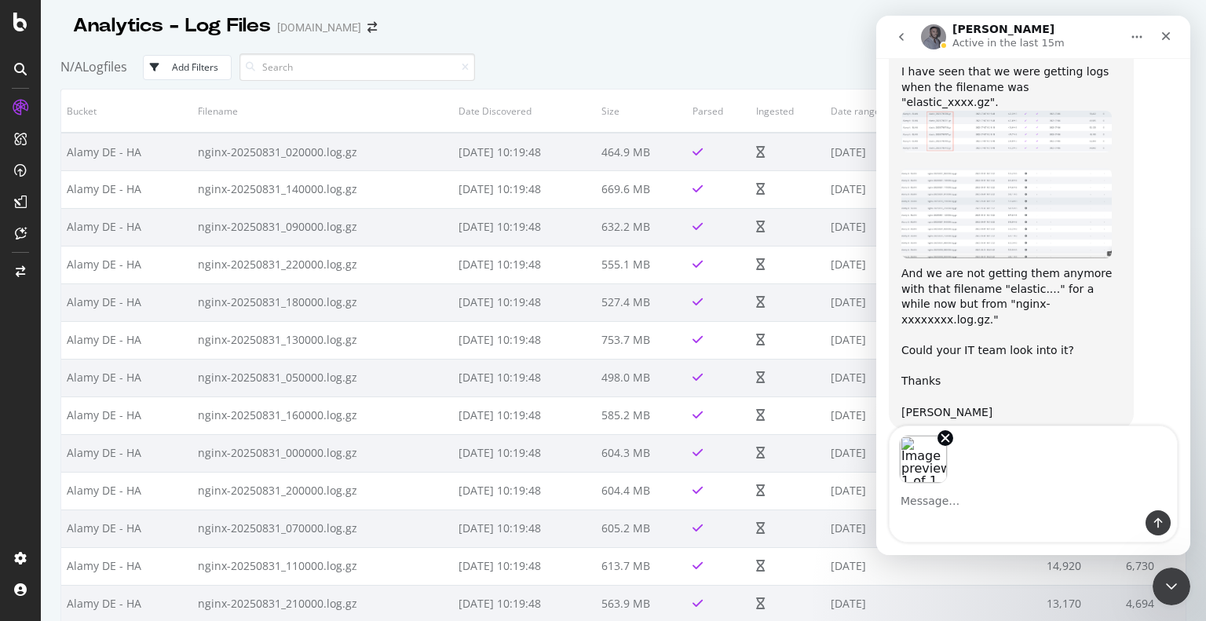
scroll to position [2785, 0]
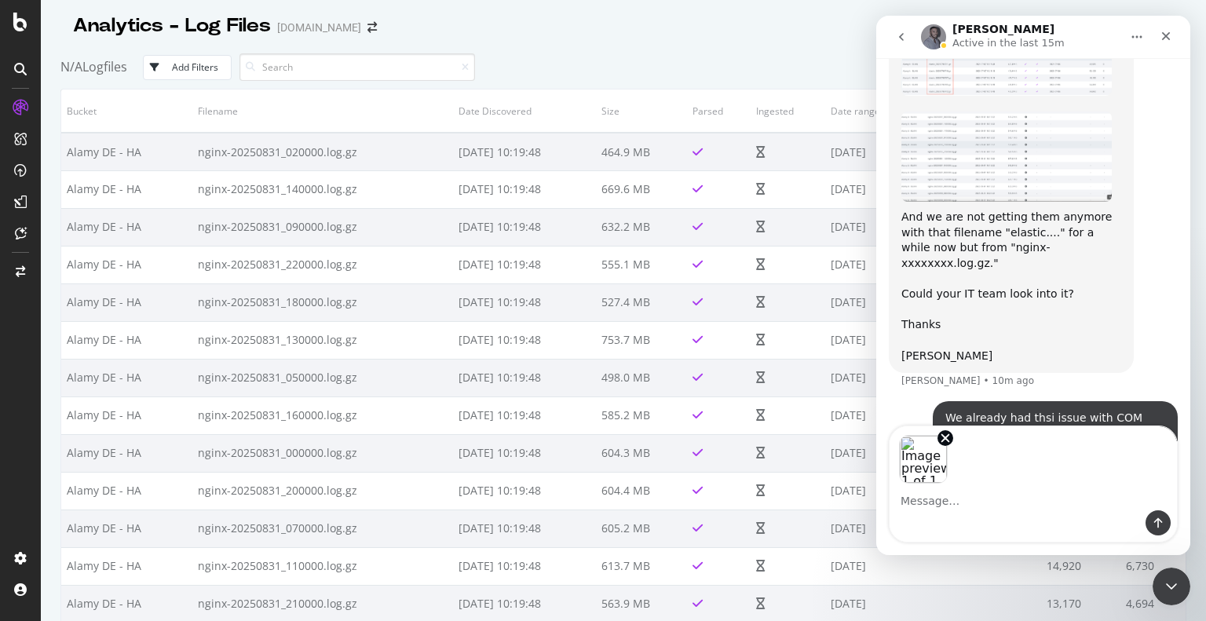
click at [939, 505] on textarea "Message…" at bounding box center [1032, 497] width 287 height 27
type textarea "liek DE for example"
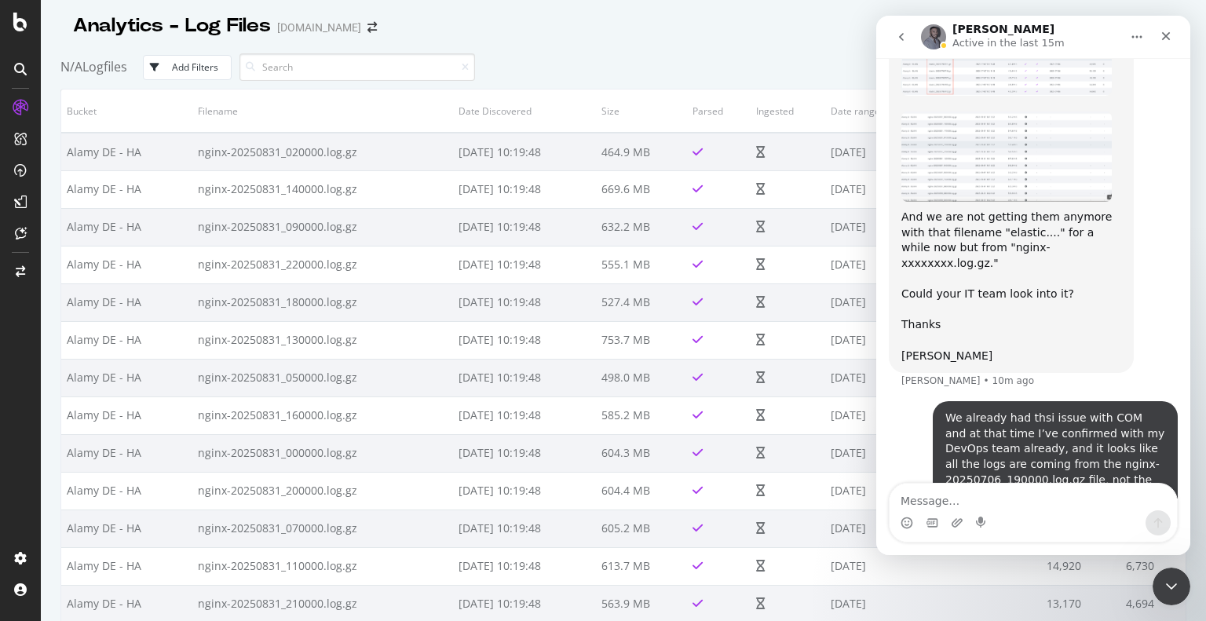
scroll to position [2898, 0]
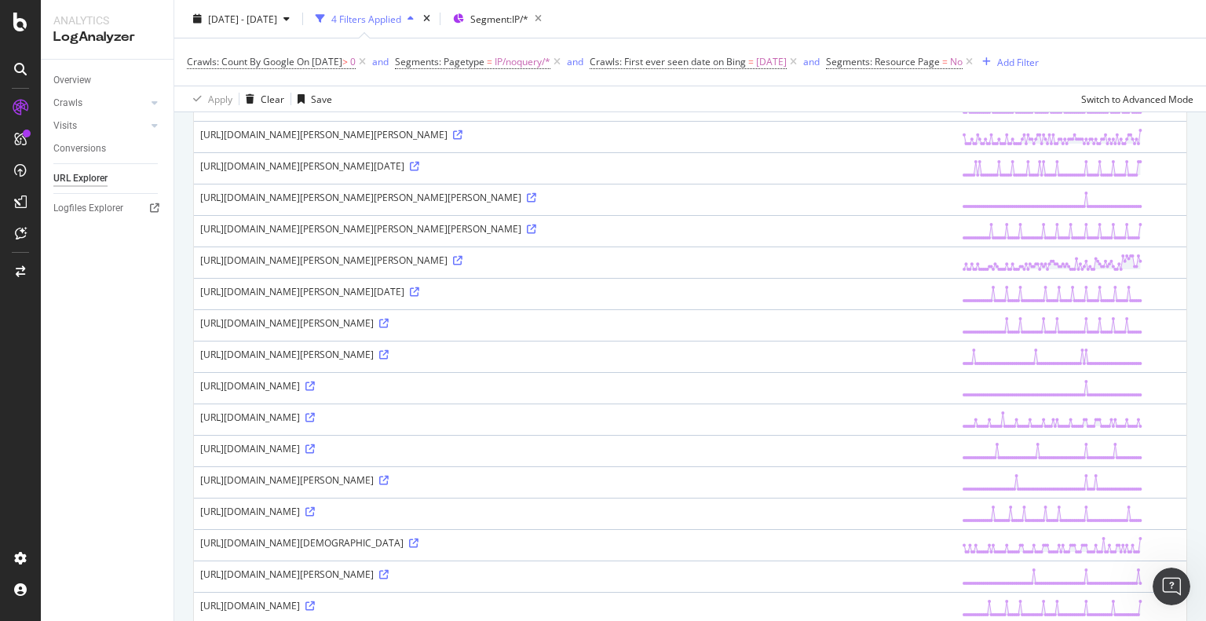
click at [438, 330] on div "[URL][DOMAIN_NAME][PERSON_NAME]" at bounding box center [574, 322] width 749 height 13
click at [382, 330] on div "https://www.alamy.com/architect-interior-designer-concept-hand-drawn-draft-unfi…" at bounding box center [574, 322] width 749 height 13
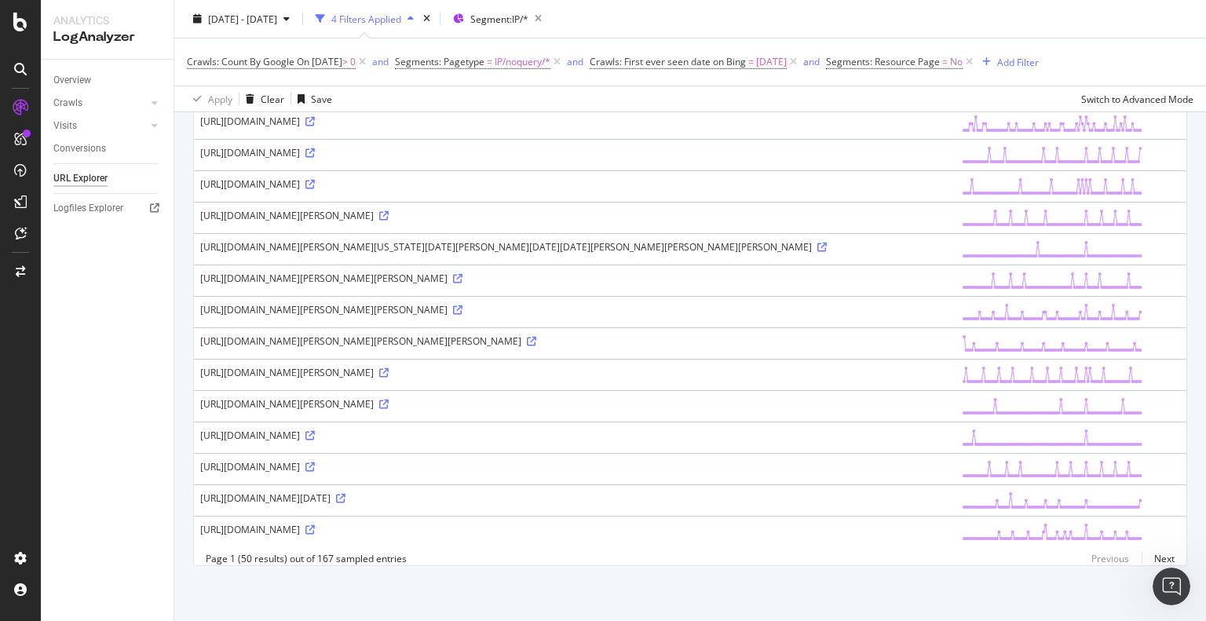
scroll to position [1570, 0]
click at [305, 440] on icon at bounding box center [309, 435] width 9 height 9
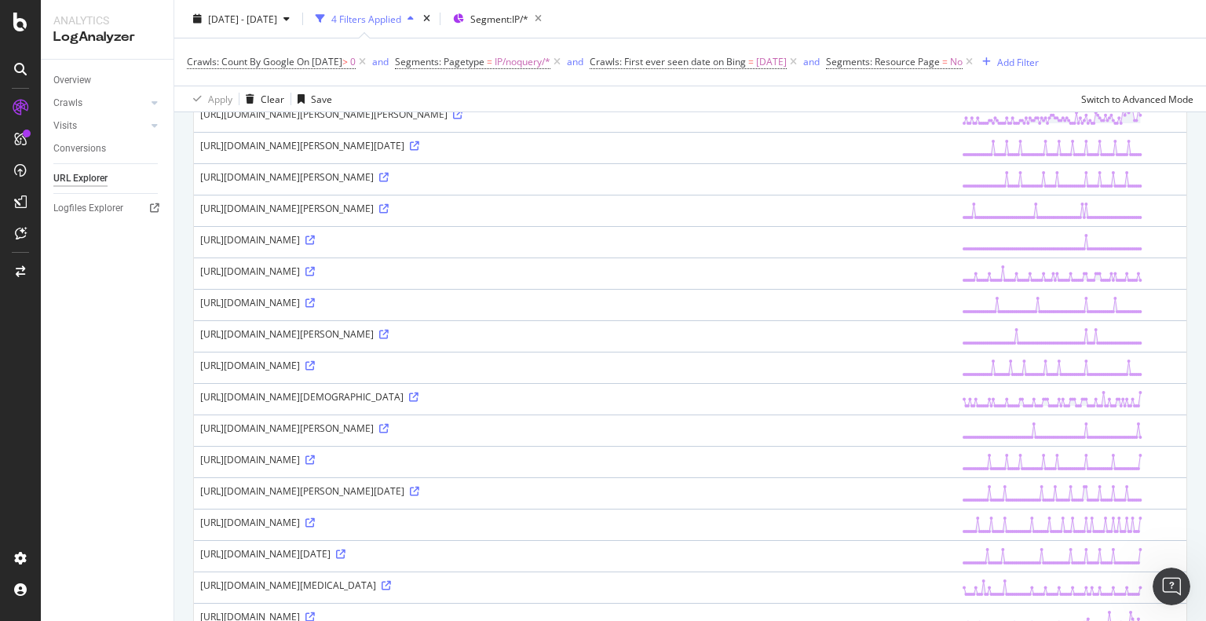
scroll to position [303, 0]
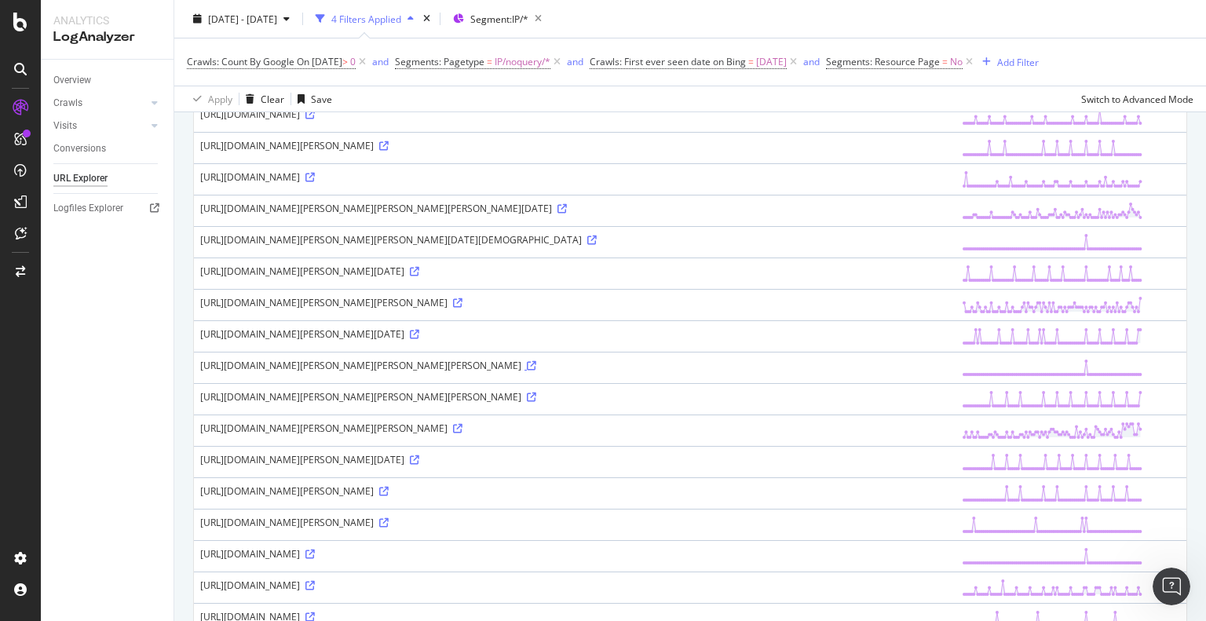
click at [301, 372] on div "https://www.alamy.com/al-abogado-en-una-habitacion-de-un-ricamente-vestida-abog…" at bounding box center [574, 365] width 749 height 13
click at [527, 371] on icon at bounding box center [531, 365] width 9 height 9
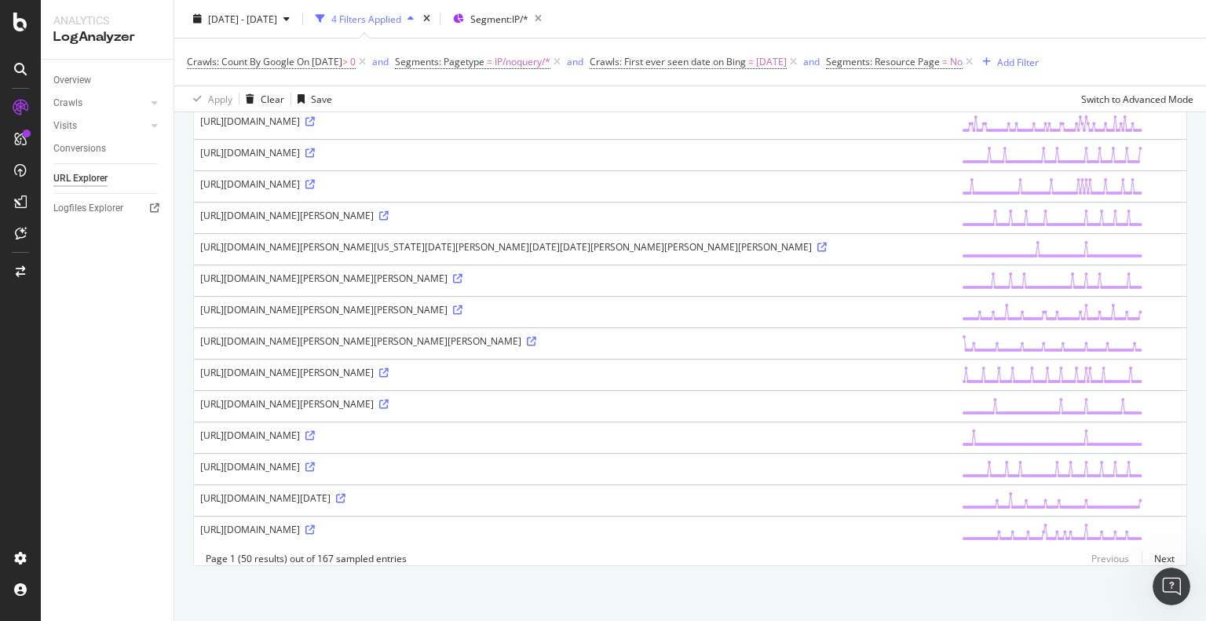
scroll to position [1638, 0]
click at [1148, 557] on link "Next" at bounding box center [1158, 558] width 33 height 23
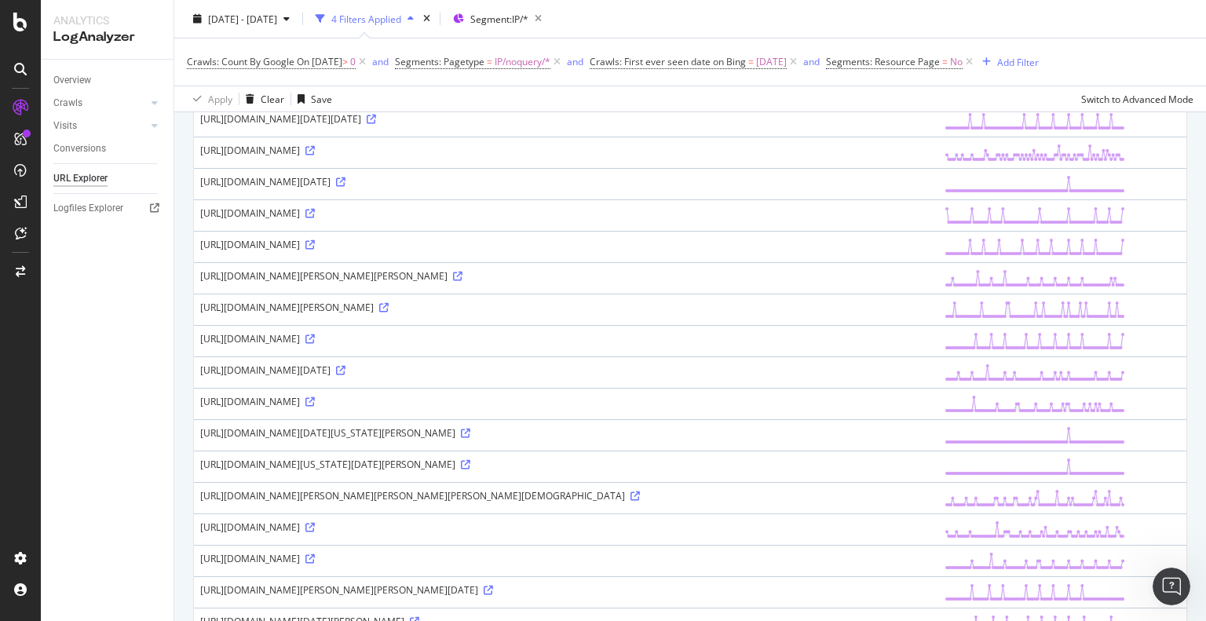
scroll to position [1256, 0]
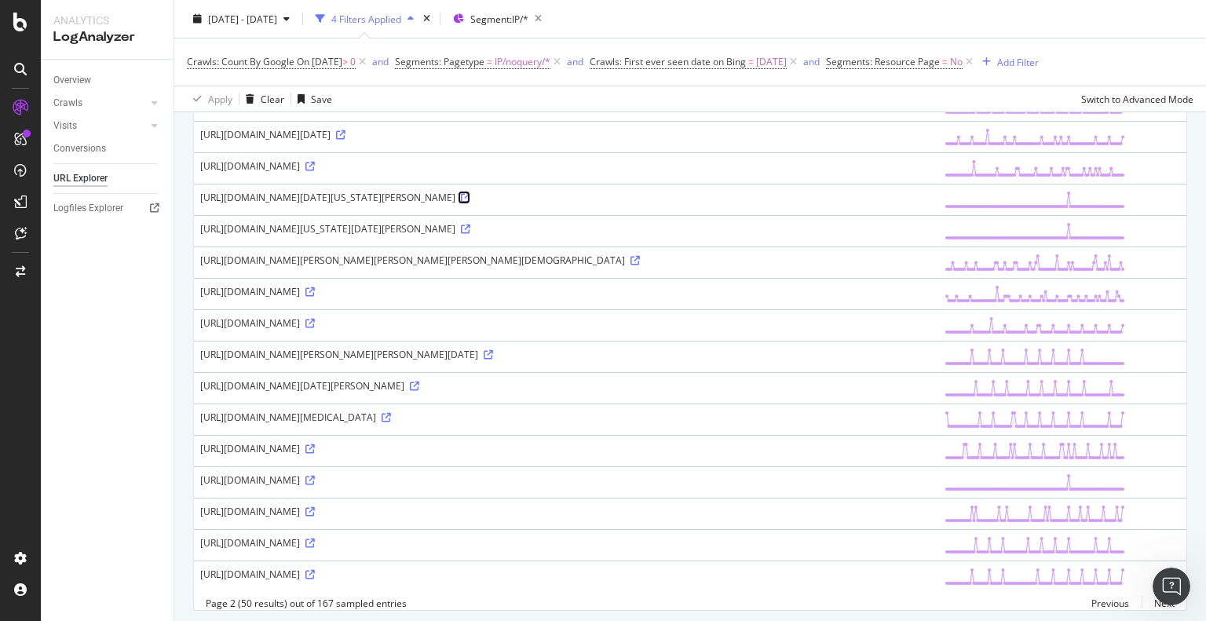
click at [470, 203] on icon at bounding box center [465, 197] width 9 height 9
click at [470, 234] on icon at bounding box center [465, 229] width 9 height 9
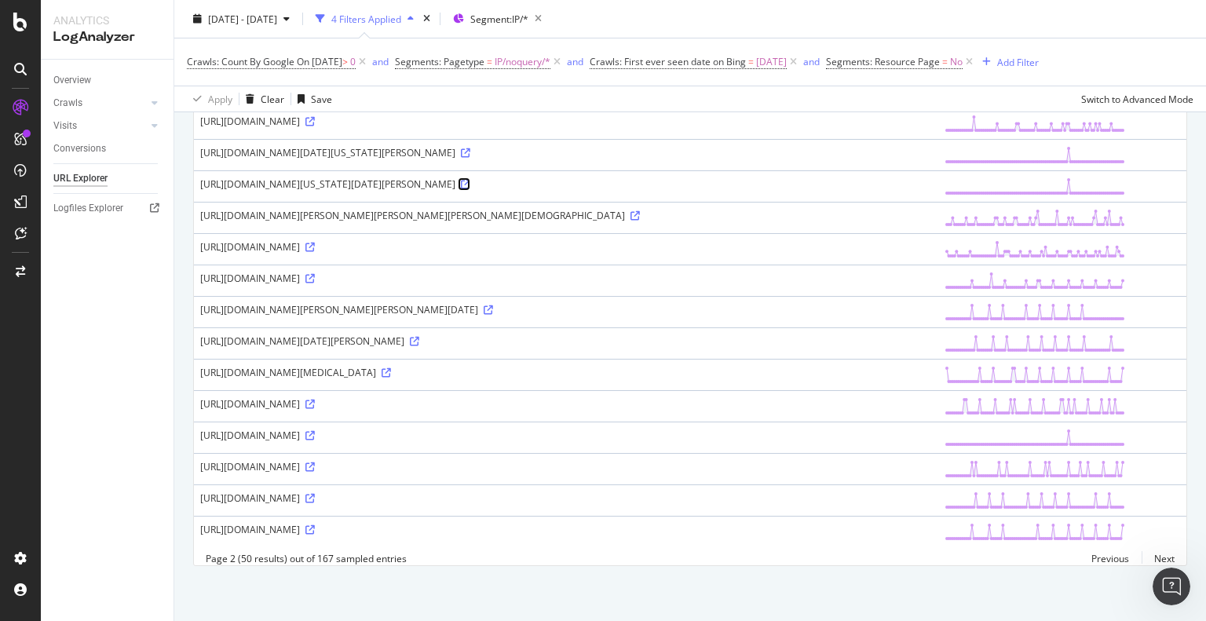
scroll to position [1547, 0]
click at [315, 462] on icon at bounding box center [309, 466] width 9 height 9
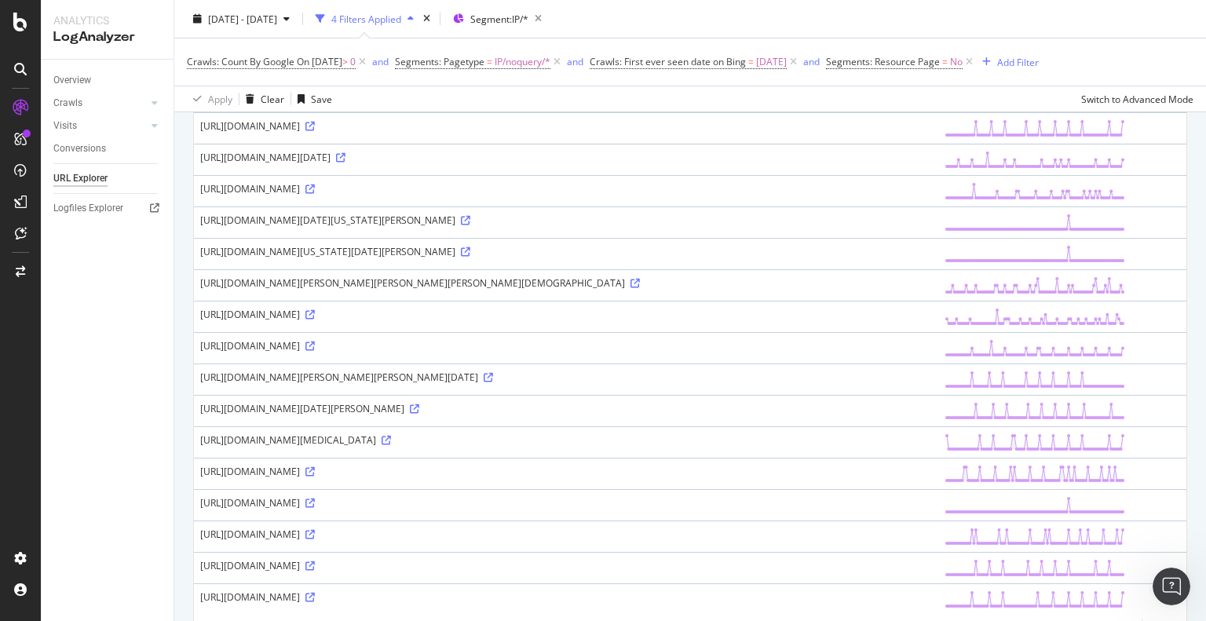
click at [313, 258] on div "https://www.alamy.com/president-obama-holds-a-press-conference-at-the-eisenhowe…" at bounding box center [566, 251] width 732 height 13
drag, startPoint x: 199, startPoint y: 442, endPoint x: 881, endPoint y: 462, distance: 681.8
click at [881, 258] on div "https://www.alamy.com/president-obama-holds-a-press-conference-at-the-eisenhowe…" at bounding box center [566, 251] width 732 height 13
click at [316, 164] on div "https://www.alamy.com/polish-special-operators-signal-in-preparation-to-repel-f…" at bounding box center [566, 157] width 732 height 13
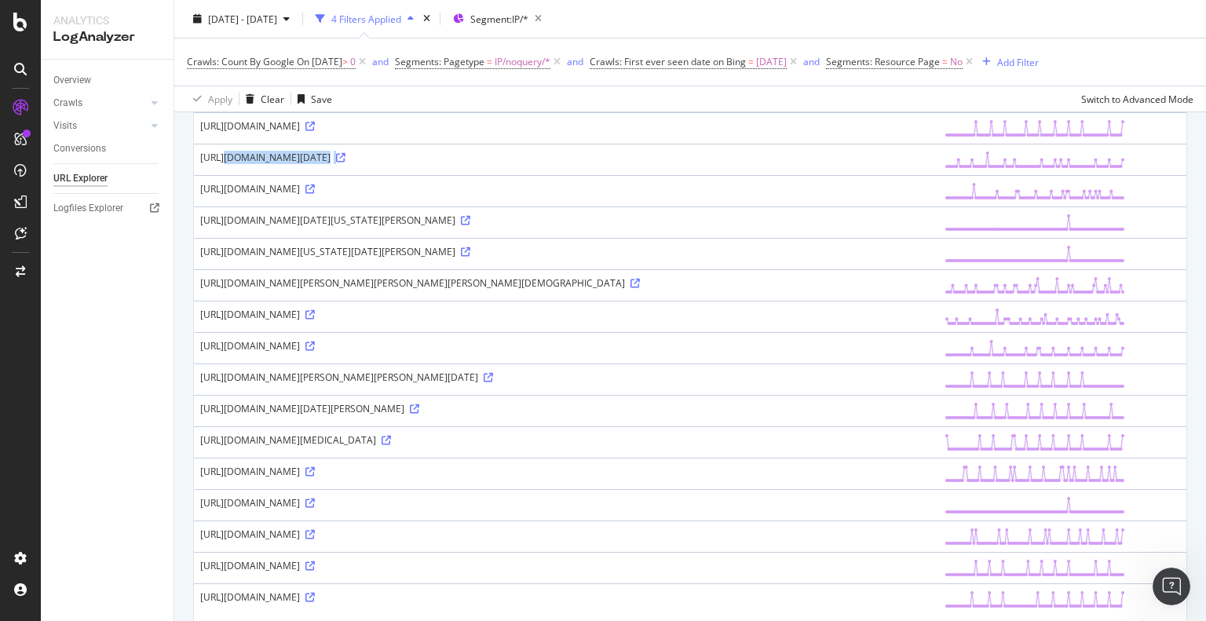
click at [316, 164] on div "https://www.alamy.com/polish-special-operators-signal-in-preparation-to-repel-f…" at bounding box center [566, 157] width 732 height 13
click at [77, 82] on div "Overview" at bounding box center [72, 80] width 38 height 16
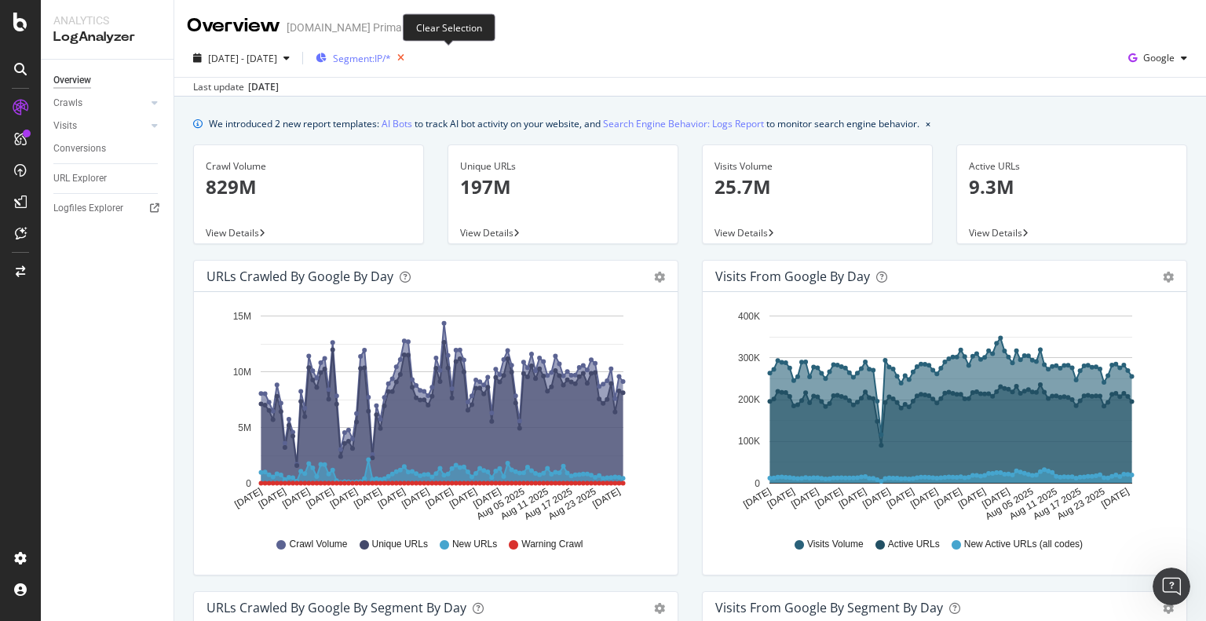
click at [411, 58] on icon "button" at bounding box center [401, 58] width 20 height 22
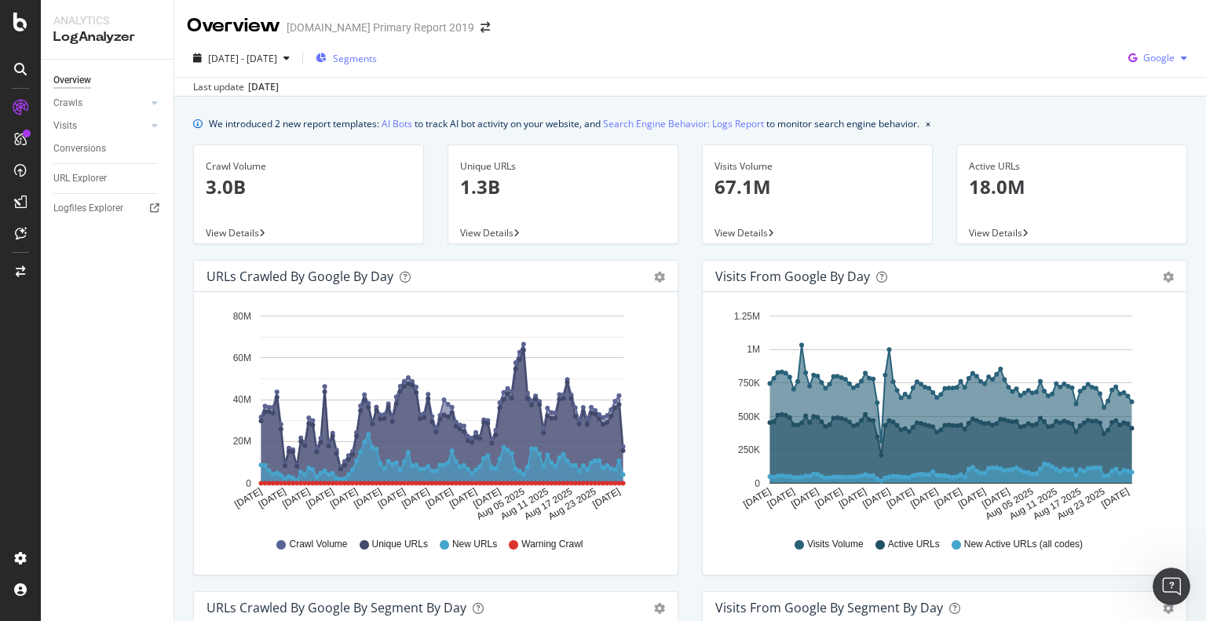
click at [1146, 57] on span "Google" at bounding box center [1158, 57] width 31 height 13
click at [1132, 120] on span "Bing" at bounding box center [1159, 118] width 58 height 14
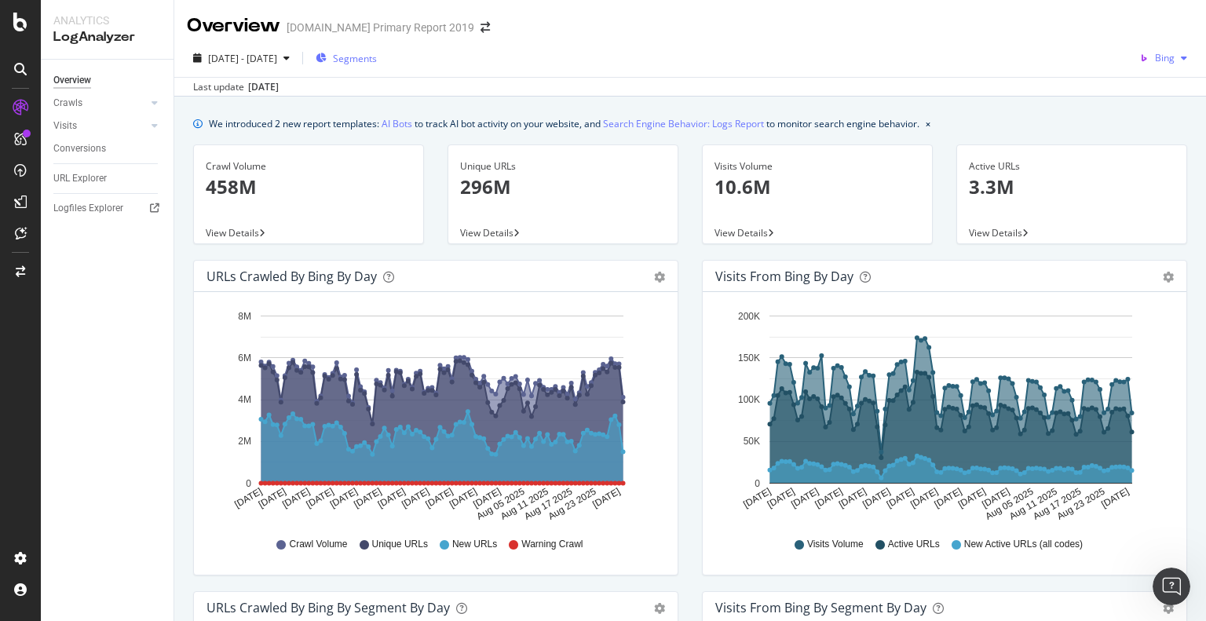
click at [1157, 61] on span "Bing" at bounding box center [1165, 57] width 20 height 13
click at [75, 106] on div "Crawls" at bounding box center [67, 103] width 29 height 16
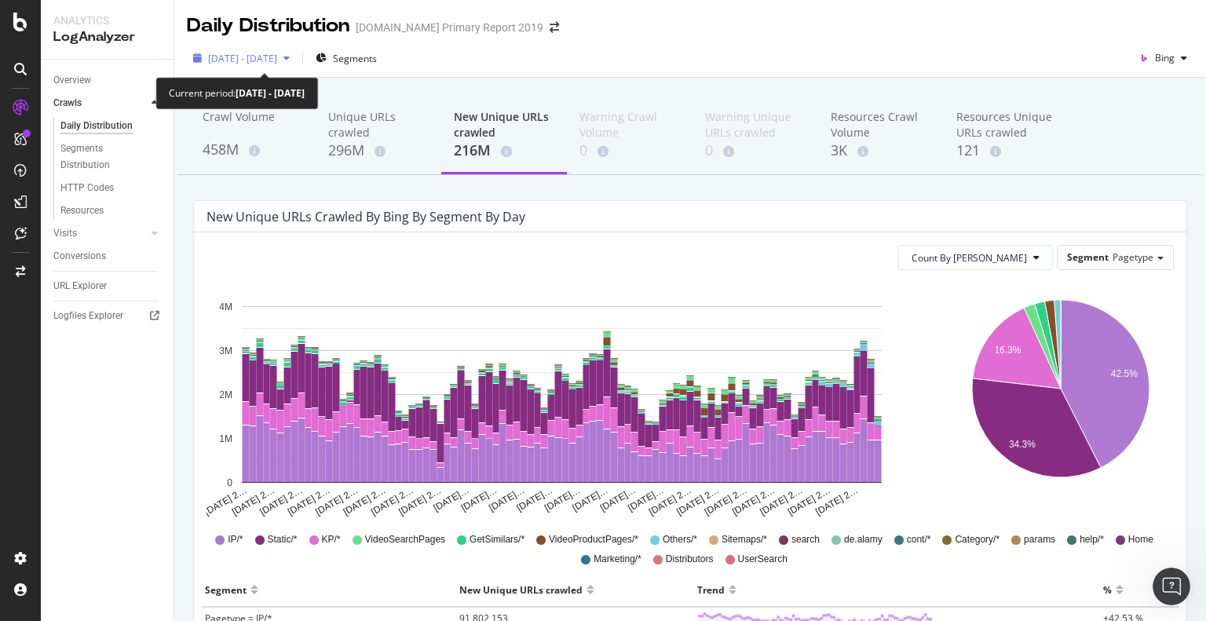
click at [277, 54] on span "[DATE] - [DATE]" at bounding box center [242, 58] width 69 height 13
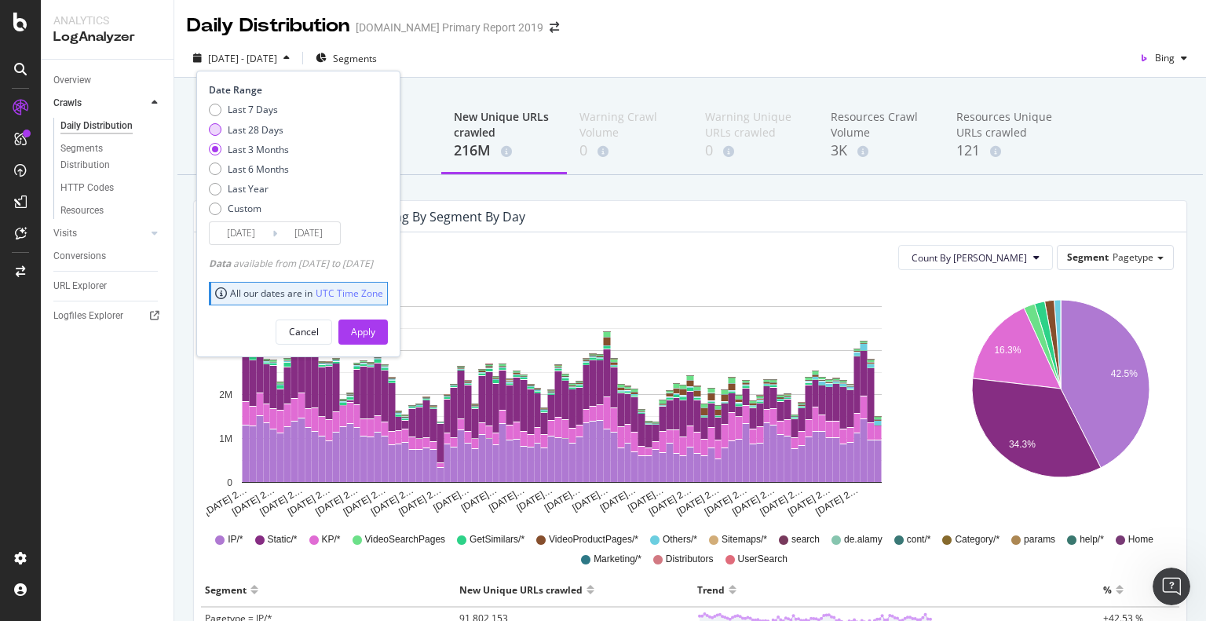
click at [258, 127] on div "Last 28 Days" at bounding box center [256, 129] width 56 height 13
type input "2025/08/03"
click at [375, 327] on div "Apply" at bounding box center [363, 331] width 24 height 13
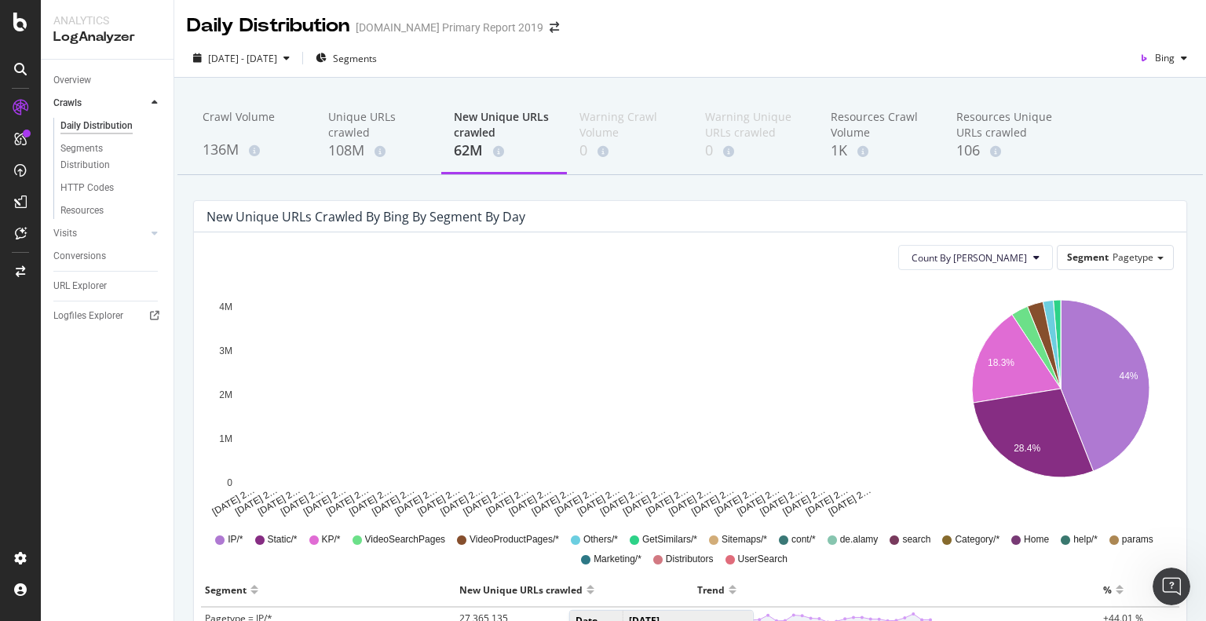
scroll to position [236, 0]
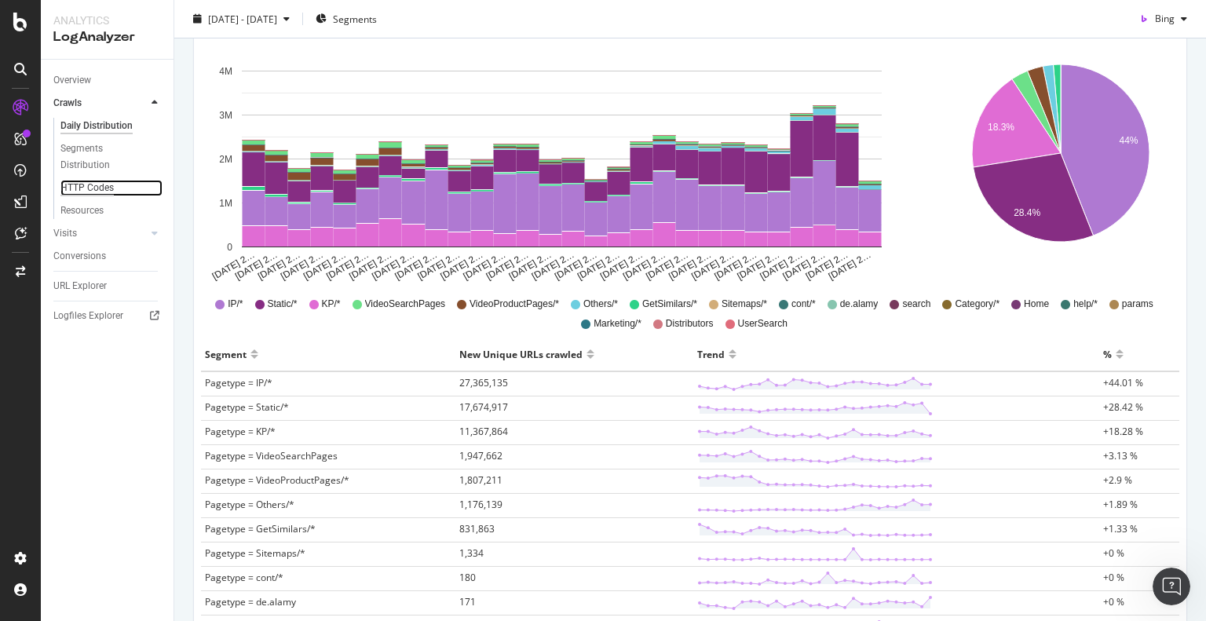
click at [69, 188] on div "HTTP Codes" at bounding box center [86, 188] width 53 height 16
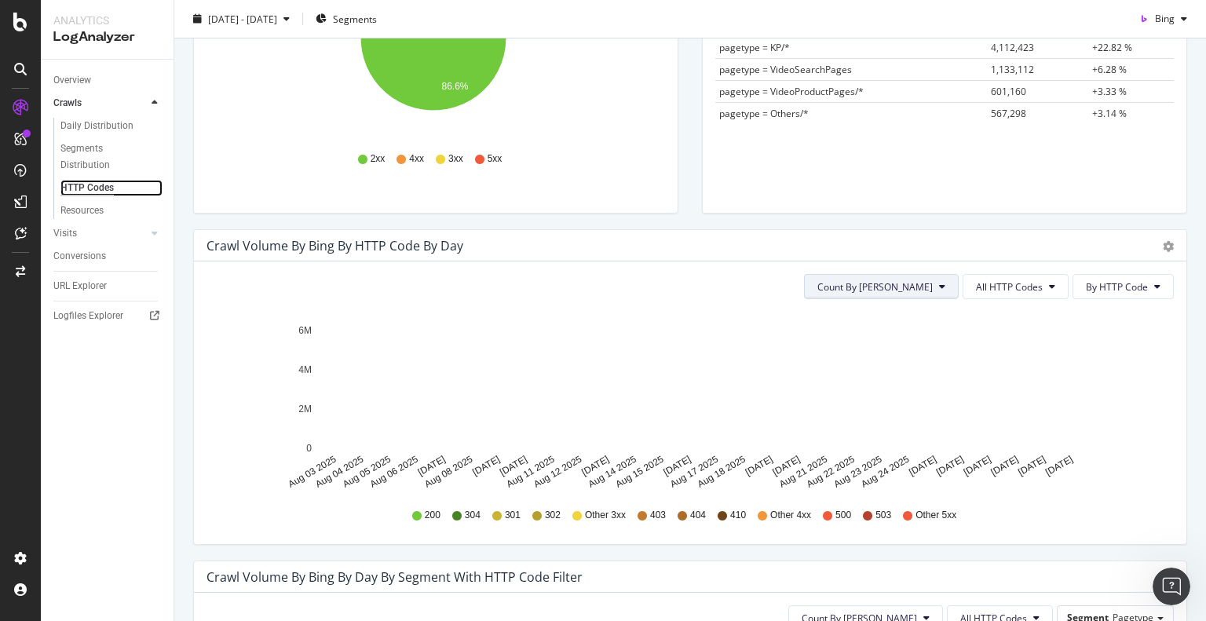
scroll to position [393, 0]
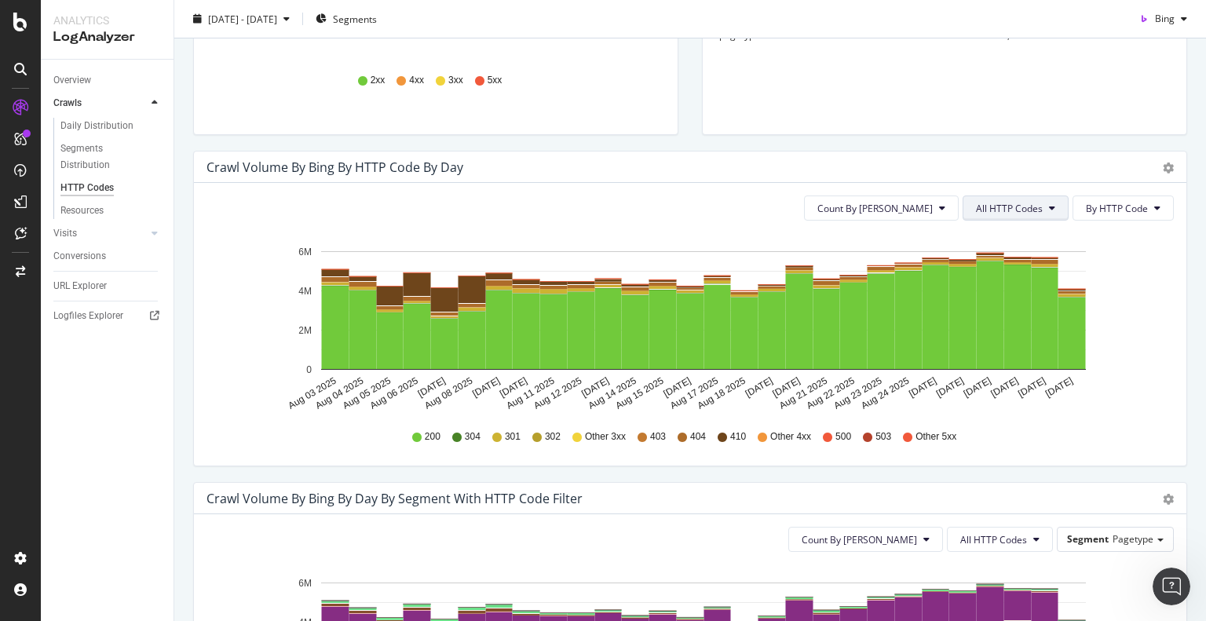
click at [999, 212] on span "All HTTP Codes" at bounding box center [1009, 208] width 67 height 13
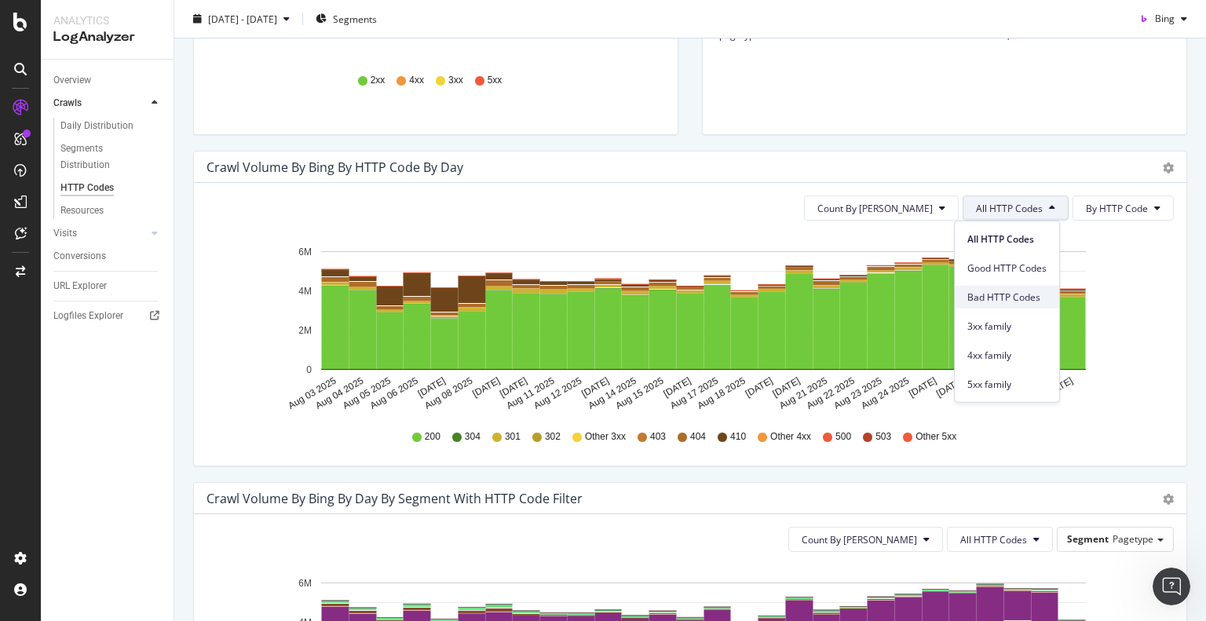
click at [983, 288] on div "Bad HTTP Codes" at bounding box center [1007, 297] width 104 height 23
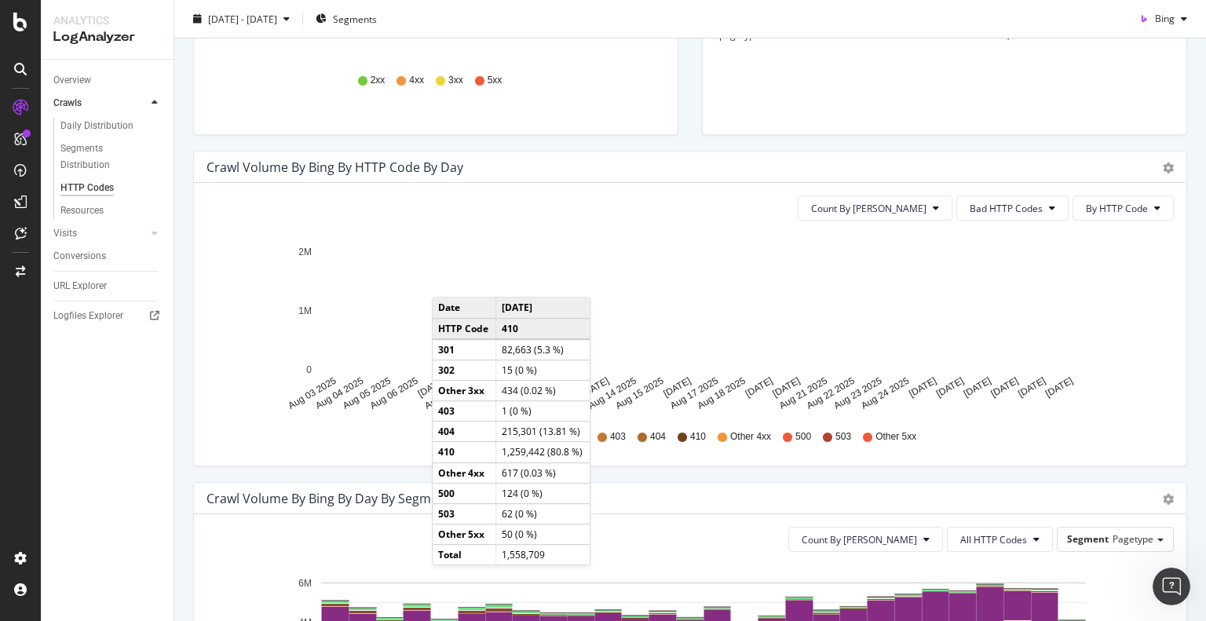
scroll to position [628, 0]
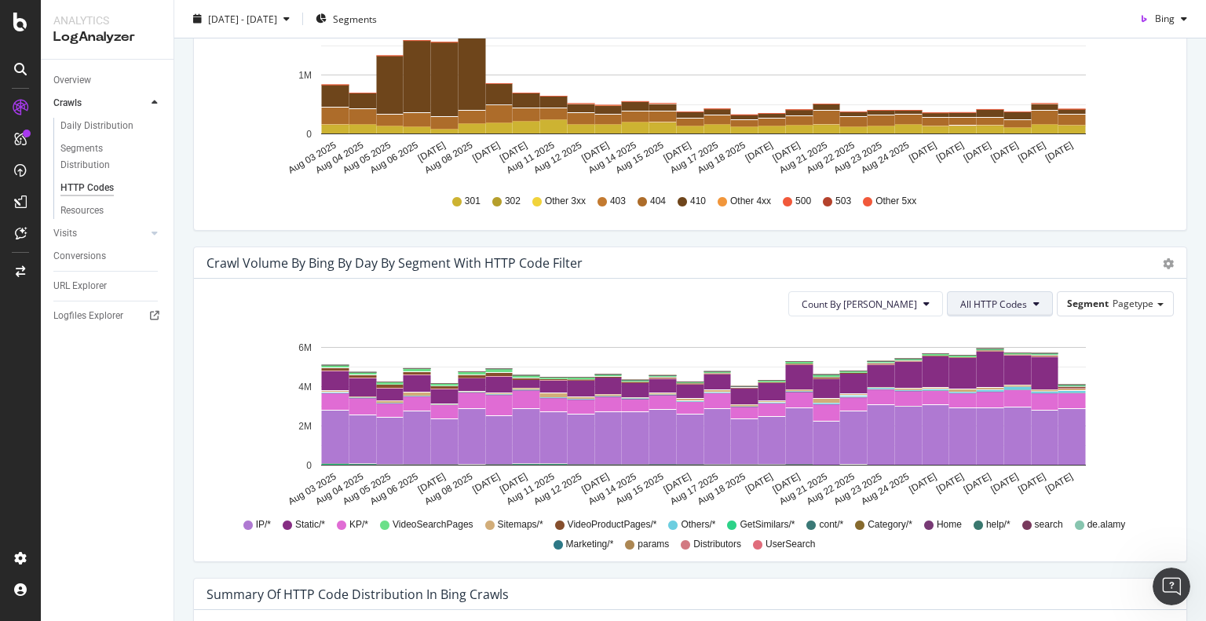
click at [992, 310] on button "All HTTP Codes" at bounding box center [1000, 303] width 106 height 25
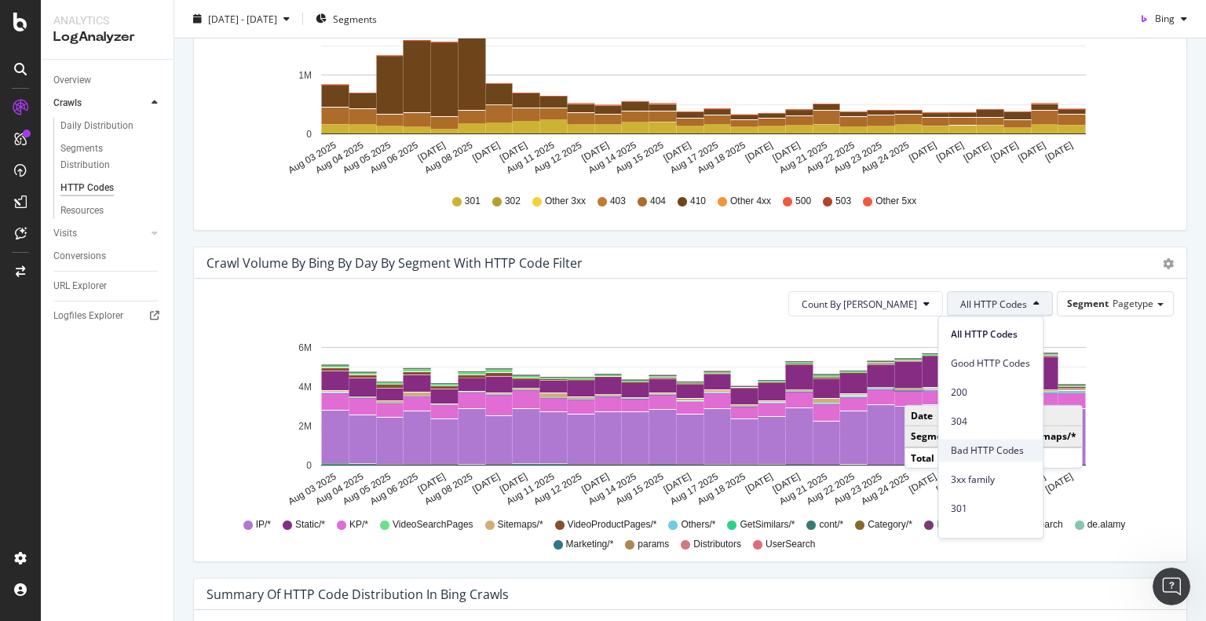
click at [981, 449] on span "Bad HTTP Codes" at bounding box center [990, 451] width 79 height 14
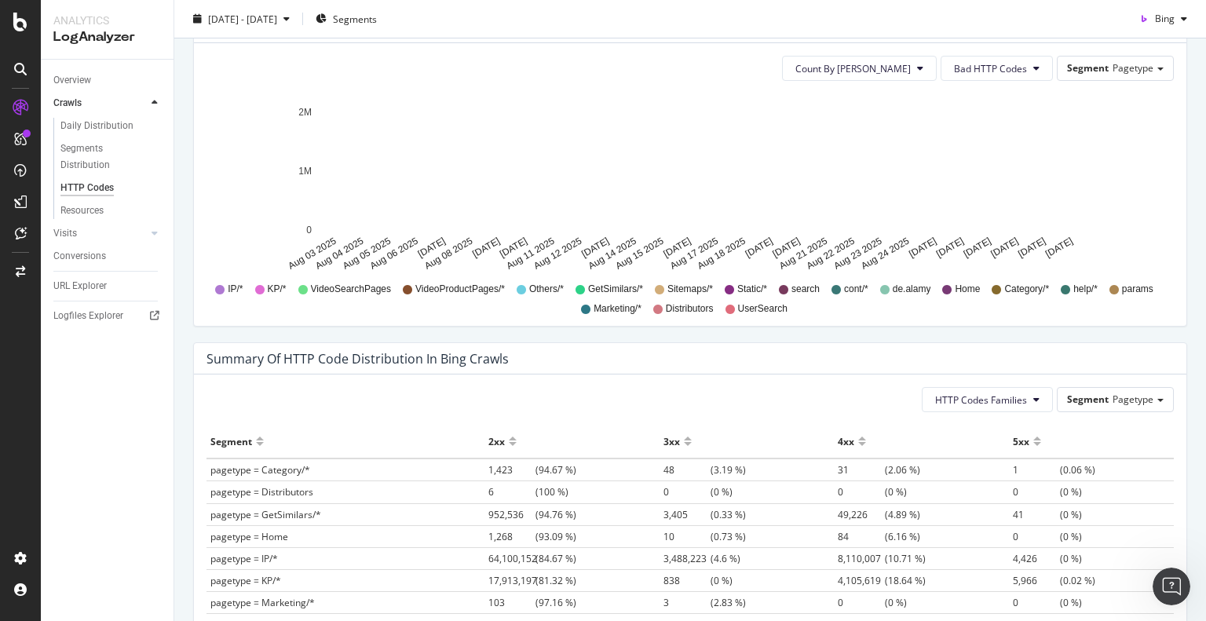
scroll to position [785, 0]
